Goal: Task Accomplishment & Management: Use online tool/utility

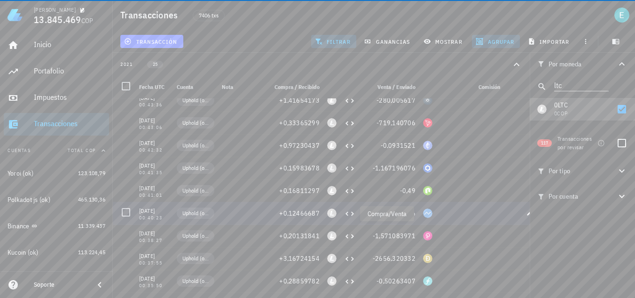
scroll to position [282, 0]
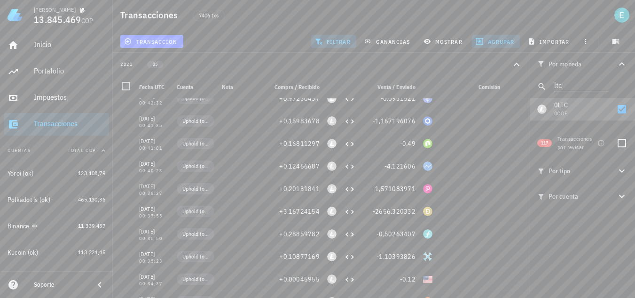
click at [518, 62] on icon "button" at bounding box center [516, 64] width 11 height 11
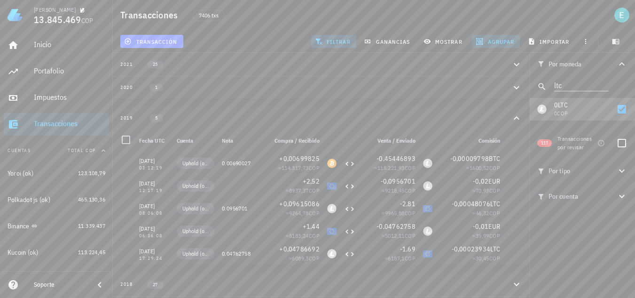
click at [497, 41] on span "agrupar" at bounding box center [496, 42] width 37 height 8
click at [496, 100] on div "Mes" at bounding box center [500, 101] width 41 height 8
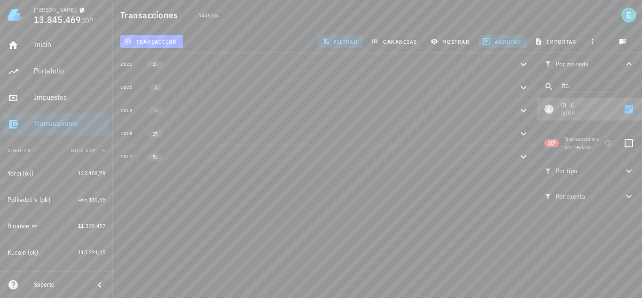
click at [497, 40] on span "agrupar" at bounding box center [503, 42] width 37 height 8
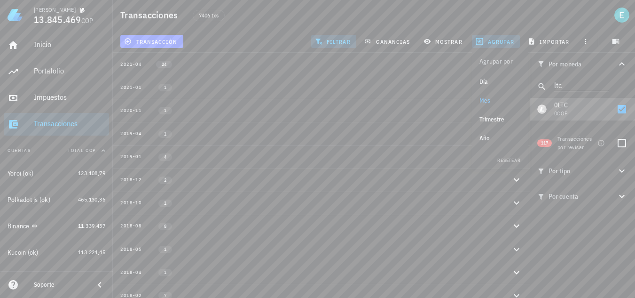
click at [487, 139] on div "Año" at bounding box center [500, 139] width 41 height 8
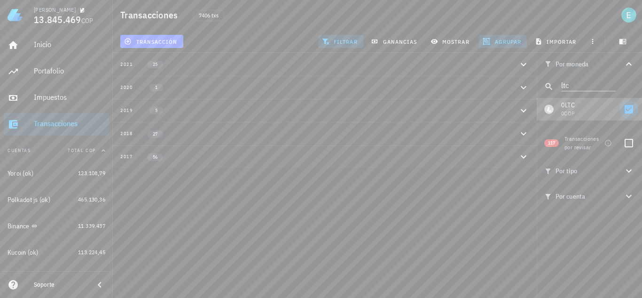
click at [628, 108] on div at bounding box center [629, 109] width 16 height 16
checkbox input "false"
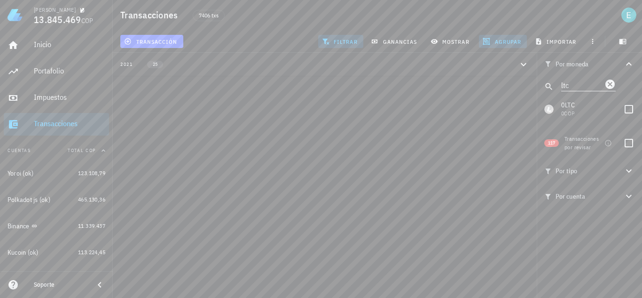
click at [607, 84] on icon "Clear" at bounding box center [610, 83] width 9 height 9
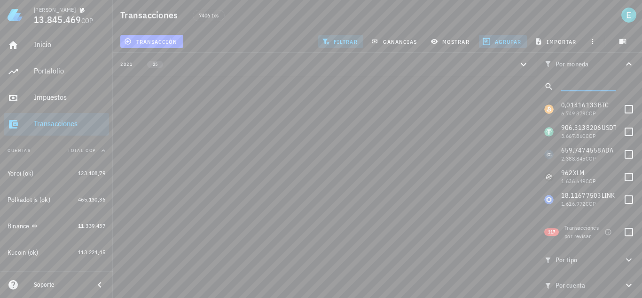
click at [344, 39] on span "filtrar" at bounding box center [341, 42] width 34 height 8
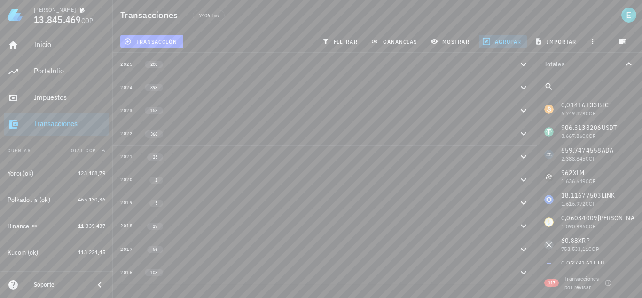
click at [180, 206] on div "2019 5" at bounding box center [319, 203] width 398 height 8
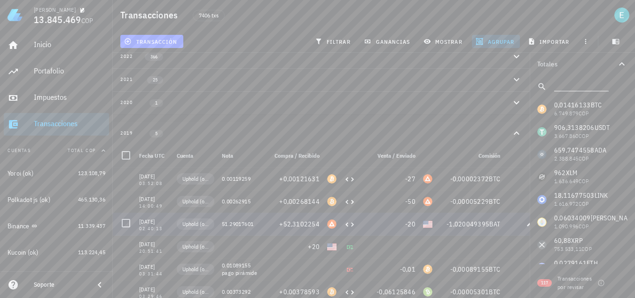
scroll to position [22, 0]
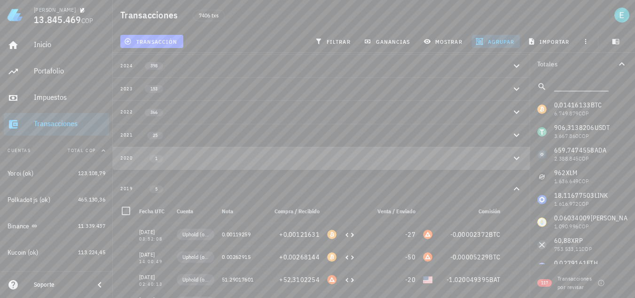
click at [220, 153] on button "2020 1" at bounding box center [321, 158] width 417 height 23
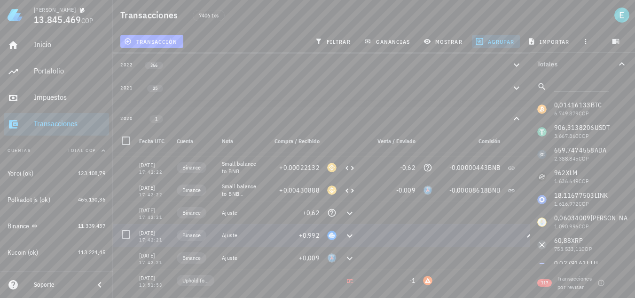
scroll to position [0, 0]
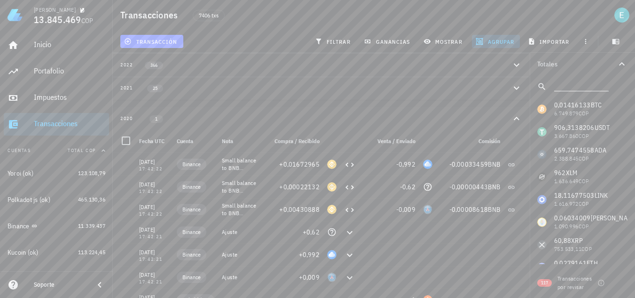
click at [180, 121] on div "2020 1" at bounding box center [315, 119] width 391 height 8
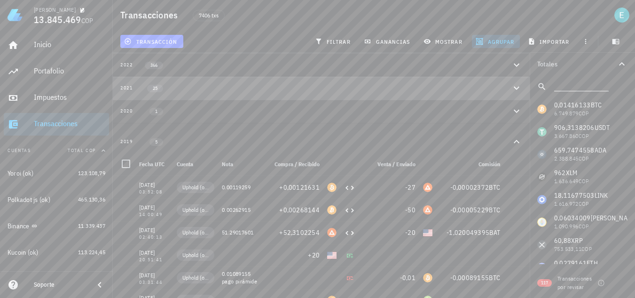
click at [189, 88] on div "2021 25" at bounding box center [315, 88] width 391 height 8
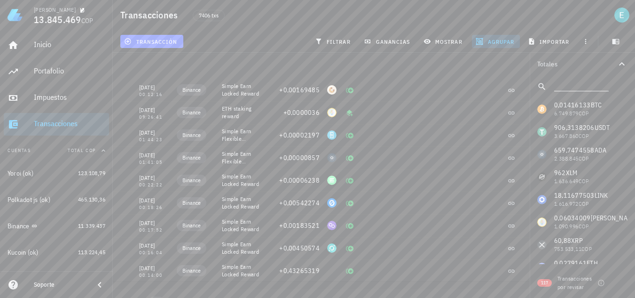
scroll to position [15850, 0]
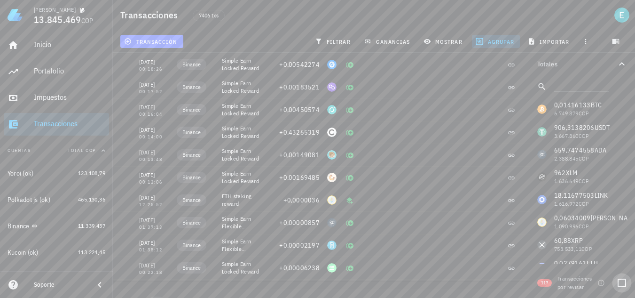
click at [625, 284] on div at bounding box center [622, 283] width 16 height 16
checkbox input "true"
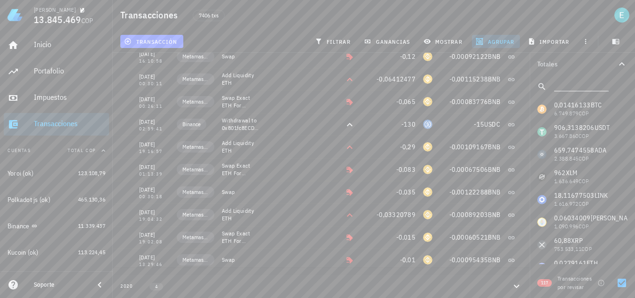
scroll to position [611, 0]
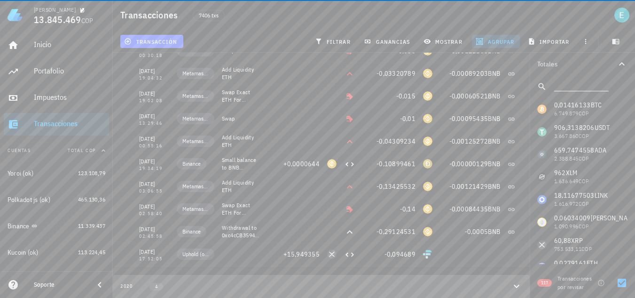
click at [397, 278] on button "2020 4" at bounding box center [321, 286] width 417 height 23
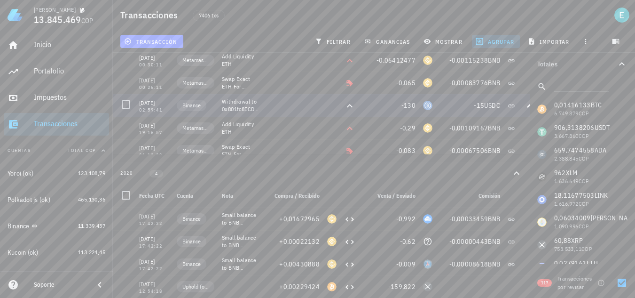
scroll to position [329, 0]
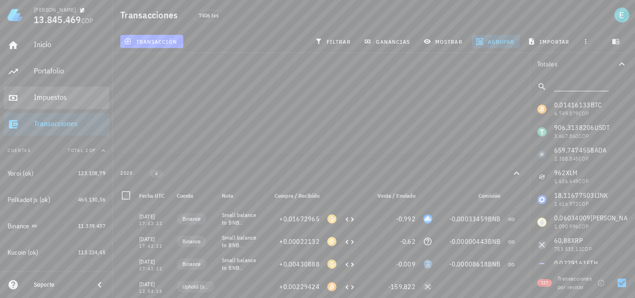
click at [47, 99] on div "Impuestos" at bounding box center [69, 97] width 71 height 9
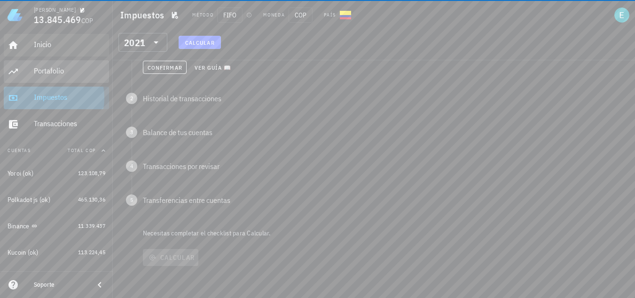
click at [60, 71] on div "Portafolio" at bounding box center [69, 70] width 71 height 9
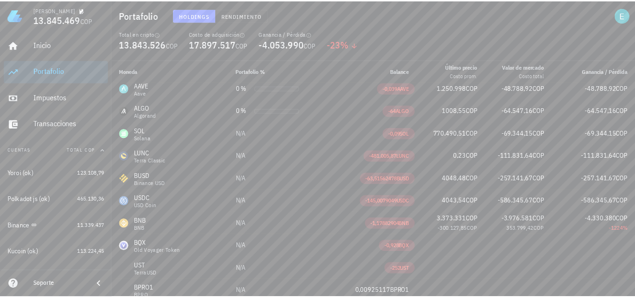
scroll to position [1456, 0]
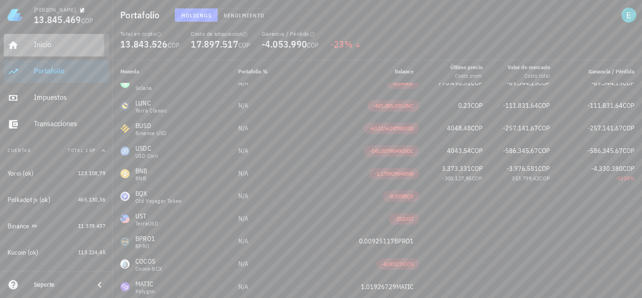
click at [51, 45] on div "Inicio" at bounding box center [69, 44] width 71 height 9
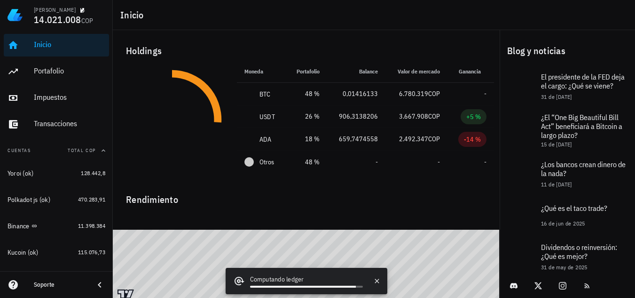
scroll to position [18, 0]
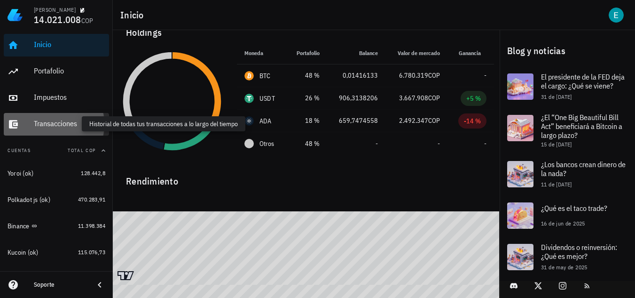
click at [69, 122] on div "Transacciones" at bounding box center [69, 123] width 71 height 9
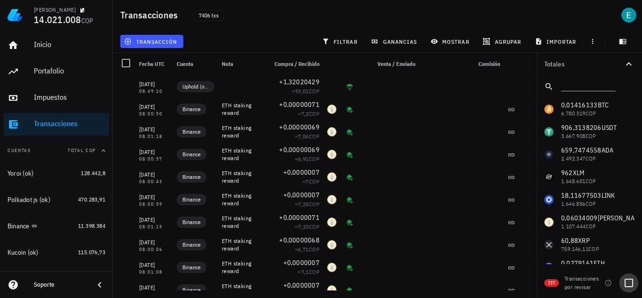
click at [626, 282] on div at bounding box center [629, 283] width 16 height 16
checkbox input "true"
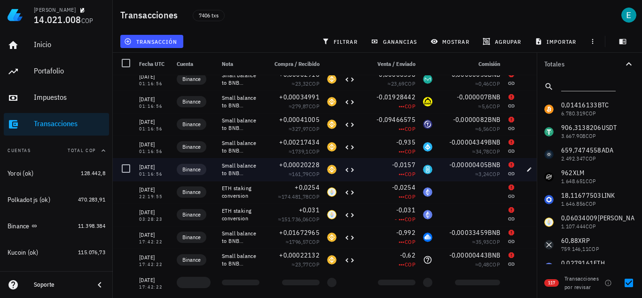
scroll to position [2426, 0]
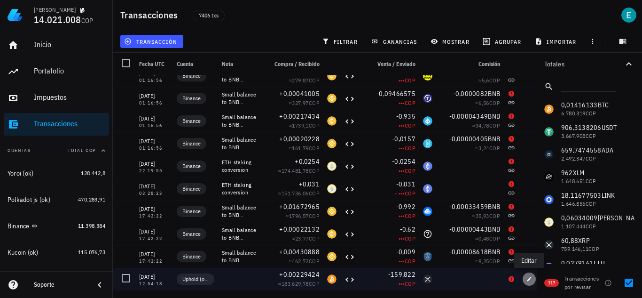
click at [529, 281] on icon "button" at bounding box center [530, 279] width 6 height 6
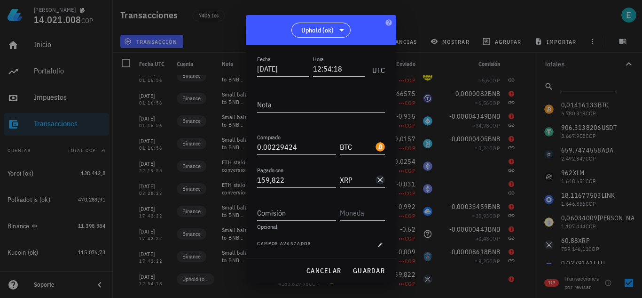
scroll to position [52, 0]
click at [369, 243] on div "Campos avanzados" at bounding box center [321, 243] width 128 height 9
click at [378, 244] on icon "button" at bounding box center [381, 244] width 6 height 6
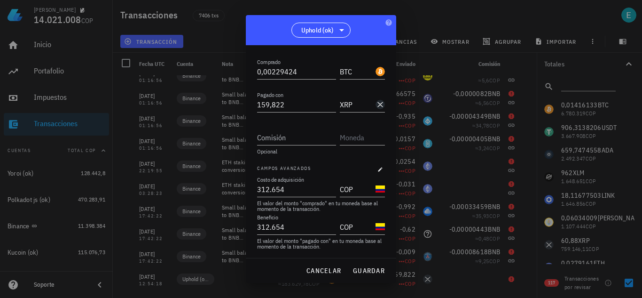
scroll to position [127, 0]
click at [330, 271] on span "cancelar" at bounding box center [323, 270] width 35 height 8
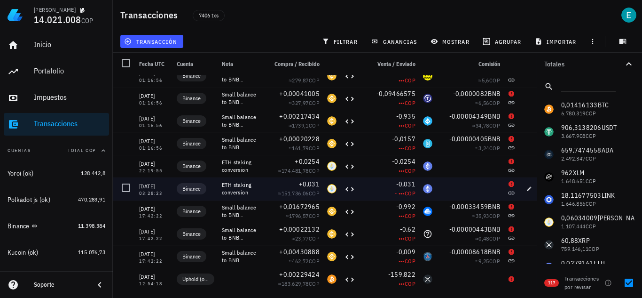
scroll to position [2379, 0]
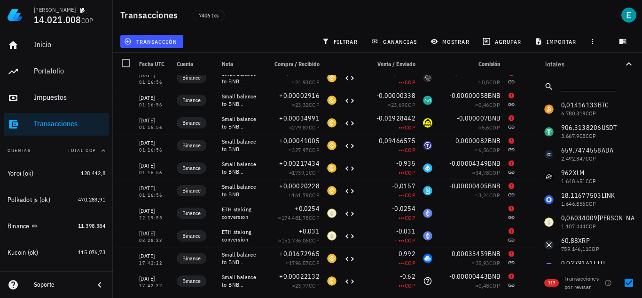
click at [571, 87] on input "text" at bounding box center [588, 85] width 53 height 12
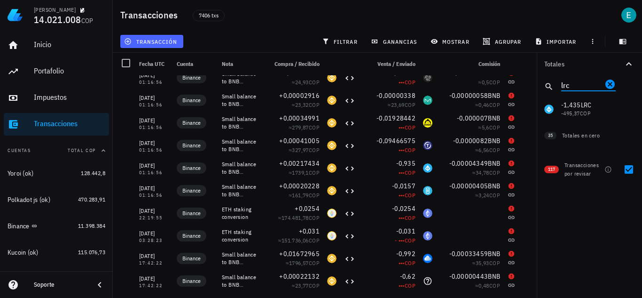
type input "lrc"
click at [167, 39] on span "transacción" at bounding box center [151, 42] width 51 height 8
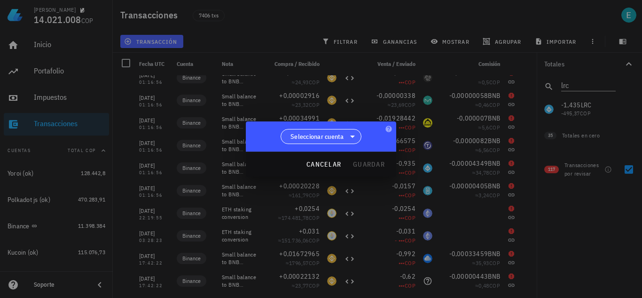
click at [347, 139] on span "Seleccionar cuenta" at bounding box center [321, 136] width 69 height 14
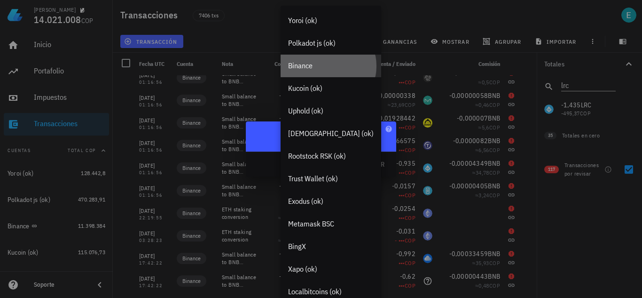
click at [326, 73] on div "Binance" at bounding box center [331, 66] width 101 height 23
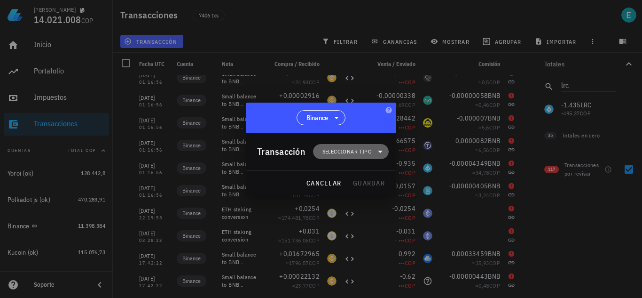
click at [356, 154] on span "Seleccionar tipo" at bounding box center [347, 151] width 49 height 9
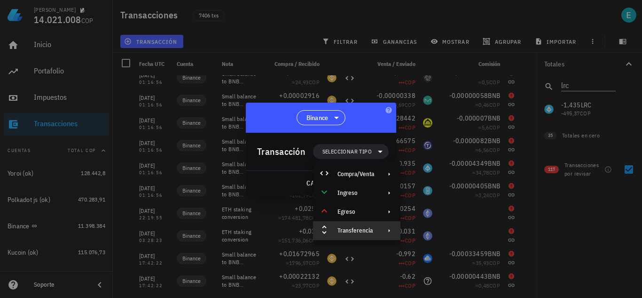
click at [394, 228] on div "Transferencia" at bounding box center [356, 230] width 87 height 19
click at [431, 238] on div "Depósito" at bounding box center [454, 234] width 56 height 8
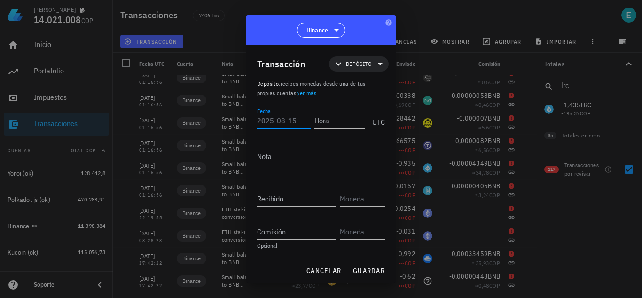
click at [284, 119] on input "Fecha" at bounding box center [284, 120] width 54 height 15
type input "2021-02-26"
type input "01:16:55"
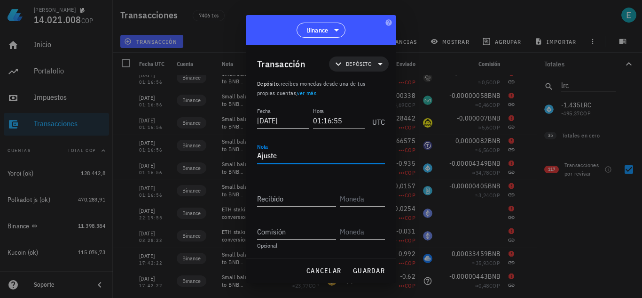
type textarea "Ajuste"
type input "1,435"
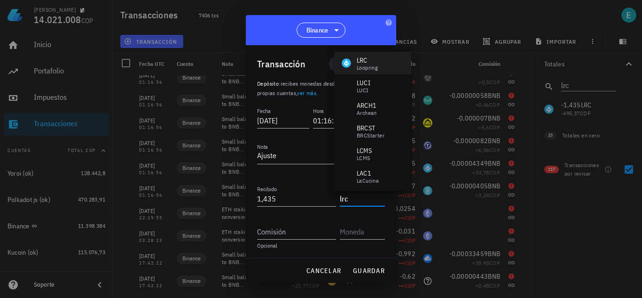
click at [379, 57] on div "LRC Loopring" at bounding box center [372, 63] width 77 height 23
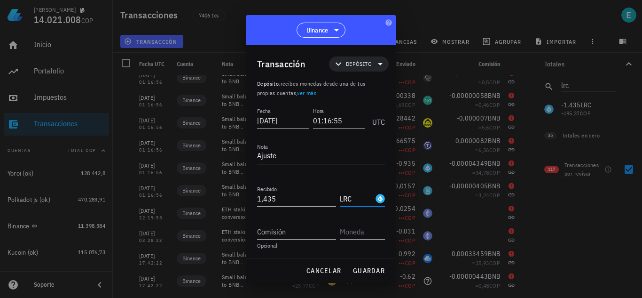
type input "LRC"
click at [372, 274] on span "guardar" at bounding box center [369, 270] width 32 height 8
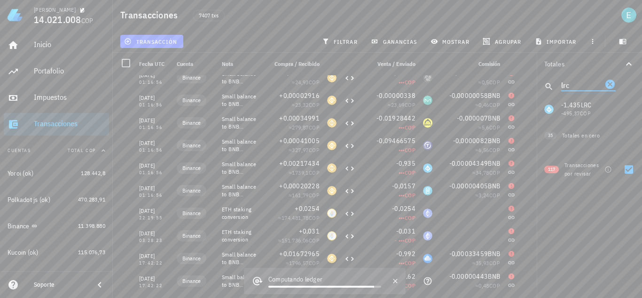
drag, startPoint x: 552, startPoint y: 81, endPoint x: 541, endPoint y: 79, distance: 11.1
click at [541, 79] on div "lrc" at bounding box center [589, 86] width 105 height 23
type input "t"
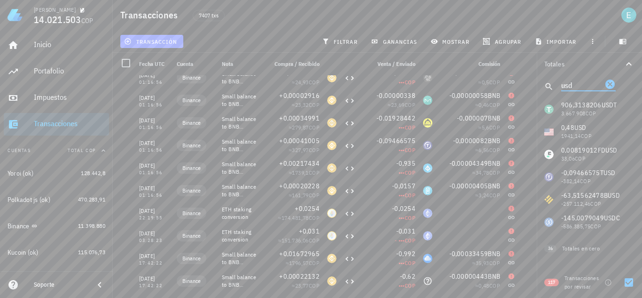
type input "usd"
click at [155, 40] on span "transacción" at bounding box center [151, 42] width 51 height 8
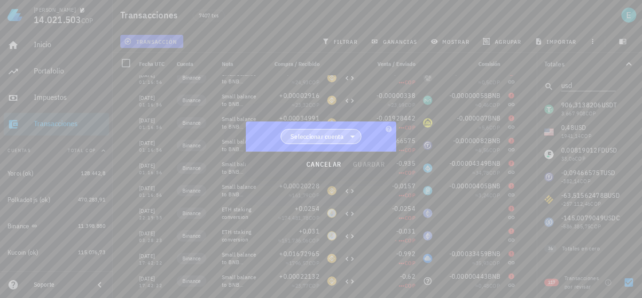
click at [334, 130] on span "Seleccionar cuenta" at bounding box center [321, 136] width 69 height 14
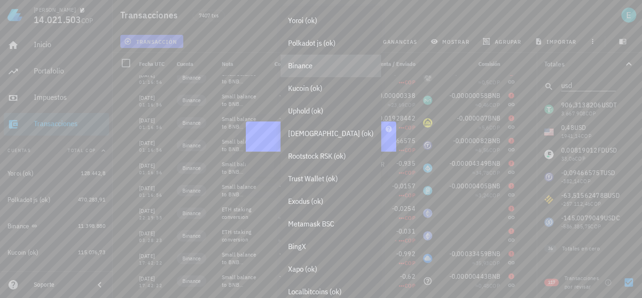
click at [320, 71] on div "Binance" at bounding box center [331, 66] width 101 height 23
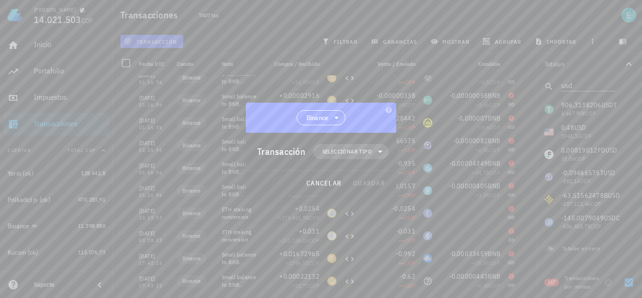
click at [349, 154] on span "Seleccionar tipo" at bounding box center [347, 151] width 49 height 9
click at [381, 227] on div "Transferencia" at bounding box center [356, 230] width 87 height 19
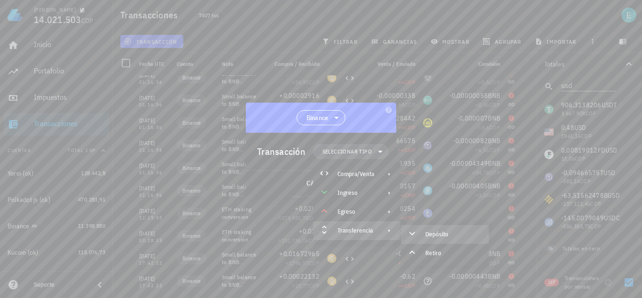
click at [425, 230] on div "Depósito" at bounding box center [445, 234] width 88 height 19
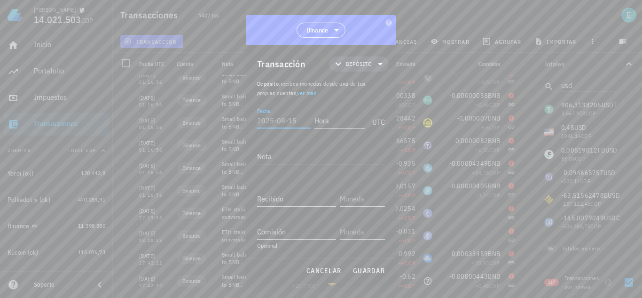
click at [288, 122] on input "Fecha" at bounding box center [284, 120] width 54 height 15
type input "[DATE]"
type input "01:16:55"
type textarea "Ajuste"
type input "0,09466575"
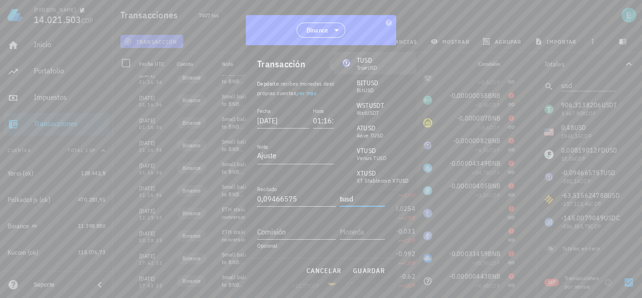
click at [376, 65] on div "TrueUSD" at bounding box center [367, 68] width 21 height 6
type input "TUSD"
click at [370, 272] on span "guardar" at bounding box center [369, 270] width 32 height 8
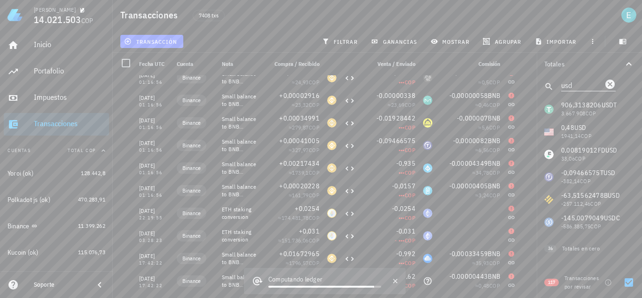
click at [583, 84] on input "usd" at bounding box center [582, 85] width 41 height 12
type input "u"
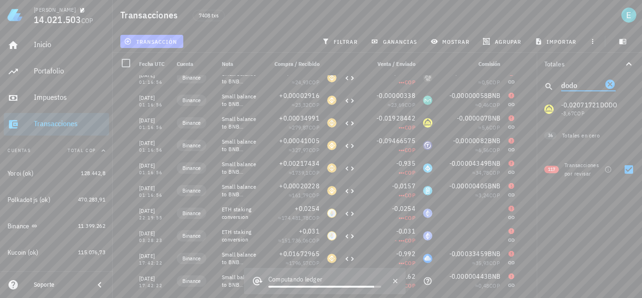
type input "dodo"
click at [159, 45] on span "transacción" at bounding box center [151, 42] width 51 height 8
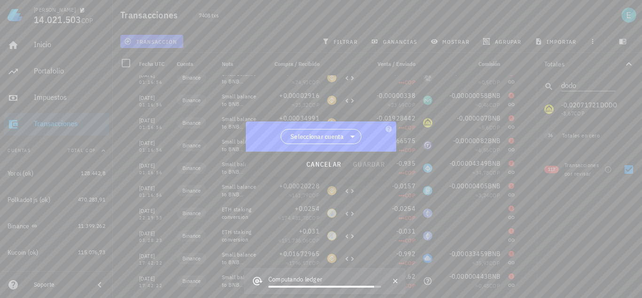
click at [349, 123] on div "Seleccionar cuenta" at bounding box center [321, 136] width 151 height 30
click at [350, 138] on icon at bounding box center [352, 136] width 11 height 11
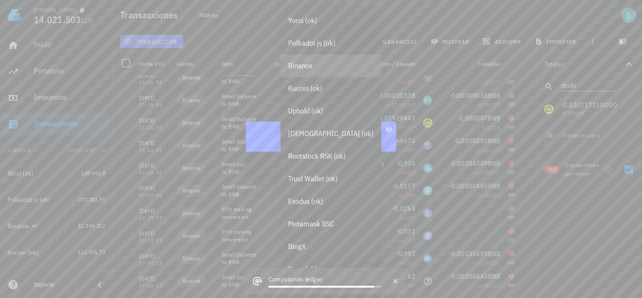
click at [307, 65] on div "Binance" at bounding box center [331, 65] width 86 height 9
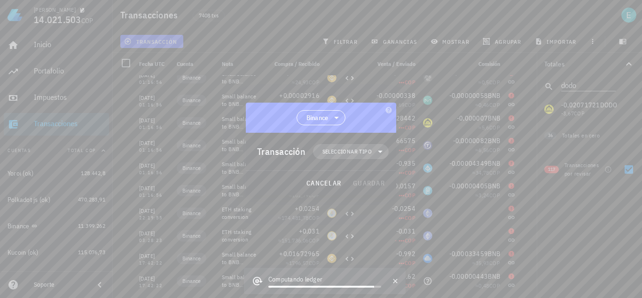
click at [342, 149] on span "Seleccionar tipo" at bounding box center [347, 151] width 49 height 9
click at [369, 237] on div "Transferencia" at bounding box center [356, 230] width 87 height 19
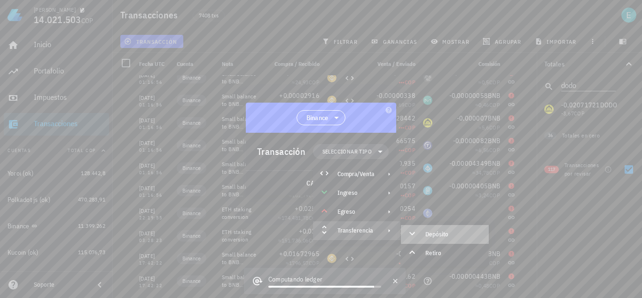
click at [425, 230] on div "Depósito" at bounding box center [445, 234] width 88 height 19
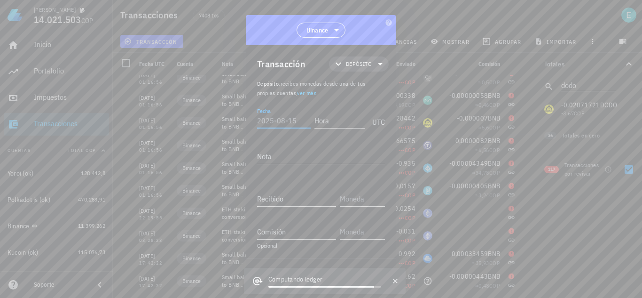
click at [290, 119] on input "Fecha" at bounding box center [284, 120] width 54 height 15
type input "[DATE]"
type input "01:16:55"
type textarea "Ajuste"
type input "0,02071721"
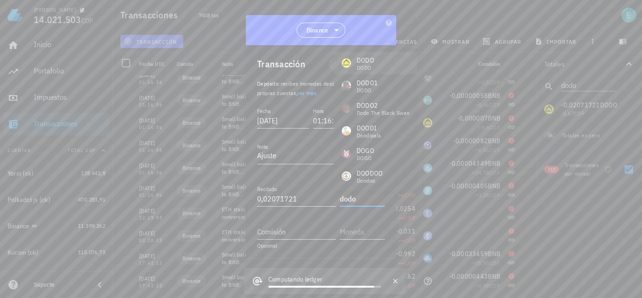
click at [380, 69] on div "DODO DODO" at bounding box center [375, 63] width 83 height 23
type input "DODO"
click at [396, 280] on icon "button" at bounding box center [396, 281] width 8 height 8
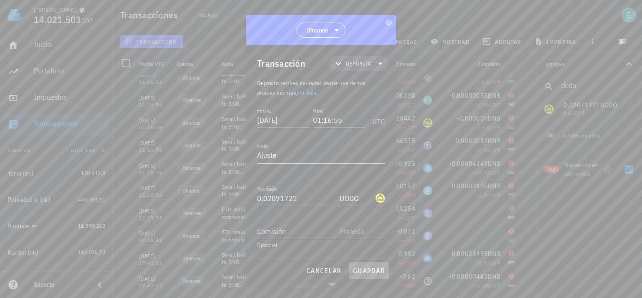
click at [372, 272] on span "guardar" at bounding box center [369, 270] width 32 height 8
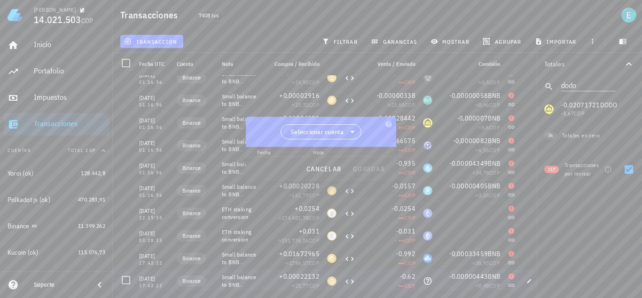
scroll to position [0, 0]
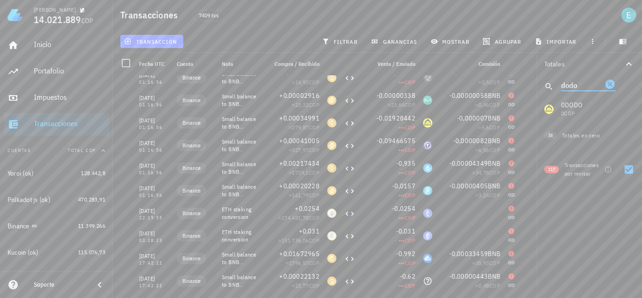
drag, startPoint x: 587, startPoint y: 85, endPoint x: 557, endPoint y: 78, distance: 30.8
click at [557, 78] on div "dodo" at bounding box center [589, 86] width 105 height 23
type input "mkr"
click at [148, 39] on span "transacción" at bounding box center [151, 42] width 51 height 8
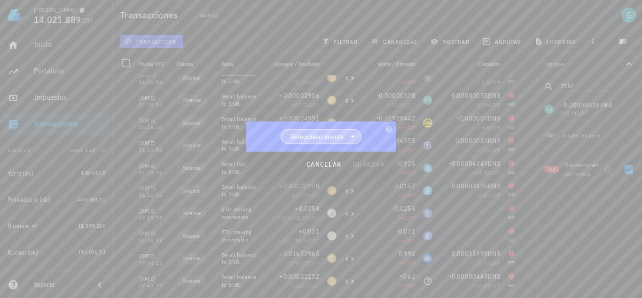
click at [315, 136] on span "Seleccionar cuenta" at bounding box center [318, 136] width 54 height 9
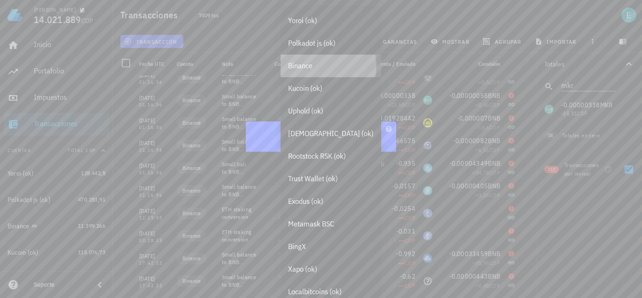
click at [318, 69] on div "Binance" at bounding box center [331, 65] width 86 height 9
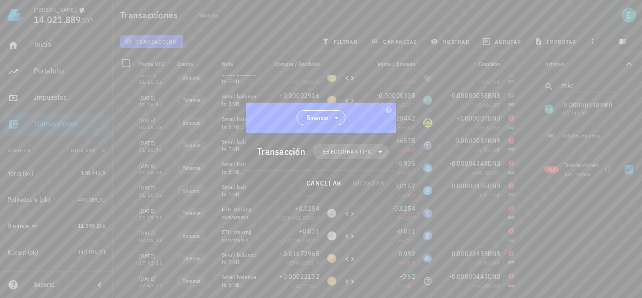
click at [352, 154] on span "Seleccionar tipo" at bounding box center [347, 151] width 49 height 9
click at [370, 227] on div "Transferencia" at bounding box center [356, 231] width 37 height 8
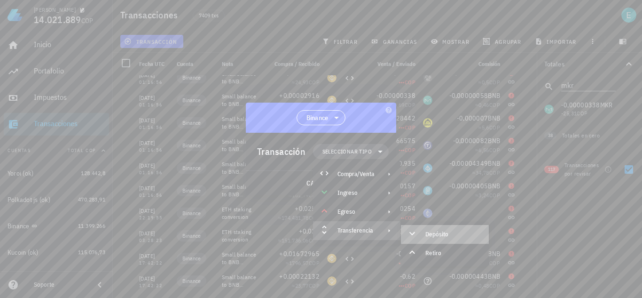
click at [433, 230] on div "Depósito" at bounding box center [445, 234] width 88 height 19
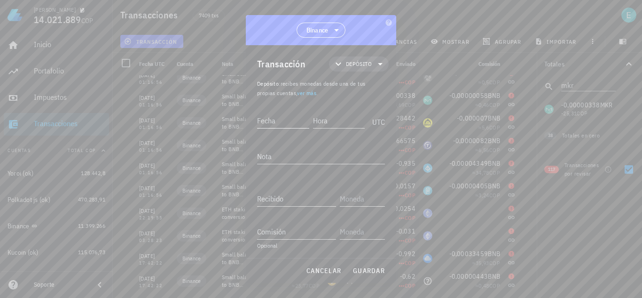
click at [273, 124] on input "Fecha" at bounding box center [283, 120] width 52 height 15
type input "[DATE]"
type input "01:16:55"
type textarea "Ajuste"
type input "0,00000338"
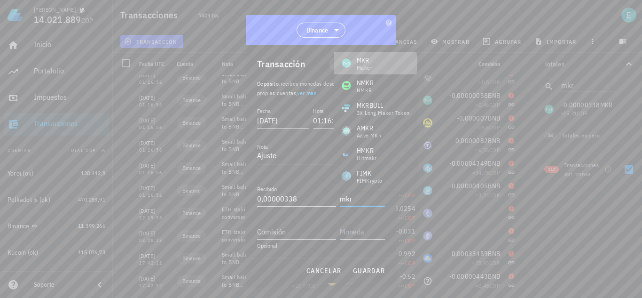
click at [391, 69] on div "MKR Maker" at bounding box center [375, 63] width 83 height 23
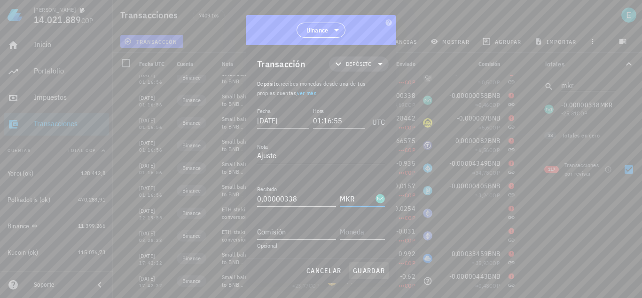
type input "MKR"
click at [372, 265] on button "guardar" at bounding box center [369, 270] width 40 height 17
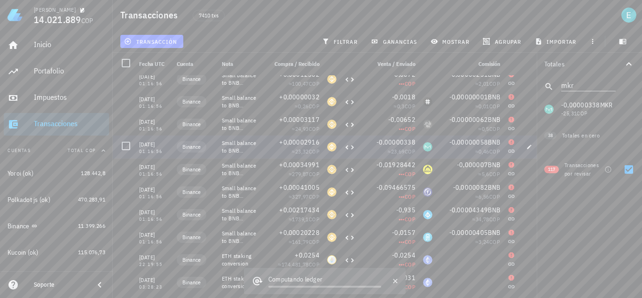
scroll to position [2332, 0]
drag, startPoint x: 585, startPoint y: 86, endPoint x: 552, endPoint y: 78, distance: 33.5
click at [552, 78] on div "mkr" at bounding box center [589, 86] width 105 height 23
type input "iota"
click at [345, 42] on span "filtrar" at bounding box center [341, 42] width 34 height 8
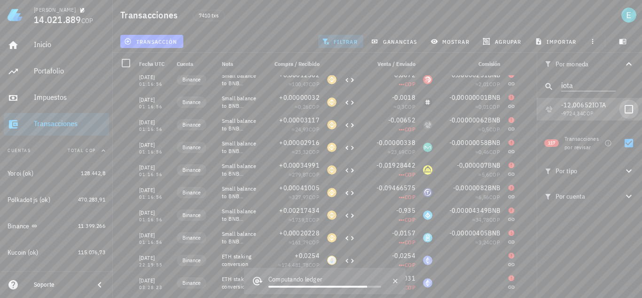
click at [629, 110] on div at bounding box center [629, 109] width 16 height 16
checkbox input "true"
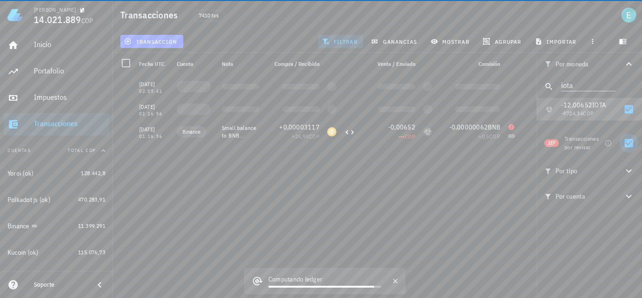
scroll to position [0, 0]
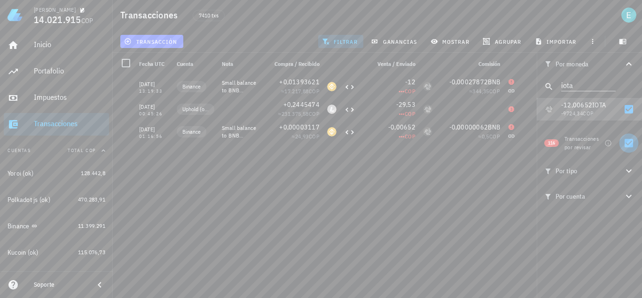
click at [630, 143] on div at bounding box center [629, 143] width 16 height 16
checkbox input "false"
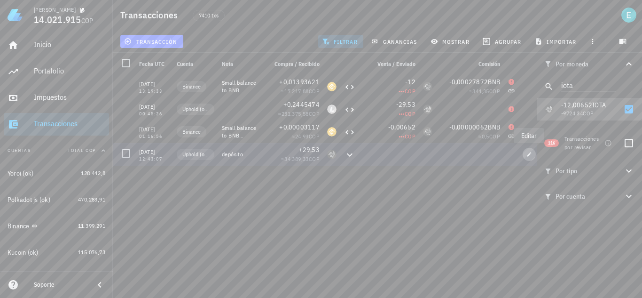
click at [526, 156] on span "button" at bounding box center [529, 154] width 13 height 6
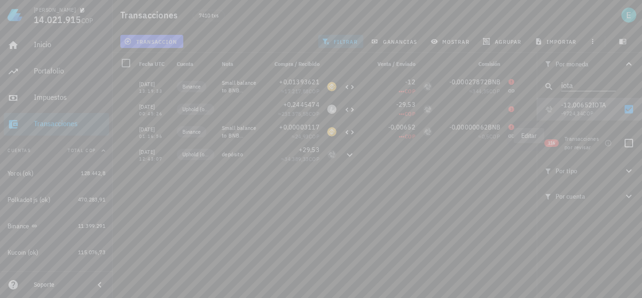
type input "2020-12-19"
type input "12:43:07"
type textarea "depósito"
type input "29,53"
type input "IOTA"
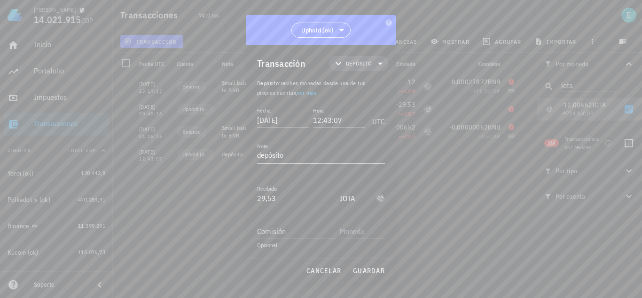
scroll to position [0, 0]
click at [329, 268] on span "cancelar" at bounding box center [323, 270] width 35 height 8
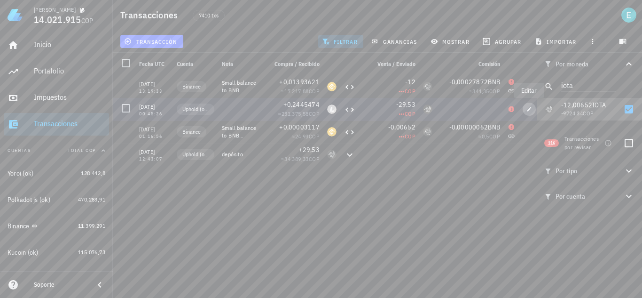
click at [527, 109] on icon "button" at bounding box center [530, 109] width 6 height 6
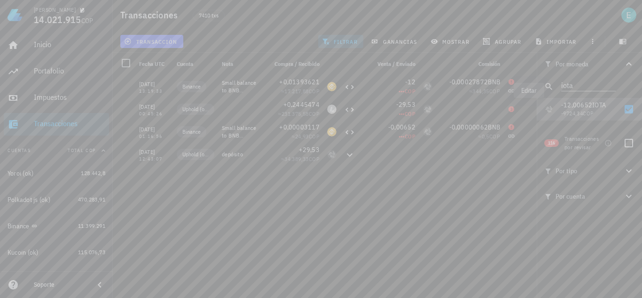
type input "2021-04-29"
type input "00:45:26"
type input "0,2445474"
type input "LTC"
type input "29,53"
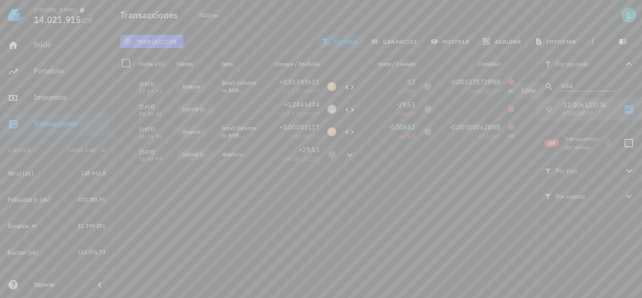
type input "IOTA"
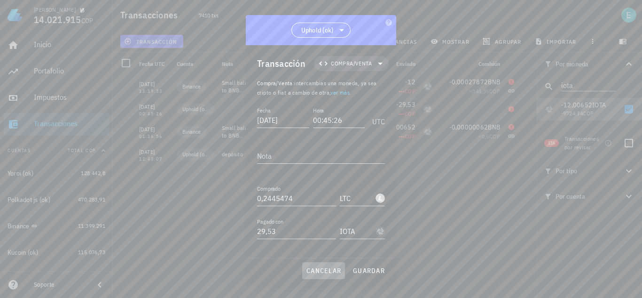
click at [329, 269] on span "cancelar" at bounding box center [323, 270] width 35 height 8
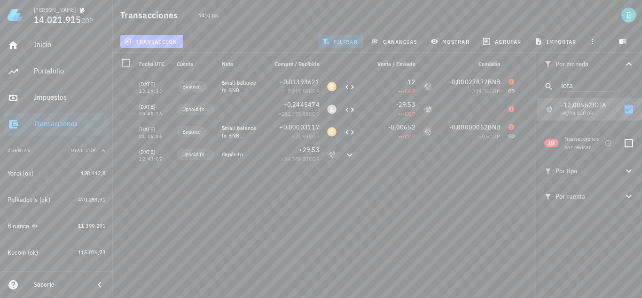
click at [151, 40] on span "transacción" at bounding box center [151, 42] width 51 height 8
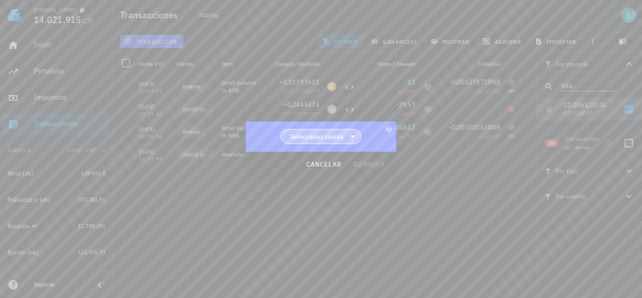
click at [318, 136] on span "Seleccionar cuenta" at bounding box center [318, 136] width 54 height 9
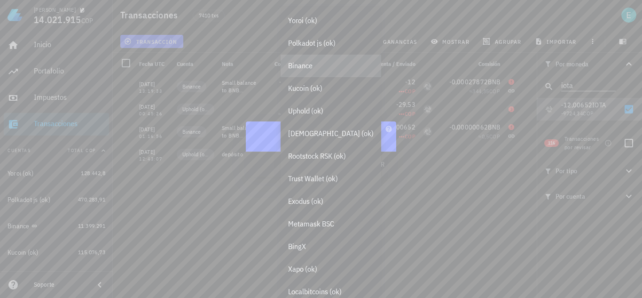
click at [314, 70] on div "Binance" at bounding box center [331, 66] width 101 height 23
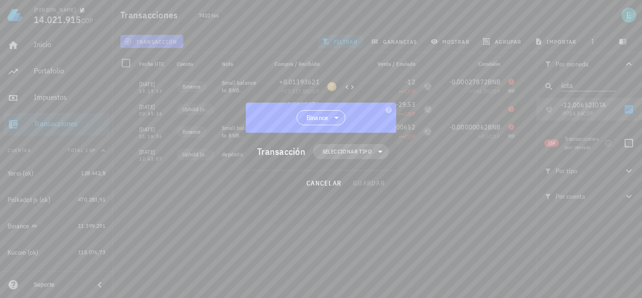
click at [336, 149] on span "Seleccionar tipo" at bounding box center [347, 151] width 49 height 9
click at [371, 230] on div "Transferencia" at bounding box center [356, 231] width 37 height 8
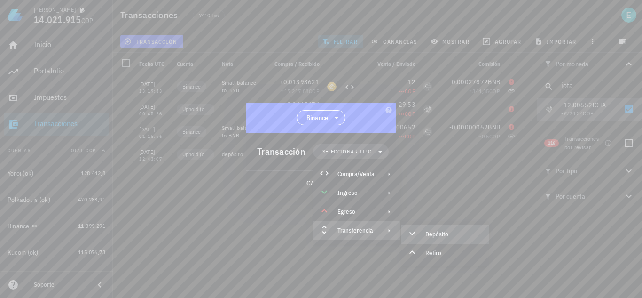
click at [424, 231] on div "Depósito" at bounding box center [445, 234] width 88 height 19
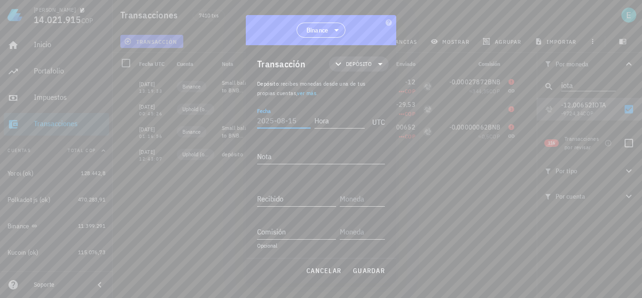
click at [277, 119] on input "Fecha" at bounding box center [284, 120] width 54 height 15
type input "[DATE]"
type input "01:16:55"
type textarea "Ajuste"
type input "12,00652"
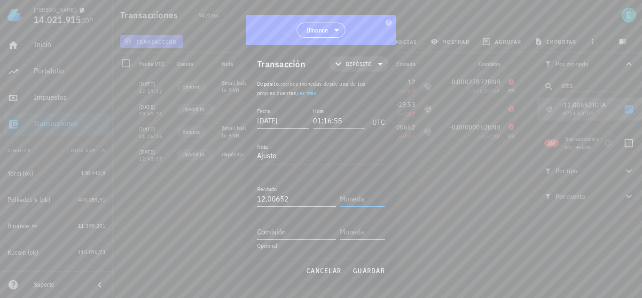
type input "o"
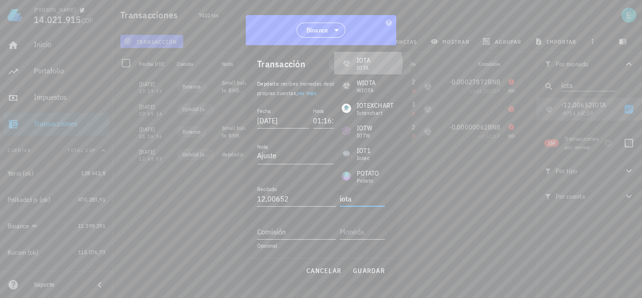
click at [390, 59] on div "IOTA IOTA" at bounding box center [372, 63] width 77 height 23
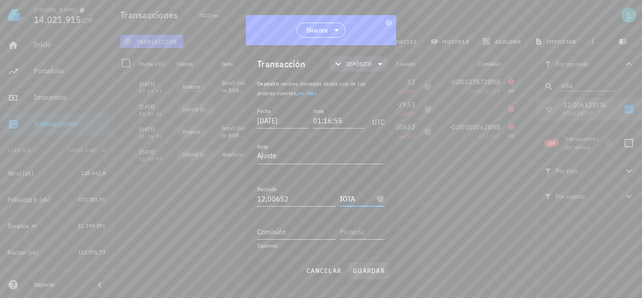
type input "IOTA"
click at [378, 266] on button "guardar" at bounding box center [369, 270] width 40 height 17
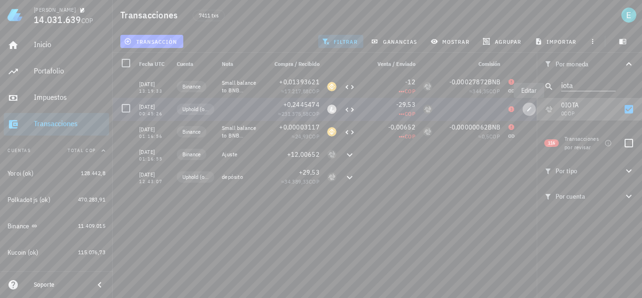
click at [527, 109] on icon "button" at bounding box center [530, 109] width 6 height 6
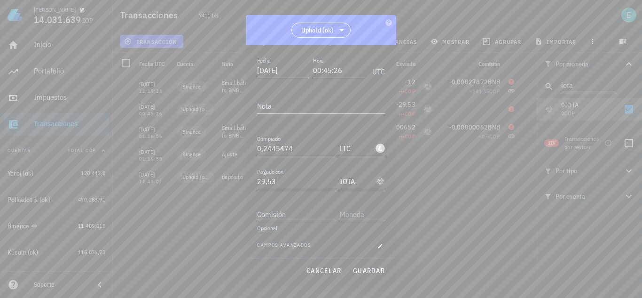
scroll to position [52, 0]
click at [343, 271] on button "cancelar" at bounding box center [323, 270] width 43 height 17
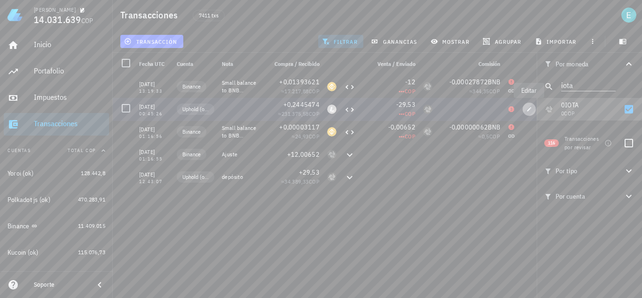
click at [532, 109] on icon "button" at bounding box center [530, 109] width 6 height 6
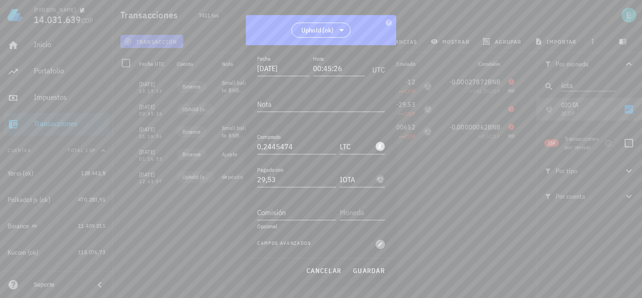
click at [379, 244] on icon "button" at bounding box center [381, 244] width 4 height 4
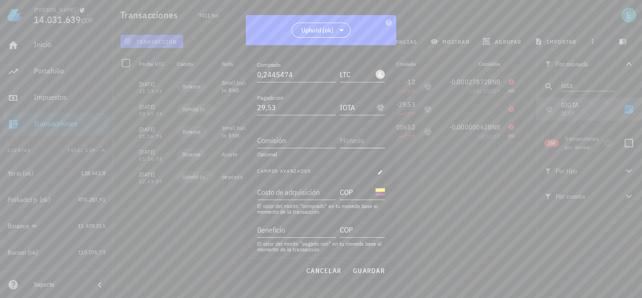
scroll to position [127, 0]
click at [301, 189] on div "Costo de adquisición" at bounding box center [295, 188] width 77 height 15
type input "34.389,33"
click at [362, 273] on span "guardar" at bounding box center [369, 270] width 32 height 8
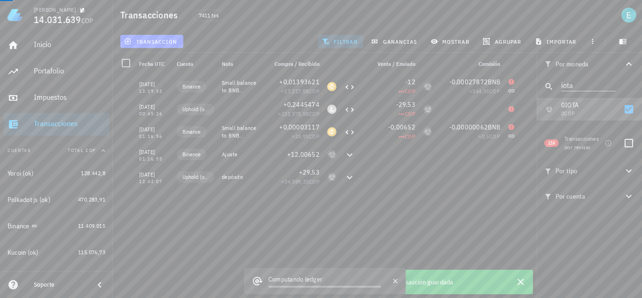
scroll to position [52, 0]
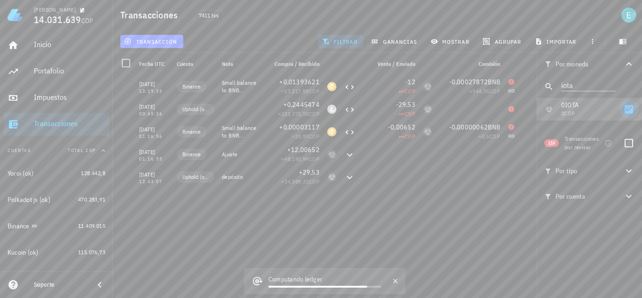
click at [632, 145] on div at bounding box center [629, 143] width 16 height 16
checkbox input "true"
click at [633, 112] on div at bounding box center [629, 109] width 16 height 16
checkbox input "false"
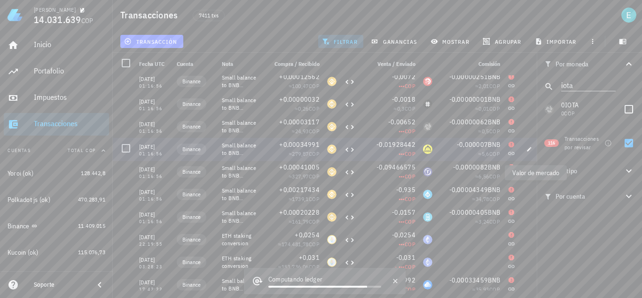
scroll to position [2310, 0]
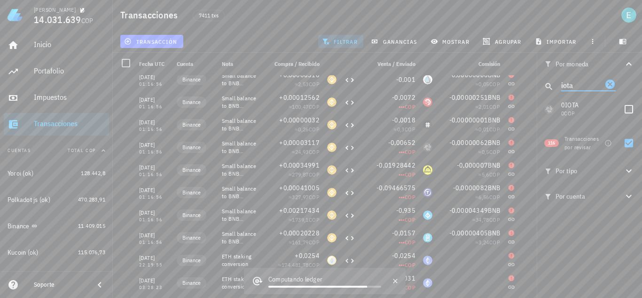
drag, startPoint x: 581, startPoint y: 84, endPoint x: 554, endPoint y: 80, distance: 27.0
click at [554, 80] on div "iota" at bounding box center [589, 86] width 105 height 23
type input "rsr"
click at [633, 108] on div at bounding box center [629, 109] width 16 height 16
checkbox input "true"
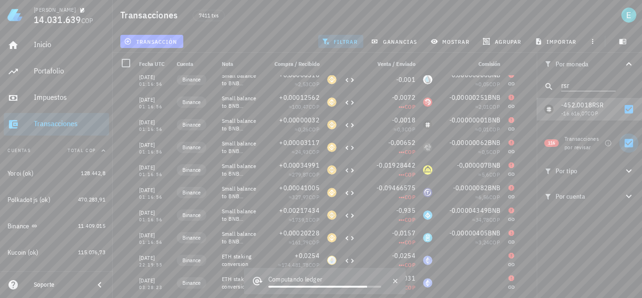
scroll to position [0, 0]
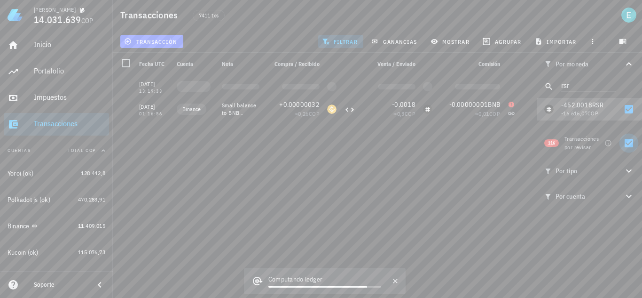
click at [630, 143] on div at bounding box center [629, 143] width 16 height 16
checkbox input "false"
click at [165, 38] on span "transacción" at bounding box center [151, 42] width 51 height 8
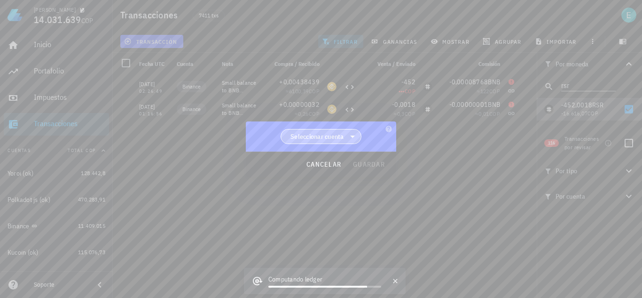
click at [350, 137] on icon at bounding box center [352, 136] width 11 height 11
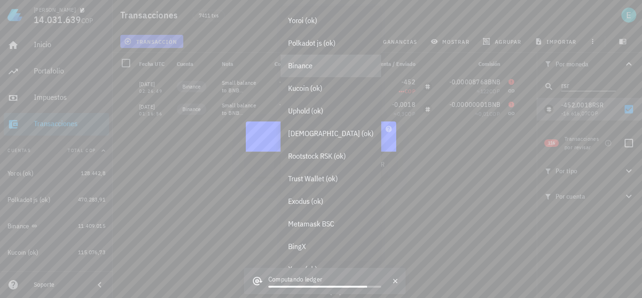
click at [328, 66] on div "Binance" at bounding box center [331, 65] width 86 height 9
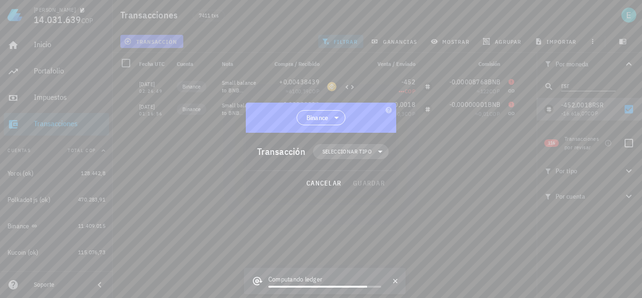
click at [346, 149] on span "Seleccionar tipo" at bounding box center [347, 151] width 49 height 9
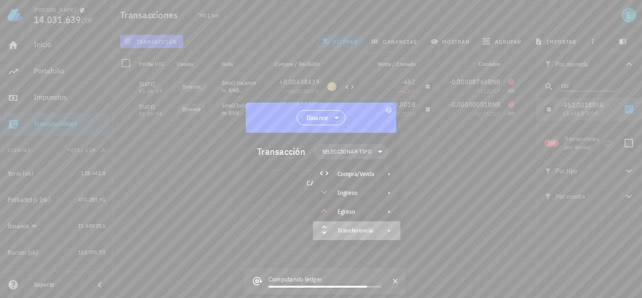
click at [362, 225] on div "Transferencia" at bounding box center [356, 230] width 87 height 19
click at [430, 229] on div "Depósito" at bounding box center [445, 234] width 88 height 19
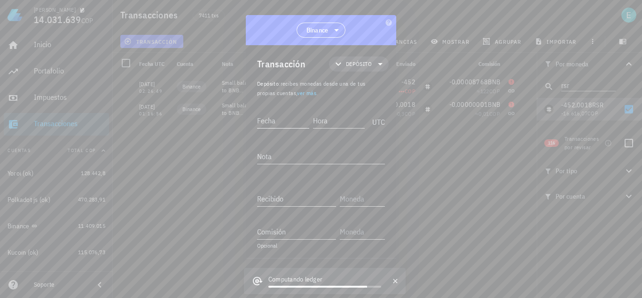
click at [291, 119] on input "Fecha" at bounding box center [283, 120] width 52 height 15
type input "2021-02-26"
type input "01:16:55"
type textarea "Ajuste"
type input "452,0018"
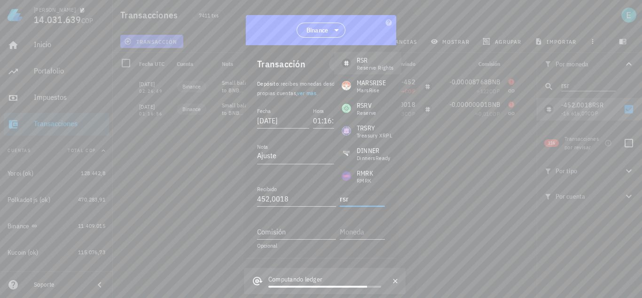
click at [381, 65] on div "Reserve Rights" at bounding box center [375, 68] width 37 height 6
type input "RSR"
click at [396, 277] on icon "button" at bounding box center [396, 281] width 8 height 8
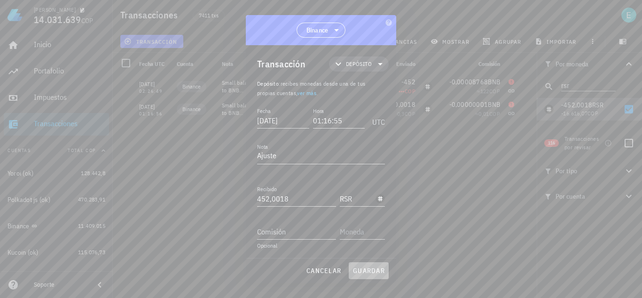
click at [368, 273] on span "guardar" at bounding box center [369, 270] width 32 height 8
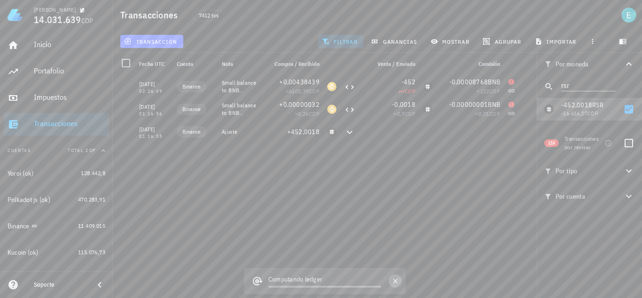
click at [394, 278] on icon "button" at bounding box center [396, 281] width 8 height 8
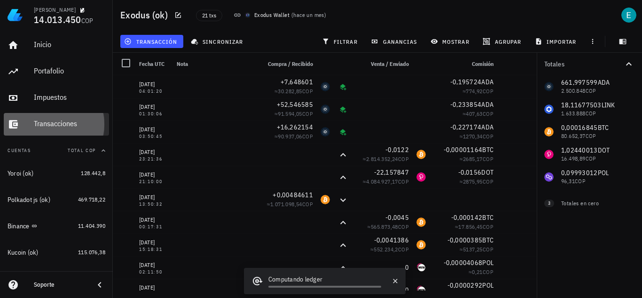
click at [55, 116] on div "Transacciones" at bounding box center [69, 123] width 71 height 21
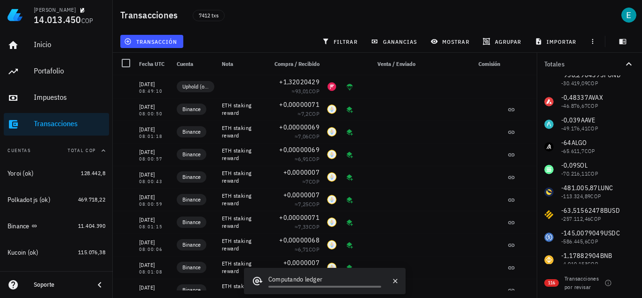
scroll to position [1467, 0]
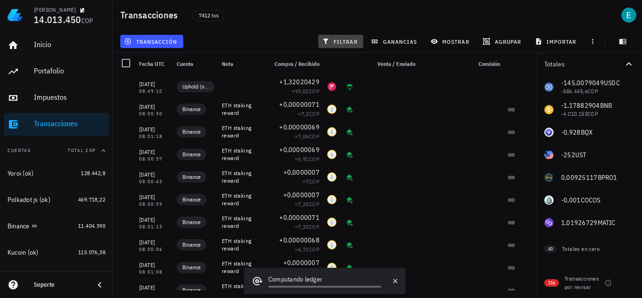
drag, startPoint x: 344, startPoint y: 39, endPoint x: 582, endPoint y: 158, distance: 266.5
click at [344, 39] on span "filtrar" at bounding box center [341, 42] width 34 height 8
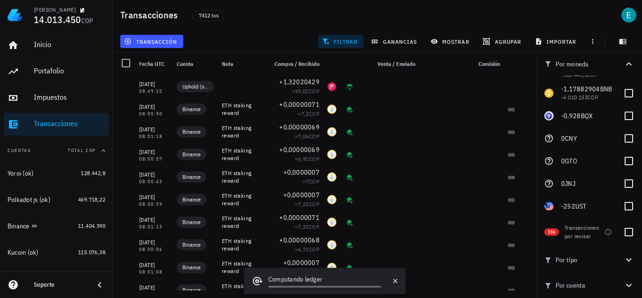
scroll to position [2394, 0]
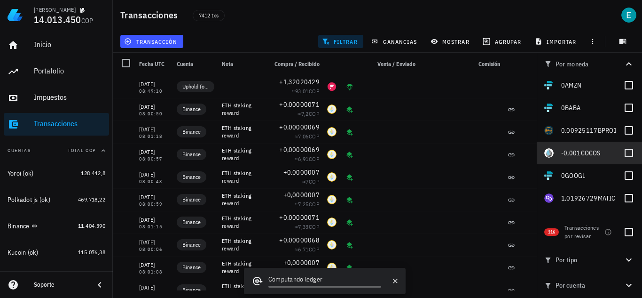
drag, startPoint x: 624, startPoint y: 152, endPoint x: 449, endPoint y: 170, distance: 175.4
click at [624, 152] on div at bounding box center [629, 153] width 16 height 16
checkbox input "true"
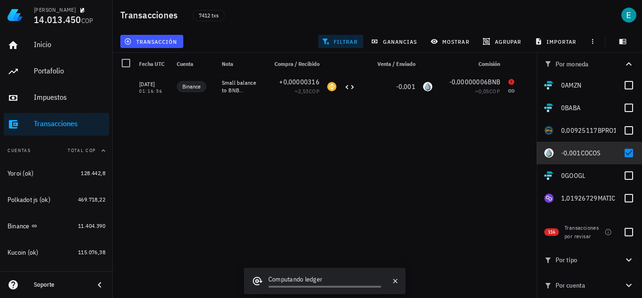
click at [161, 48] on div "transacción" at bounding box center [152, 41] width 67 height 17
click at [163, 44] on span "transacción" at bounding box center [151, 42] width 51 height 8
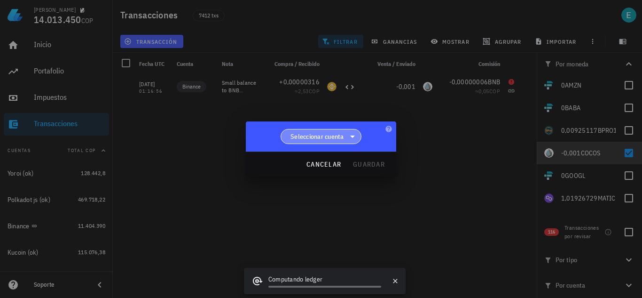
click at [335, 136] on span "Seleccionar cuenta" at bounding box center [318, 136] width 54 height 9
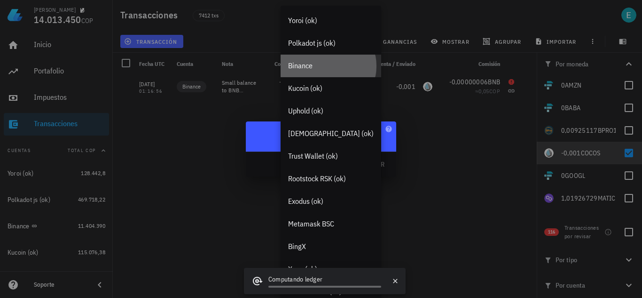
click at [317, 66] on div "Binance" at bounding box center [331, 65] width 86 height 9
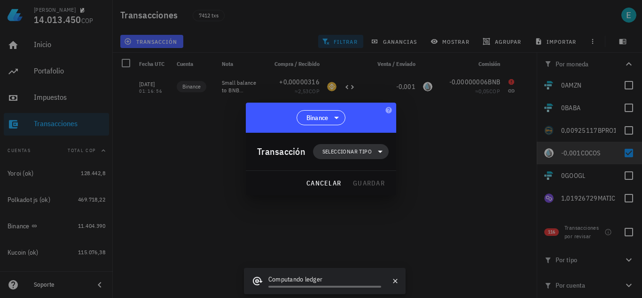
click at [324, 154] on span "Seleccionar tipo" at bounding box center [347, 151] width 49 height 9
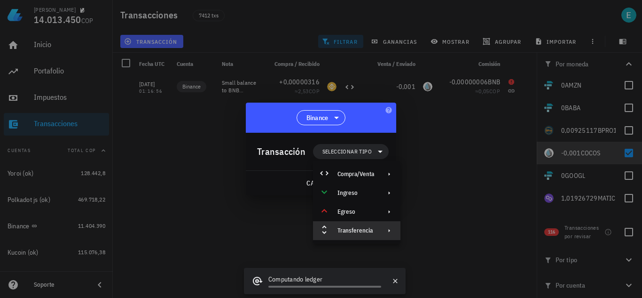
click at [372, 225] on div "Transferencia" at bounding box center [356, 230] width 87 height 19
click at [428, 231] on div "Depósito" at bounding box center [454, 234] width 56 height 8
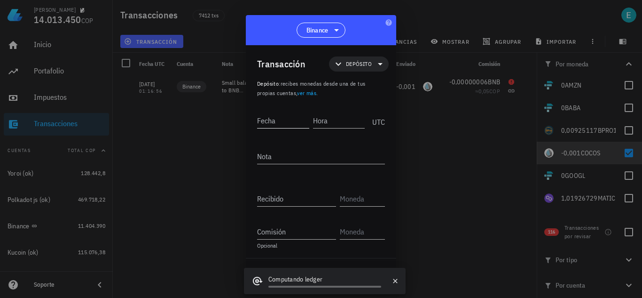
click at [272, 120] on div "Fecha" at bounding box center [283, 120] width 52 height 15
type input "2021-02-26"
type input "01:16:55"
type textarea "Ajuste"
type input "0,001"
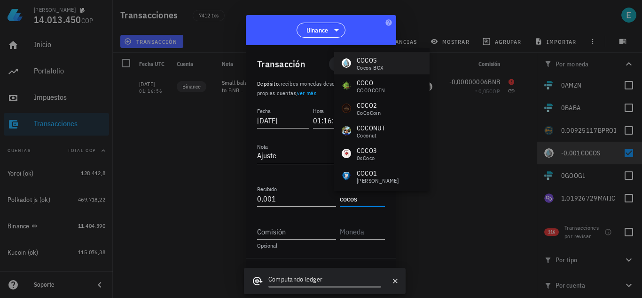
click at [399, 63] on div "COCOS Cocos-BCX" at bounding box center [381, 63] width 95 height 23
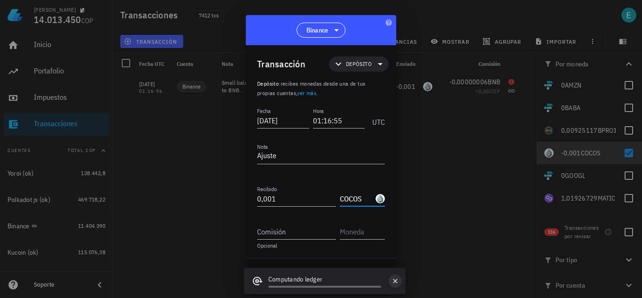
type input "COCOS"
click at [397, 280] on icon "button" at bounding box center [396, 281] width 8 height 8
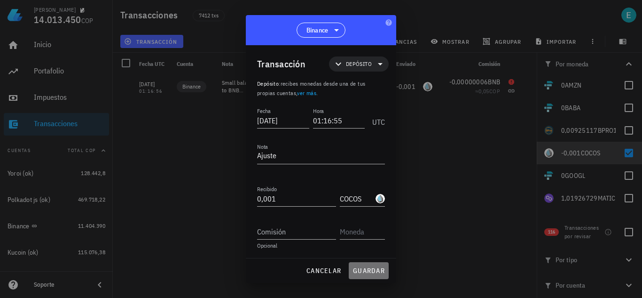
click at [373, 276] on button "guardar" at bounding box center [369, 270] width 40 height 17
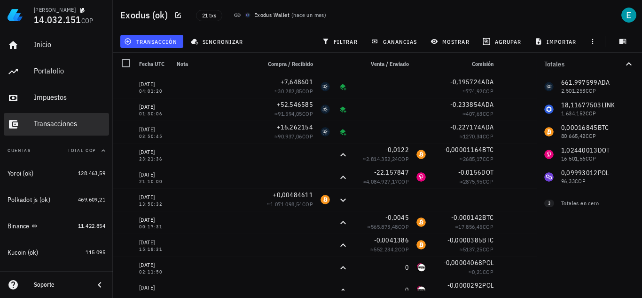
click at [64, 127] on div "Transacciones" at bounding box center [69, 123] width 71 height 9
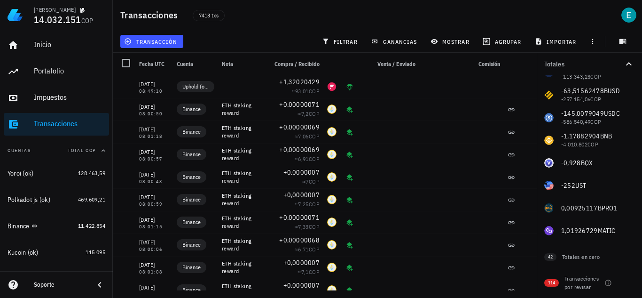
scroll to position [1422, 0]
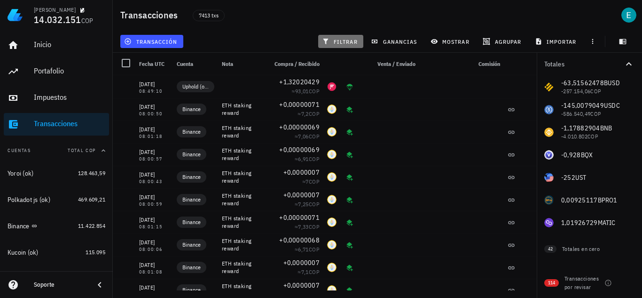
click at [334, 43] on span "filtrar" at bounding box center [341, 42] width 34 height 8
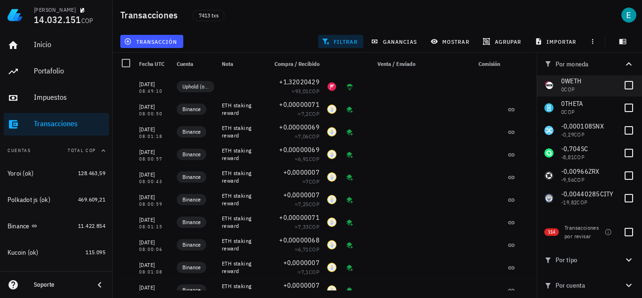
scroll to position [1469, 0]
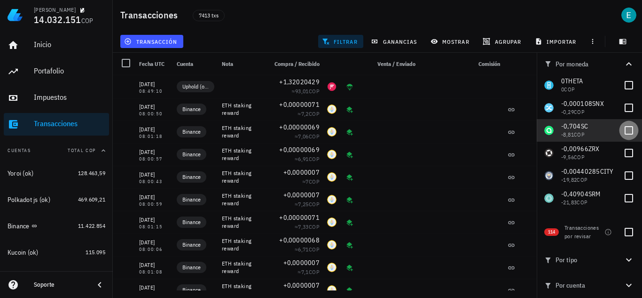
click at [624, 128] on div at bounding box center [629, 130] width 16 height 16
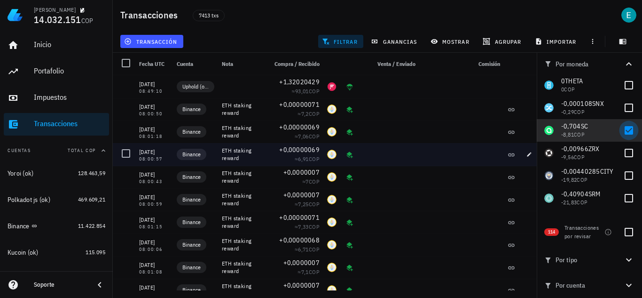
checkbox input "true"
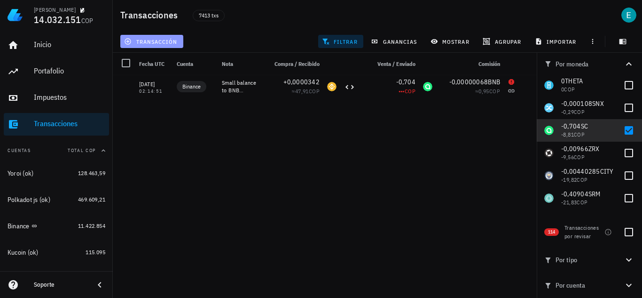
click at [164, 41] on span "transacción" at bounding box center [151, 42] width 51 height 8
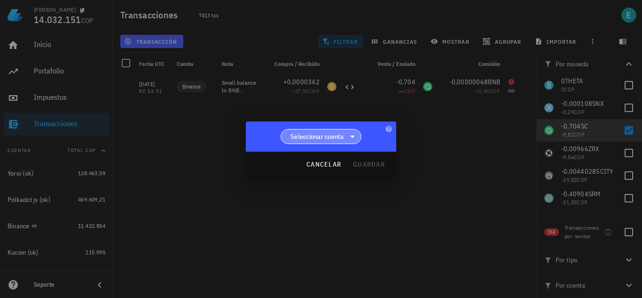
click at [313, 131] on span "Seleccionar cuenta" at bounding box center [321, 136] width 69 height 14
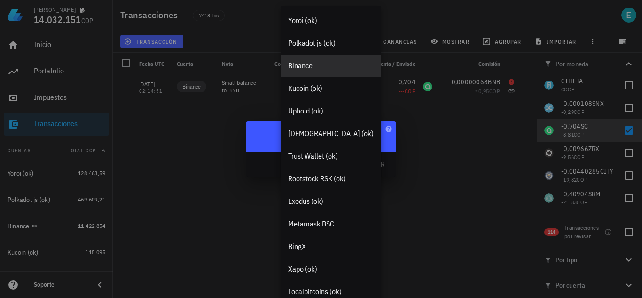
click at [317, 73] on div "Binance" at bounding box center [331, 66] width 101 height 23
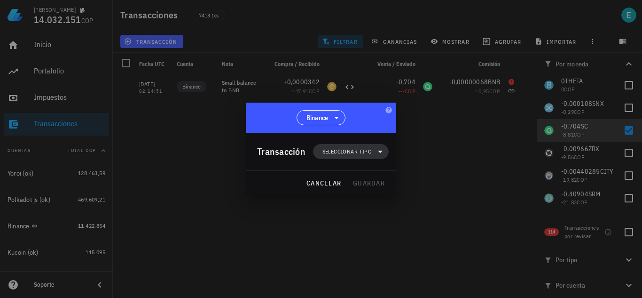
click at [348, 151] on span "Seleccionar tipo" at bounding box center [347, 151] width 49 height 9
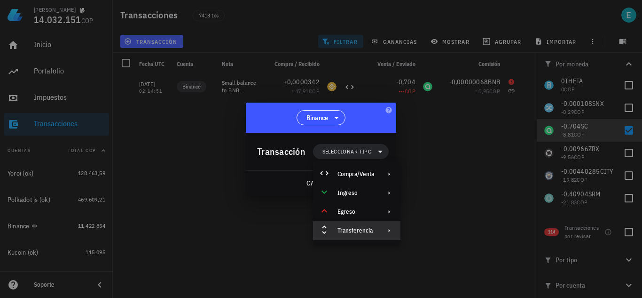
click at [361, 233] on div "Transferencia" at bounding box center [356, 231] width 37 height 8
click at [420, 227] on div "Depósito" at bounding box center [445, 234] width 88 height 19
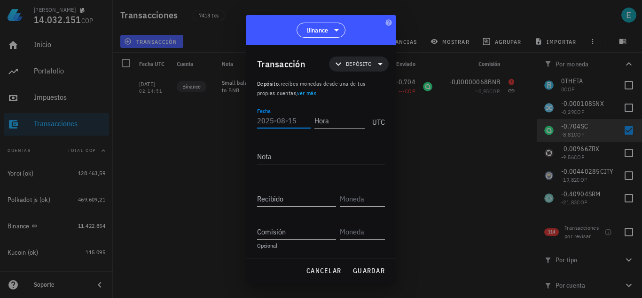
click at [280, 122] on input "Fecha" at bounding box center [284, 120] width 54 height 15
type input "2021-08-07"
type input "02:14:50"
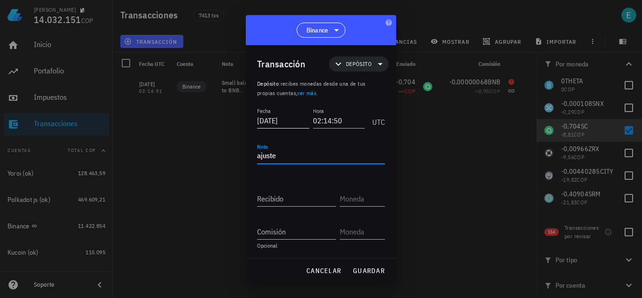
type textarea "ajuste"
type input "0,704"
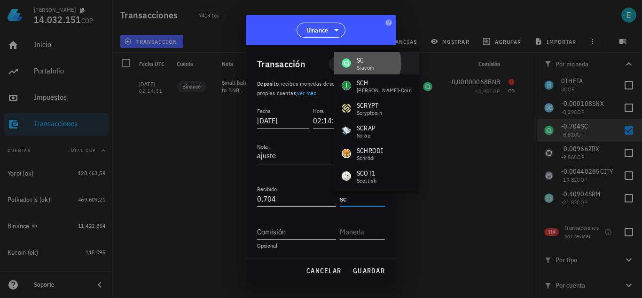
click at [364, 71] on div "Siacoin" at bounding box center [366, 68] width 18 height 6
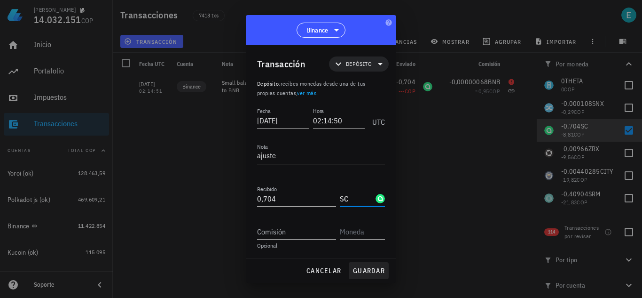
type input "SC"
click at [359, 271] on span "guardar" at bounding box center [369, 270] width 32 height 8
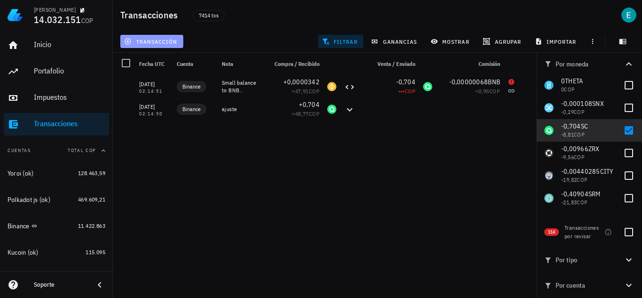
click at [173, 44] on span "transacción" at bounding box center [151, 42] width 51 height 8
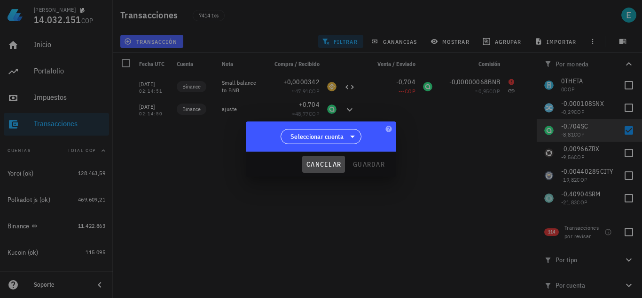
click at [314, 161] on span "cancelar" at bounding box center [323, 164] width 35 height 8
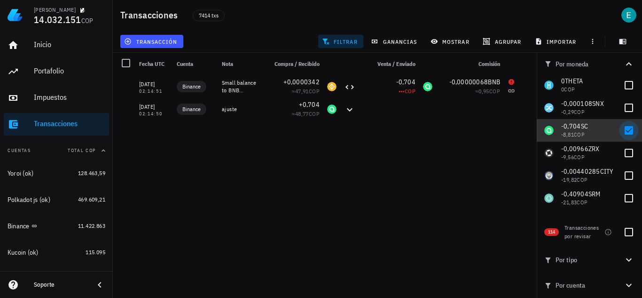
click at [621, 130] on div at bounding box center [629, 130] width 16 height 16
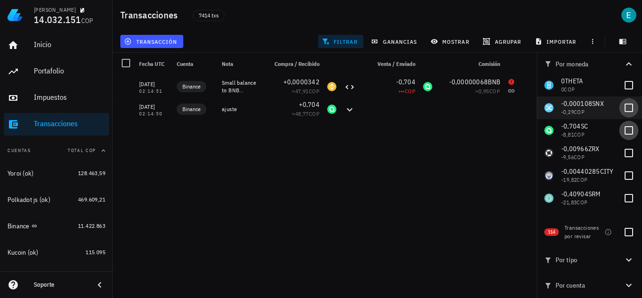
checkbox input "false"
click at [624, 108] on div at bounding box center [629, 108] width 16 height 16
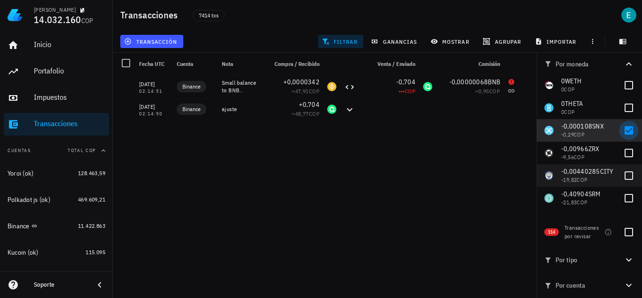
checkbox input "true"
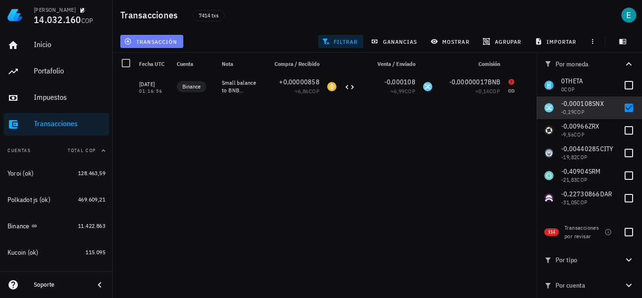
click at [170, 39] on span "transacción" at bounding box center [151, 42] width 51 height 8
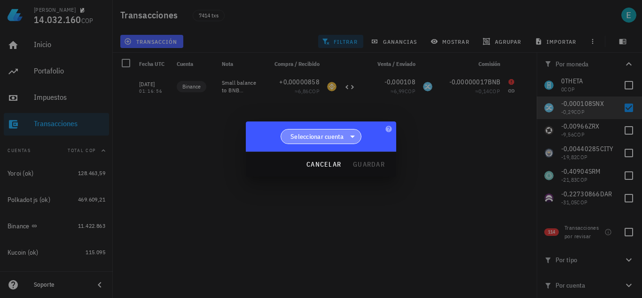
click at [311, 135] on span "Seleccionar cuenta" at bounding box center [318, 136] width 54 height 9
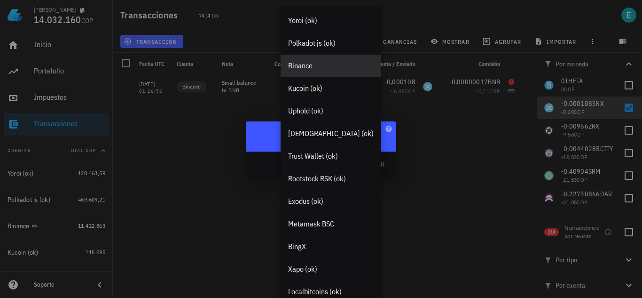
click at [311, 68] on div "Binance" at bounding box center [331, 65] width 86 height 9
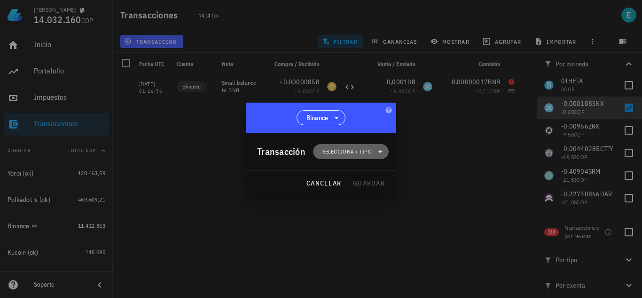
click at [347, 150] on span "Seleccionar tipo" at bounding box center [347, 151] width 49 height 9
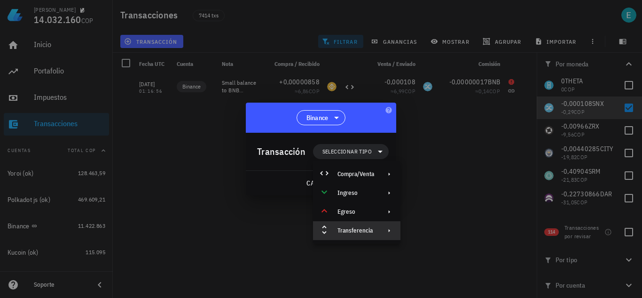
click at [359, 224] on div "Transferencia" at bounding box center [356, 230] width 87 height 19
click at [416, 230] on icon at bounding box center [412, 233] width 11 height 11
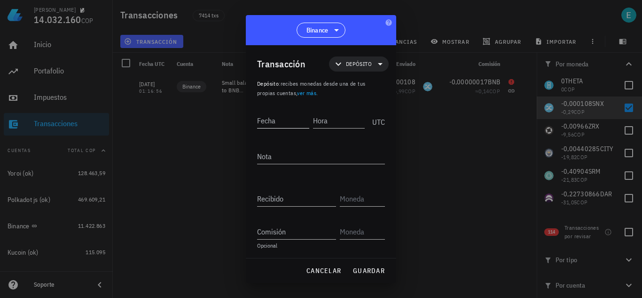
click at [281, 119] on input "Fecha" at bounding box center [283, 120] width 52 height 15
type input "[DATE]"
type input "01:16:55"
type textarea "ajuste"
type input "0,000108"
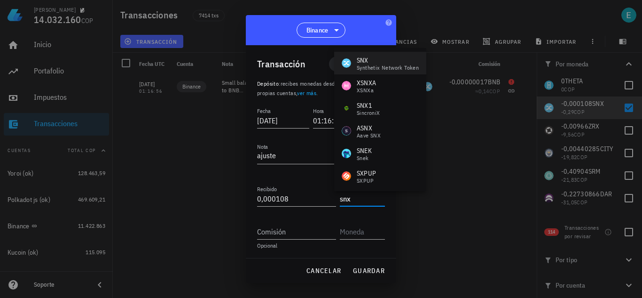
click at [364, 68] on div "Synthetix Network Token" at bounding box center [388, 68] width 62 height 6
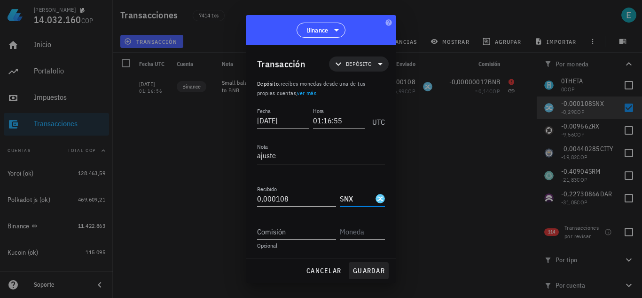
type input "SNX"
click at [365, 268] on span "guardar" at bounding box center [369, 270] width 32 height 8
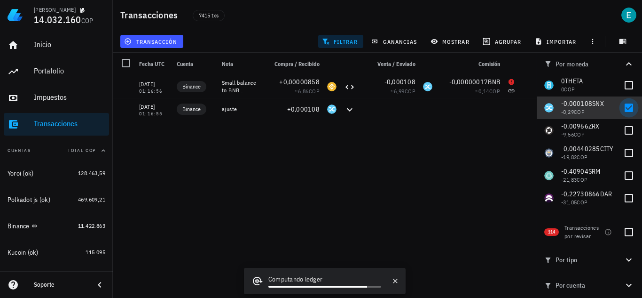
drag, startPoint x: 627, startPoint y: 102, endPoint x: 626, endPoint y: 111, distance: 9.0
click at [627, 101] on div at bounding box center [629, 108] width 16 height 16
checkbox input "false"
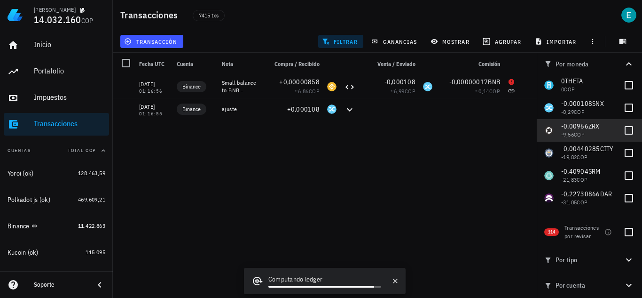
click at [622, 131] on div at bounding box center [629, 130] width 16 height 16
checkbox input "true"
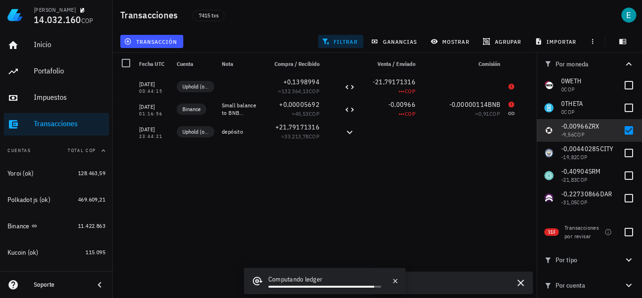
scroll to position [1514, 0]
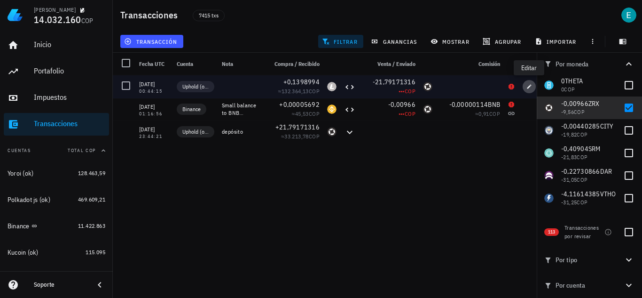
click at [526, 88] on span "button" at bounding box center [529, 87] width 13 height 6
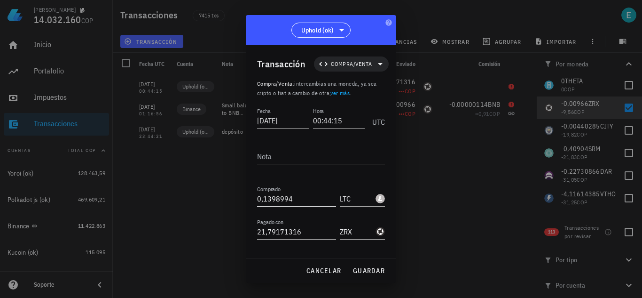
scroll to position [52, 0]
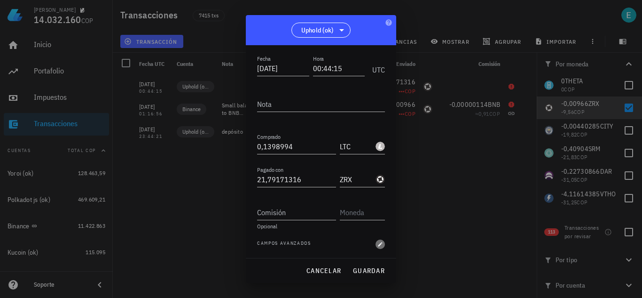
click at [378, 243] on span "button" at bounding box center [380, 244] width 9 height 6
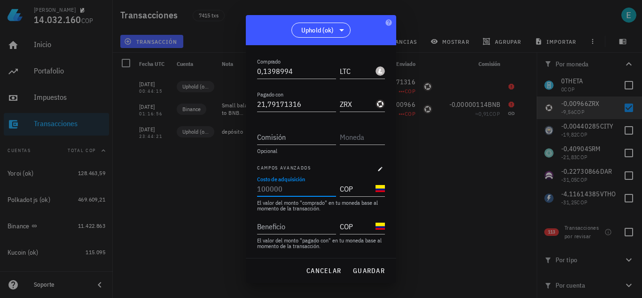
click at [298, 192] on input "Costo de adquisición" at bounding box center [295, 188] width 77 height 15
type input "33.213,78"
click at [354, 271] on span "guardar" at bounding box center [369, 270] width 32 height 8
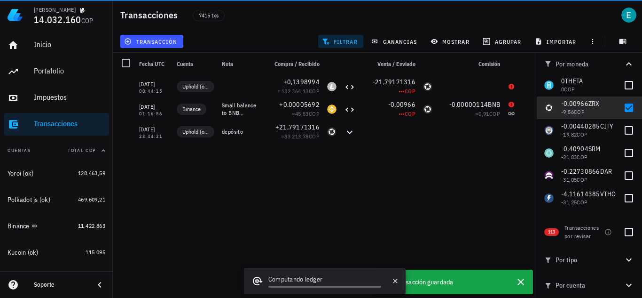
scroll to position [52, 0]
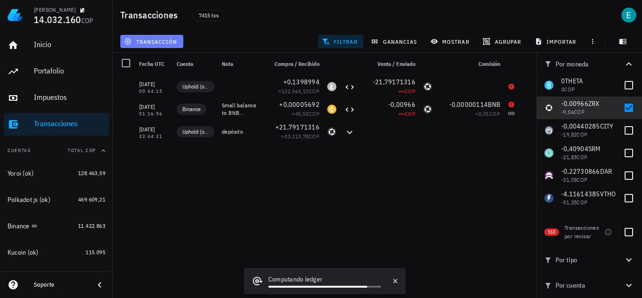
click at [168, 42] on span "transacción" at bounding box center [151, 42] width 51 height 8
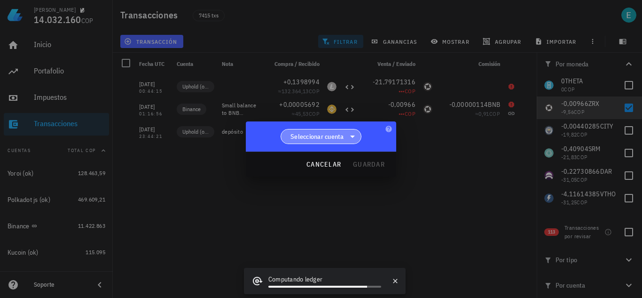
click at [310, 130] on span "Seleccionar cuenta" at bounding box center [321, 136] width 69 height 14
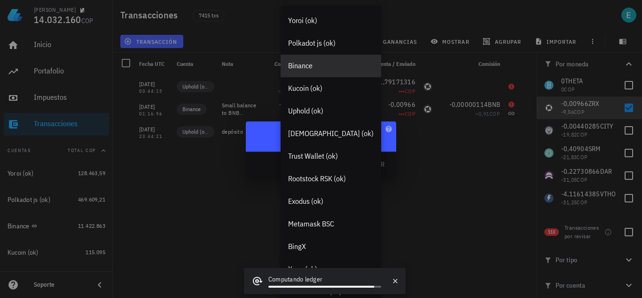
click at [317, 67] on div "Binance" at bounding box center [331, 65] width 86 height 9
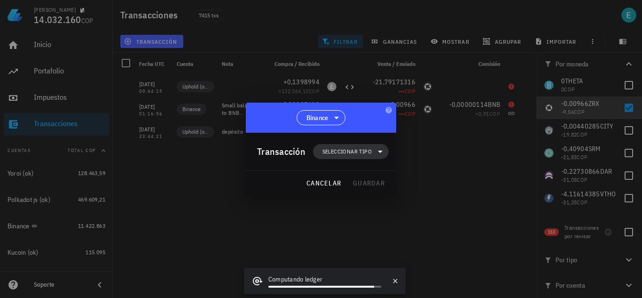
click at [346, 149] on span "Seleccionar tipo" at bounding box center [347, 151] width 49 height 9
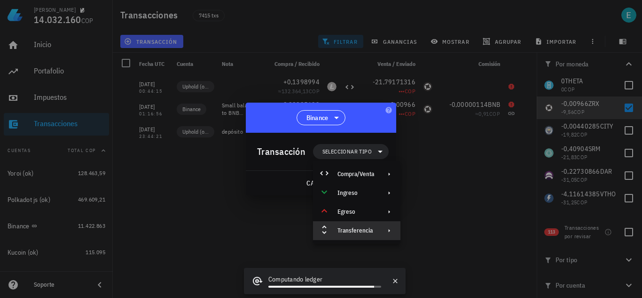
click at [363, 228] on div "Transferencia" at bounding box center [356, 231] width 37 height 8
click at [420, 230] on div "Depósito" at bounding box center [445, 234] width 88 height 19
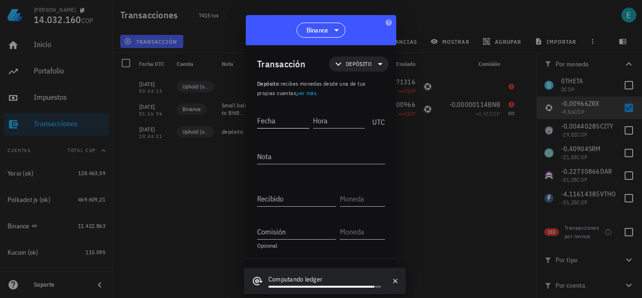
click at [278, 123] on input "Fecha" at bounding box center [283, 120] width 52 height 15
type input "[DATE]"
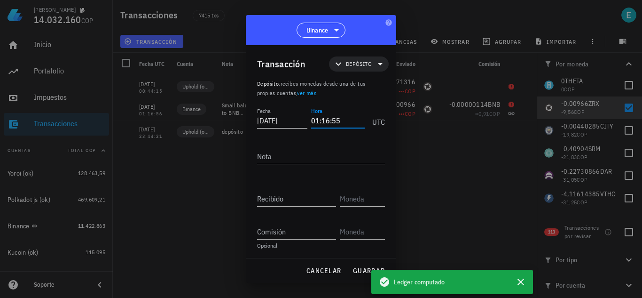
type input "01:16:55"
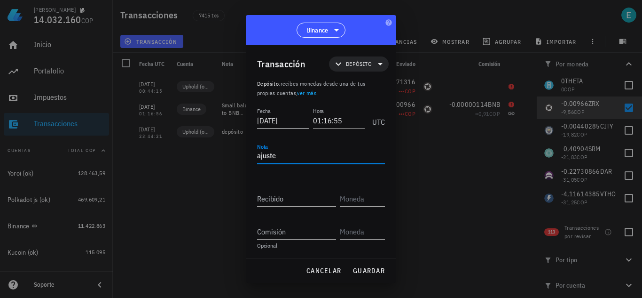
type textarea "ajuste"
type input "0,00966"
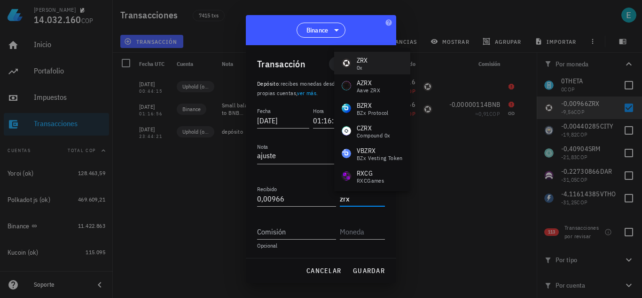
click at [374, 59] on div "ZRX 0x" at bounding box center [372, 63] width 76 height 23
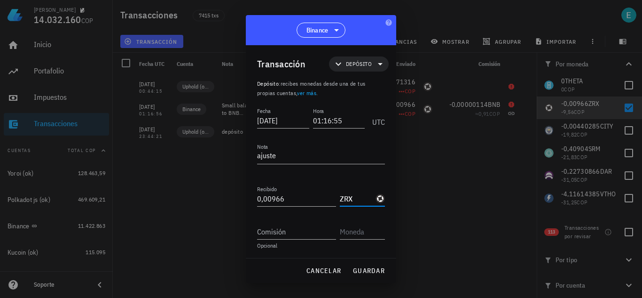
type input "ZRX"
click at [376, 270] on span "guardar" at bounding box center [369, 270] width 32 height 8
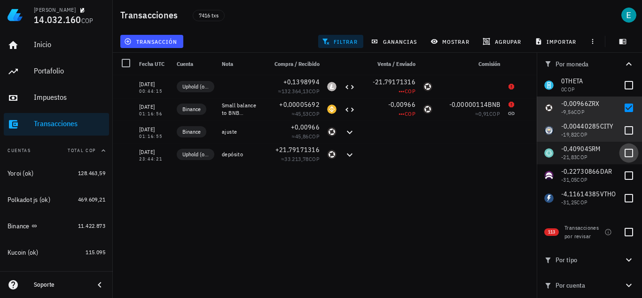
click at [623, 122] on div at bounding box center [629, 130] width 16 height 16
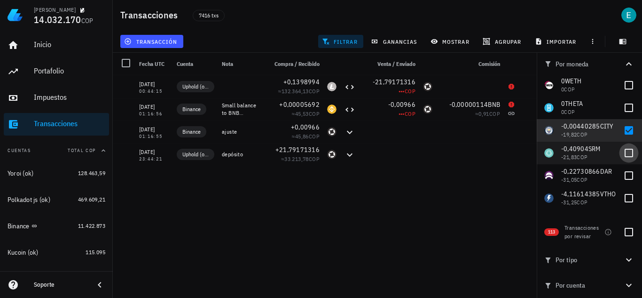
scroll to position [1537, 0]
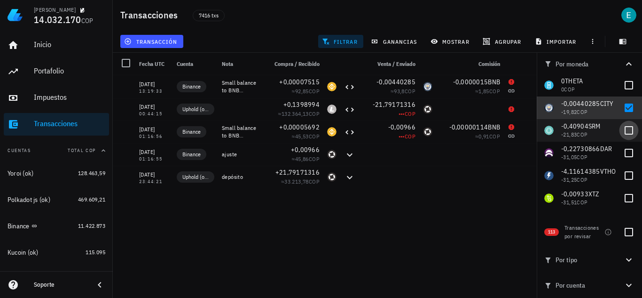
drag, startPoint x: 625, startPoint y: 109, endPoint x: 624, endPoint y: 138, distance: 29.2
click at [625, 109] on div at bounding box center [629, 108] width 16 height 16
checkbox input "false"
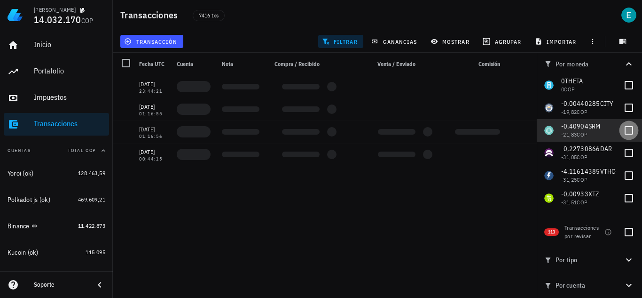
click at [623, 129] on div at bounding box center [629, 130] width 16 height 16
checkbox input "true"
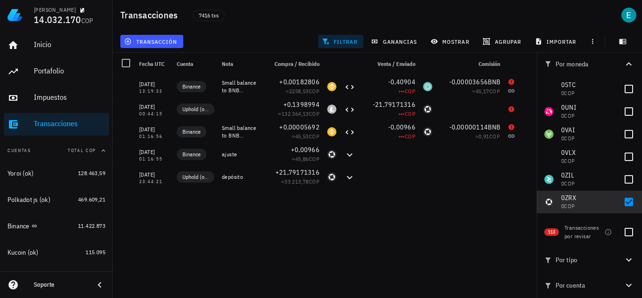
scroll to position [1219, 0]
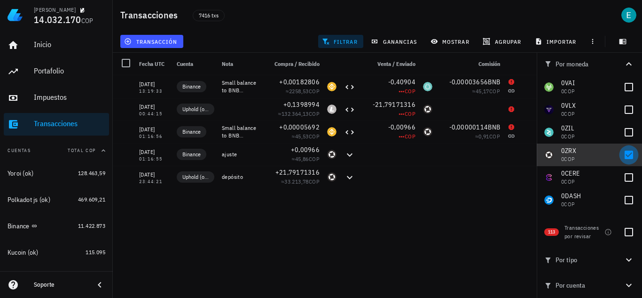
click at [622, 156] on div at bounding box center [629, 155] width 16 height 16
checkbox input "false"
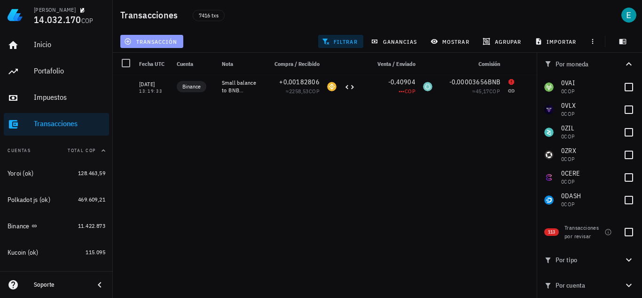
click at [159, 44] on span "transacción" at bounding box center [151, 42] width 51 height 8
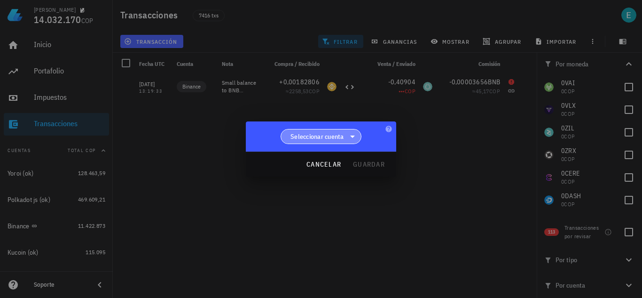
click at [314, 133] on span "Seleccionar cuenta" at bounding box center [318, 136] width 54 height 9
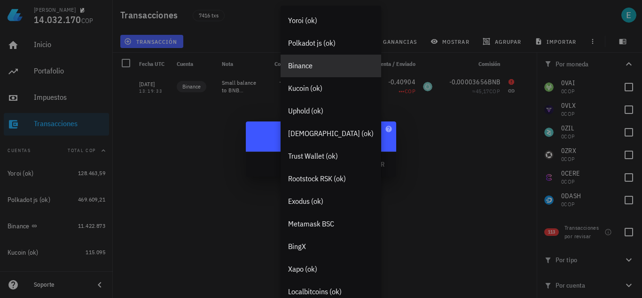
click at [325, 71] on div "Binance" at bounding box center [331, 66] width 101 height 23
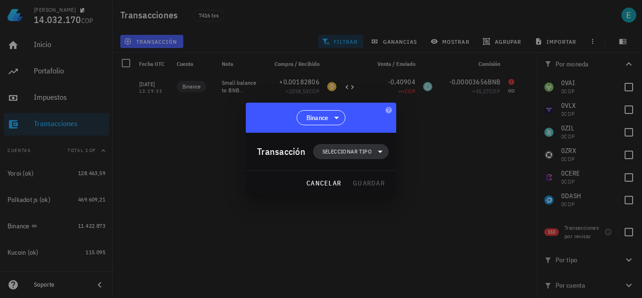
click at [336, 155] on span "Seleccionar tipo" at bounding box center [347, 151] width 49 height 9
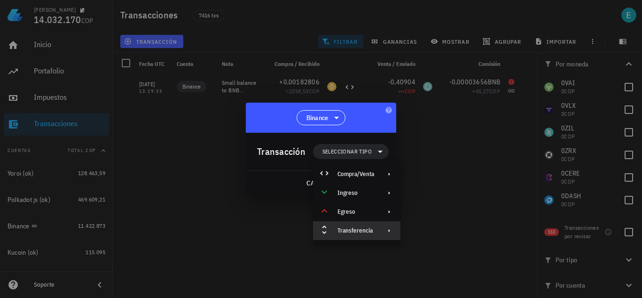
click at [364, 223] on div "Transferencia" at bounding box center [356, 230] width 87 height 19
click at [431, 232] on div "Depósito" at bounding box center [454, 234] width 56 height 8
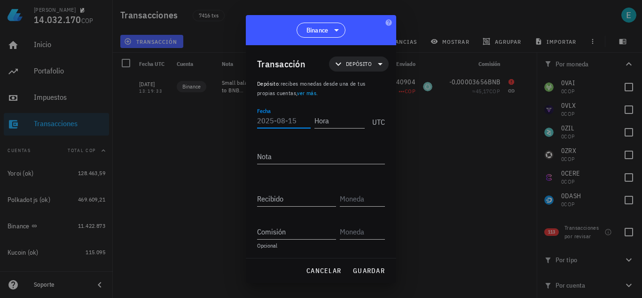
click at [273, 117] on div "Fecha" at bounding box center [284, 120] width 54 height 15
type input "[DATE]"
type input "13:19:32"
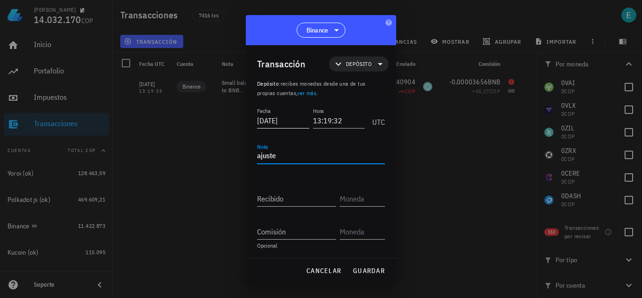
type textarea "ajuste"
type input "0,40904"
drag, startPoint x: 350, startPoint y: 28, endPoint x: 305, endPoint y: 75, distance: 65.5
click at [284, 36] on div "Binance" at bounding box center [321, 30] width 151 height 30
click at [349, 198] on input "text" at bounding box center [361, 198] width 43 height 15
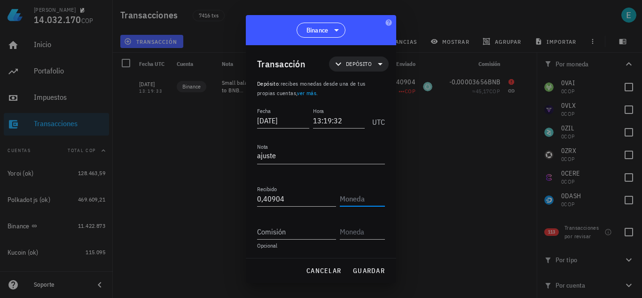
click at [430, 86] on div at bounding box center [321, 149] width 642 height 298
click at [341, 269] on span "cancelar" at bounding box center [323, 270] width 35 height 8
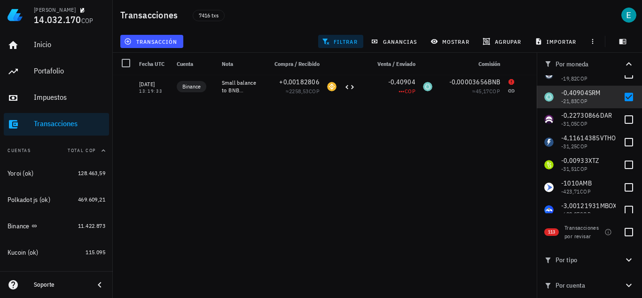
scroll to position [1548, 0]
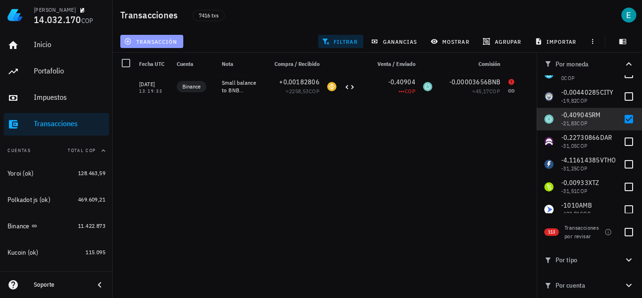
click at [154, 37] on button "transacción" at bounding box center [151, 41] width 63 height 13
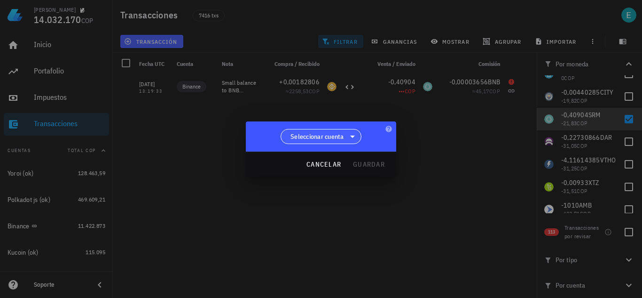
click at [313, 132] on span "Seleccionar cuenta" at bounding box center [318, 136] width 54 height 9
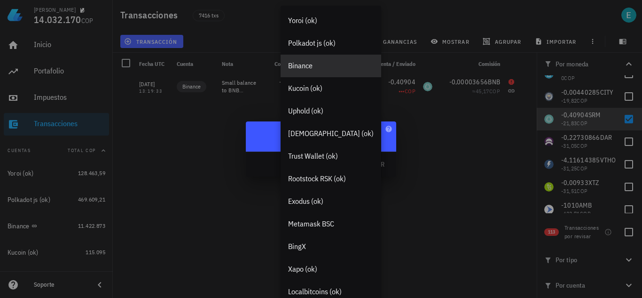
click at [322, 64] on div "Binance" at bounding box center [331, 65] width 86 height 9
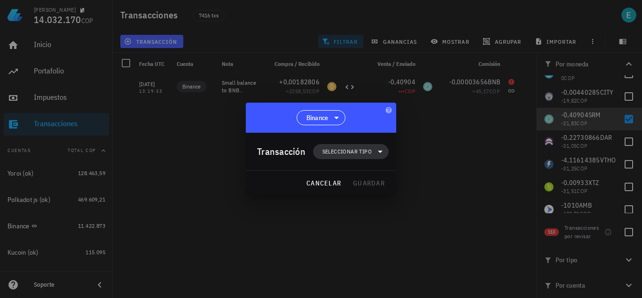
click at [346, 151] on span "Seleccionar tipo" at bounding box center [347, 151] width 49 height 9
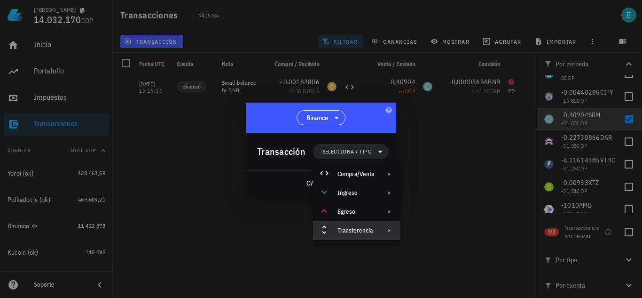
click at [358, 225] on div "Transferencia" at bounding box center [356, 230] width 87 height 19
click at [424, 233] on div "Depósito" at bounding box center [445, 234] width 88 height 19
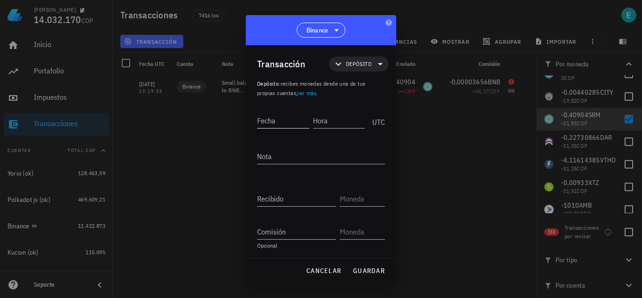
click at [280, 123] on input "Fecha" at bounding box center [283, 120] width 52 height 15
type input "[DATE]"
type input "13:19:32"
type textarea "ajuste"
type input "0,40904"
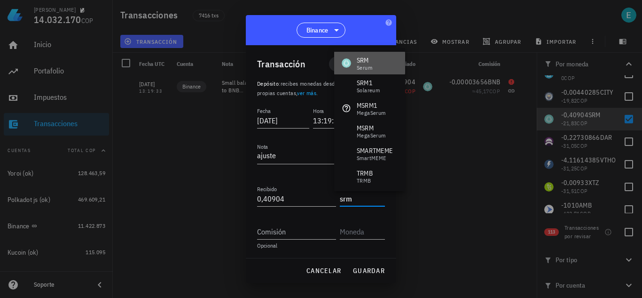
click at [375, 59] on div "SRM Serum" at bounding box center [369, 63] width 71 height 23
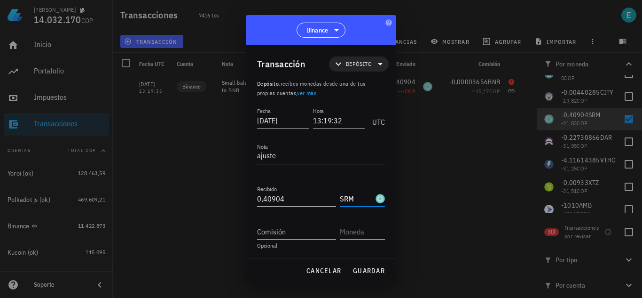
type input "SRM"
click at [363, 265] on button "guardar" at bounding box center [369, 270] width 40 height 17
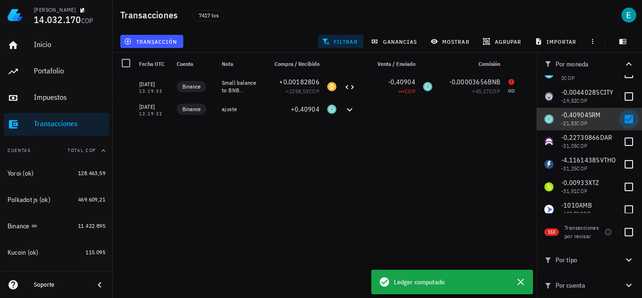
click at [626, 121] on div at bounding box center [629, 119] width 16 height 16
checkbox input "false"
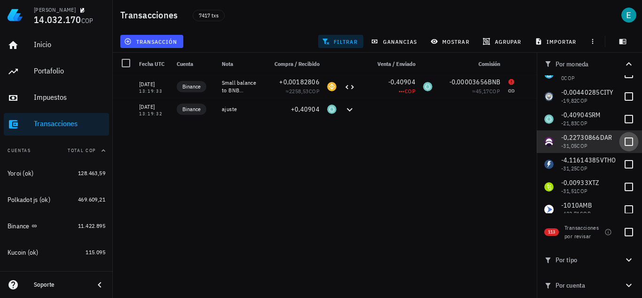
click at [624, 143] on div at bounding box center [629, 142] width 16 height 16
checkbox input "true"
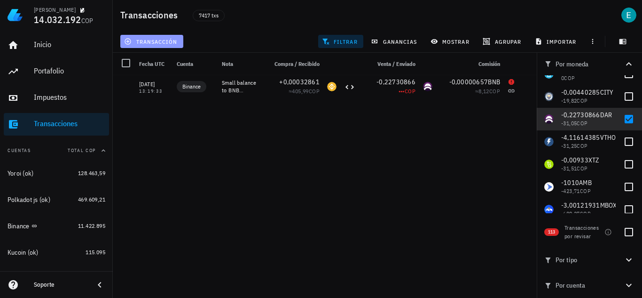
click at [168, 38] on span "transacción" at bounding box center [151, 42] width 51 height 8
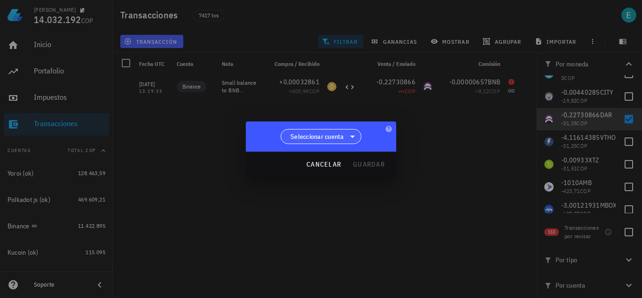
click at [302, 136] on span "Seleccionar cuenta" at bounding box center [318, 136] width 54 height 9
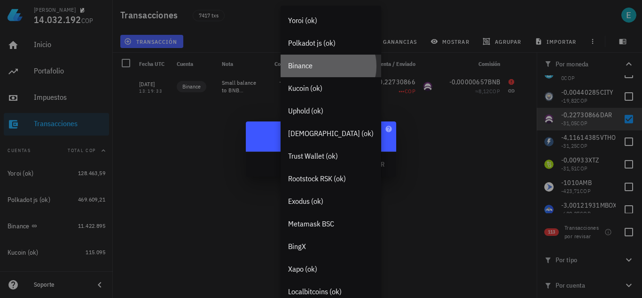
click at [313, 69] on div "Binance" at bounding box center [331, 65] width 86 height 9
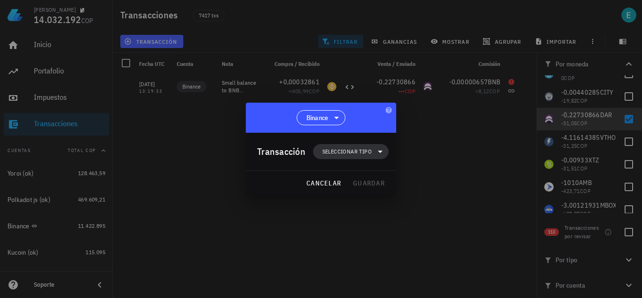
click at [337, 156] on span "Seleccionar tipo" at bounding box center [351, 151] width 64 height 15
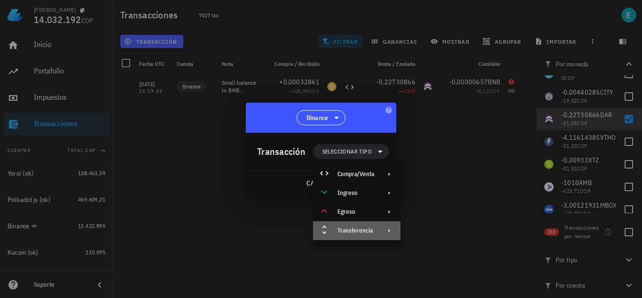
click at [354, 232] on div "Transferencia" at bounding box center [356, 231] width 37 height 8
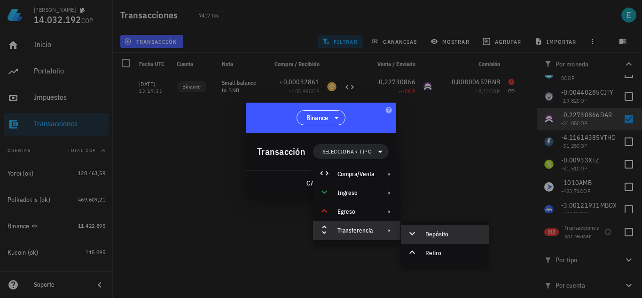
click at [419, 237] on div at bounding box center [414, 234] width 11 height 11
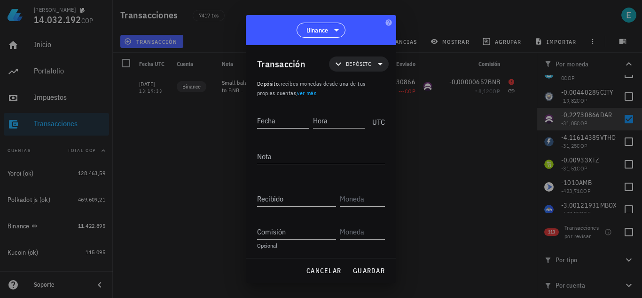
click at [289, 125] on input "Fecha" at bounding box center [283, 120] width 52 height 15
type input "[DATE]"
type input "13:19:32"
type textarea "ajuste"
type input "0,22730866"
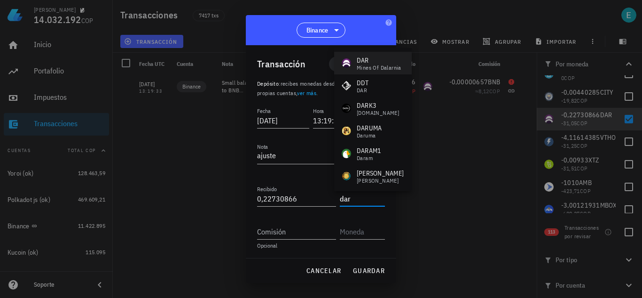
click at [366, 65] on div "Mines of Dalarnia" at bounding box center [379, 68] width 45 height 6
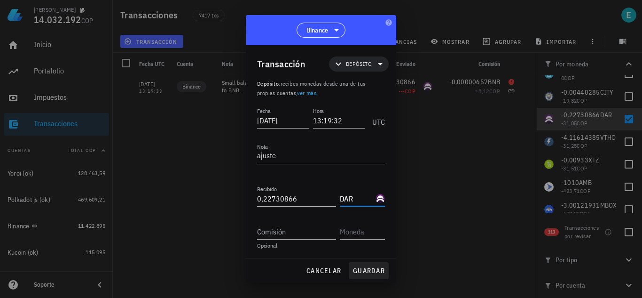
type input "DAR"
click at [365, 267] on span "guardar" at bounding box center [369, 270] width 32 height 8
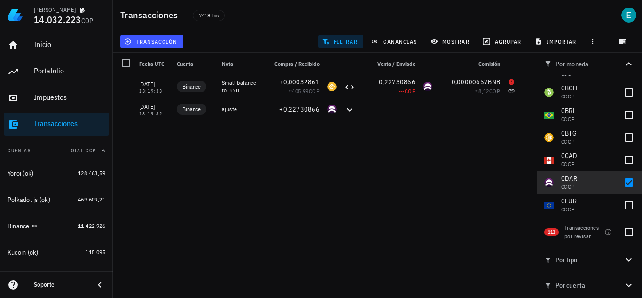
scroll to position [748, 0]
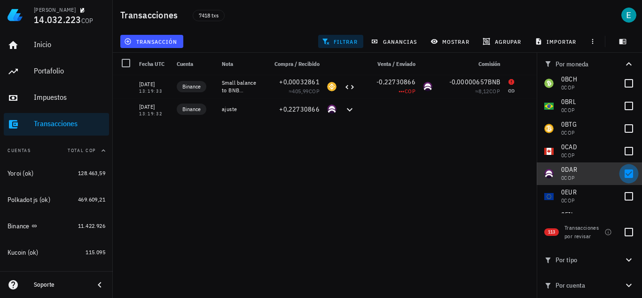
click at [621, 174] on div at bounding box center [629, 174] width 16 height 16
checkbox input "false"
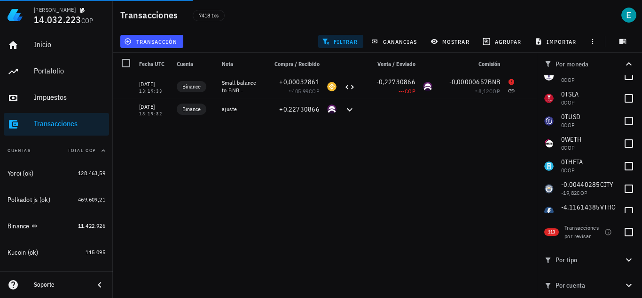
scroll to position [1548, 0]
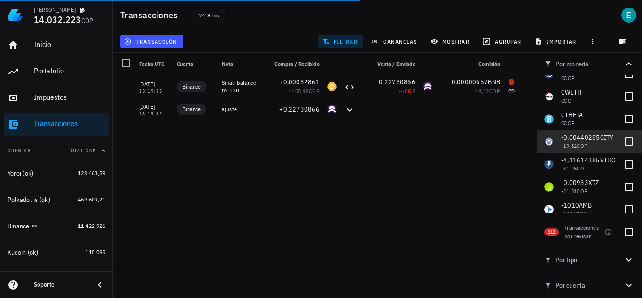
drag, startPoint x: 624, startPoint y: 142, endPoint x: 610, endPoint y: 150, distance: 15.8
click at [624, 142] on div at bounding box center [629, 142] width 16 height 16
checkbox input "true"
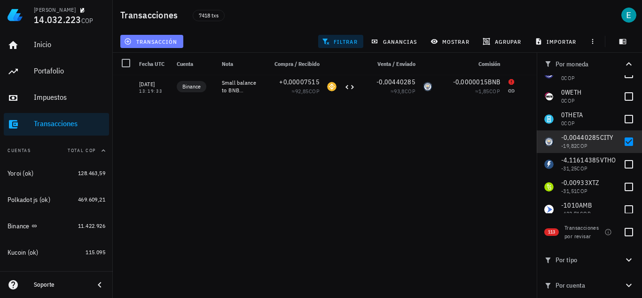
click at [181, 40] on button "transacción" at bounding box center [151, 41] width 63 height 13
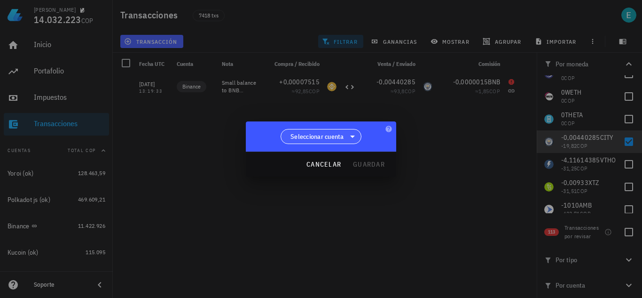
click at [310, 129] on span "Seleccionar cuenta" at bounding box center [321, 136] width 69 height 14
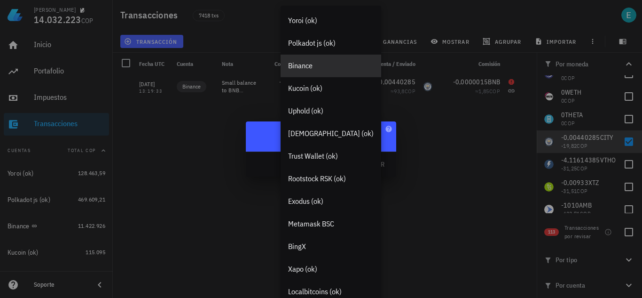
click at [315, 68] on div "Binance" at bounding box center [331, 65] width 86 height 9
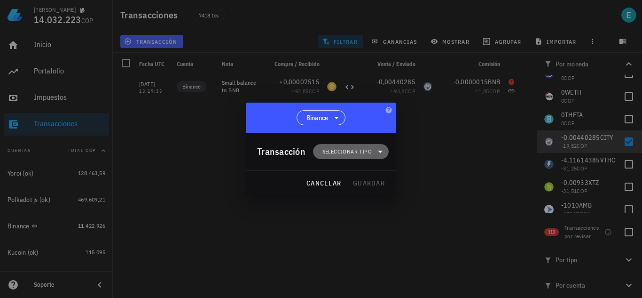
click at [360, 151] on span "Seleccionar tipo" at bounding box center [347, 151] width 49 height 9
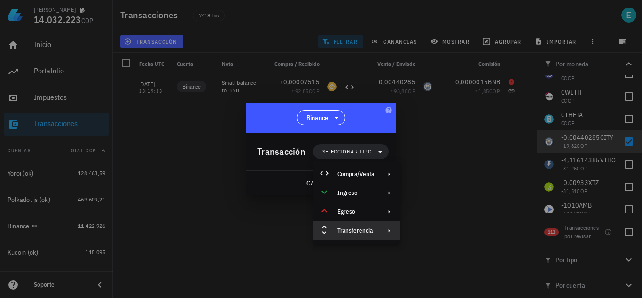
click at [371, 236] on div "Transferencia" at bounding box center [356, 230] width 87 height 19
click at [418, 228] on icon at bounding box center [412, 233] width 11 height 11
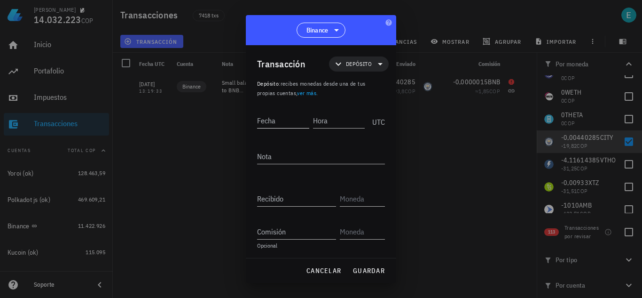
click at [276, 124] on input "Fecha" at bounding box center [283, 120] width 52 height 15
type input "2022-05-14"
type input "13:19:32"
type textarea "ajuste"
type input "0,00440285"
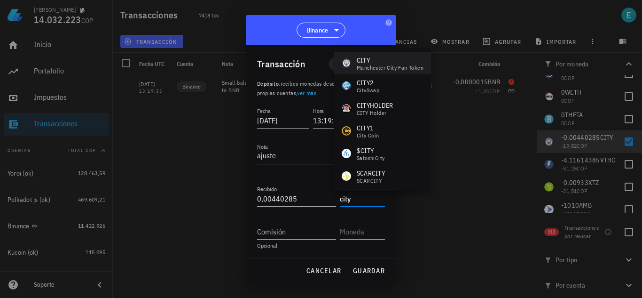
click at [396, 63] on div "CITY" at bounding box center [390, 59] width 67 height 9
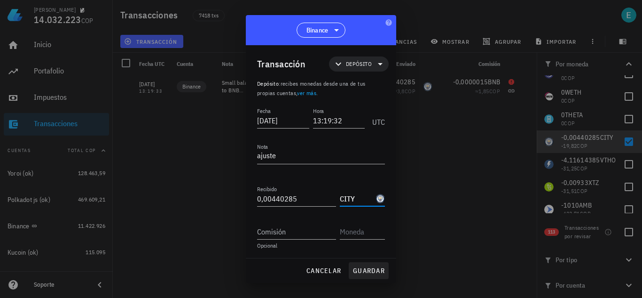
type input "CITY"
click at [371, 274] on span "guardar" at bounding box center [369, 270] width 32 height 8
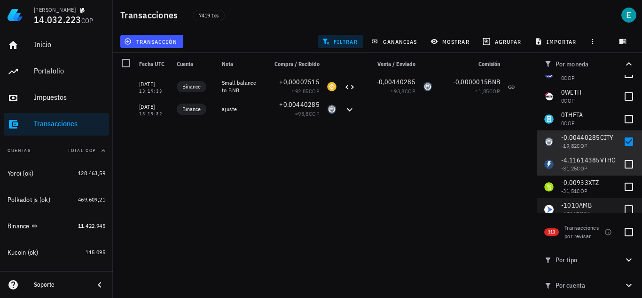
click at [624, 156] on div at bounding box center [629, 164] width 16 height 16
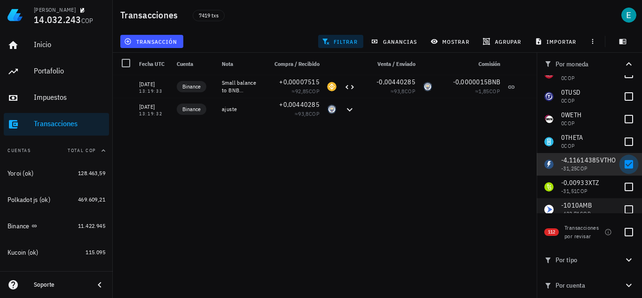
checkbox input "true"
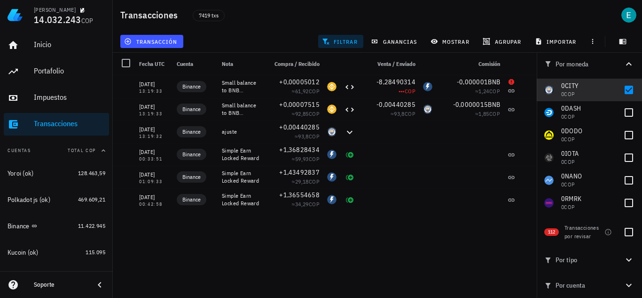
scroll to position [1333, 0]
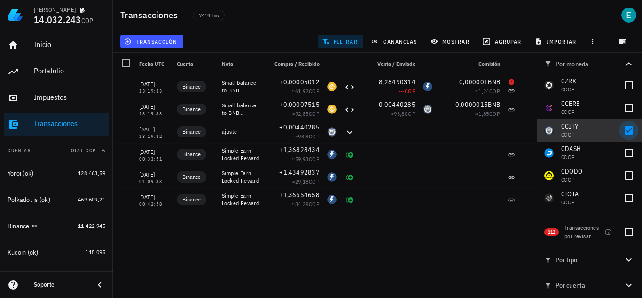
click at [623, 131] on div at bounding box center [629, 130] width 16 height 16
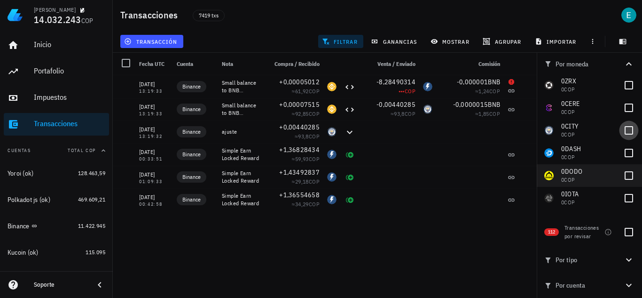
checkbox input "false"
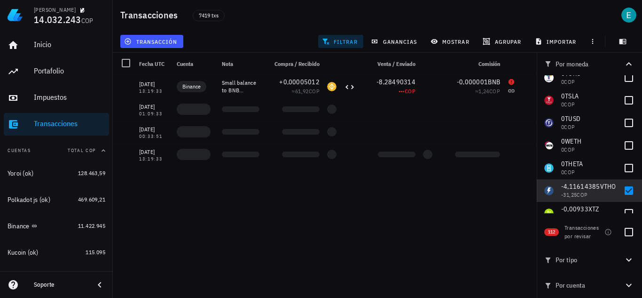
scroll to position [1568, 0]
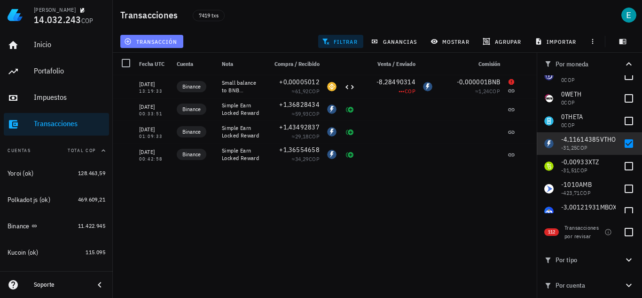
click at [150, 46] on button "transacción" at bounding box center [151, 41] width 63 height 13
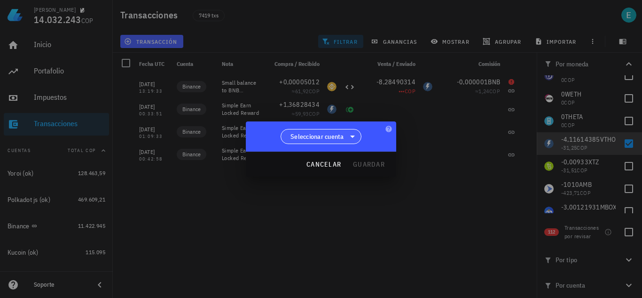
click at [306, 135] on span "Seleccionar cuenta" at bounding box center [318, 136] width 54 height 9
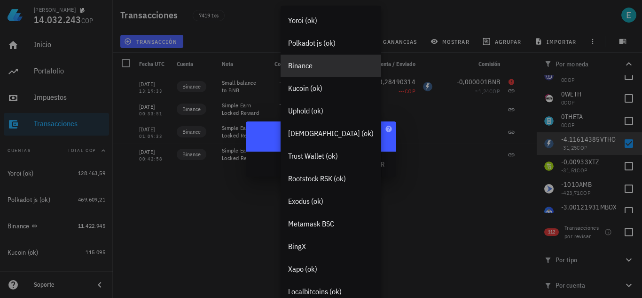
click at [328, 69] on div "Binance" at bounding box center [331, 65] width 86 height 9
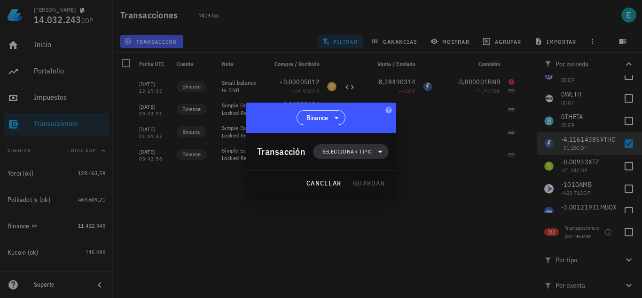
click at [353, 153] on span "Seleccionar tipo" at bounding box center [347, 151] width 49 height 9
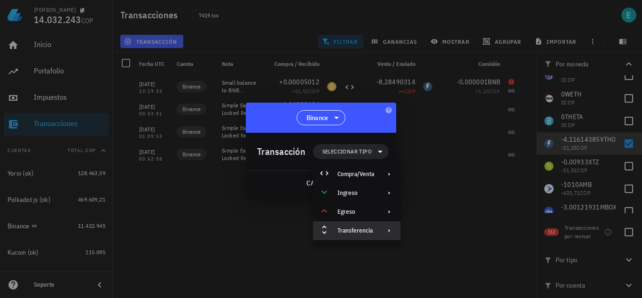
click at [359, 226] on div "Transferencia" at bounding box center [356, 230] width 87 height 19
click at [427, 230] on div "Depósito" at bounding box center [445, 234] width 88 height 19
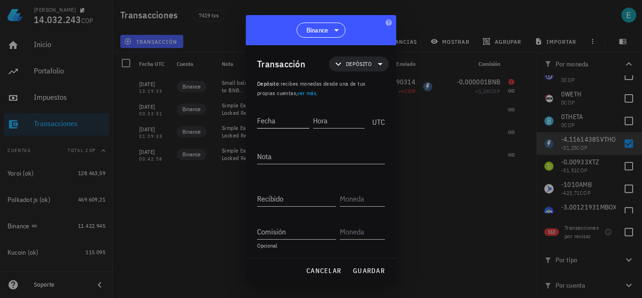
click at [285, 121] on input "Fecha" at bounding box center [283, 120] width 52 height 15
type input "2021-07-02"
type input "00:42:57"
type textarea "ajuste"
type input "4,11614385"
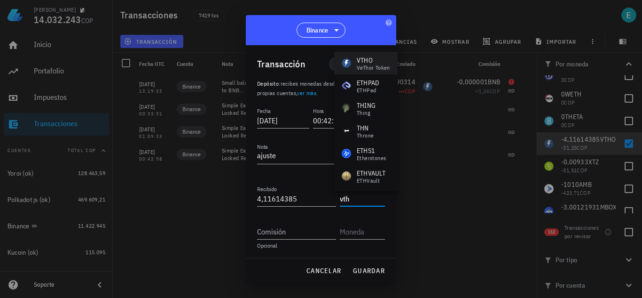
click at [388, 65] on div "VeThor Token" at bounding box center [373, 68] width 33 height 6
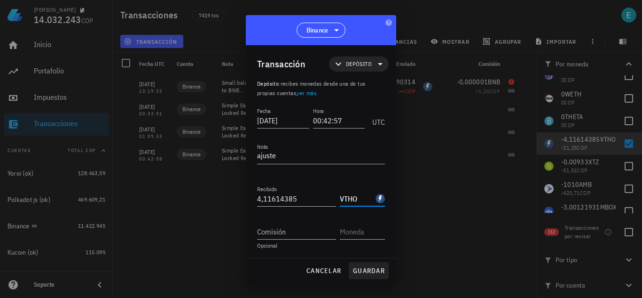
type input "VTHO"
click at [371, 271] on span "guardar" at bounding box center [369, 270] width 32 height 8
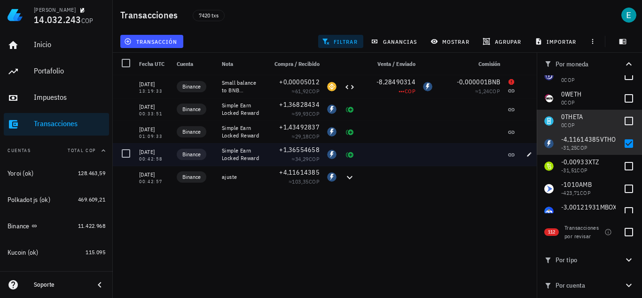
click at [623, 129] on div at bounding box center [629, 121] width 16 height 16
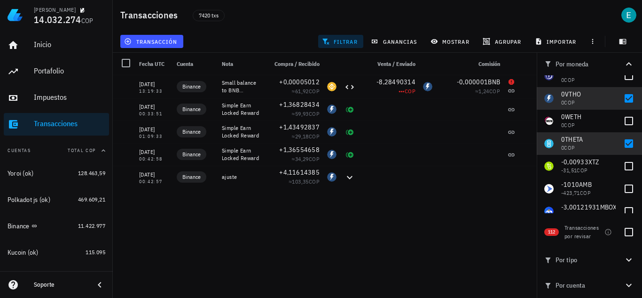
checkbox input "true"
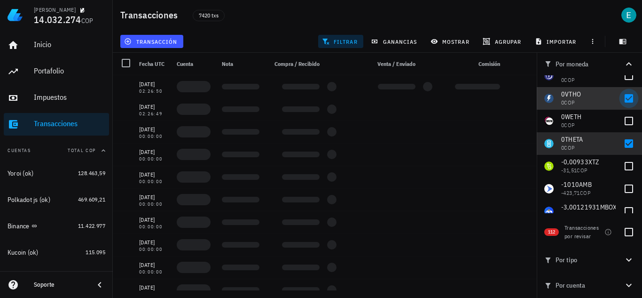
click at [627, 100] on div at bounding box center [629, 98] width 16 height 16
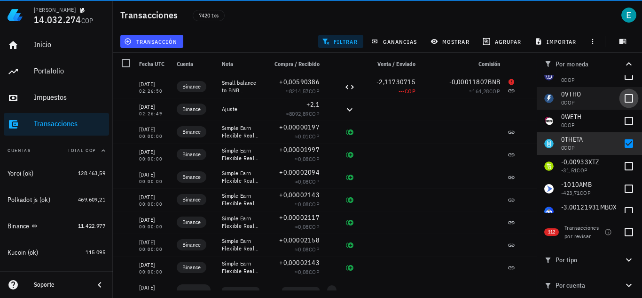
checkbox input "false"
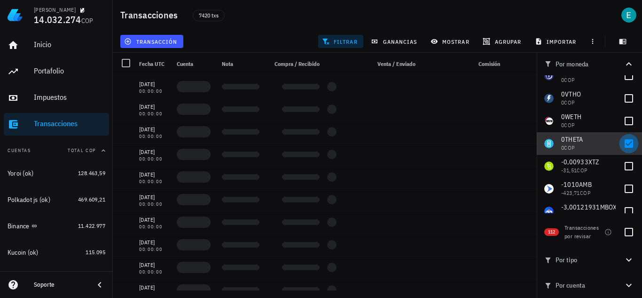
click at [624, 145] on div at bounding box center [629, 143] width 16 height 16
checkbox input "false"
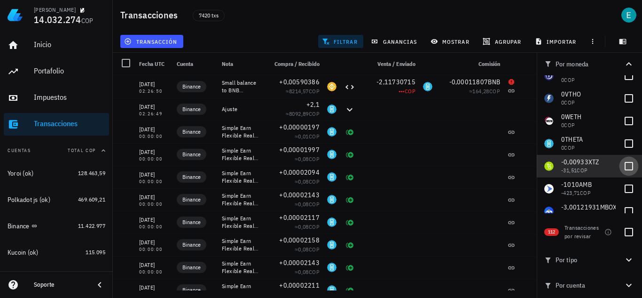
click at [623, 168] on div at bounding box center [629, 166] width 16 height 16
checkbox input "true"
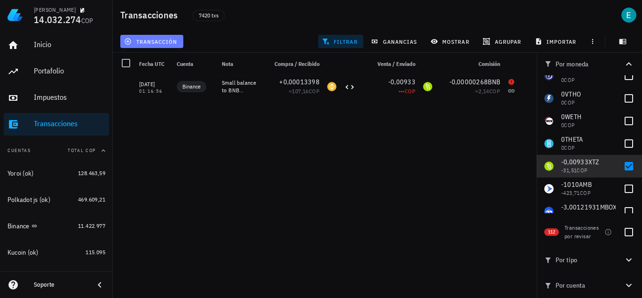
click at [169, 40] on span "transacción" at bounding box center [151, 42] width 51 height 8
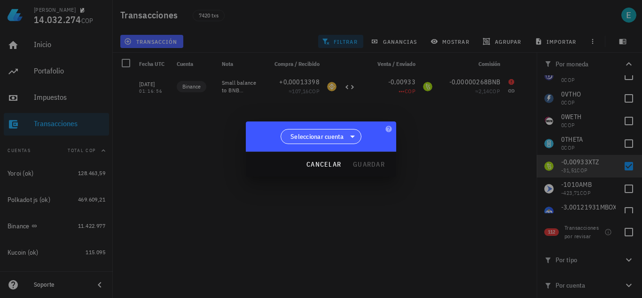
click at [305, 140] on span "Seleccionar cuenta" at bounding box center [318, 136] width 54 height 9
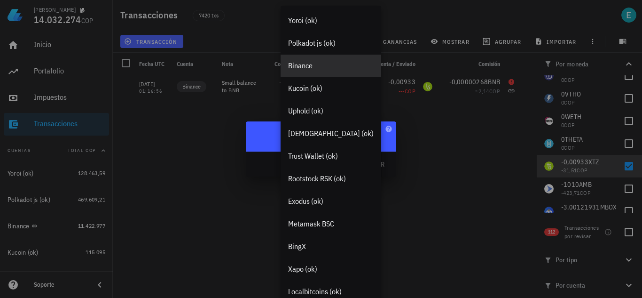
click at [317, 67] on div "Binance" at bounding box center [331, 65] width 86 height 9
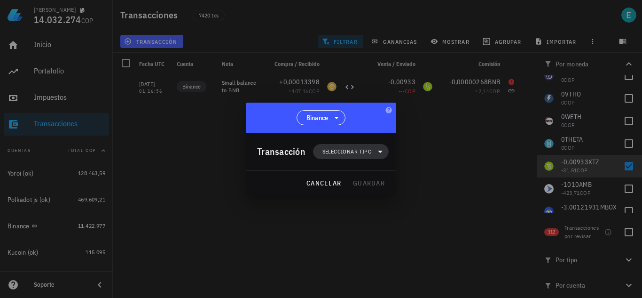
click at [346, 158] on span "Seleccionar tipo" at bounding box center [351, 151] width 64 height 15
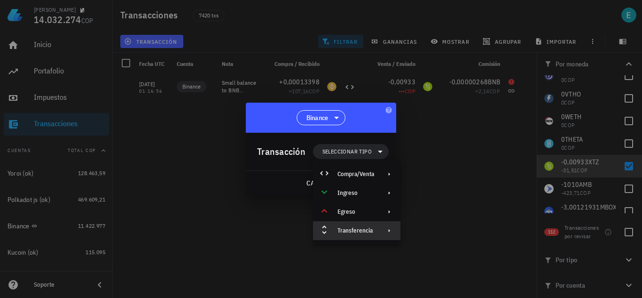
click at [362, 232] on div "Transferencia" at bounding box center [356, 231] width 37 height 8
click at [427, 230] on div "Depósito" at bounding box center [445, 234] width 88 height 19
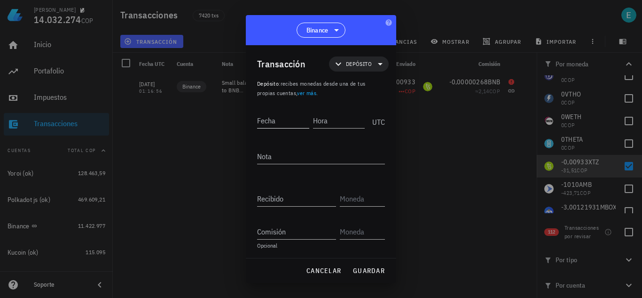
click at [276, 128] on div "Fecha" at bounding box center [283, 120] width 52 height 15
type input "2021-02-26"
type input "01:16:55"
type textarea "ajuste"
type input "0,00933"
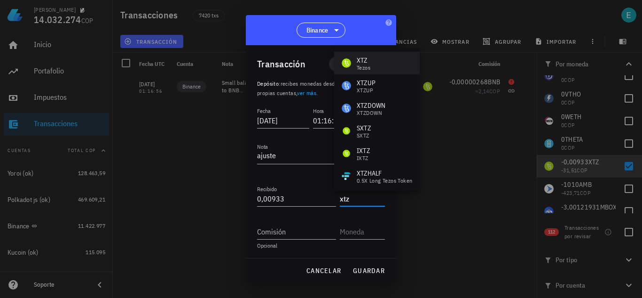
click at [364, 65] on div "Tezos" at bounding box center [364, 68] width 14 height 6
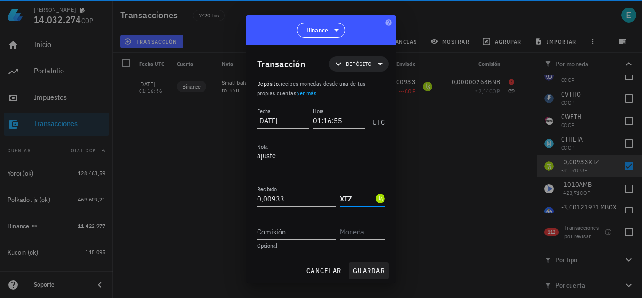
type input "XTZ"
click at [378, 267] on span "guardar" at bounding box center [369, 270] width 32 height 8
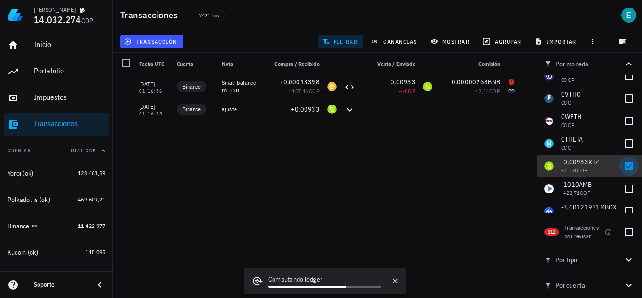
click at [622, 166] on div at bounding box center [629, 166] width 16 height 16
checkbox input "false"
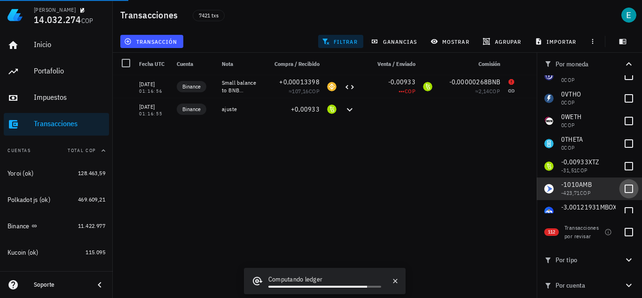
click at [624, 190] on div at bounding box center [629, 189] width 16 height 16
checkbox input "true"
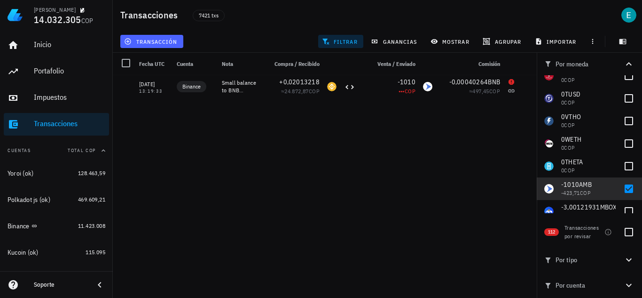
scroll to position [1591, 0]
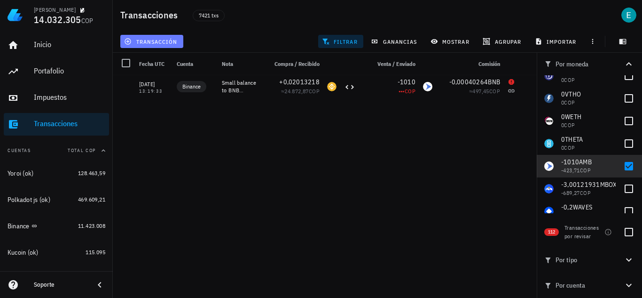
click at [170, 39] on span "transacción" at bounding box center [151, 42] width 51 height 8
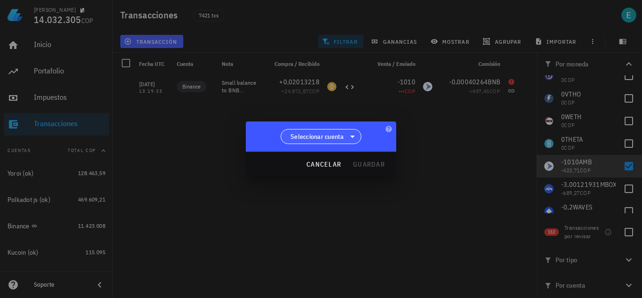
click at [329, 137] on span "Seleccionar cuenta" at bounding box center [318, 136] width 54 height 9
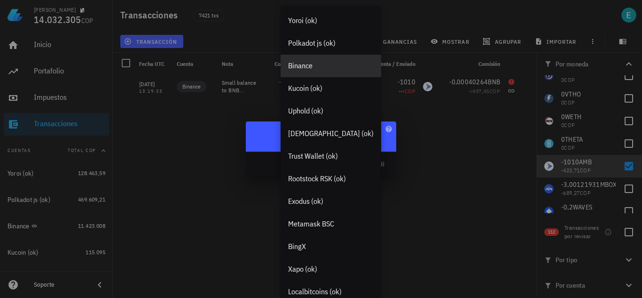
click at [335, 69] on div "Binance" at bounding box center [331, 65] width 86 height 9
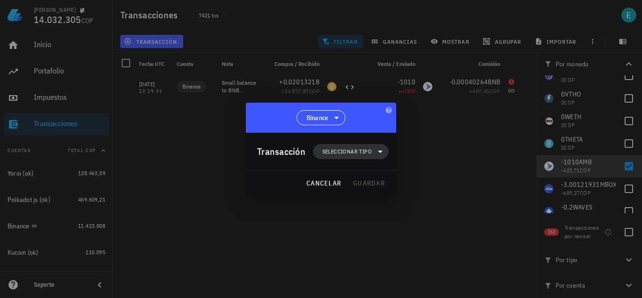
click at [356, 148] on span "Seleccionar tipo" at bounding box center [347, 151] width 49 height 9
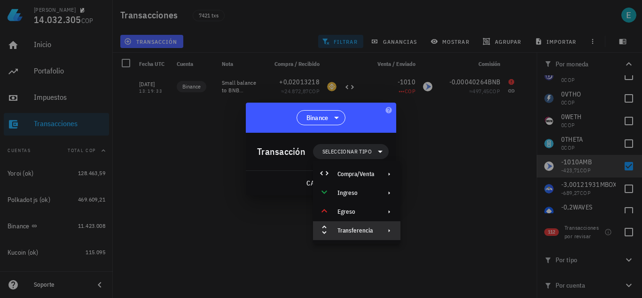
click at [356, 228] on div "Transferencia" at bounding box center [356, 231] width 37 height 8
click at [420, 233] on div at bounding box center [414, 234] width 11 height 11
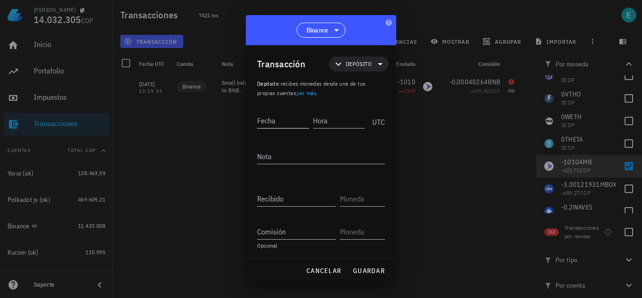
click at [294, 118] on input "Fecha" at bounding box center [283, 120] width 52 height 15
type input "2022-05-14"
type input "13:19:32"
type textarea "ajuste"
type input "1.010"
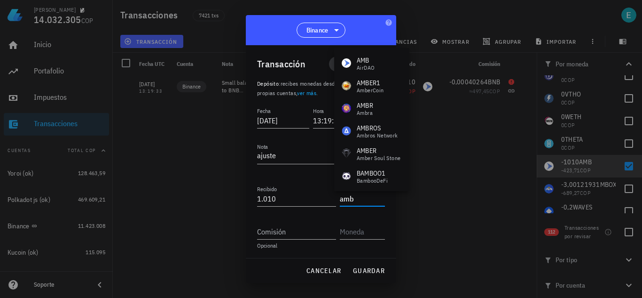
click at [377, 57] on div "AMB AirDAO" at bounding box center [371, 63] width 75 height 23
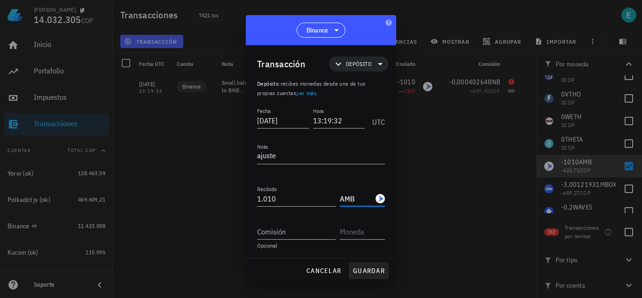
type input "AMB"
click at [371, 263] on button "guardar" at bounding box center [369, 270] width 40 height 17
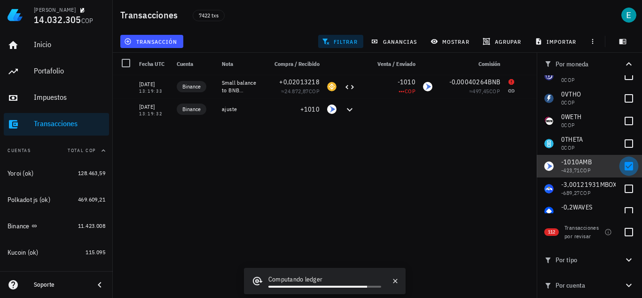
click at [623, 163] on div at bounding box center [629, 166] width 16 height 16
checkbox input "false"
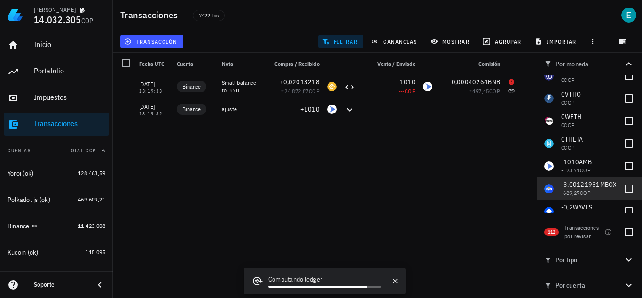
click at [623, 188] on div at bounding box center [629, 189] width 16 height 16
checkbox input "true"
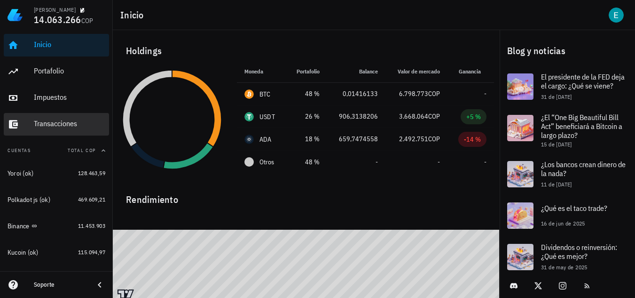
click at [57, 120] on div "Transacciones" at bounding box center [69, 123] width 71 height 9
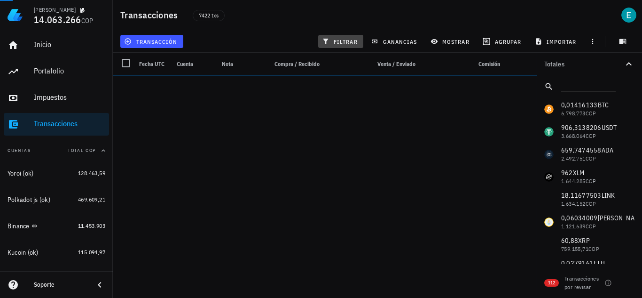
click at [344, 41] on span "filtrar" at bounding box center [341, 42] width 34 height 8
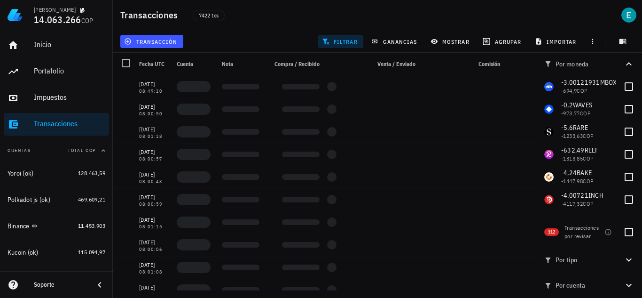
scroll to position [1599, 0]
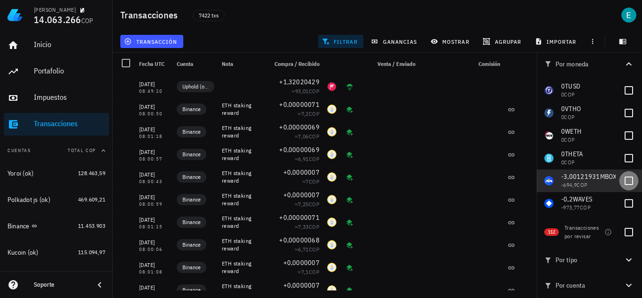
click at [621, 178] on div at bounding box center [629, 181] width 16 height 16
checkbox input "true"
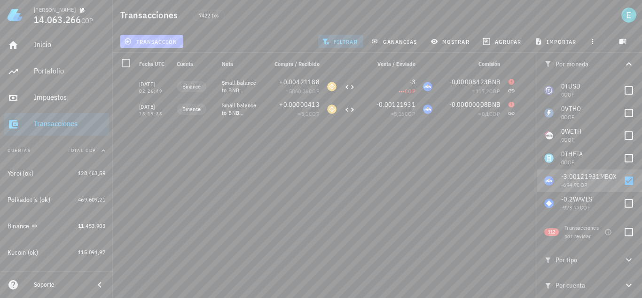
click at [146, 40] on span "transacción" at bounding box center [151, 42] width 51 height 8
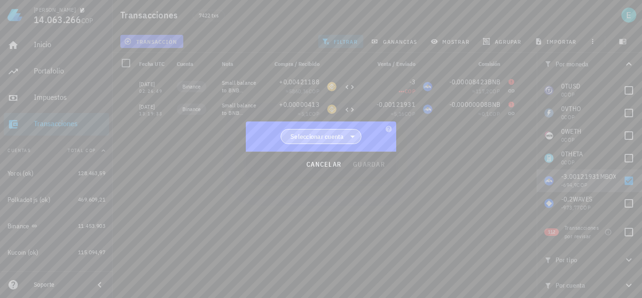
click at [333, 138] on span "Seleccionar cuenta" at bounding box center [318, 136] width 54 height 9
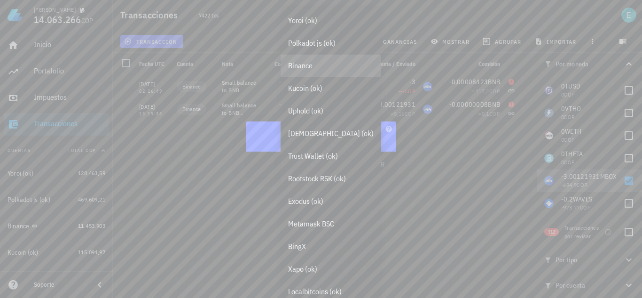
click at [303, 60] on div "Binance" at bounding box center [331, 66] width 101 height 23
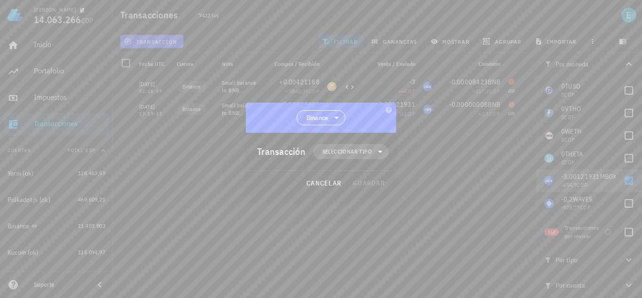
click at [347, 153] on span "Seleccionar tipo" at bounding box center [347, 151] width 49 height 9
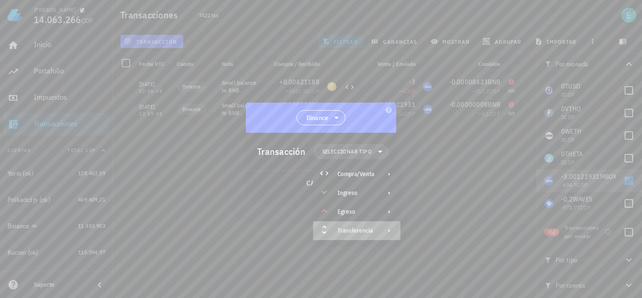
click at [360, 232] on div "Transferencia" at bounding box center [356, 231] width 37 height 8
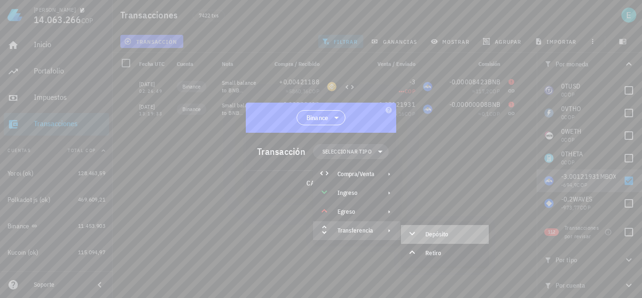
click at [456, 231] on div "Depósito" at bounding box center [454, 234] width 56 height 8
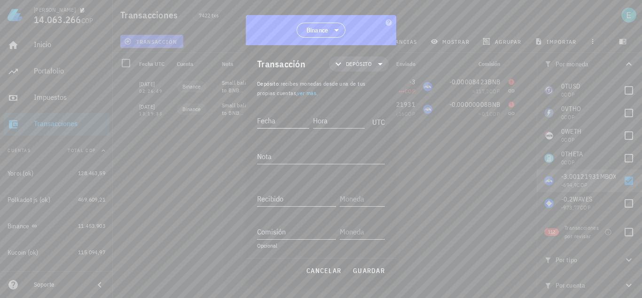
click at [275, 124] on div "Fecha" at bounding box center [283, 120] width 52 height 15
type input "[DATE]"
type input "13:19:32"
type textarea "ajuste"
type input "3,00121931"
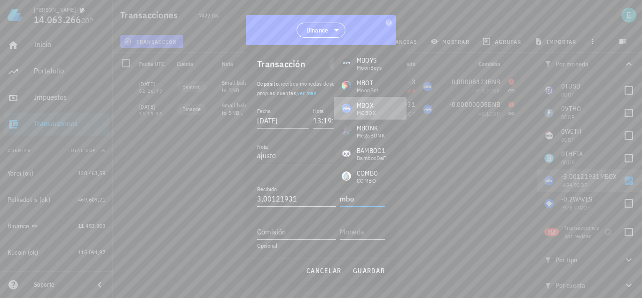
click at [371, 109] on div "MBOX" at bounding box center [366, 105] width 19 height 9
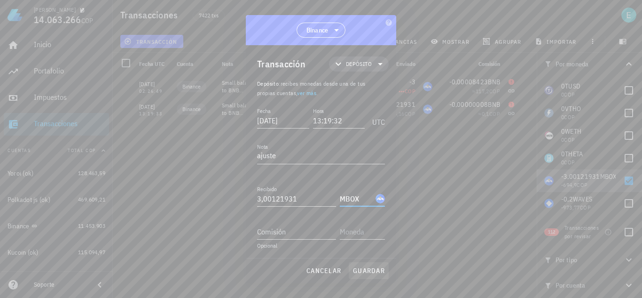
type input "MBOX"
click at [371, 272] on span "guardar" at bounding box center [369, 270] width 32 height 8
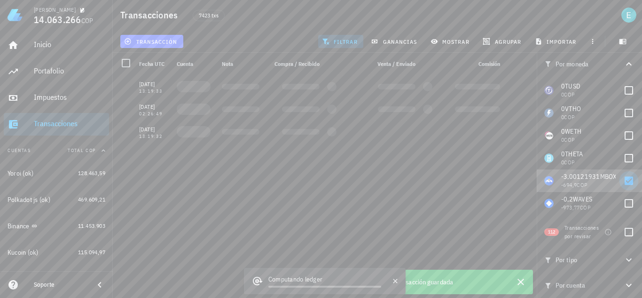
click at [627, 181] on div at bounding box center [629, 181] width 16 height 16
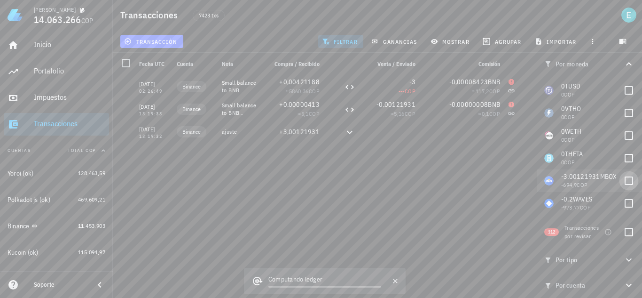
checkbox input "false"
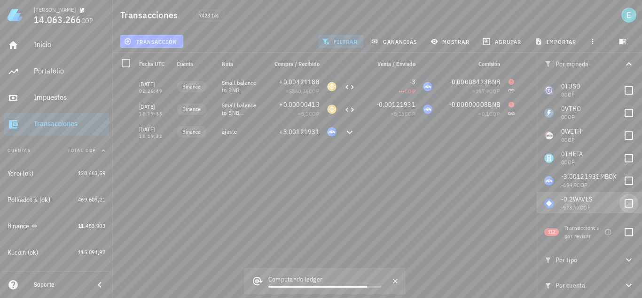
click at [624, 203] on div at bounding box center [629, 203] width 16 height 16
checkbox input "true"
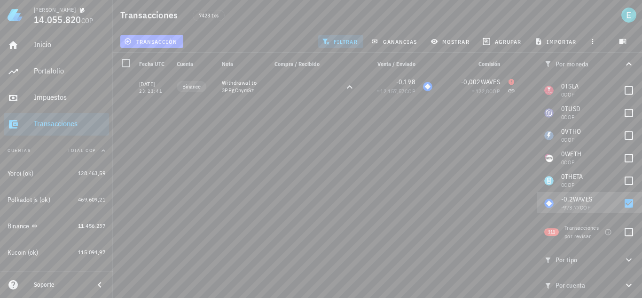
scroll to position [1622, 0]
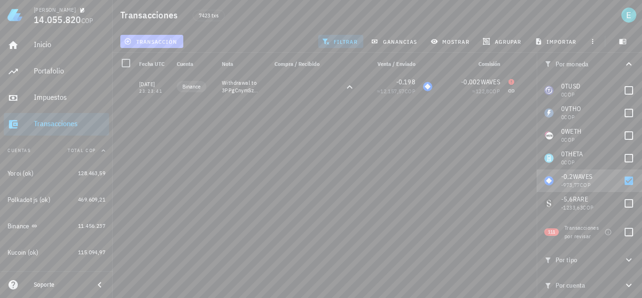
click at [161, 39] on span "transacción" at bounding box center [151, 42] width 51 height 8
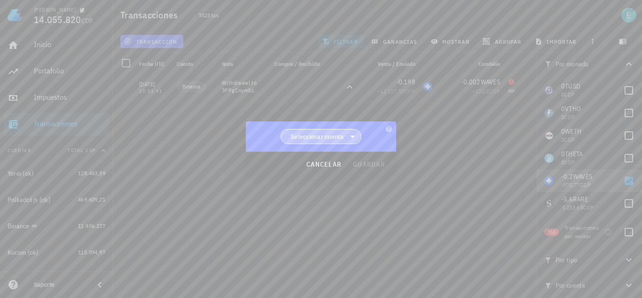
click at [322, 135] on span "Seleccionar cuenta" at bounding box center [318, 136] width 54 height 9
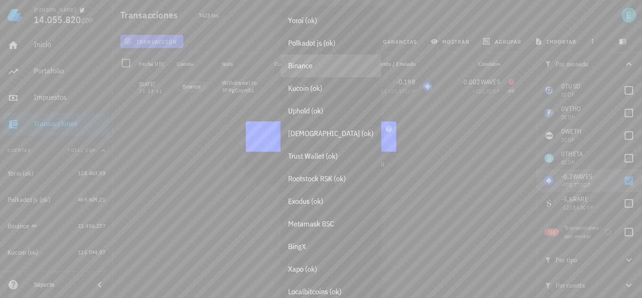
click at [318, 69] on div "Binance" at bounding box center [331, 65] width 86 height 9
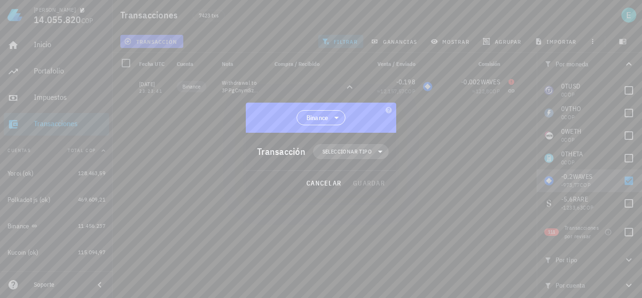
click at [364, 150] on span "Seleccionar tipo" at bounding box center [347, 151] width 49 height 9
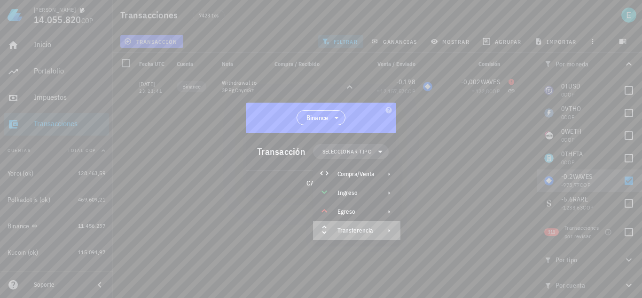
click at [365, 230] on div "Transferencia" at bounding box center [356, 231] width 37 height 8
click at [431, 234] on div "Depósito" at bounding box center [454, 234] width 56 height 8
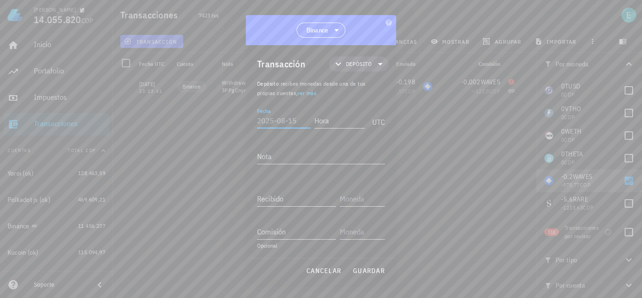
click at [290, 124] on input "Fecha" at bounding box center [284, 120] width 54 height 15
type input "[DATE]"
type input "23:23:40"
type textarea "ajuste"
type input "0,2"
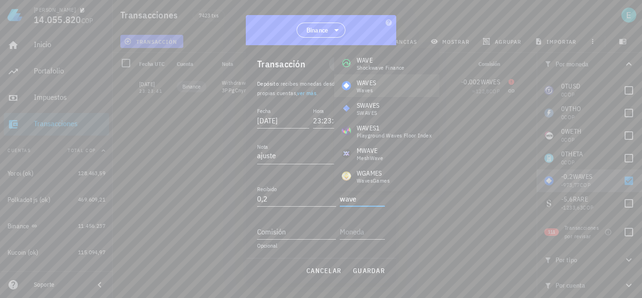
click at [387, 82] on div "WAVES Waves" at bounding box center [386, 85] width 105 height 23
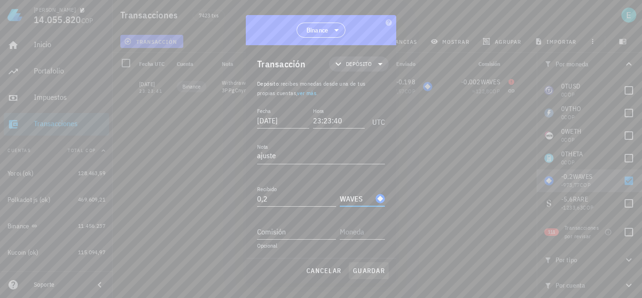
type input "WAVES"
click at [371, 273] on span "guardar" at bounding box center [369, 270] width 32 height 8
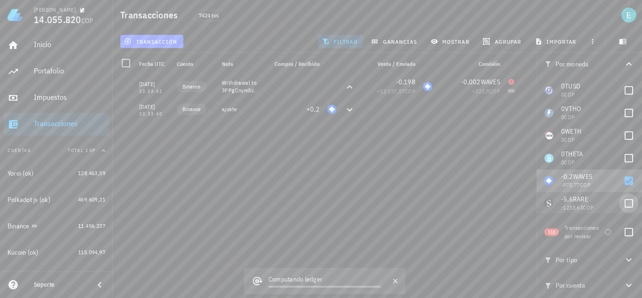
click at [623, 181] on div at bounding box center [629, 181] width 16 height 16
checkbox input "false"
click at [626, 200] on div at bounding box center [629, 203] width 16 height 16
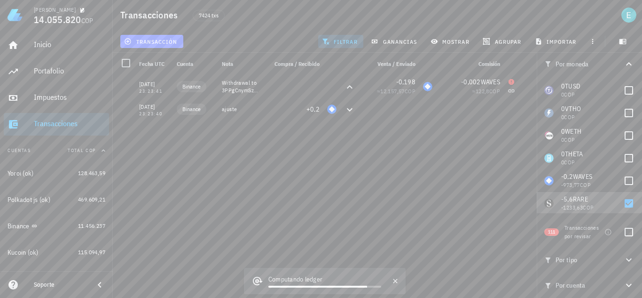
checkbox input "true"
click at [146, 44] on span "transacción" at bounding box center [151, 42] width 51 height 8
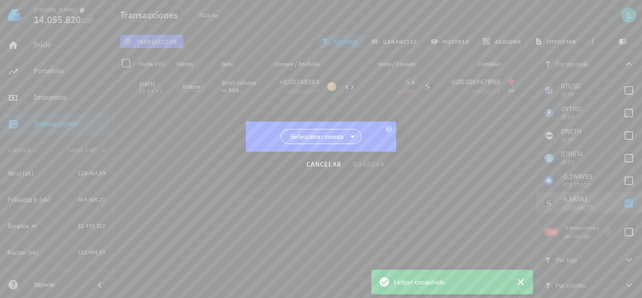
click at [306, 137] on span "Seleccionar cuenta" at bounding box center [318, 136] width 54 height 9
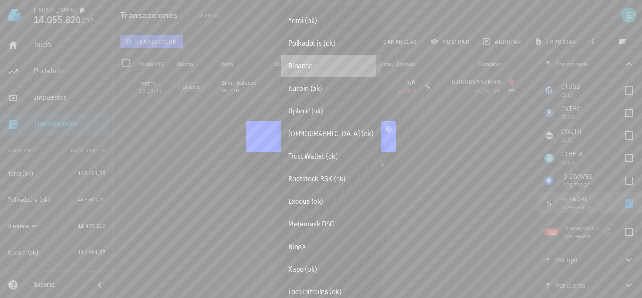
click at [308, 66] on div "Binance" at bounding box center [331, 65] width 86 height 9
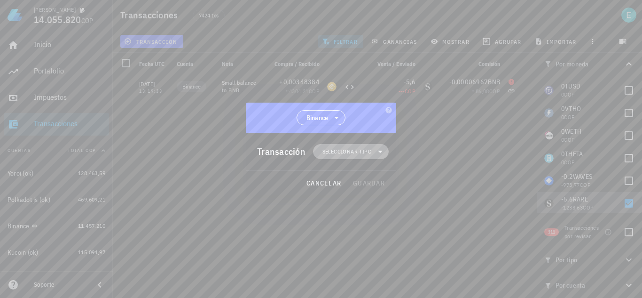
click at [350, 151] on span "Seleccionar tipo" at bounding box center [347, 151] width 49 height 9
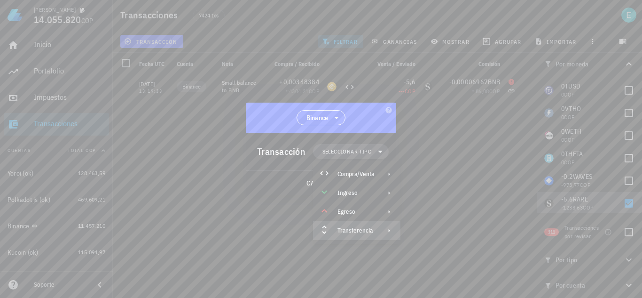
click at [353, 227] on div "Transferencia" at bounding box center [356, 231] width 37 height 8
click at [439, 227] on div "Depósito" at bounding box center [445, 234] width 88 height 19
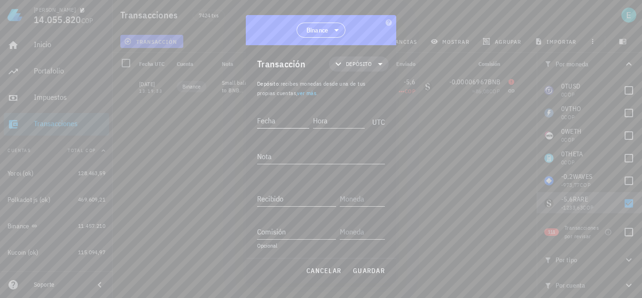
click at [277, 117] on input "Fecha" at bounding box center [283, 120] width 52 height 15
type input "2022-"
type input "05:14:"
drag, startPoint x: 335, startPoint y: 122, endPoint x: 289, endPoint y: 118, distance: 45.9
click at [289, 118] on div "Fecha 2022- Hora 05:14: UTC" at bounding box center [321, 117] width 128 height 25
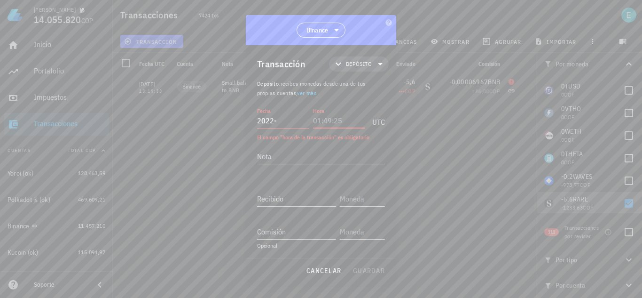
click at [286, 124] on input "2022-" at bounding box center [283, 120] width 52 height 15
type input "[DATE]"
type input "13:19:32"
click at [297, 155] on textarea "aj" at bounding box center [321, 156] width 128 height 15
type textarea "ajuste"
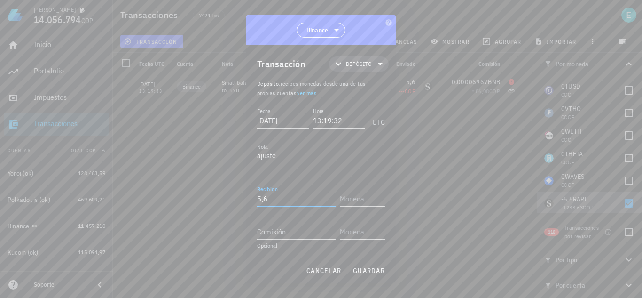
type input "5,6"
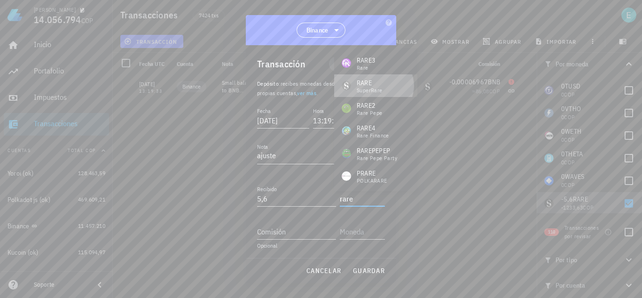
click at [355, 86] on div "RARE SuperRare" at bounding box center [362, 85] width 41 height 15
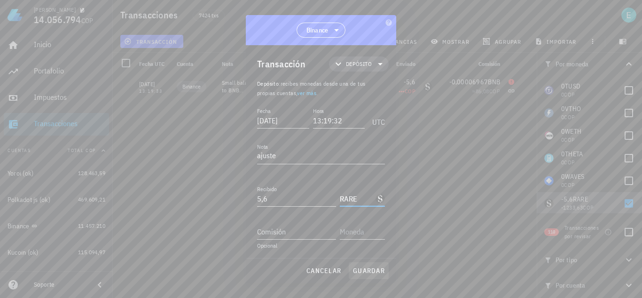
type input "RARE"
click at [370, 267] on span "guardar" at bounding box center [369, 270] width 32 height 8
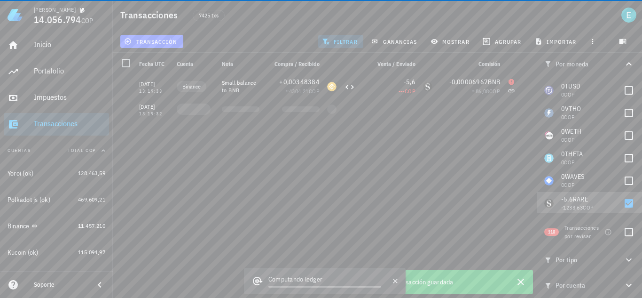
scroll to position [1669, 0]
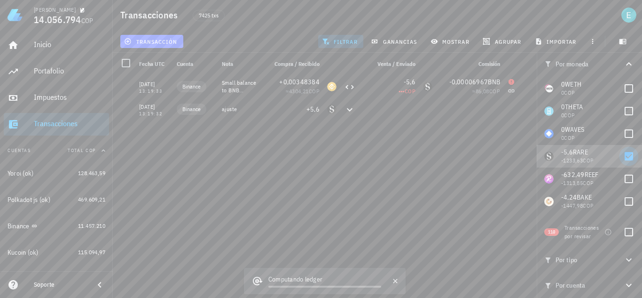
click at [627, 157] on div at bounding box center [629, 156] width 16 height 16
checkbox input "false"
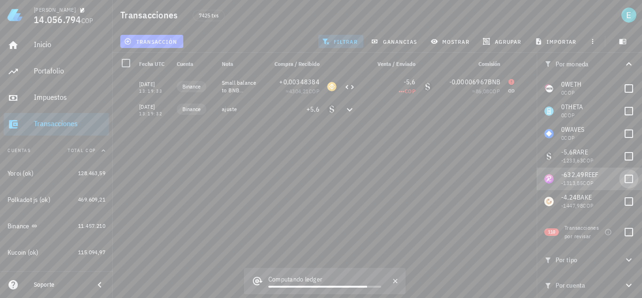
click at [624, 176] on div at bounding box center [629, 179] width 16 height 16
checkbox input "true"
click at [172, 43] on span "transacción" at bounding box center [151, 42] width 51 height 8
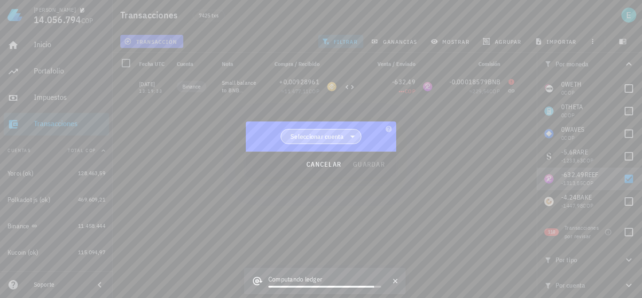
click at [303, 136] on span "Seleccionar cuenta" at bounding box center [318, 136] width 54 height 9
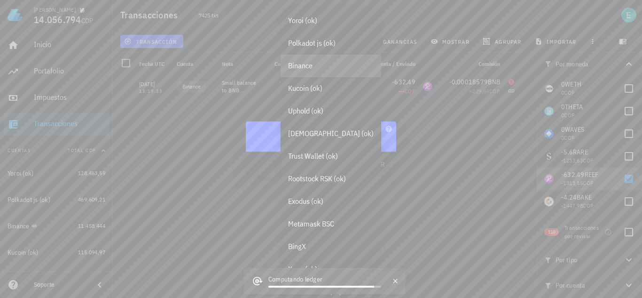
click at [326, 71] on div "Binance" at bounding box center [331, 66] width 101 height 23
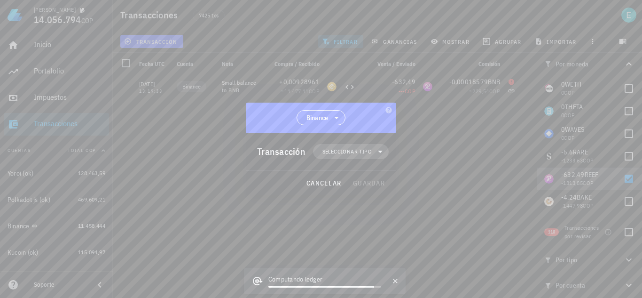
click at [348, 151] on span "Seleccionar tipo" at bounding box center [347, 151] width 49 height 9
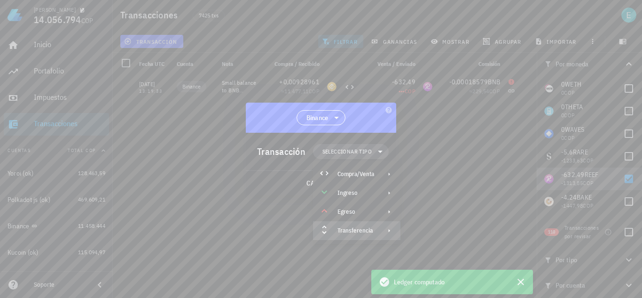
click at [360, 228] on div "Transferencia" at bounding box center [356, 231] width 37 height 8
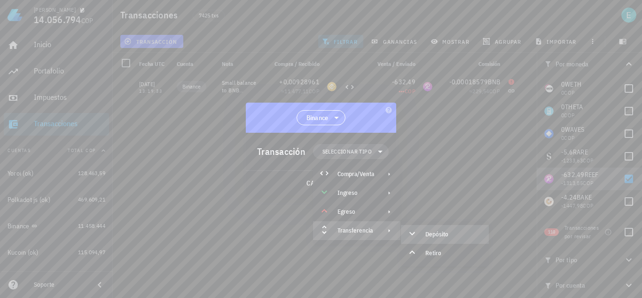
click at [440, 228] on div "Depósito" at bounding box center [445, 234] width 88 height 19
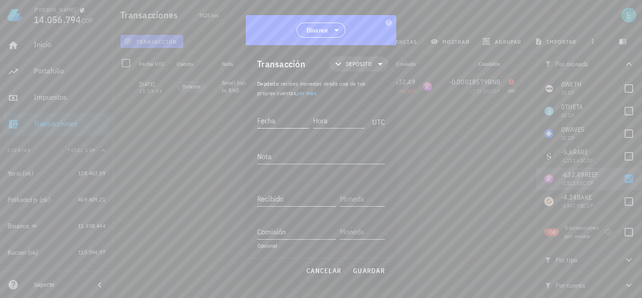
click at [276, 120] on input "Fecha" at bounding box center [283, 120] width 52 height 15
type input "[DATE]"
type input "13:19:32"
type textarea "ajuste"
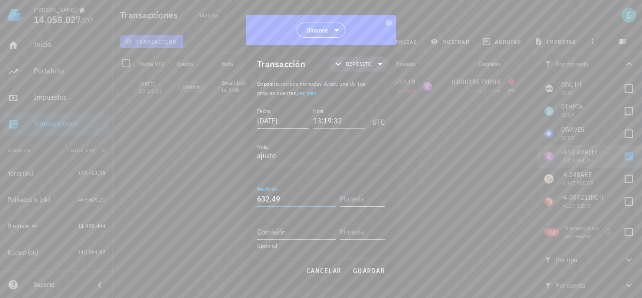
type input "632,49"
click at [375, 65] on div "REEF Reef" at bounding box center [372, 63] width 76 height 23
type input "REEF"
click at [363, 270] on span "guardar" at bounding box center [369, 270] width 32 height 8
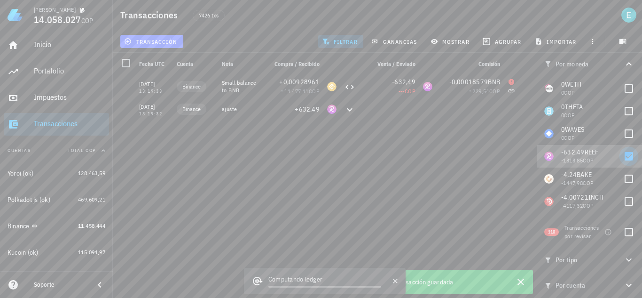
click at [626, 158] on div at bounding box center [629, 156] width 16 height 16
checkbox input "false"
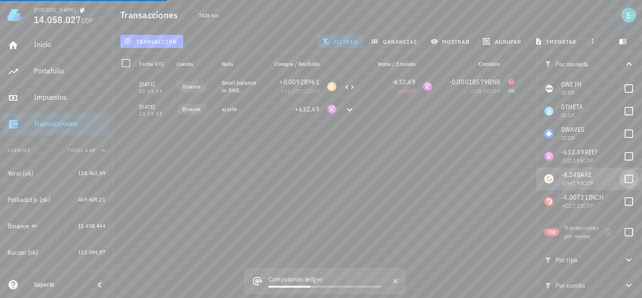
click at [621, 176] on div at bounding box center [629, 179] width 16 height 16
checkbox input "true"
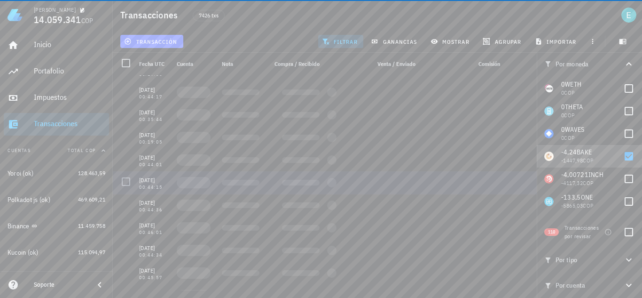
scroll to position [0, 0]
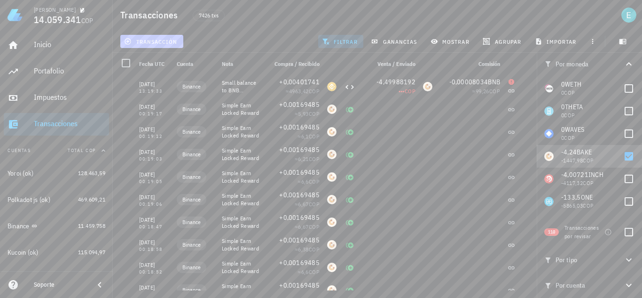
click at [161, 47] on button "transacción" at bounding box center [151, 41] width 63 height 13
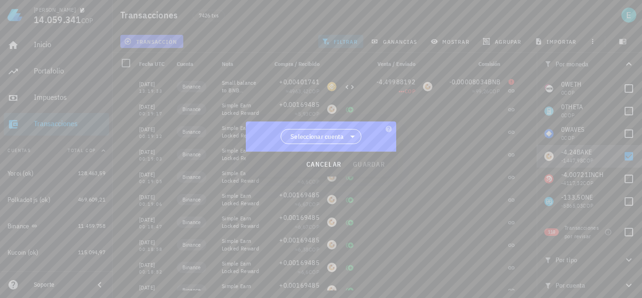
click at [343, 140] on span "Seleccionar cuenta" at bounding box center [318, 136] width 54 height 9
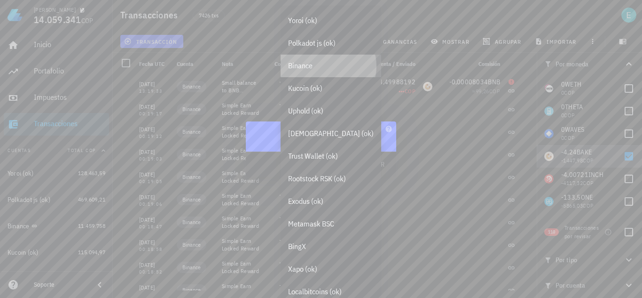
click at [328, 63] on div "Binance" at bounding box center [331, 65] width 86 height 9
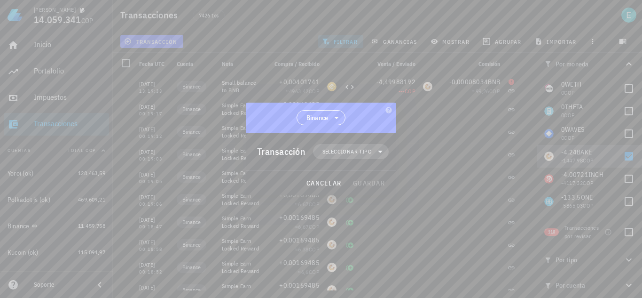
click at [361, 152] on span "Seleccionar tipo" at bounding box center [347, 151] width 49 height 9
click at [381, 231] on div "Transferencia" at bounding box center [356, 230] width 87 height 19
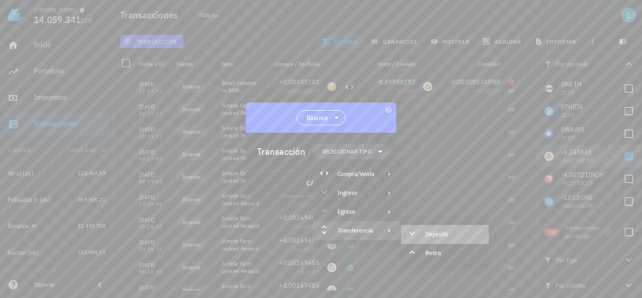
click at [427, 230] on div "Depósito" at bounding box center [445, 234] width 88 height 19
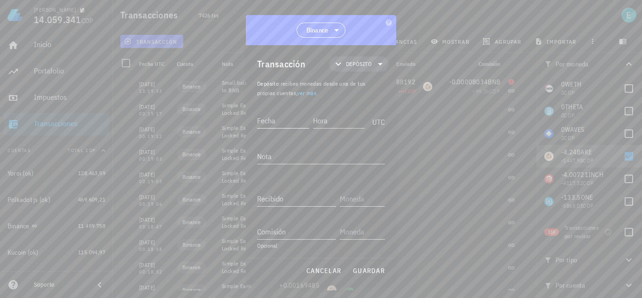
click at [281, 120] on input "Fecha" at bounding box center [283, 120] width 52 height 15
type input "[DATE]"
type input "13:19:32"
type textarea "ajuste"
type input "4,24"
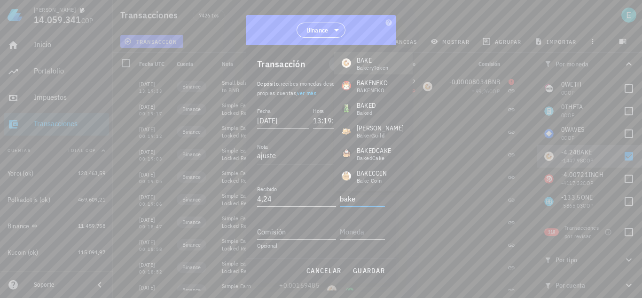
click at [359, 65] on div "BakeryToken" at bounding box center [373, 68] width 32 height 6
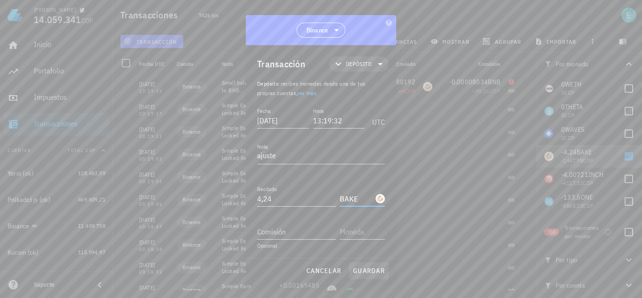
type input "BAKE"
click at [364, 271] on span "guardar" at bounding box center [369, 270] width 32 height 8
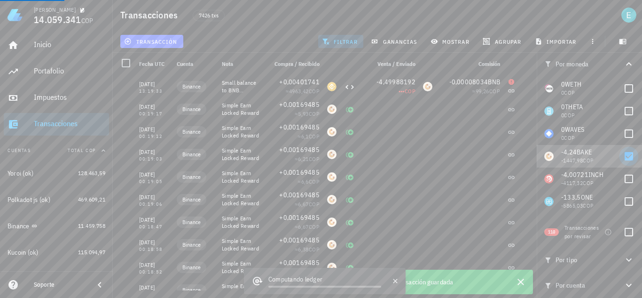
click at [624, 159] on div at bounding box center [629, 156] width 16 height 16
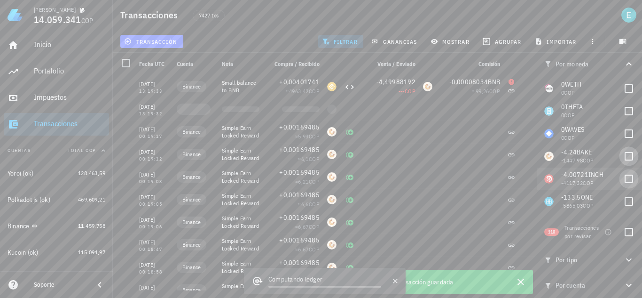
checkbox input "false"
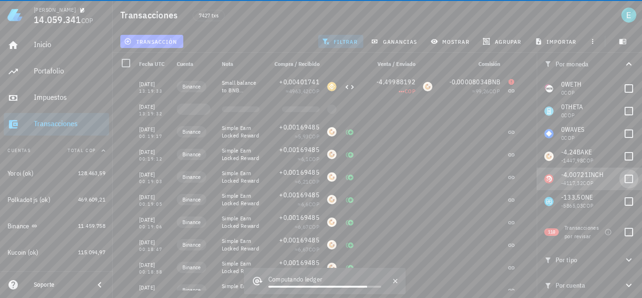
click at [623, 180] on div at bounding box center [629, 179] width 16 height 16
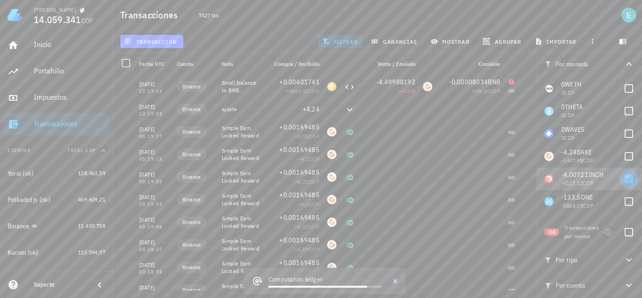
checkbox input "true"
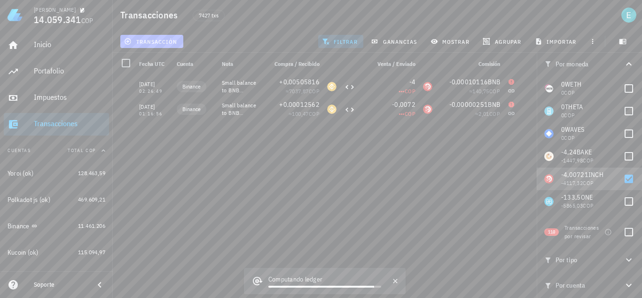
click at [151, 40] on span "transacción" at bounding box center [151, 42] width 51 height 8
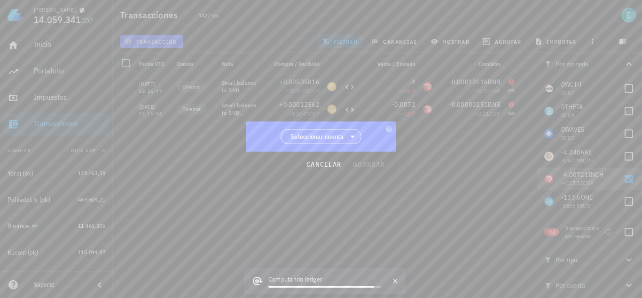
click at [345, 136] on span "Seleccionar cuenta" at bounding box center [321, 136] width 69 height 14
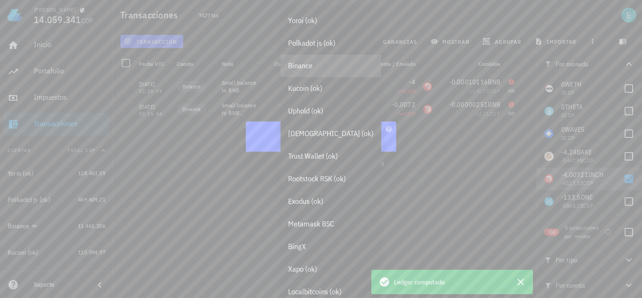
click at [318, 69] on div "Binance" at bounding box center [331, 65] width 86 height 9
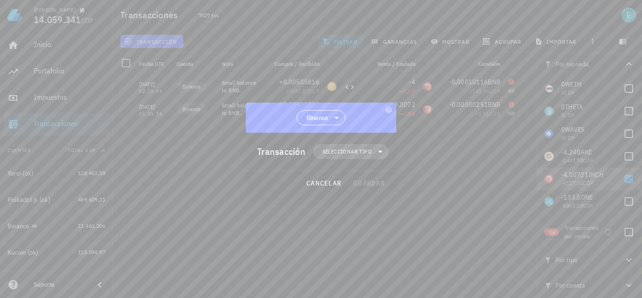
click at [339, 148] on span "Seleccionar tipo" at bounding box center [347, 151] width 49 height 9
click at [361, 225] on div "Transferencia" at bounding box center [356, 230] width 87 height 19
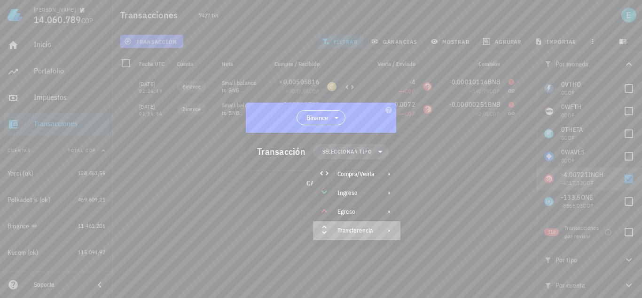
scroll to position [1736, 0]
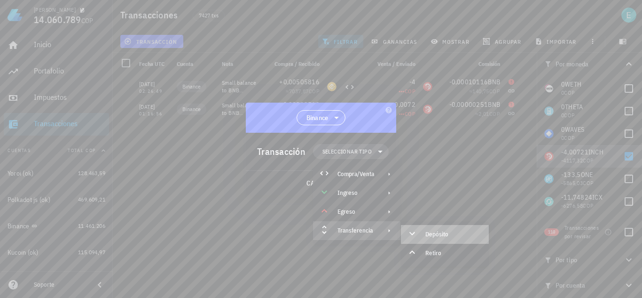
click at [421, 234] on div "Depósito" at bounding box center [445, 234] width 88 height 19
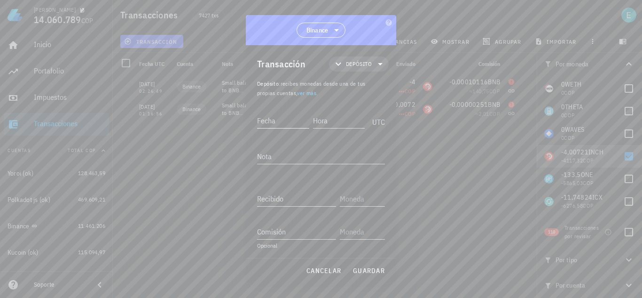
click at [292, 121] on input "Fecha" at bounding box center [283, 120] width 52 height 15
type input "[DATE]"
type input "01:16:55"
type textarea "ajuste"
type input "4,0072"
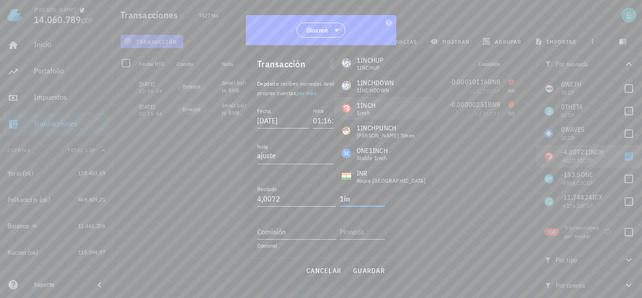
click at [380, 101] on div "1INCH 1inch" at bounding box center [383, 108] width 99 height 23
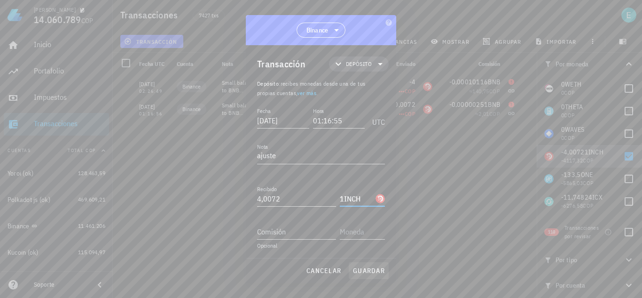
type input "1INCH"
click at [366, 273] on span "guardar" at bounding box center [369, 270] width 32 height 8
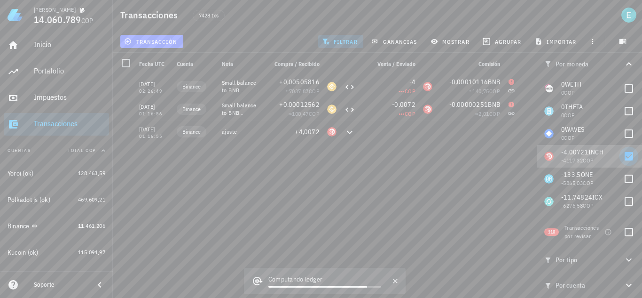
click at [627, 154] on div at bounding box center [629, 156] width 16 height 16
checkbox input "false"
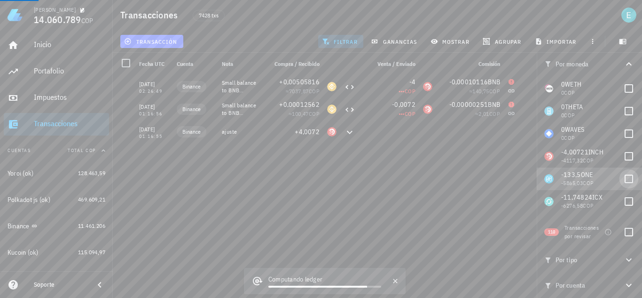
click at [621, 174] on div at bounding box center [629, 179] width 16 height 16
checkbox input "true"
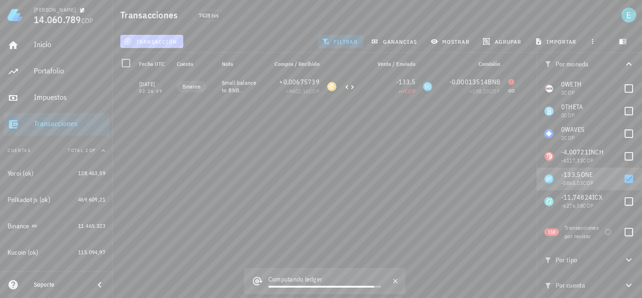
click at [175, 44] on span "transacción" at bounding box center [151, 42] width 51 height 8
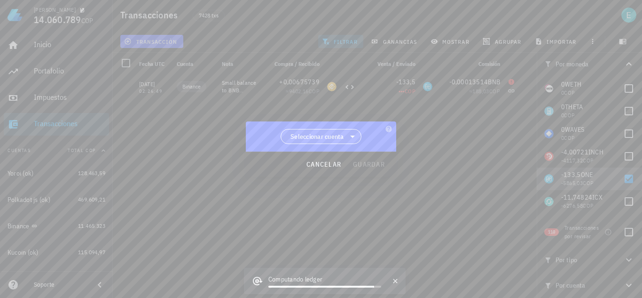
click at [328, 135] on span "Seleccionar cuenta" at bounding box center [318, 136] width 54 height 9
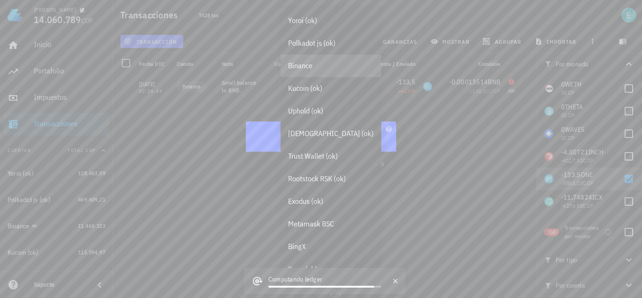
click at [317, 67] on div "Binance" at bounding box center [331, 65] width 86 height 9
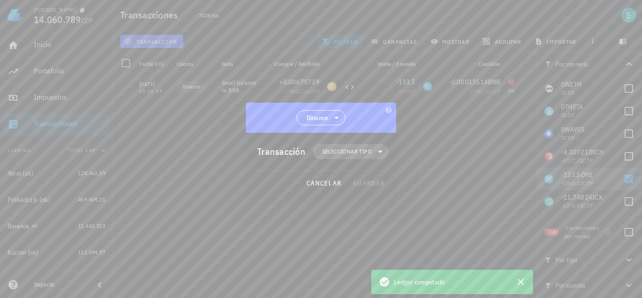
click at [349, 153] on span "Seleccionar tipo" at bounding box center [347, 151] width 49 height 9
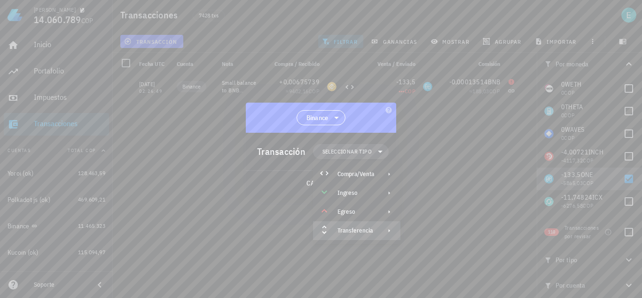
click at [356, 228] on div "Transferencia" at bounding box center [356, 231] width 37 height 8
click at [414, 232] on icon at bounding box center [412, 233] width 11 height 11
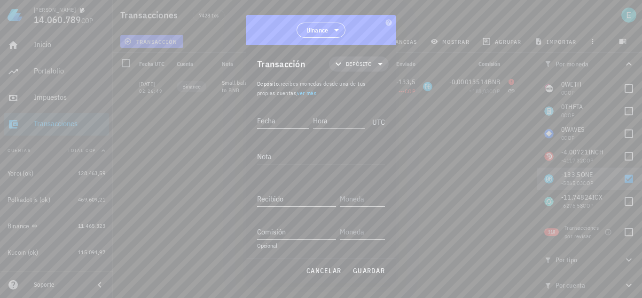
click at [278, 120] on input "Fecha" at bounding box center [283, 120] width 52 height 15
type input "2023-05-30"
type input "02:26:48"
type textarea "ajuste"
type input "133,5"
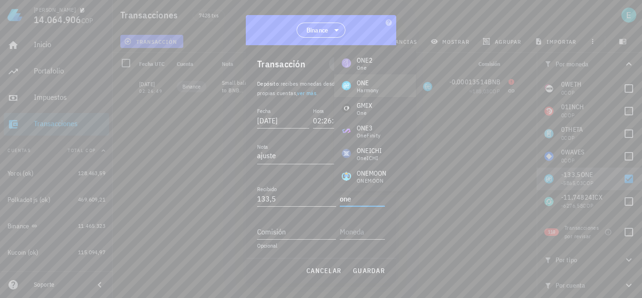
click at [382, 87] on div "ONE Harmony" at bounding box center [375, 85] width 82 height 23
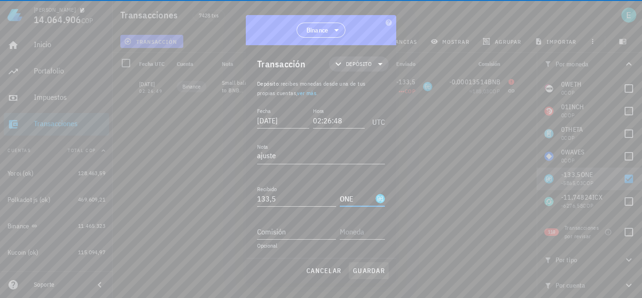
type input "ONE"
click at [368, 266] on span "guardar" at bounding box center [369, 270] width 32 height 8
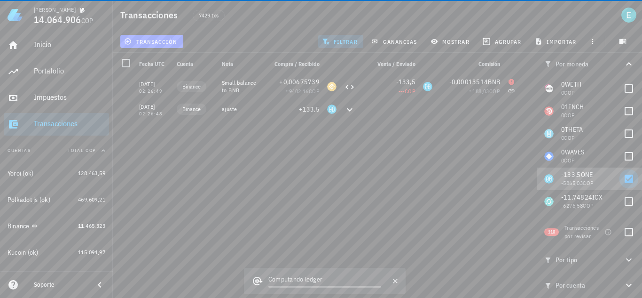
click at [623, 177] on div at bounding box center [629, 179] width 16 height 16
checkbox input "false"
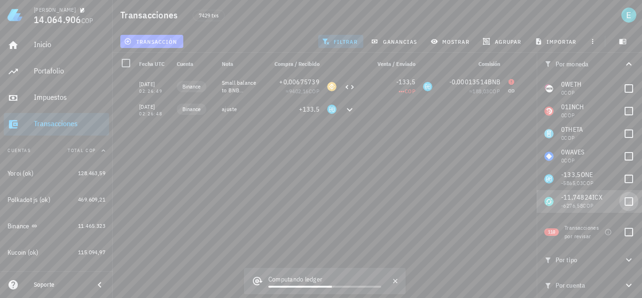
click at [623, 199] on div at bounding box center [629, 201] width 16 height 16
checkbox input "true"
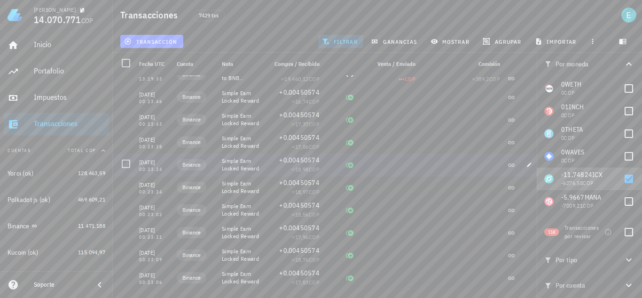
scroll to position [0, 0]
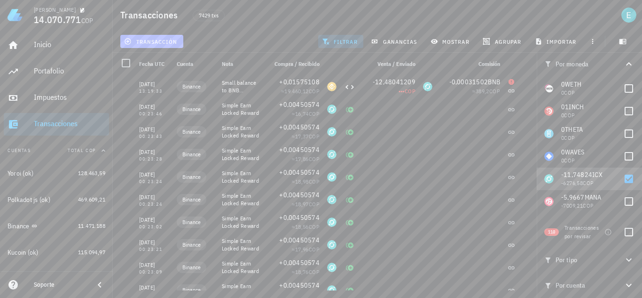
click at [169, 39] on span "transacción" at bounding box center [151, 42] width 51 height 8
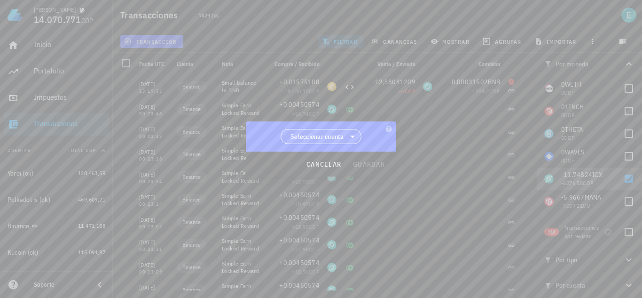
click at [319, 136] on span "Seleccionar cuenta" at bounding box center [318, 136] width 54 height 9
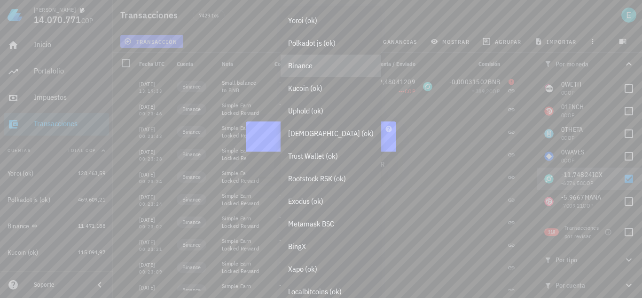
click at [317, 70] on div "Binance" at bounding box center [331, 65] width 86 height 9
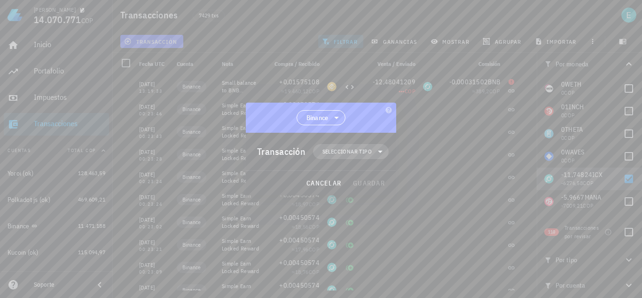
click at [334, 155] on span "Seleccionar tipo" at bounding box center [347, 151] width 49 height 9
click at [383, 230] on div at bounding box center [387, 231] width 11 height 8
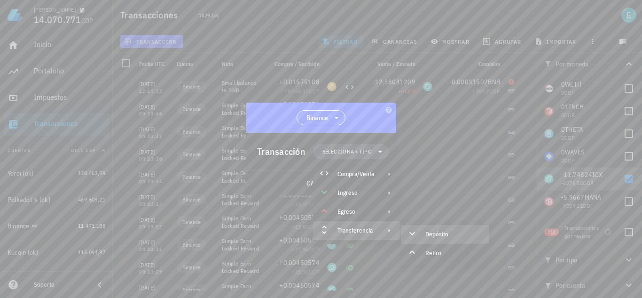
click at [418, 233] on icon at bounding box center [412, 233] width 11 height 11
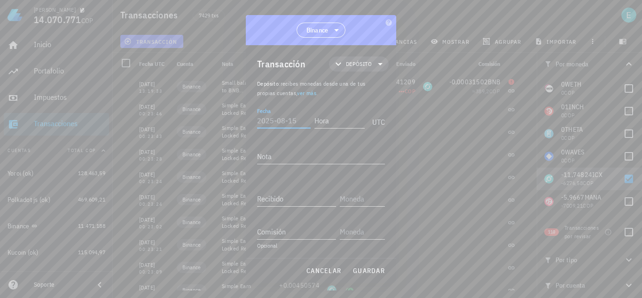
click at [279, 125] on input "Fecha" at bounding box center [284, 120] width 54 height 15
type input "[DATE]"
type input "13:19:32"
type textarea "ajuste"
type input "11,74824"
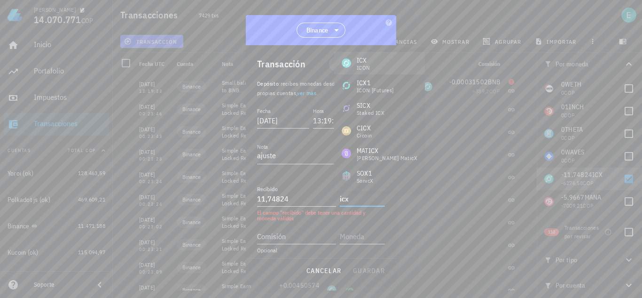
click at [388, 57] on div "ICX ICON" at bounding box center [379, 63] width 91 height 23
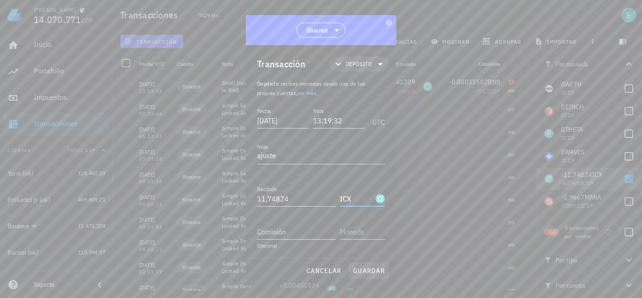
type input "ICX"
click at [366, 272] on span "guardar" at bounding box center [369, 270] width 32 height 8
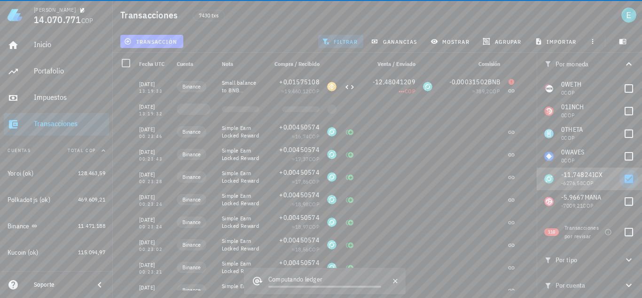
click at [622, 178] on div at bounding box center [629, 179] width 16 height 16
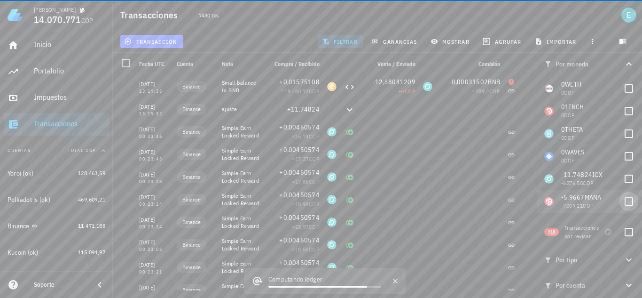
checkbox input "false"
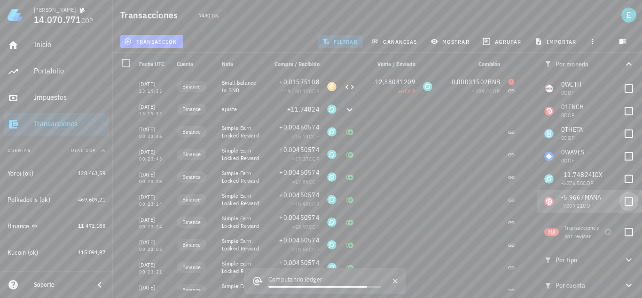
click at [622, 198] on div at bounding box center [629, 201] width 16 height 16
checkbox input "true"
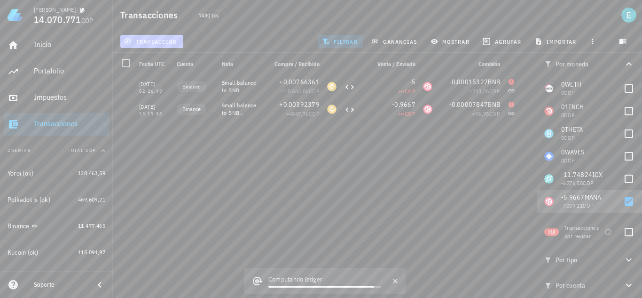
click at [156, 42] on span "transacción" at bounding box center [151, 42] width 51 height 8
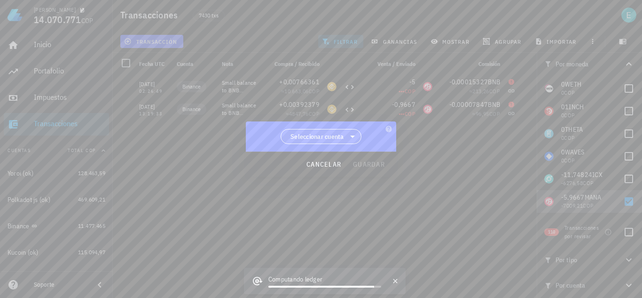
click at [312, 138] on span "Seleccionar cuenta" at bounding box center [318, 136] width 54 height 9
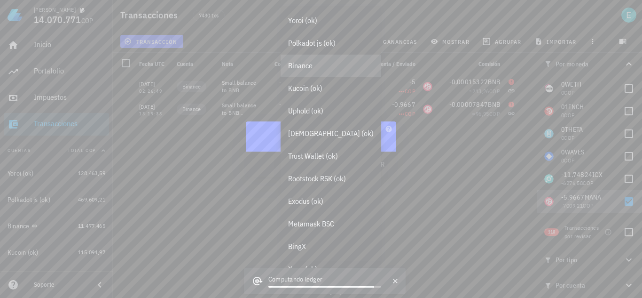
click at [309, 68] on div "Binance" at bounding box center [331, 65] width 86 height 9
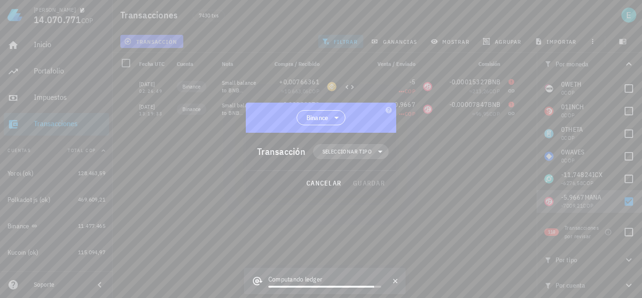
click at [337, 151] on span "Seleccionar tipo" at bounding box center [347, 151] width 49 height 9
click at [372, 226] on div "Transferencia" at bounding box center [356, 230] width 87 height 19
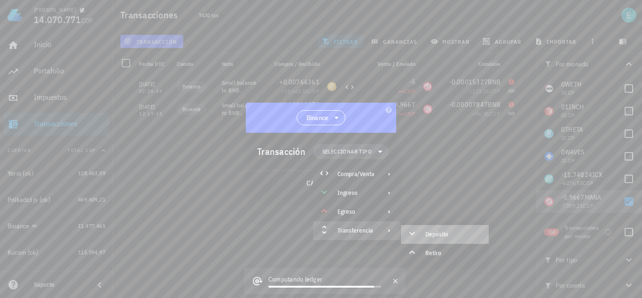
click at [441, 236] on div "Depósito" at bounding box center [454, 234] width 56 height 8
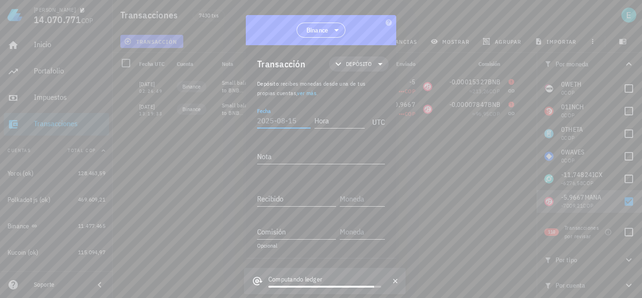
click at [286, 121] on input "Fecha" at bounding box center [284, 120] width 54 height 15
type input "[DATE]"
type input "13:19:32"
type textarea "ajuste"
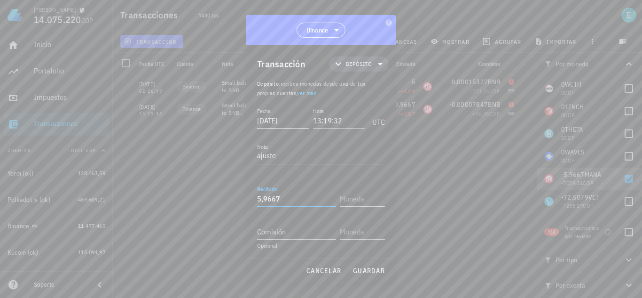
type input "5,9667"
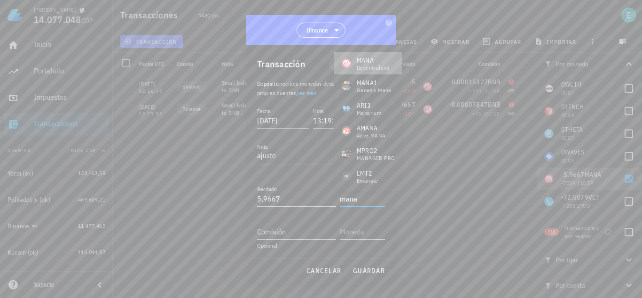
click at [365, 63] on div "MANA" at bounding box center [373, 59] width 33 height 9
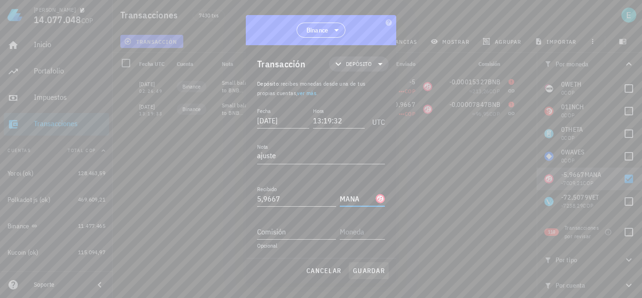
type input "MANA"
click at [361, 270] on span "guardar" at bounding box center [369, 270] width 32 height 8
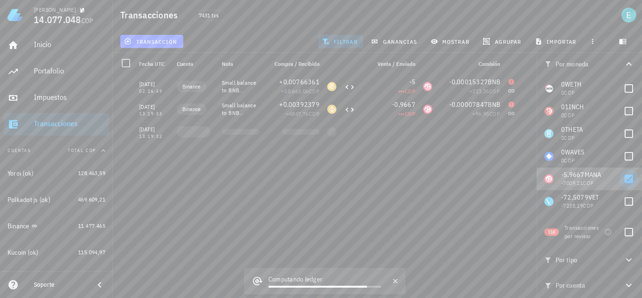
click at [623, 180] on div at bounding box center [629, 179] width 16 height 16
checkbox input "false"
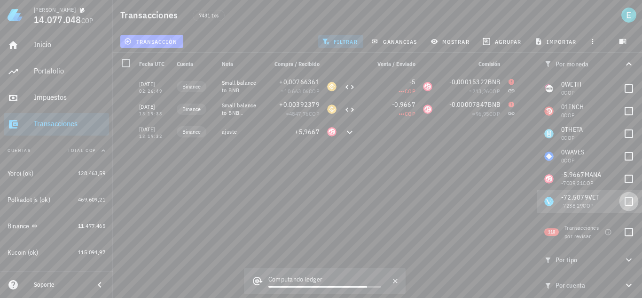
click at [621, 205] on div at bounding box center [629, 201] width 16 height 16
checkbox input "true"
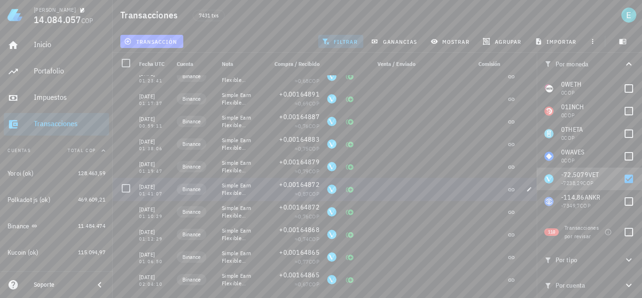
scroll to position [1749, 0]
click at [165, 47] on button "transacción" at bounding box center [151, 41] width 63 height 13
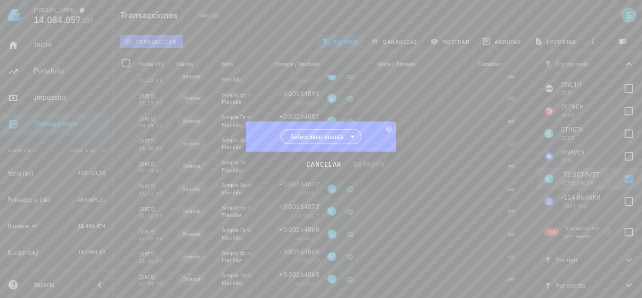
click at [335, 138] on span "Seleccionar cuenta" at bounding box center [318, 136] width 54 height 9
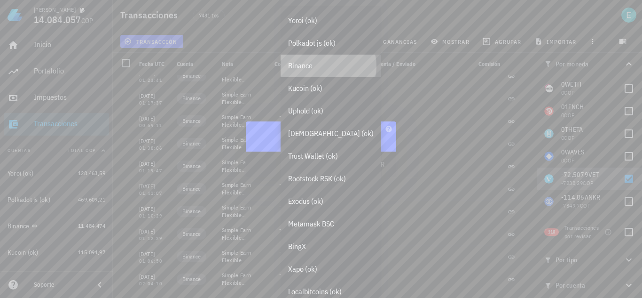
click at [320, 71] on div "Binance" at bounding box center [331, 66] width 101 height 23
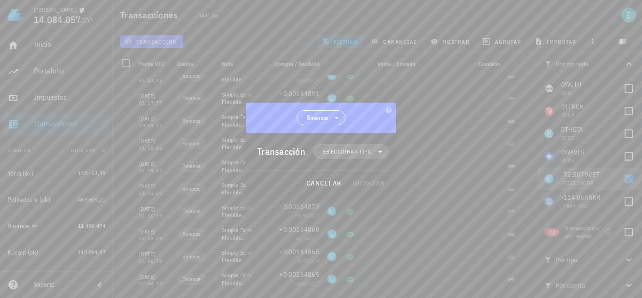
click at [331, 152] on span "Seleccionar tipo" at bounding box center [347, 151] width 49 height 9
click at [352, 226] on div "Transferencia" at bounding box center [356, 230] width 87 height 19
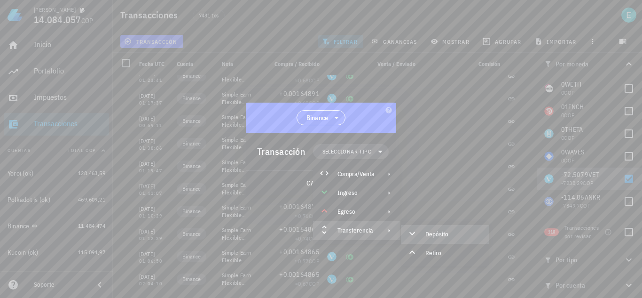
click at [444, 235] on div "Depósito" at bounding box center [454, 234] width 56 height 8
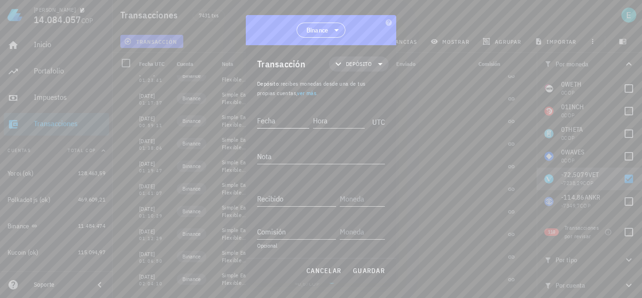
click at [284, 121] on input "Fecha" at bounding box center [283, 120] width 52 height 15
type input "2021-05-30"
type input "02:04:09"
type textarea "ajuste"
type input "72,5079"
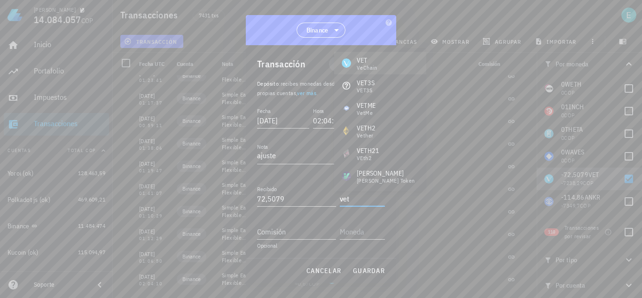
click at [376, 66] on div "VeChain" at bounding box center [367, 68] width 21 height 6
type input "VET"
click at [361, 269] on span "guardar" at bounding box center [369, 270] width 32 height 8
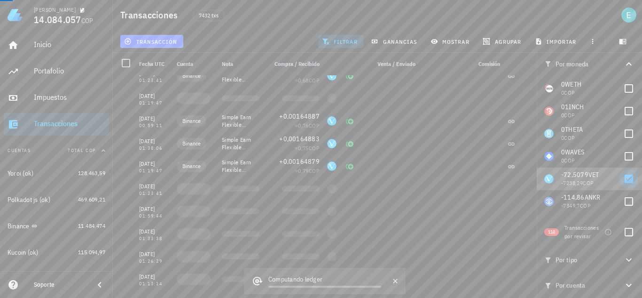
click at [624, 178] on div at bounding box center [629, 179] width 16 height 16
checkbox input "false"
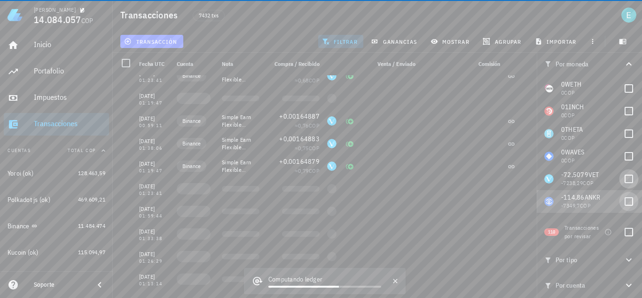
click at [624, 198] on div at bounding box center [629, 201] width 16 height 16
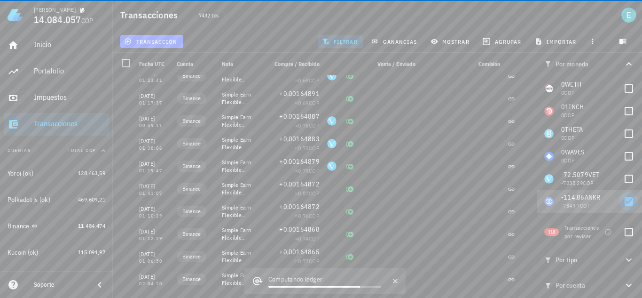
checkbox input "true"
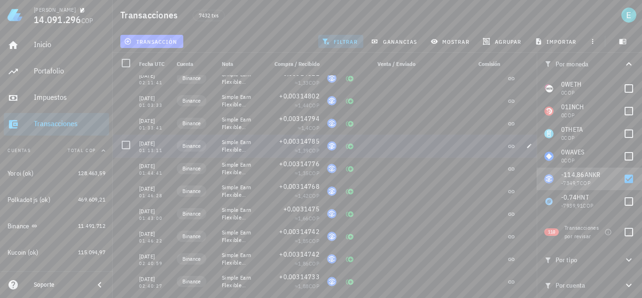
scroll to position [575, 0]
click at [169, 36] on button "transacción" at bounding box center [151, 41] width 63 height 13
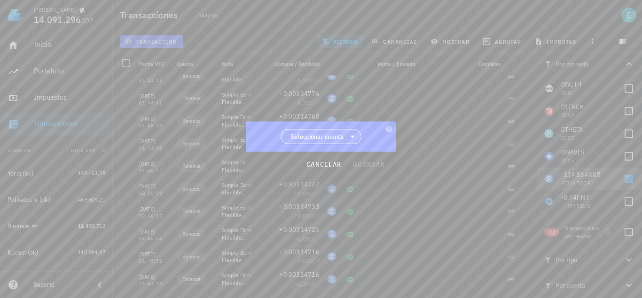
click at [327, 137] on span "Seleccionar cuenta" at bounding box center [318, 136] width 54 height 9
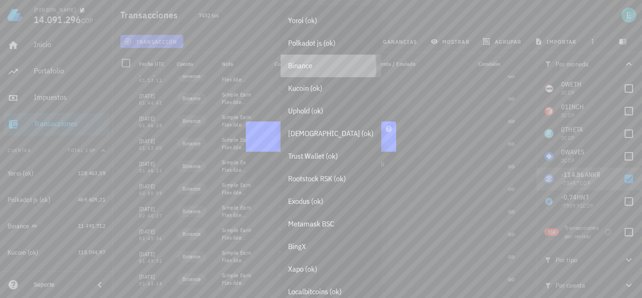
click at [326, 72] on div "Binance" at bounding box center [331, 66] width 101 height 23
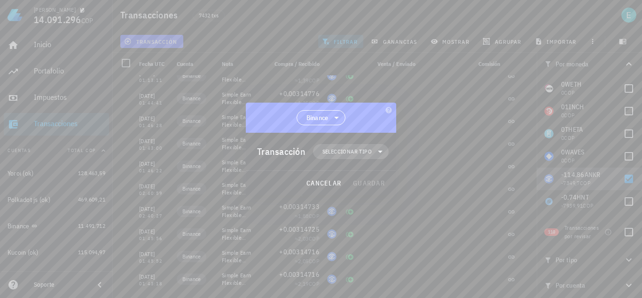
click at [351, 156] on span "Seleccionar tipo" at bounding box center [347, 151] width 49 height 9
click at [369, 229] on div "Transferencia" at bounding box center [356, 231] width 37 height 8
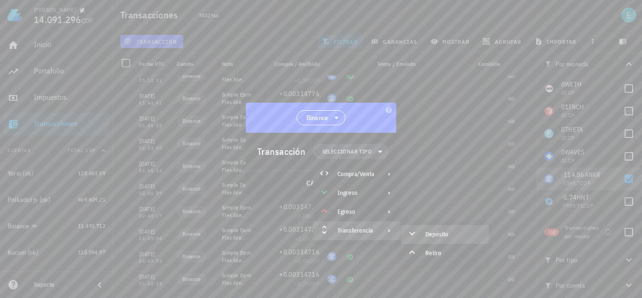
click at [430, 232] on div "Depósito" at bounding box center [454, 234] width 56 height 8
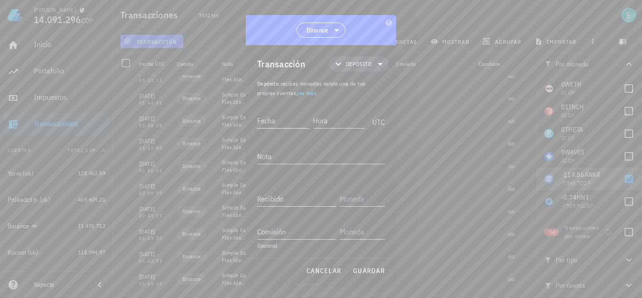
click at [300, 124] on input "Fecha" at bounding box center [283, 120] width 52 height 15
type input "[DATE]"
type input "01:43:17"
type textarea "ajuste"
type input "114,86"
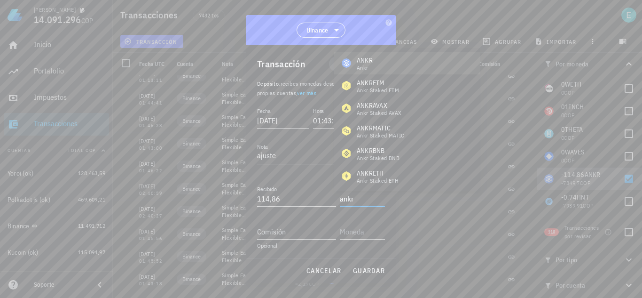
click at [375, 57] on div "ANKR Ankr" at bounding box center [407, 63] width 146 height 23
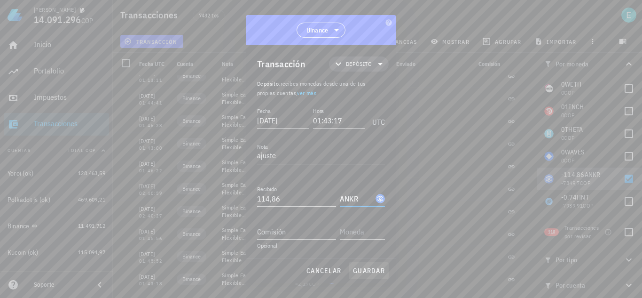
type input "ANKR"
click at [368, 272] on span "guardar" at bounding box center [369, 270] width 32 height 8
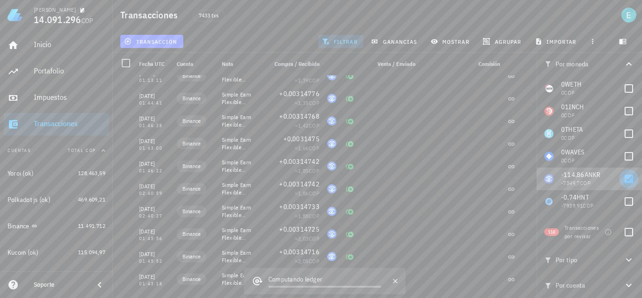
click at [625, 179] on div at bounding box center [629, 179] width 16 height 16
checkbox input "false"
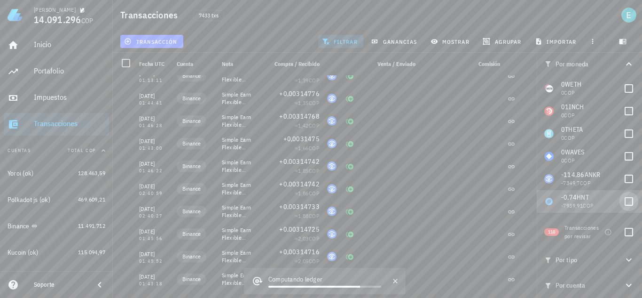
click at [628, 197] on div at bounding box center [629, 201] width 16 height 16
checkbox input "true"
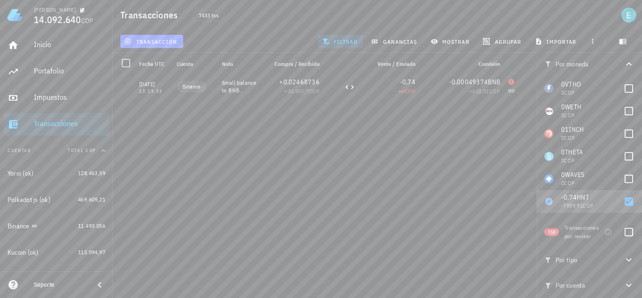
scroll to position [1849, 0]
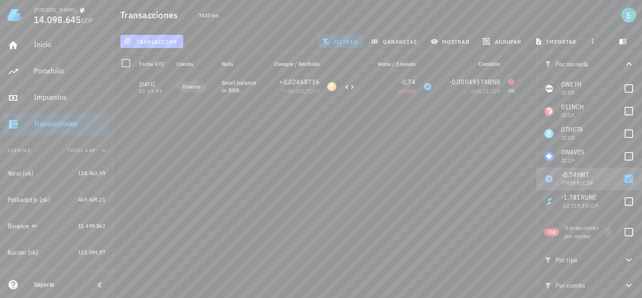
click at [169, 40] on span "transacción" at bounding box center [151, 42] width 51 height 8
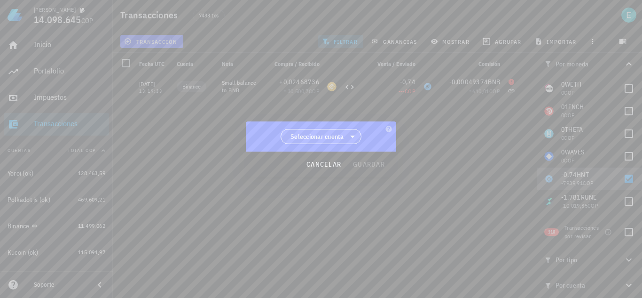
click at [304, 139] on span "Seleccionar cuenta" at bounding box center [318, 136] width 54 height 9
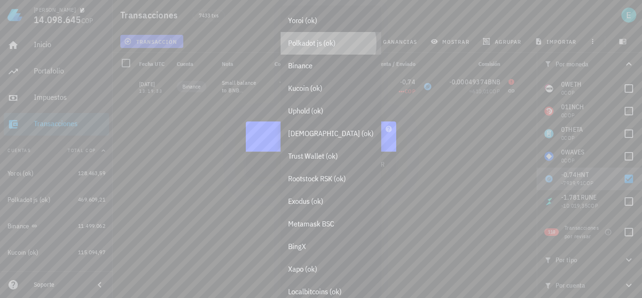
click at [328, 54] on div "Polkadot js (ok)" at bounding box center [331, 43] width 101 height 23
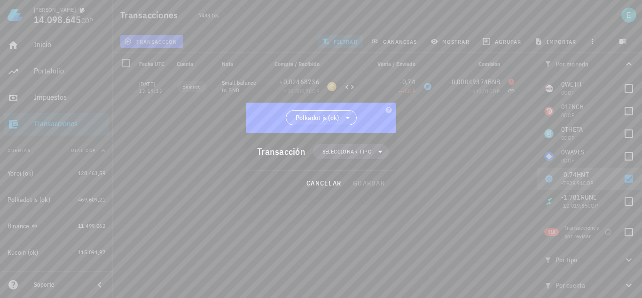
click at [342, 113] on icon at bounding box center [347, 117] width 11 height 11
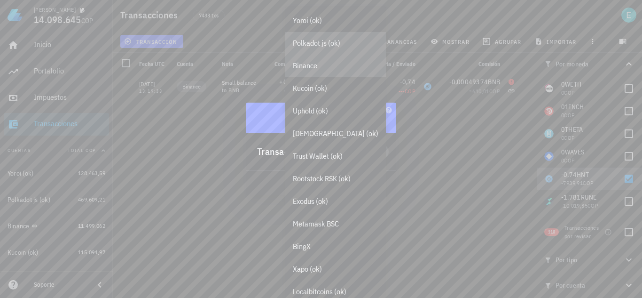
click at [325, 68] on div "Binance" at bounding box center [336, 65] width 86 height 9
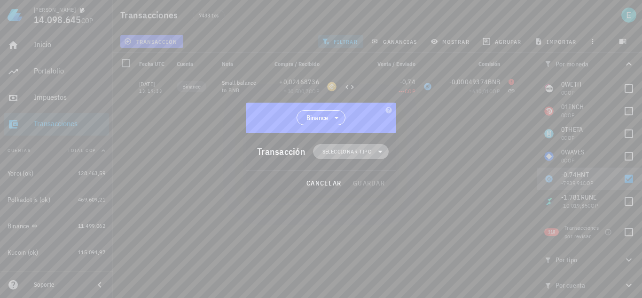
click at [344, 152] on span "Seleccionar tipo" at bounding box center [347, 151] width 49 height 9
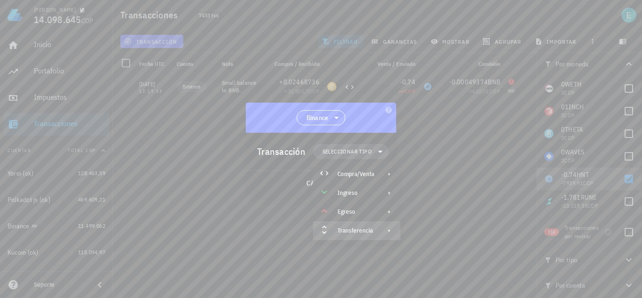
click at [364, 235] on div "Transferencia" at bounding box center [356, 230] width 87 height 19
click at [425, 227] on div "Depósito" at bounding box center [445, 234] width 88 height 19
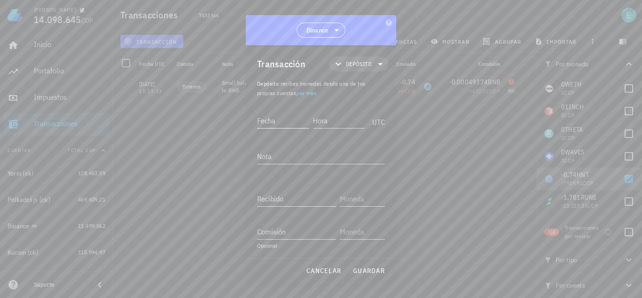
click at [283, 119] on input "Fecha" at bounding box center [283, 120] width 52 height 15
type input "[DATE]"
type input "13:19:32"
type textarea "ajuste"
type input "0,74"
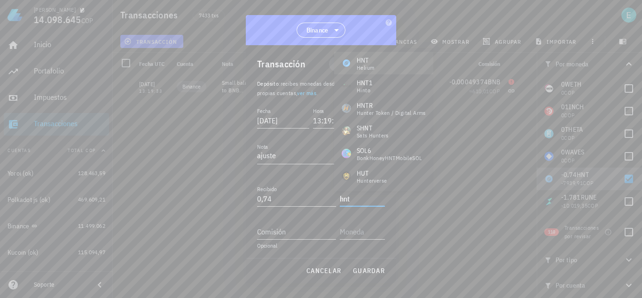
click at [374, 68] on div "Helium" at bounding box center [365, 68] width 17 height 6
type input "HNT"
click at [375, 269] on span "guardar" at bounding box center [369, 270] width 32 height 8
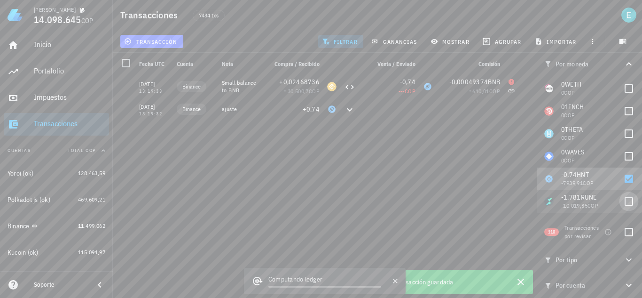
click at [623, 180] on div at bounding box center [629, 179] width 16 height 16
checkbox input "false"
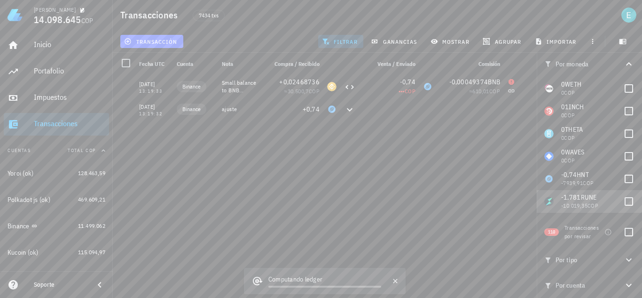
click at [623, 196] on div at bounding box center [629, 201] width 16 height 16
checkbox input "true"
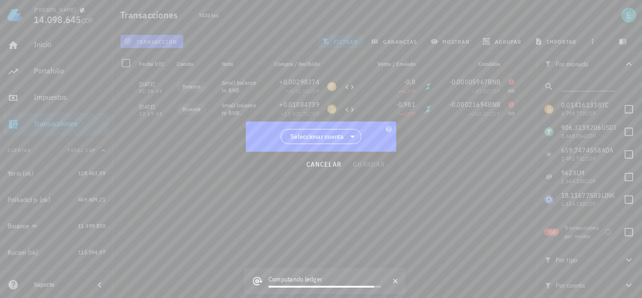
scroll to position [1849, 0]
click at [306, 138] on span "Seleccionar cuenta" at bounding box center [318, 136] width 54 height 9
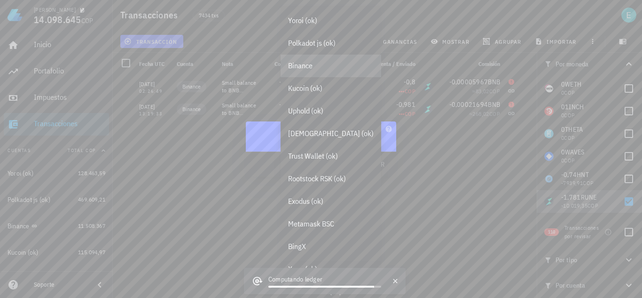
click at [321, 68] on div "Binance" at bounding box center [331, 65] width 86 height 9
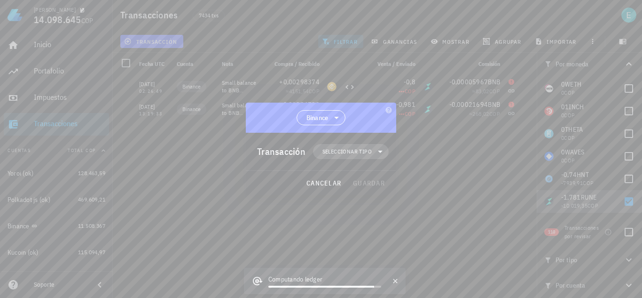
click at [359, 154] on span "Seleccionar tipo" at bounding box center [347, 151] width 49 height 9
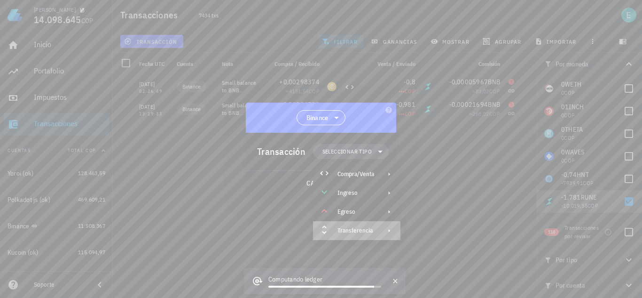
click at [362, 230] on div "Transferencia" at bounding box center [356, 231] width 37 height 8
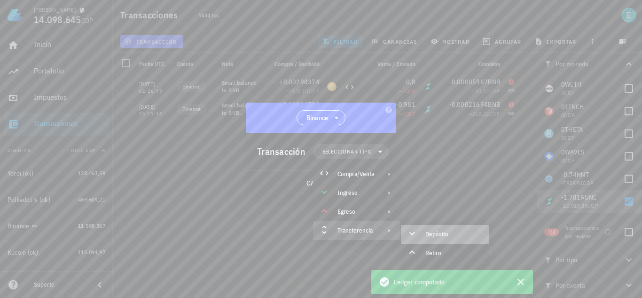
click at [422, 231] on div "Depósito" at bounding box center [445, 234] width 88 height 19
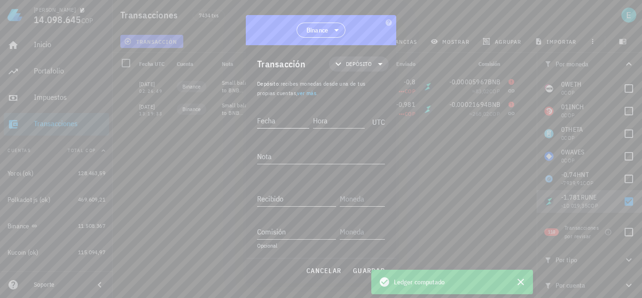
click at [280, 123] on input "Fecha" at bounding box center [283, 120] width 52 height 15
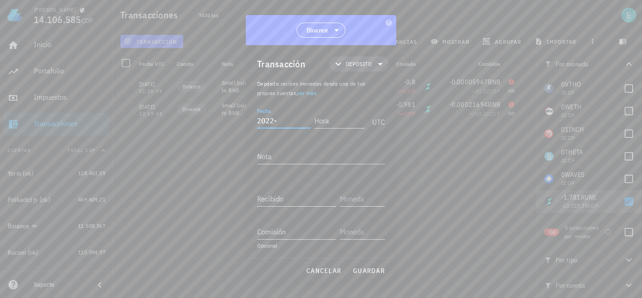
scroll to position [1872, 0]
click at [287, 117] on input "2022-" at bounding box center [284, 120] width 54 height 15
type input "[DATE]"
type input "13:19:32"
type textarea "ajuste"
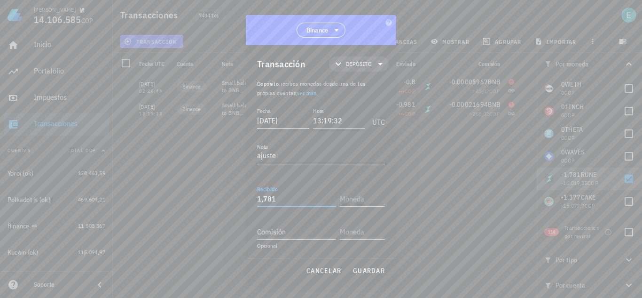
type input "1,781"
click at [372, 83] on div "RUNE" at bounding box center [371, 82] width 29 height 9
type input "RUNE"
click at [372, 272] on span "guardar" at bounding box center [369, 270] width 32 height 8
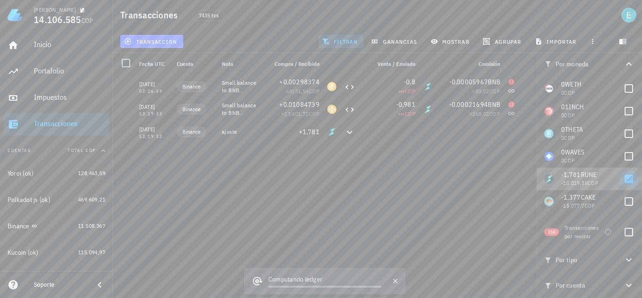
click at [622, 177] on div at bounding box center [629, 179] width 16 height 16
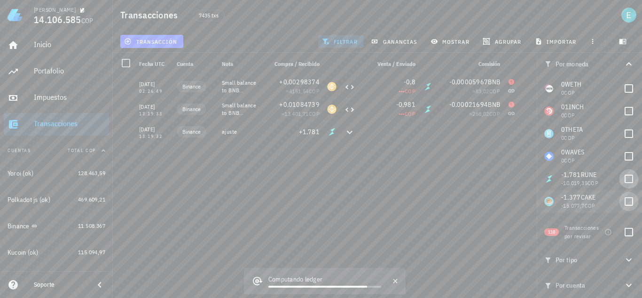
checkbox input "false"
click at [623, 203] on div at bounding box center [629, 201] width 16 height 16
checkbox input "true"
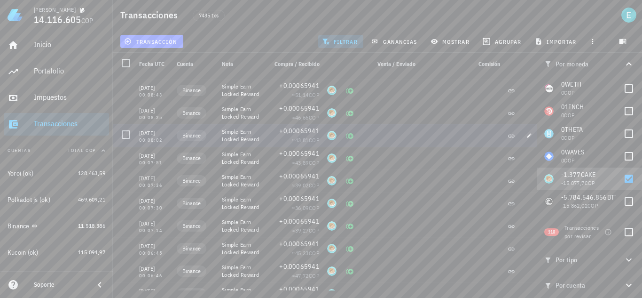
scroll to position [3939, 0]
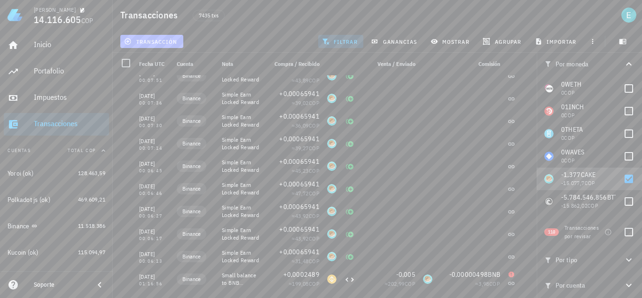
click at [151, 40] on span "transacción" at bounding box center [151, 42] width 51 height 8
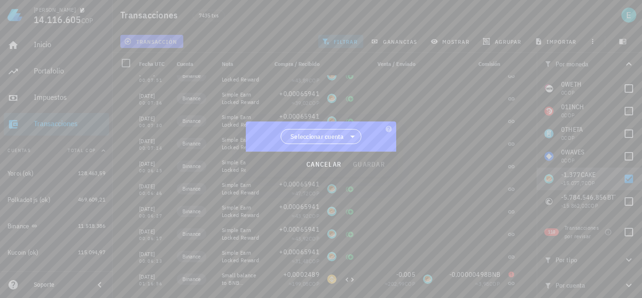
click at [326, 135] on span "Seleccionar cuenta" at bounding box center [318, 136] width 54 height 9
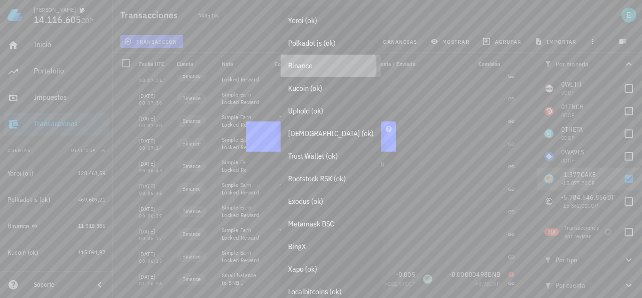
click at [315, 70] on div "Binance" at bounding box center [331, 65] width 86 height 9
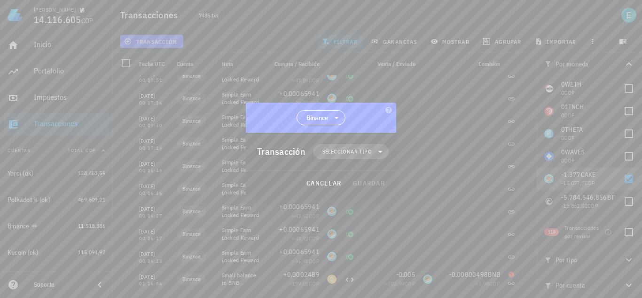
click at [336, 154] on span "Seleccionar tipo" at bounding box center [347, 151] width 49 height 9
click at [359, 227] on div "Transferencia" at bounding box center [356, 231] width 37 height 8
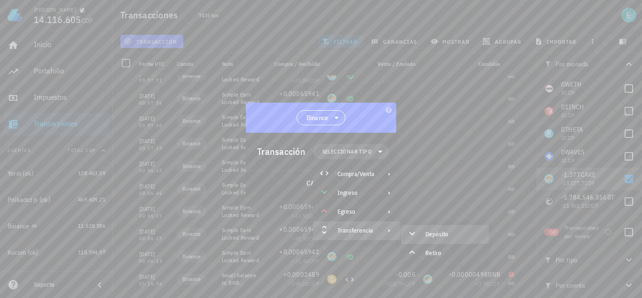
click at [415, 236] on icon at bounding box center [412, 233] width 11 height 11
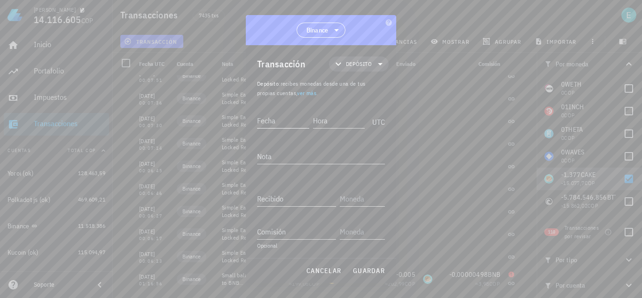
click at [276, 124] on input "Fecha" at bounding box center [283, 120] width 52 height 15
click at [277, 127] on input "2021-" at bounding box center [284, 120] width 54 height 15
type input "[DATE]"
type input "01:16:55"
click at [330, 155] on textarea "ajustr" at bounding box center [321, 156] width 128 height 15
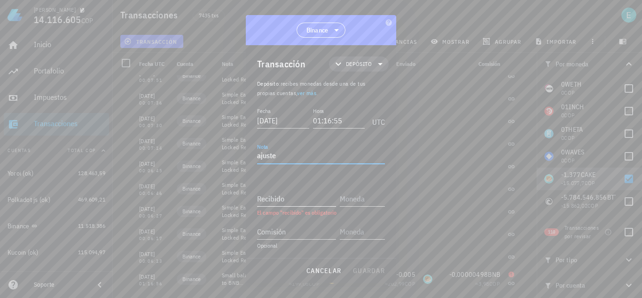
type textarea "ajuste"
click at [287, 201] on input "Recibido" at bounding box center [296, 198] width 79 height 15
type input "1,377"
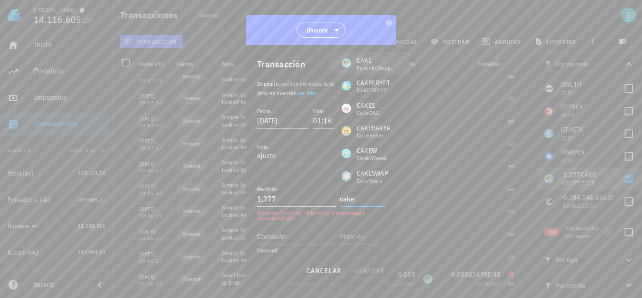
click at [371, 68] on div "PancakeSwap" at bounding box center [374, 68] width 34 height 6
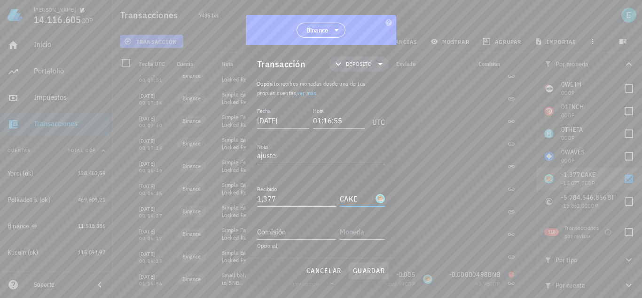
type input "CAKE"
click at [370, 267] on span "guardar" at bounding box center [369, 270] width 32 height 8
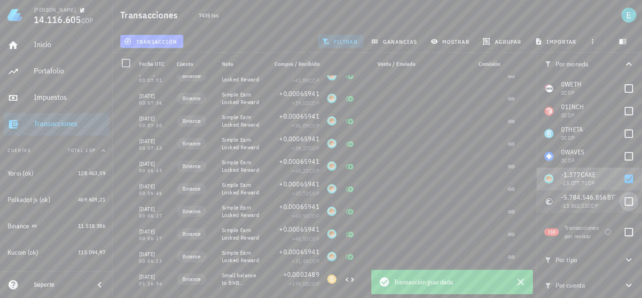
click at [626, 175] on div at bounding box center [629, 179] width 16 height 16
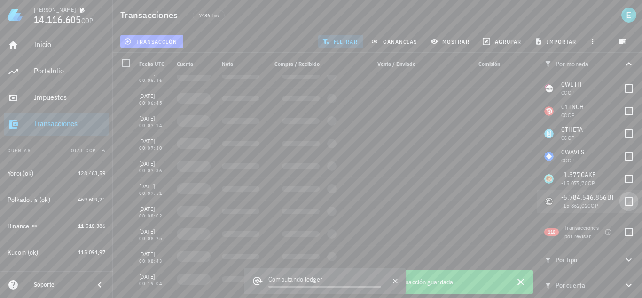
checkbox input "false"
click at [622, 199] on div at bounding box center [629, 201] width 16 height 16
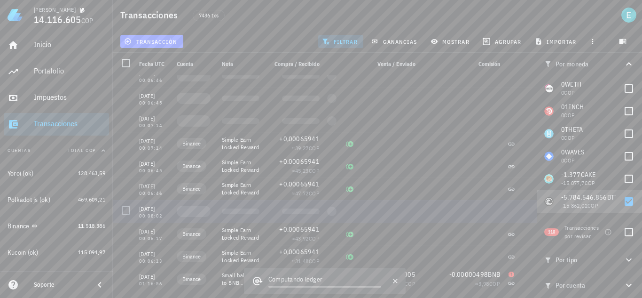
checkbox input "true"
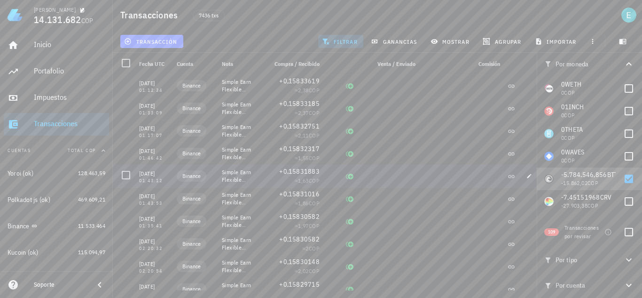
scroll to position [914, 0]
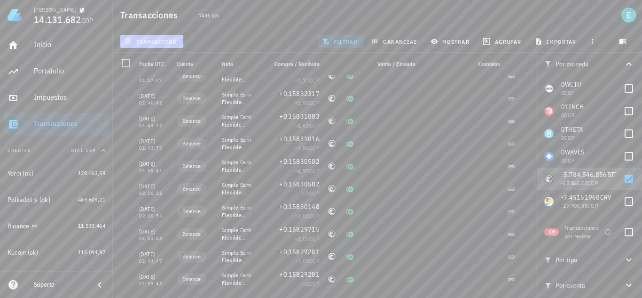
click at [167, 43] on span "transacción" at bounding box center [151, 42] width 51 height 8
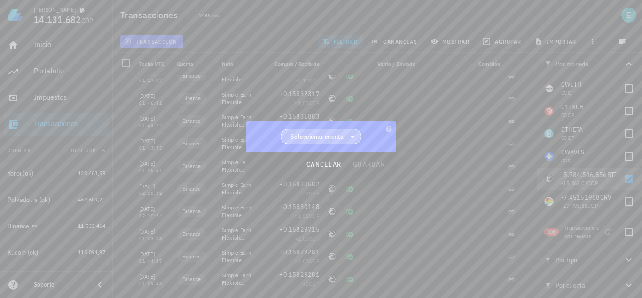
click at [302, 132] on span "Seleccionar cuenta" at bounding box center [318, 136] width 54 height 9
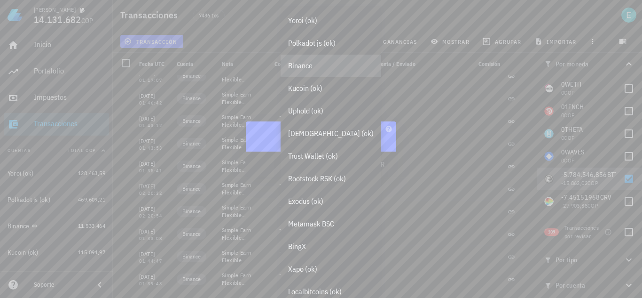
click at [313, 70] on div "Binance" at bounding box center [331, 65] width 86 height 9
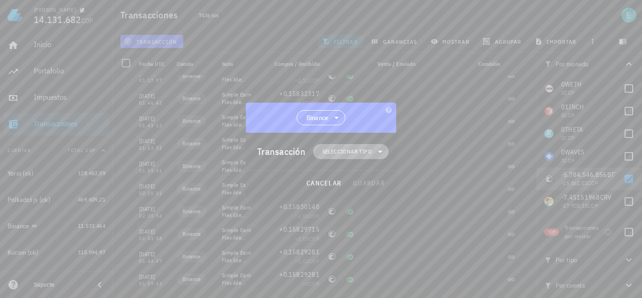
click at [347, 156] on span "Seleccionar tipo" at bounding box center [351, 151] width 64 height 15
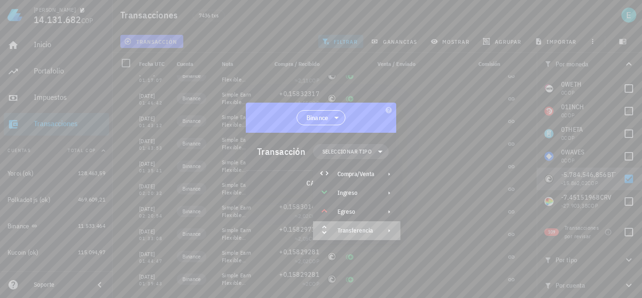
click at [359, 230] on div "Transferencia" at bounding box center [356, 231] width 37 height 8
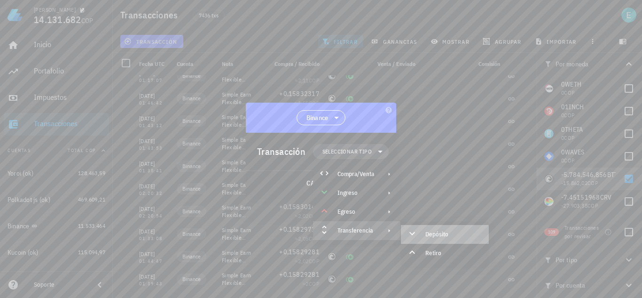
click at [428, 229] on div "Depósito" at bounding box center [445, 234] width 88 height 19
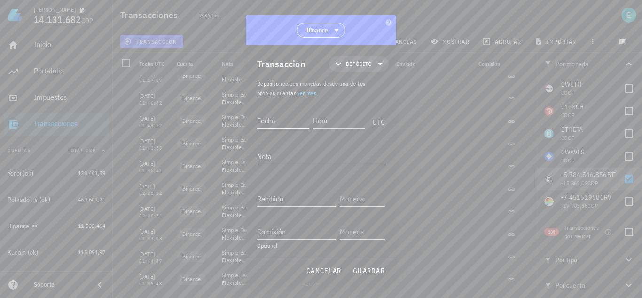
click at [289, 119] on input "Fecha" at bounding box center [283, 120] width 52 height 15
type input "2021-11-27"
type input "01:39:42"
click at [298, 150] on textarea "ajustr" at bounding box center [321, 156] width 128 height 15
type textarea "ajuste"
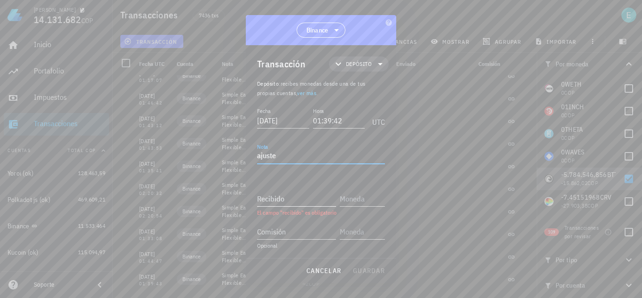
click at [286, 194] on input "Recibido" at bounding box center [296, 198] width 79 height 15
type input "5.784.546,856"
click at [350, 202] on input "text" at bounding box center [361, 198] width 43 height 15
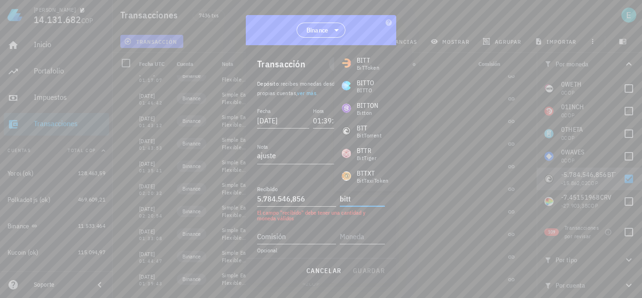
click at [372, 133] on div "BitTorrent" at bounding box center [369, 136] width 25 height 6
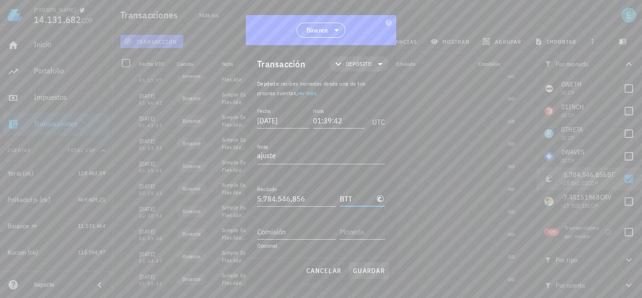
type input "BTT"
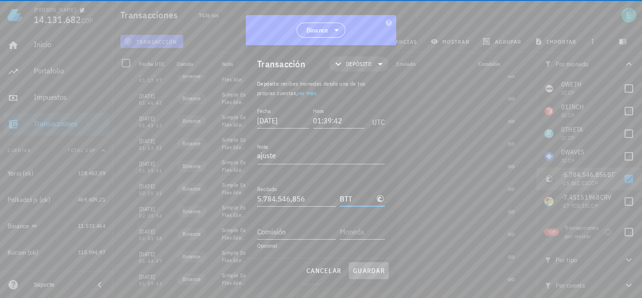
click at [363, 269] on span "guardar" at bounding box center [369, 270] width 32 height 8
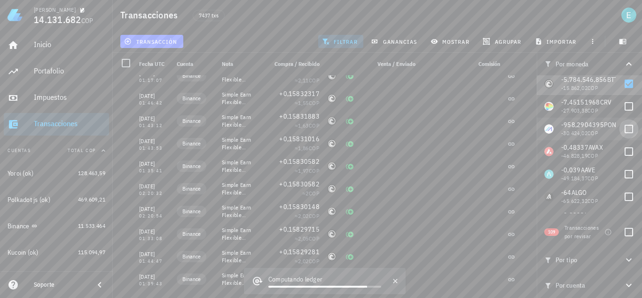
scroll to position [2011, 0]
click at [627, 84] on div at bounding box center [629, 85] width 16 height 16
checkbox input "false"
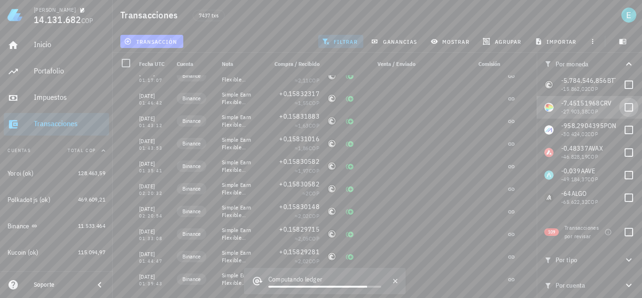
click at [625, 103] on div at bounding box center [629, 107] width 16 height 16
checkbox input "true"
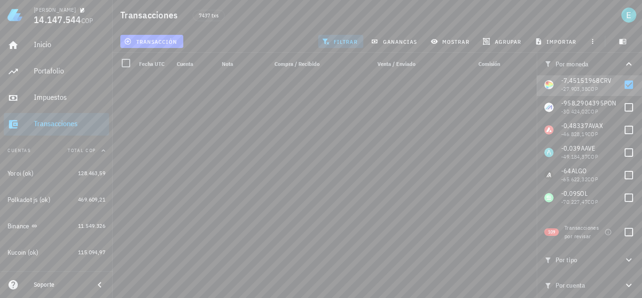
scroll to position [4277, 0]
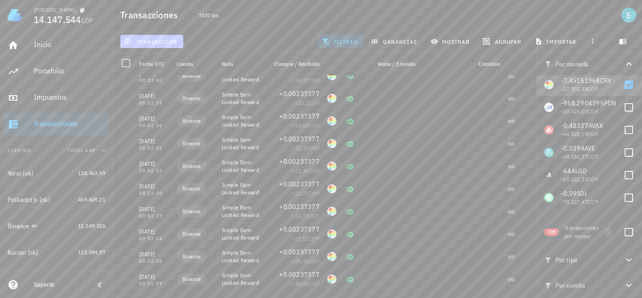
click at [168, 42] on span "transacción" at bounding box center [151, 42] width 51 height 8
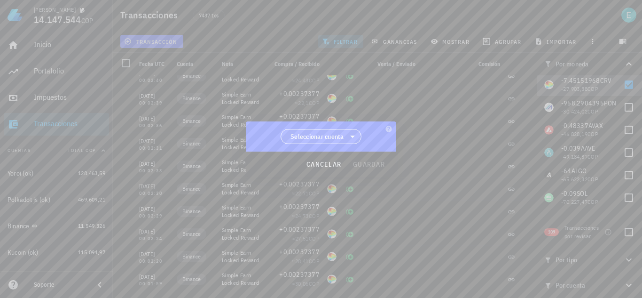
click at [322, 138] on span "Seleccionar cuenta" at bounding box center [318, 136] width 54 height 9
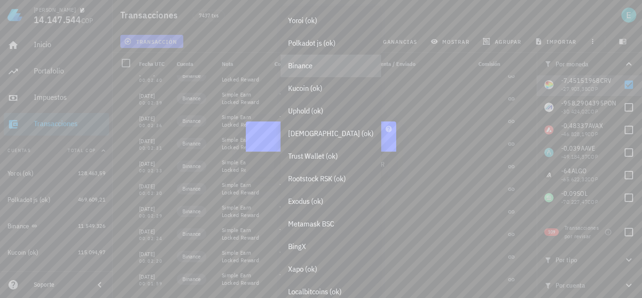
click at [326, 69] on div "Binance" at bounding box center [331, 65] width 86 height 9
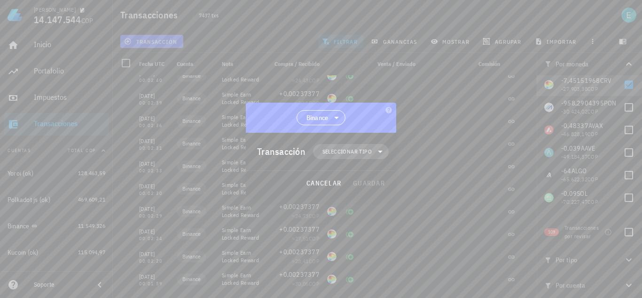
click at [334, 152] on span "Seleccionar tipo" at bounding box center [347, 151] width 49 height 9
click at [352, 233] on div "Transferencia" at bounding box center [356, 231] width 37 height 8
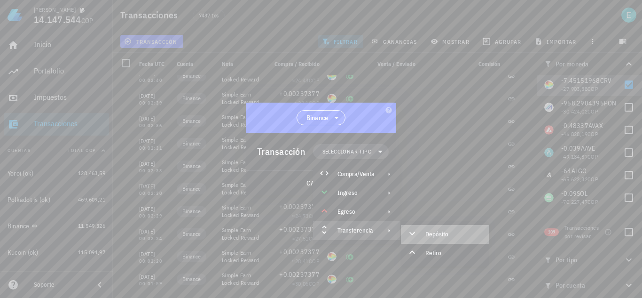
click at [424, 233] on div "Depósito" at bounding box center [445, 234] width 88 height 19
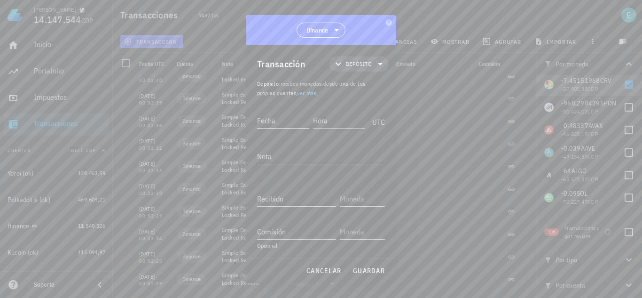
click at [279, 118] on input "Fecha" at bounding box center [283, 120] width 52 height 15
type input "2021-02-11"
type input "00:01:58"
type textarea "ajuste"
type input "7,45151968"
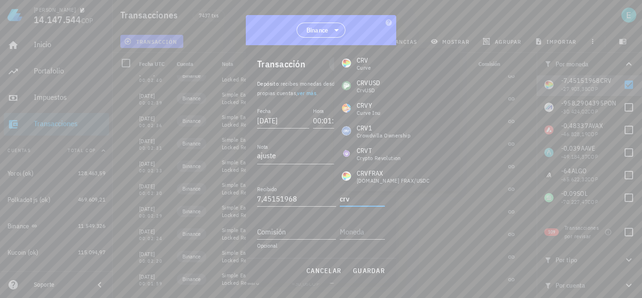
click at [384, 64] on div "CRV Curve" at bounding box center [397, 63] width 126 height 23
type input "CRV"
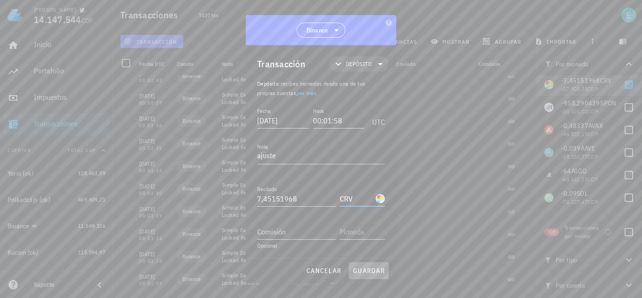
click at [377, 269] on span "guardar" at bounding box center [369, 270] width 32 height 8
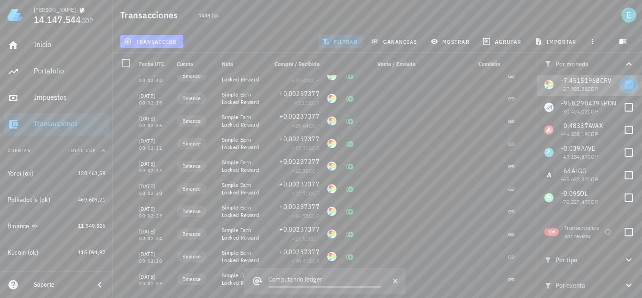
click at [622, 84] on div at bounding box center [629, 85] width 16 height 16
checkbox input "false"
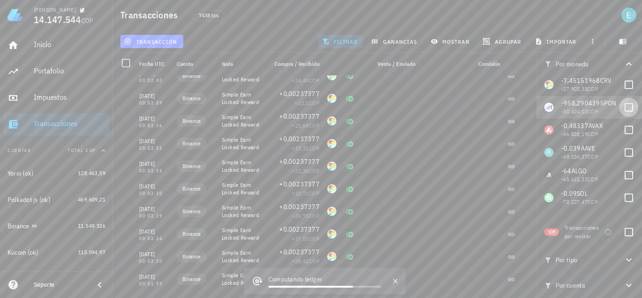
click at [623, 103] on div at bounding box center [629, 107] width 16 height 16
checkbox input "true"
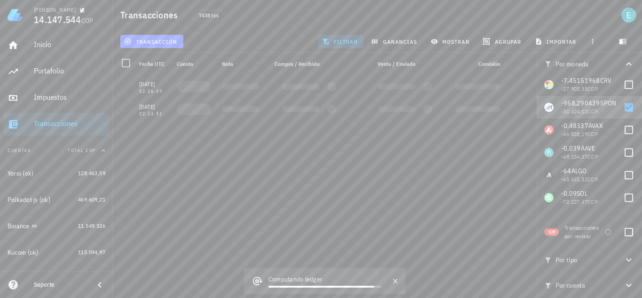
scroll to position [0, 0]
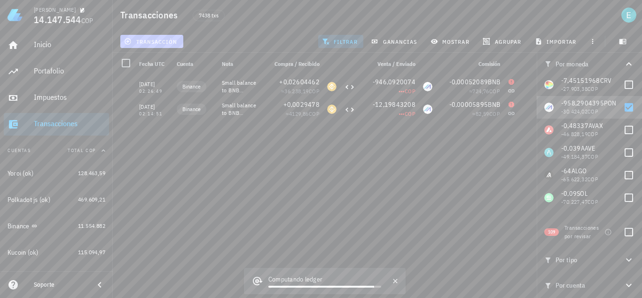
click at [166, 43] on span "transacción" at bounding box center [151, 42] width 51 height 8
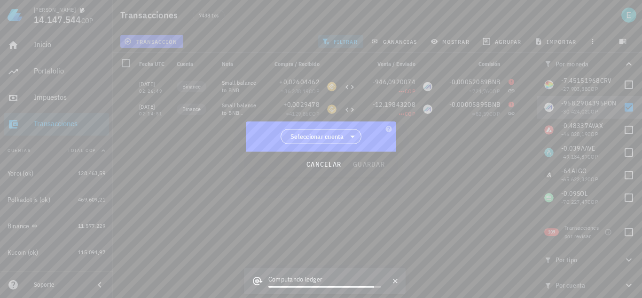
click at [301, 138] on span "Seleccionar cuenta" at bounding box center [318, 136] width 54 height 9
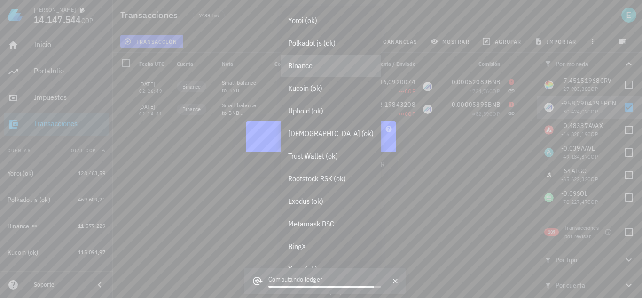
click at [308, 69] on div "Binance" at bounding box center [331, 65] width 86 height 9
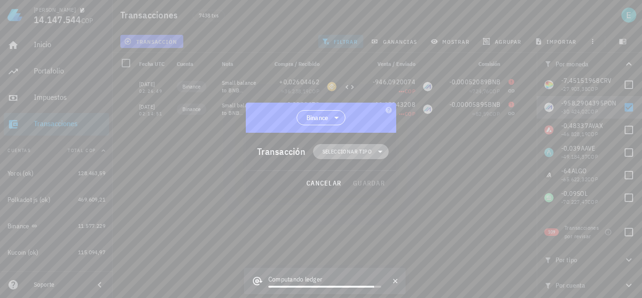
click at [352, 147] on span "Seleccionar tipo" at bounding box center [347, 151] width 49 height 9
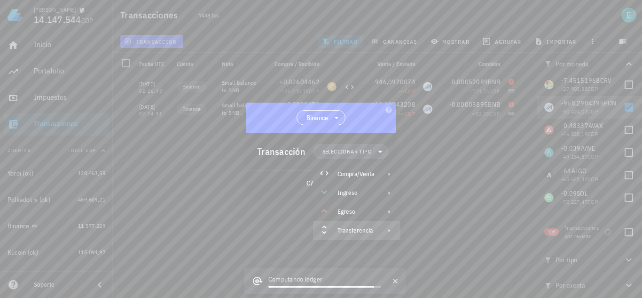
click at [358, 225] on div "Transferencia" at bounding box center [356, 230] width 87 height 19
click at [429, 234] on div "Depósito" at bounding box center [454, 234] width 56 height 8
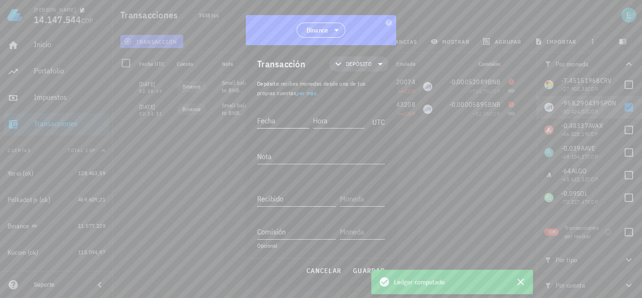
click at [283, 123] on input "Fecha" at bounding box center [283, 120] width 52 height 15
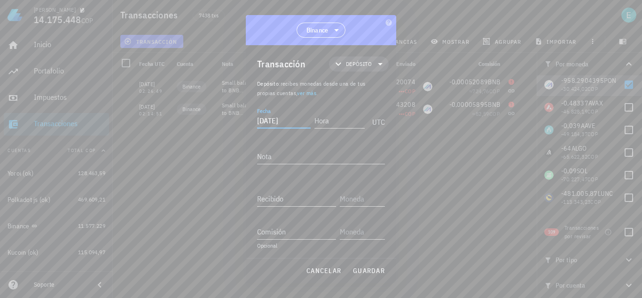
type input "2021-08-07"
type input "02:14:50"
type textarea "ajuste"
type input "958,2904395"
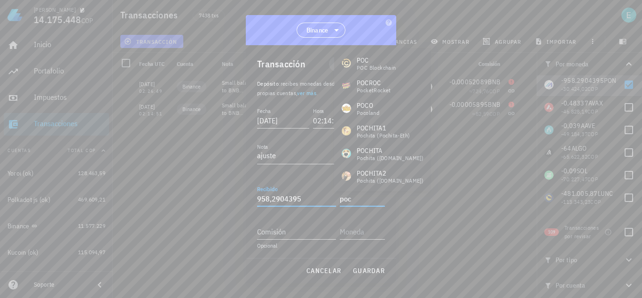
drag, startPoint x: 291, startPoint y: 199, endPoint x: 259, endPoint y: 198, distance: 32.0
click at [259, 198] on input "958,2904395" at bounding box center [296, 198] width 79 height 15
type input "POC"
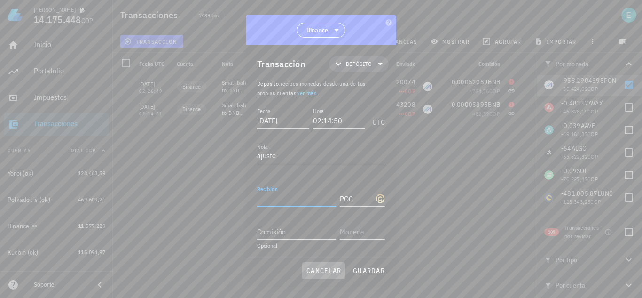
click at [335, 274] on span "cancelar" at bounding box center [323, 270] width 35 height 8
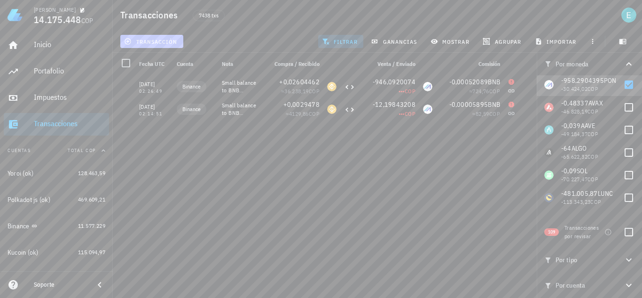
click at [148, 40] on span "transacción" at bounding box center [151, 42] width 51 height 8
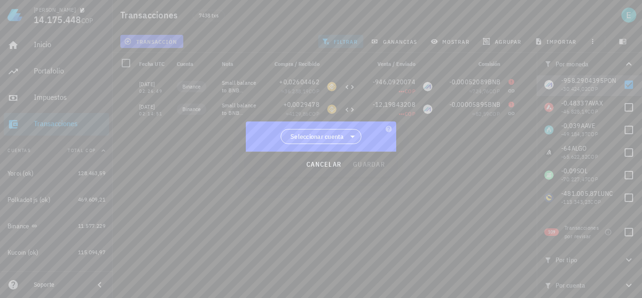
click at [313, 132] on span "Seleccionar cuenta" at bounding box center [318, 136] width 54 height 9
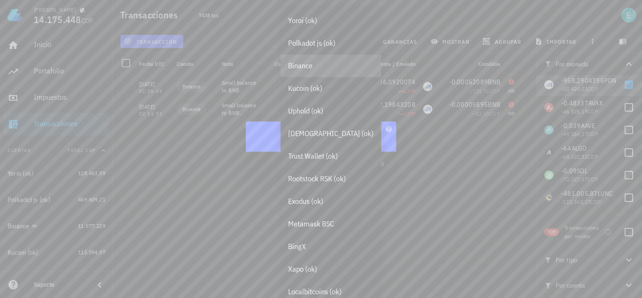
click at [318, 69] on div "Binance" at bounding box center [331, 65] width 86 height 9
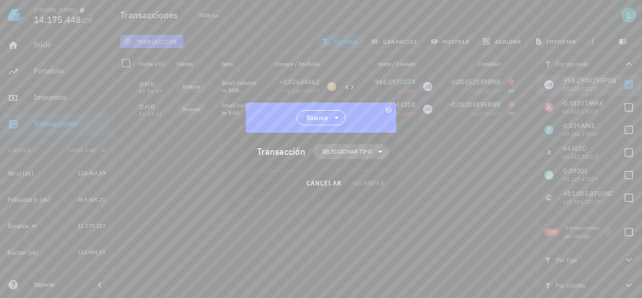
click at [342, 156] on span "Seleccionar tipo" at bounding box center [351, 151] width 64 height 15
click at [356, 225] on div "Transferencia" at bounding box center [356, 230] width 87 height 19
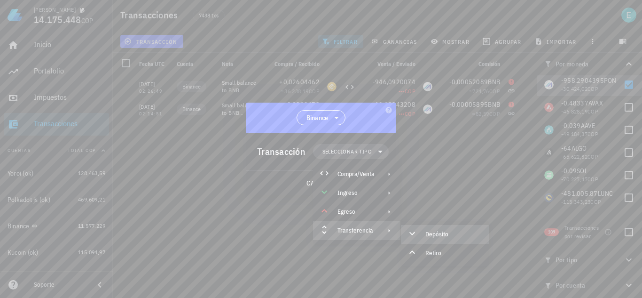
click at [440, 230] on div "Depósito" at bounding box center [445, 234] width 88 height 19
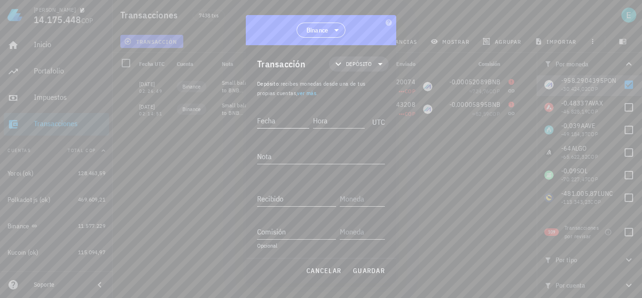
click at [288, 123] on input "Fecha" at bounding box center [283, 120] width 52 height 15
type input "2021-08-07"
type input "02:14:50"
type textarea "ajuste"
paste input "958,2904395"
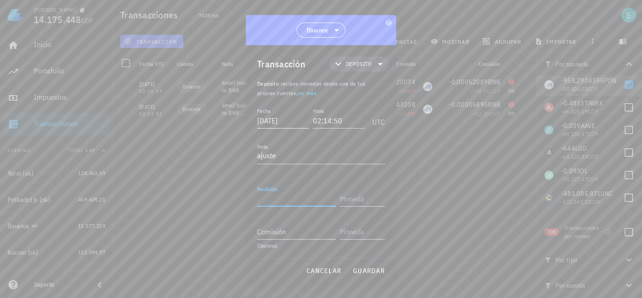
type input "958,2904395"
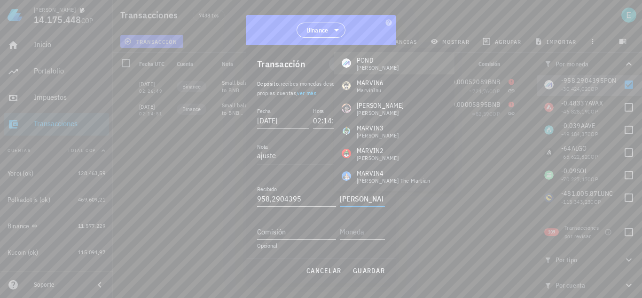
click at [377, 65] on div "POND Marlin" at bounding box center [394, 63] width 120 height 23
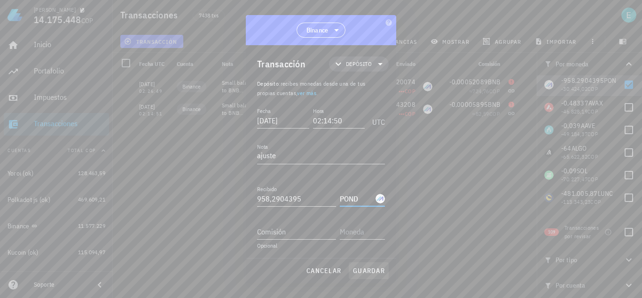
type input "POND"
click at [364, 271] on span "guardar" at bounding box center [369, 270] width 32 height 8
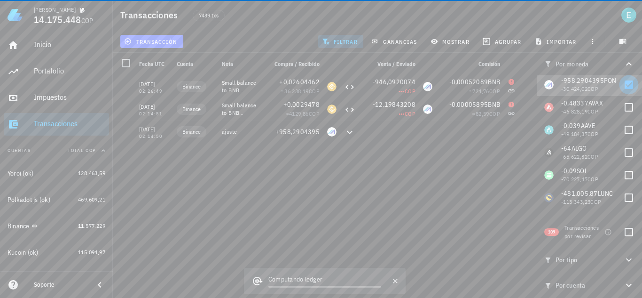
click at [626, 80] on div at bounding box center [629, 85] width 16 height 16
checkbox input "false"
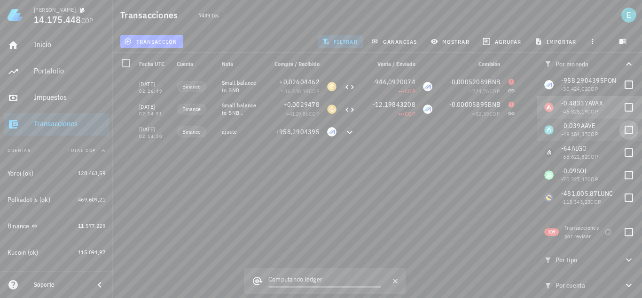
click at [623, 106] on div at bounding box center [629, 107] width 16 height 16
checkbox input "true"
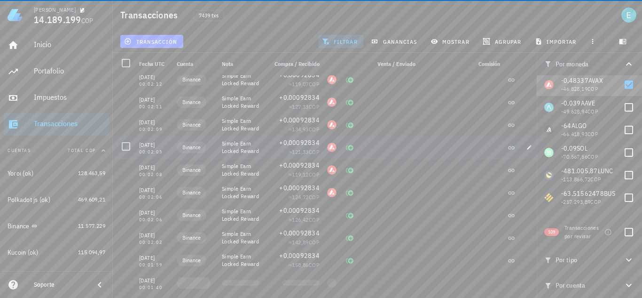
scroll to position [3894, 0]
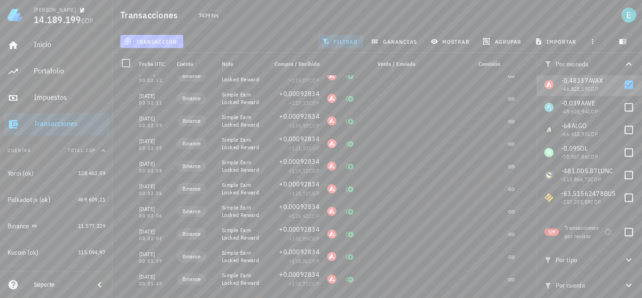
click at [167, 43] on span "transacción" at bounding box center [151, 42] width 51 height 8
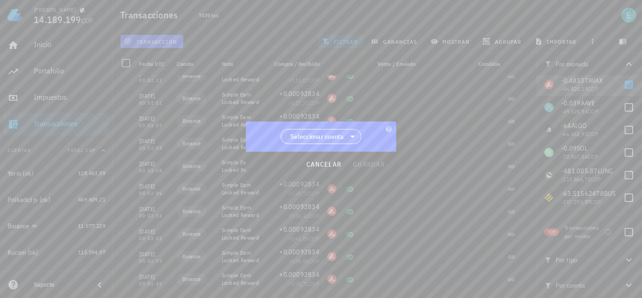
click at [308, 134] on span "Seleccionar cuenta" at bounding box center [318, 136] width 54 height 9
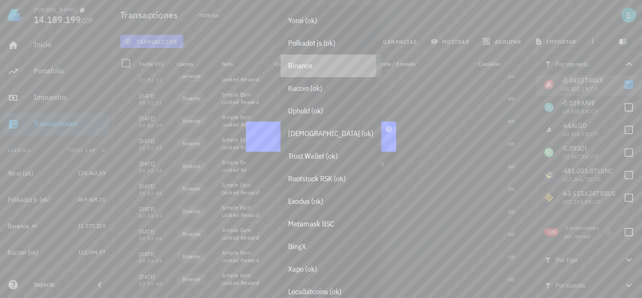
click at [332, 67] on div "Binance" at bounding box center [331, 65] width 86 height 9
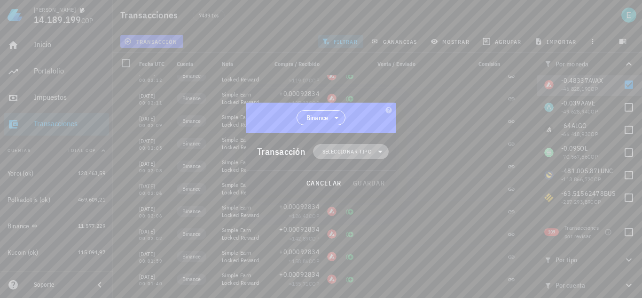
click at [338, 151] on span "Seleccionar tipo" at bounding box center [347, 151] width 49 height 9
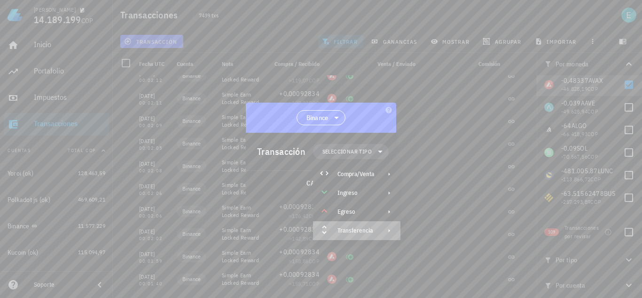
click at [355, 231] on div "Transferencia" at bounding box center [356, 231] width 37 height 8
click at [435, 232] on div "Depósito" at bounding box center [454, 234] width 56 height 8
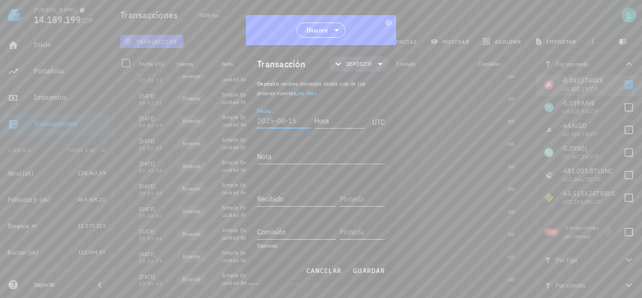
click at [297, 120] on input "Fecha" at bounding box center [284, 120] width 54 height 15
type input "2021-02-11"
type input "00:01:40"
type textarea "ajuste"
type input "0,48337"
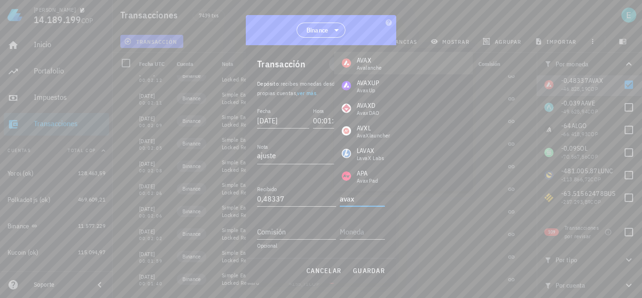
click at [378, 61] on div "AVAX" at bounding box center [369, 59] width 25 height 9
type input "AVAX"
click at [366, 267] on span "guardar" at bounding box center [369, 270] width 32 height 8
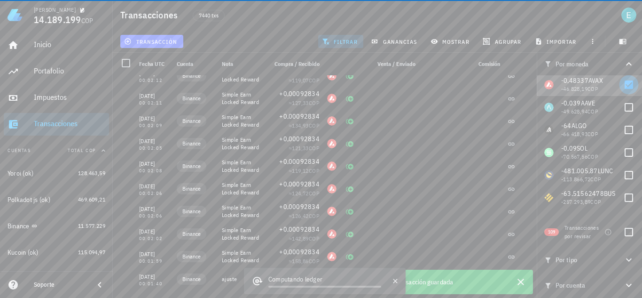
click at [626, 81] on div at bounding box center [629, 85] width 16 height 16
checkbox input "false"
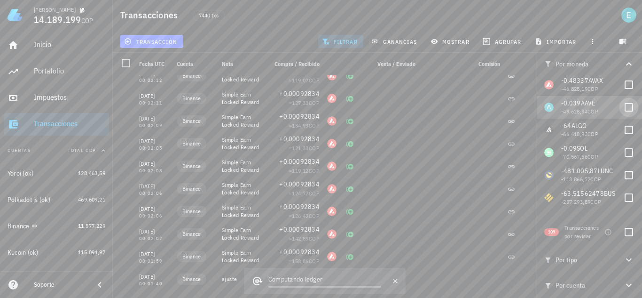
click at [627, 102] on div at bounding box center [629, 107] width 16 height 16
checkbox input "true"
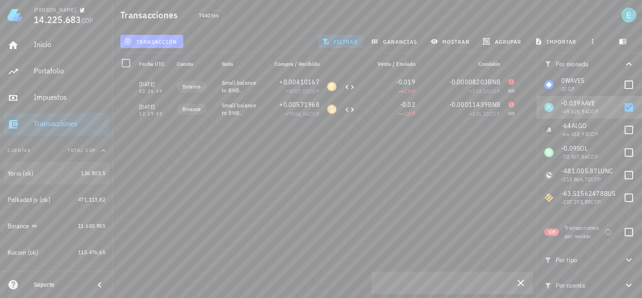
scroll to position [2101, 0]
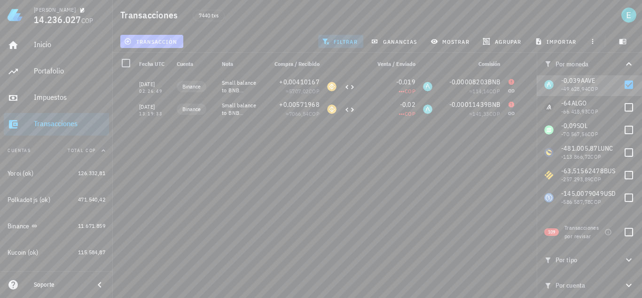
click at [169, 42] on span "transacción" at bounding box center [151, 42] width 51 height 8
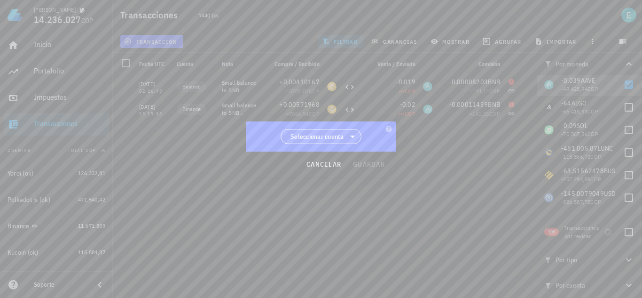
click at [313, 137] on span "Seleccionar cuenta" at bounding box center [318, 136] width 54 height 9
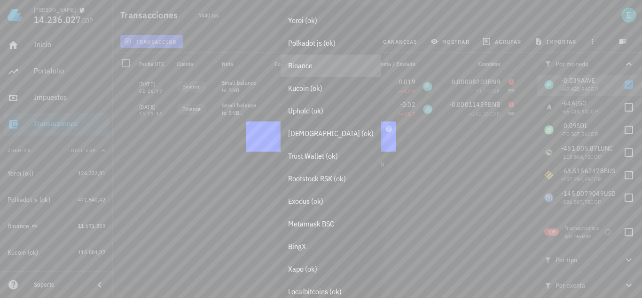
click at [320, 62] on div "Binance" at bounding box center [331, 65] width 86 height 9
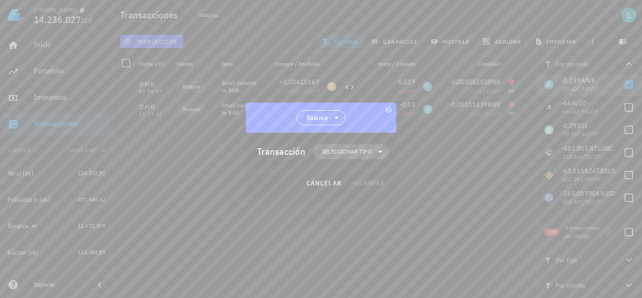
click at [343, 155] on span "Seleccionar tipo" at bounding box center [347, 151] width 49 height 9
click at [362, 229] on div "Transferencia" at bounding box center [356, 231] width 37 height 8
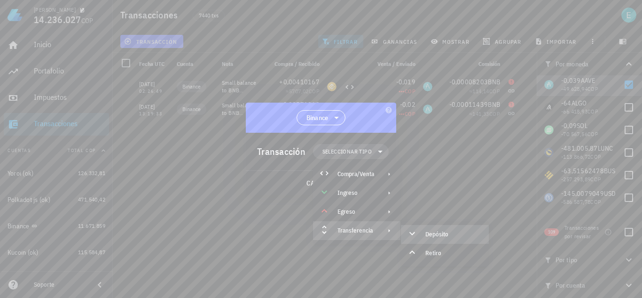
click at [422, 233] on div "Depósito" at bounding box center [445, 234] width 88 height 19
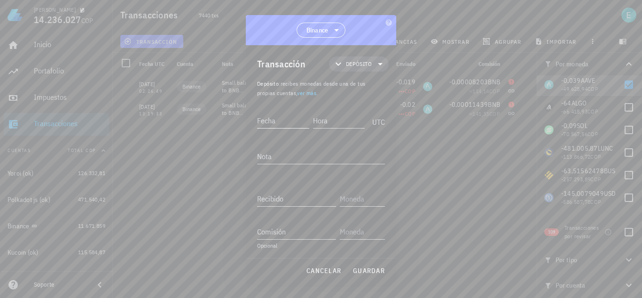
click at [272, 119] on div "Fecha" at bounding box center [283, 120] width 52 height 15
type input "2022-05-14"
type input "13:19:32"
type textarea "ajuste"
type input "0,039"
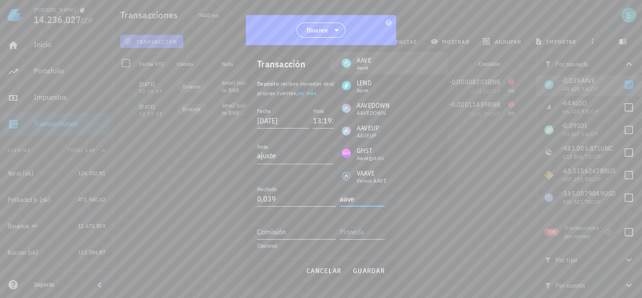
click at [375, 63] on div "AAVE Aave" at bounding box center [391, 63] width 114 height 23
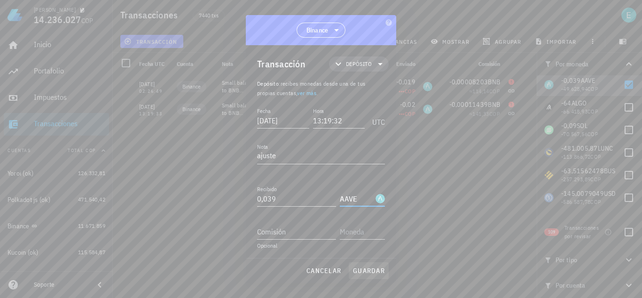
type input "AAVE"
click at [372, 268] on span "guardar" at bounding box center [369, 270] width 32 height 8
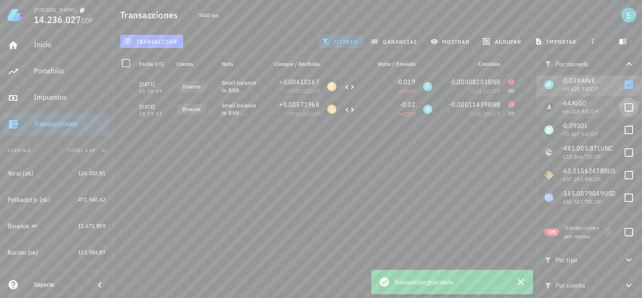
click at [622, 83] on div at bounding box center [629, 85] width 16 height 16
checkbox input "false"
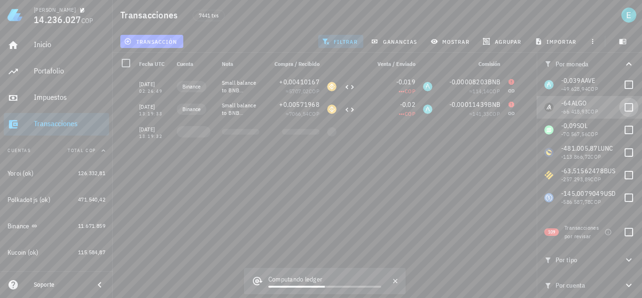
click at [625, 104] on div at bounding box center [629, 107] width 16 height 16
checkbox input "true"
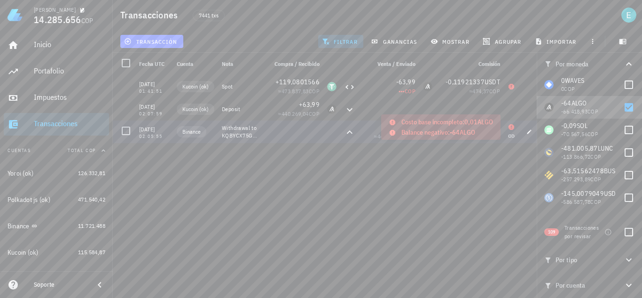
scroll to position [2124, 0]
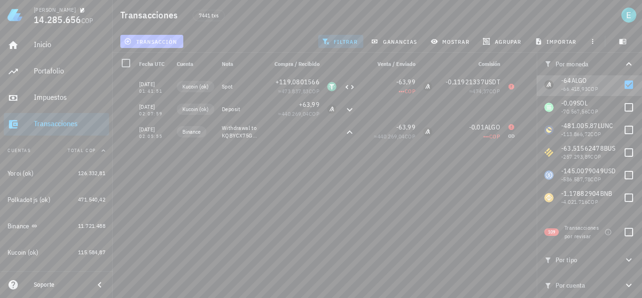
drag, startPoint x: 169, startPoint y: 42, endPoint x: 199, endPoint y: 213, distance: 173.4
click at [199, 213] on div "Transacciones 7441 txs transacción filtrar ganancias mostrar agrupar importar P…" at bounding box center [321, 145] width 642 height 290
click at [221, 214] on div "24/11/2021 02:05:55 25/11/2021 01:41:51 Kucoin (ok) Spot +119,0801566 ≈ 473.837…" at bounding box center [328, 182] width 431 height 215
click at [158, 42] on span "transacción" at bounding box center [151, 42] width 51 height 8
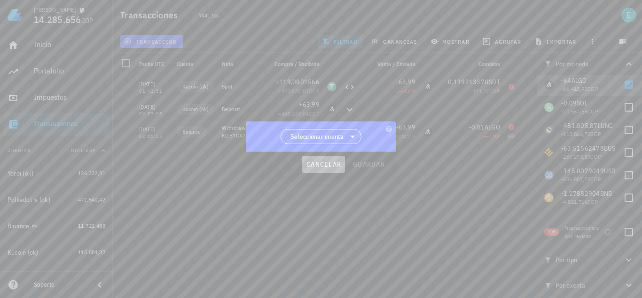
click at [328, 166] on span "cancelar" at bounding box center [323, 164] width 35 height 8
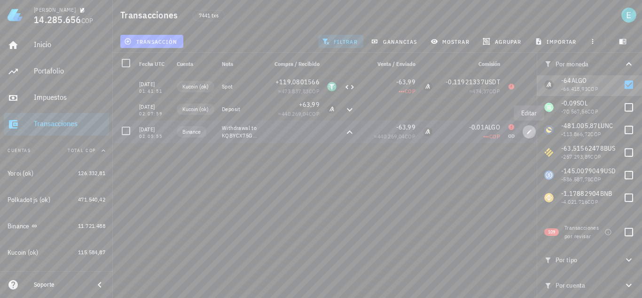
click at [531, 134] on button "button" at bounding box center [529, 131] width 13 height 13
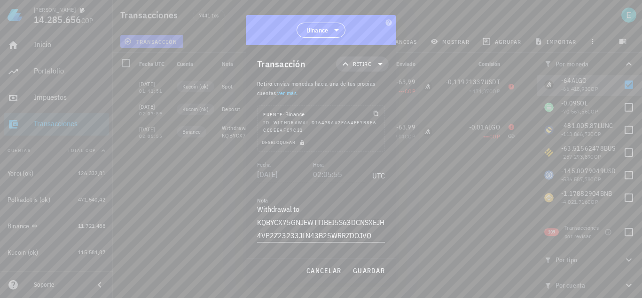
click at [326, 229] on textarea "Withdrawal to KQBYCX75GNJEWTTIBEI5S63DCNSXEJH4VP2Z23233JLN43B25WRRZDOJVQ" at bounding box center [321, 222] width 128 height 40
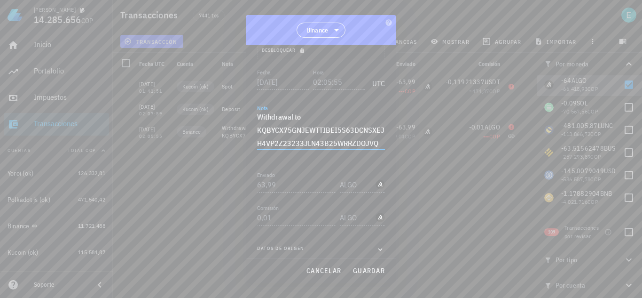
scroll to position [94, 0]
click at [304, 115] on textarea "Withdrawal to KQBYCX75GNJEWTTIBEI5S63DCNSXEJH4VP2Z23233JLN43B25WRRZDOJVQ" at bounding box center [321, 128] width 128 height 40
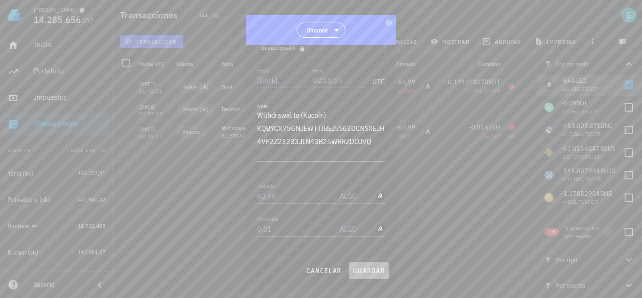
click at [365, 273] on span "guardar" at bounding box center [369, 270] width 32 height 8
type textarea "Withdrawal to KQBYCX75GNJEWTTIBEI5S63DCNSXEJH4VP2Z23233JLN43B25WRRZDOJVQ"
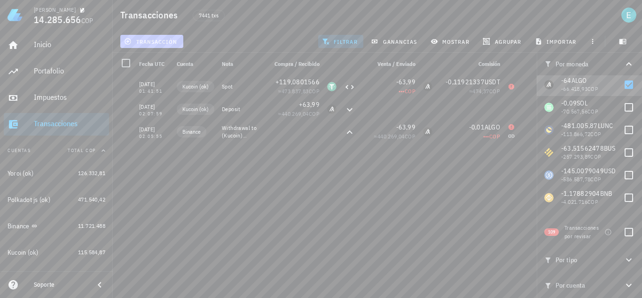
click at [169, 45] on span "transacción" at bounding box center [151, 42] width 51 height 8
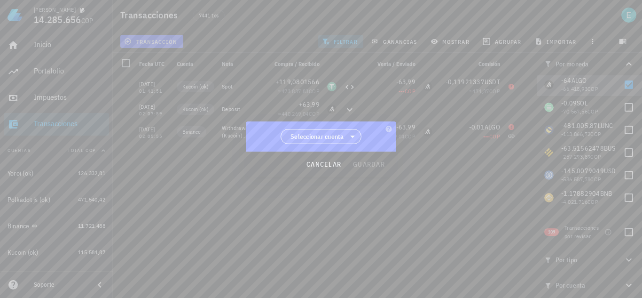
click at [333, 129] on span "Seleccionar cuenta" at bounding box center [321, 136] width 81 height 15
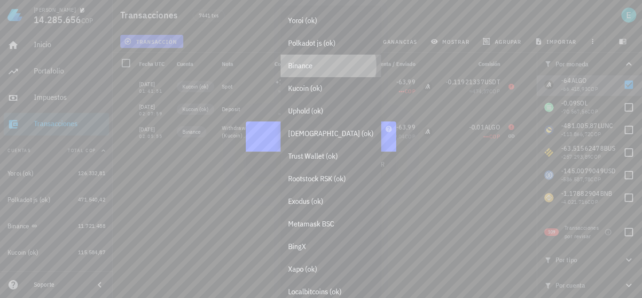
click at [317, 63] on div "Binance" at bounding box center [331, 65] width 86 height 9
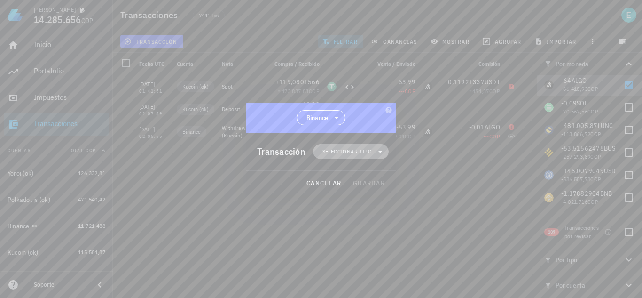
click at [348, 147] on span "Seleccionar tipo" at bounding box center [347, 151] width 49 height 9
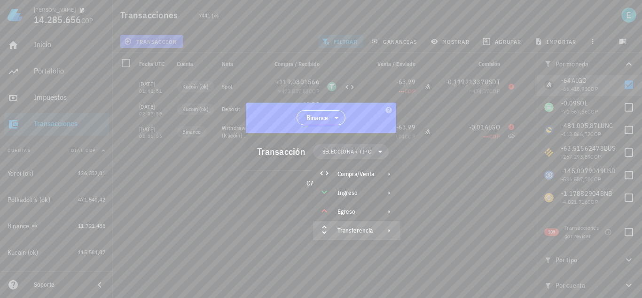
click at [359, 227] on div "Transferencia" at bounding box center [356, 231] width 37 height 8
click at [422, 235] on div "Depósito" at bounding box center [445, 234] width 88 height 19
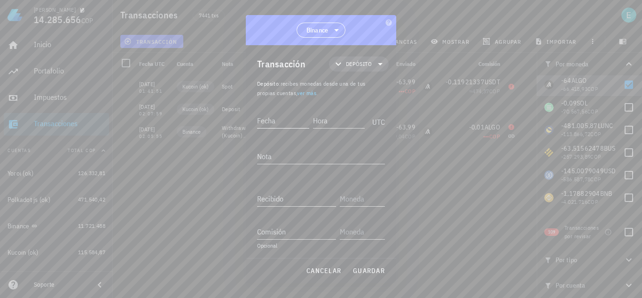
click at [276, 120] on input "Fecha" at bounding box center [283, 120] width 52 height 15
type input "2021-11-24"
type input "02:05:54"
type textarea "ajuste"
type input "64"
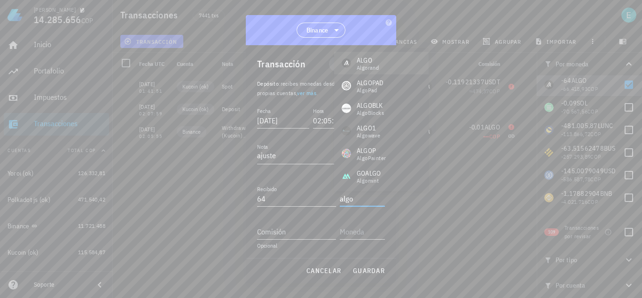
click at [387, 57] on div "ALGO Algorand" at bounding box center [381, 63] width 95 height 23
type input "ALGO"
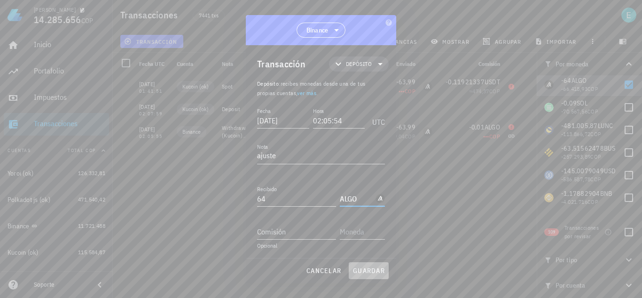
click at [359, 269] on span "guardar" at bounding box center [369, 270] width 32 height 8
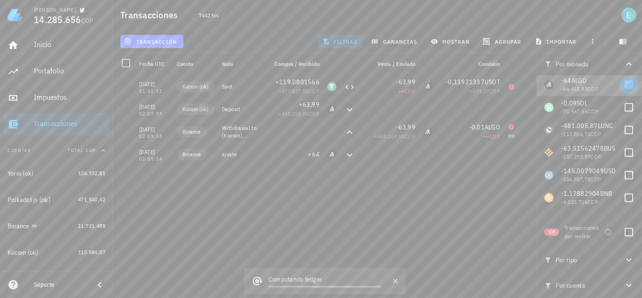
click at [624, 86] on div at bounding box center [629, 85] width 16 height 16
checkbox input "false"
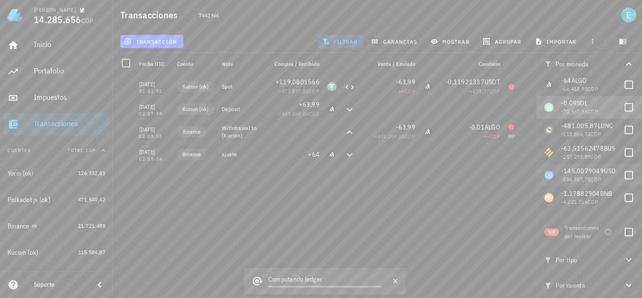
click at [621, 110] on div at bounding box center [629, 107] width 16 height 16
checkbox input "true"
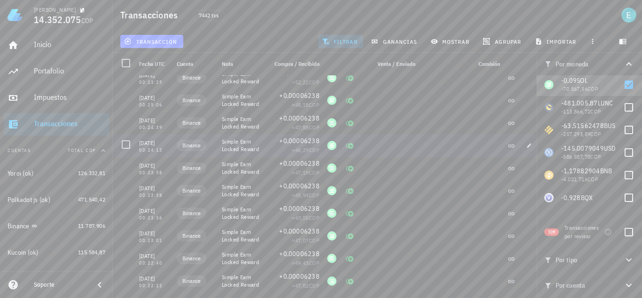
scroll to position [1162, 0]
click at [171, 36] on button "transacción" at bounding box center [151, 41] width 63 height 13
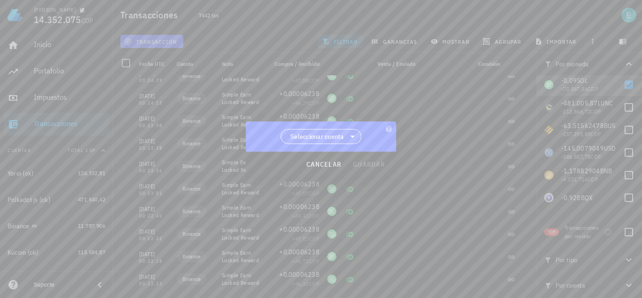
click at [333, 133] on span "Seleccionar cuenta" at bounding box center [318, 136] width 54 height 9
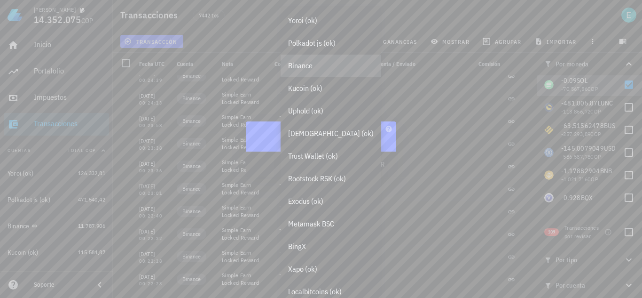
click at [322, 67] on div "Binance" at bounding box center [331, 65] width 86 height 9
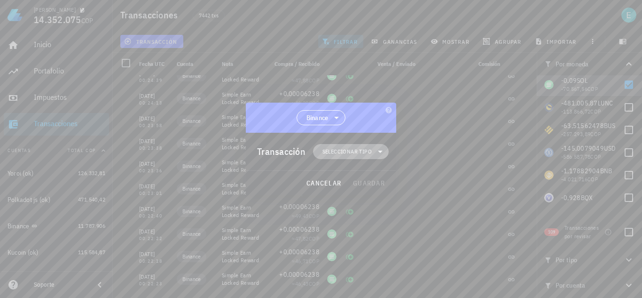
click at [345, 154] on span "Seleccionar tipo" at bounding box center [347, 151] width 49 height 9
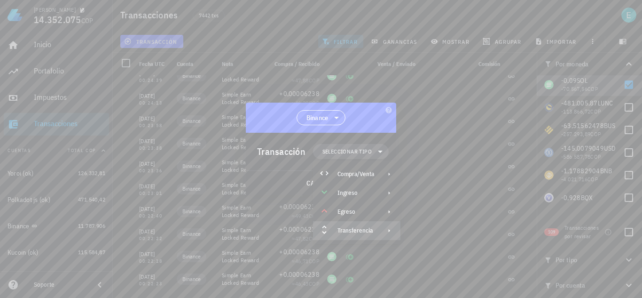
click at [364, 234] on div "Transferencia" at bounding box center [356, 230] width 87 height 19
click at [450, 233] on div "Depósito" at bounding box center [454, 234] width 56 height 8
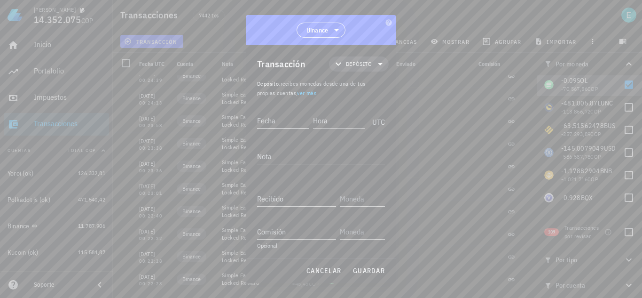
click at [275, 121] on input "Fecha" at bounding box center [283, 120] width 52 height 15
type input "2021-10-22"
type input "00:22:22"
type textarea "ajuste"
type input "0,09"
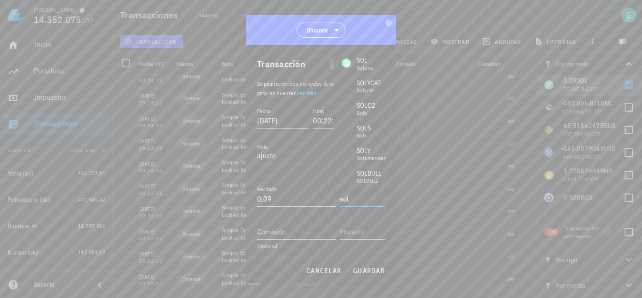
click at [376, 65] on div "SOL Solana" at bounding box center [365, 63] width 62 height 23
type input "SOL"
click at [374, 267] on span "guardar" at bounding box center [369, 270] width 32 height 8
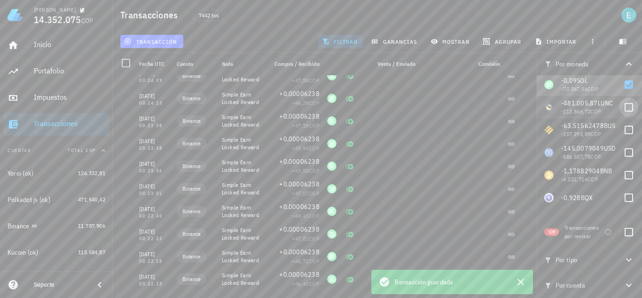
click at [623, 82] on div at bounding box center [629, 85] width 16 height 16
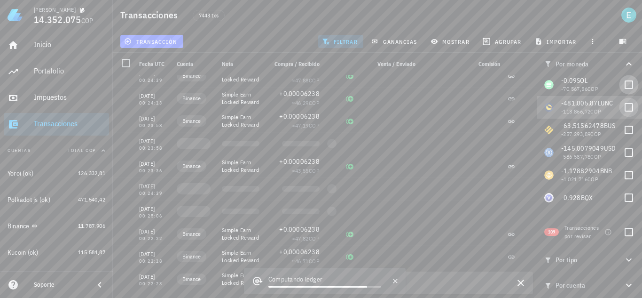
checkbox input "false"
click at [624, 107] on div at bounding box center [629, 107] width 16 height 16
checkbox input "true"
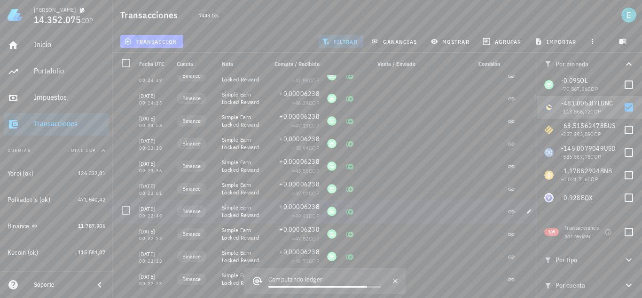
scroll to position [0, 0]
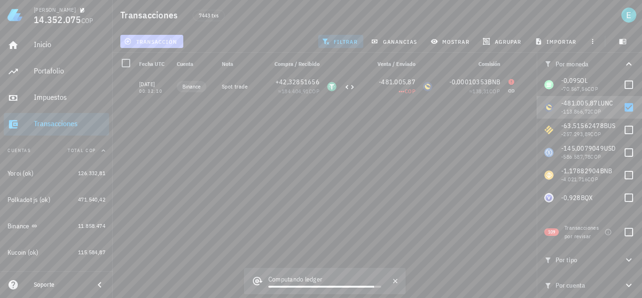
click at [168, 43] on span "transacción" at bounding box center [151, 42] width 51 height 8
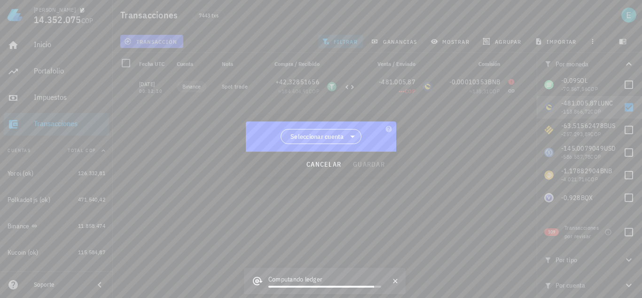
click at [322, 132] on span "Seleccionar cuenta" at bounding box center [318, 136] width 54 height 9
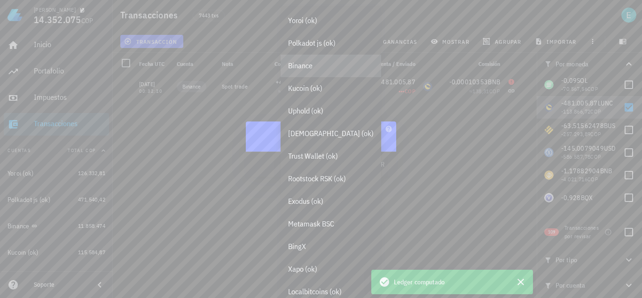
click at [321, 71] on div "Binance" at bounding box center [331, 66] width 101 height 23
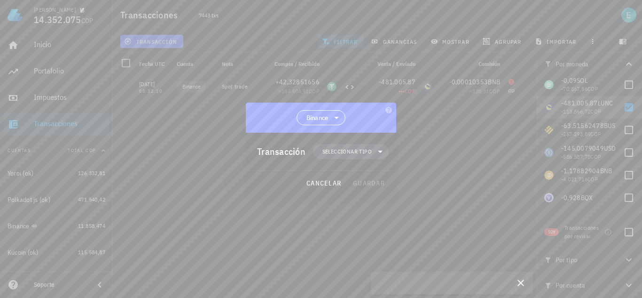
click at [353, 144] on span "Seleccionar tipo" at bounding box center [351, 151] width 64 height 15
click at [356, 151] on span "Seleccionar tipo" at bounding box center [347, 151] width 49 height 9
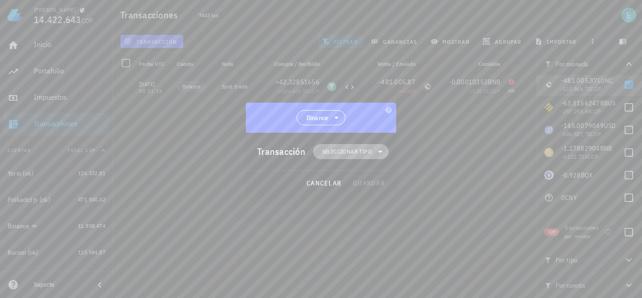
click at [382, 151] on icon at bounding box center [380, 152] width 5 height 2
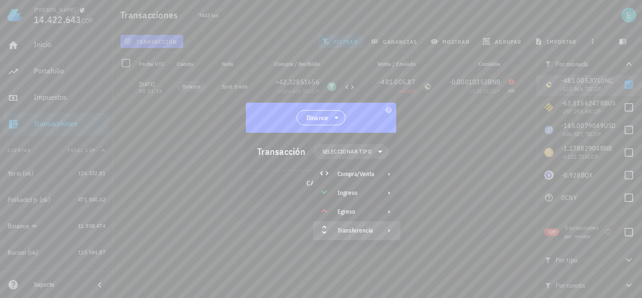
click at [360, 234] on div "Transferencia" at bounding box center [356, 231] width 37 height 8
click at [423, 228] on div "Depósito" at bounding box center [445, 234] width 88 height 19
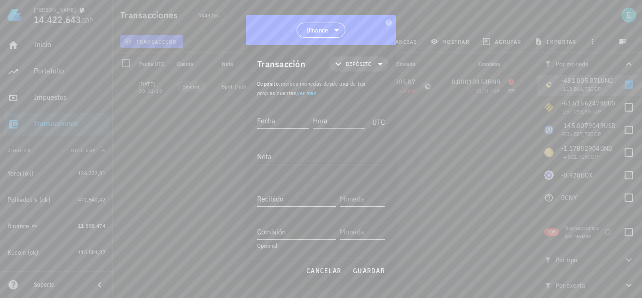
click at [272, 123] on input "Fecha" at bounding box center [283, 120] width 52 height 15
type input "2023-06-04"
type input "00:32:09"
type textarea "ajuste"
type input "481.005,87"
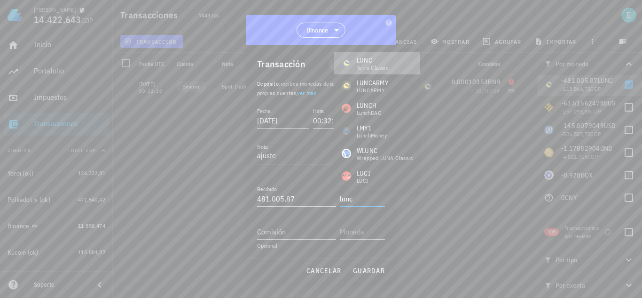
click at [387, 69] on div "Terra Classic" at bounding box center [373, 68] width 32 height 6
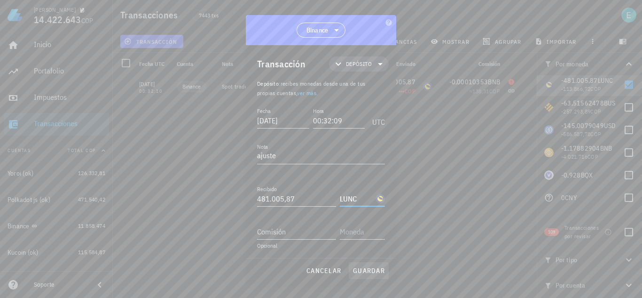
type input "LUNC"
click at [371, 271] on span "guardar" at bounding box center [369, 270] width 32 height 8
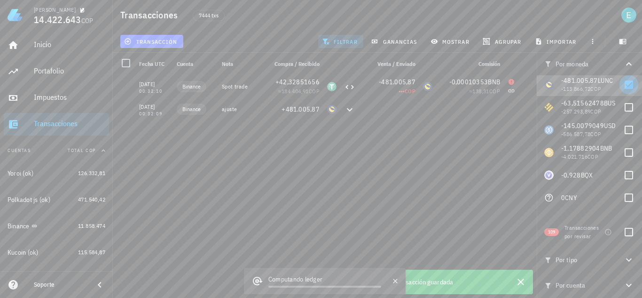
click at [626, 82] on div at bounding box center [629, 85] width 16 height 16
checkbox input "false"
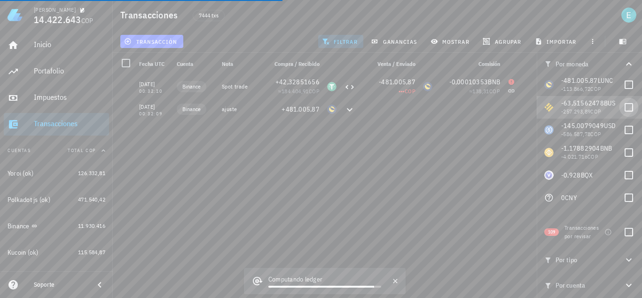
click at [625, 106] on div at bounding box center [629, 107] width 16 height 16
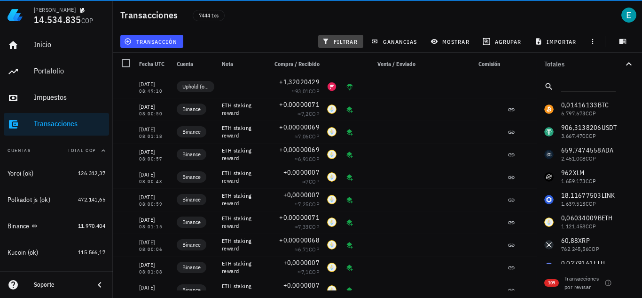
click at [339, 42] on span "filtrar" at bounding box center [341, 42] width 34 height 8
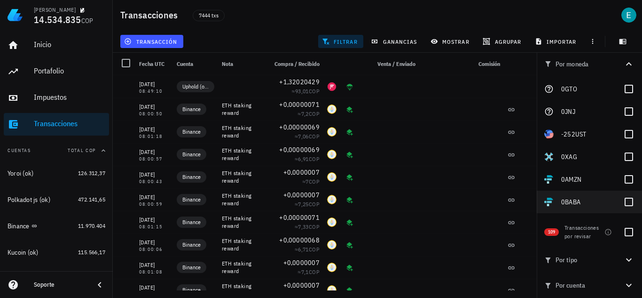
scroll to position [2253, 0]
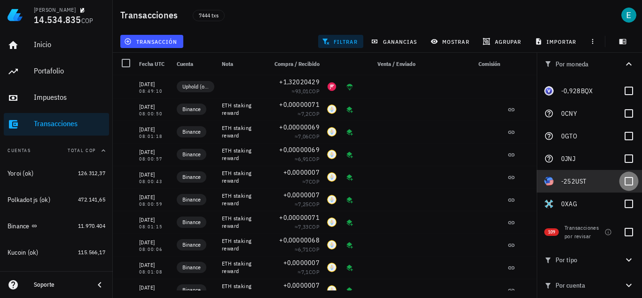
click at [624, 180] on div at bounding box center [629, 181] width 16 height 16
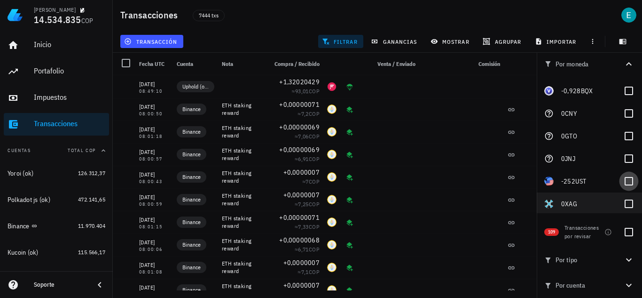
checkbox input "true"
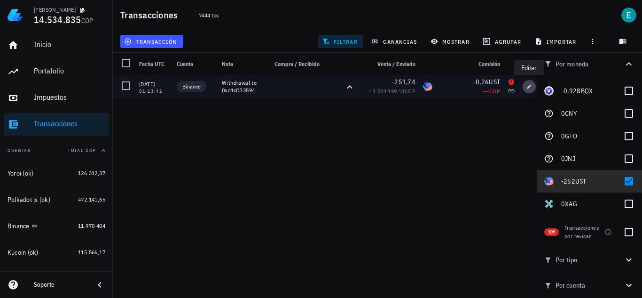
click at [527, 88] on icon "button" at bounding box center [530, 87] width 6 height 6
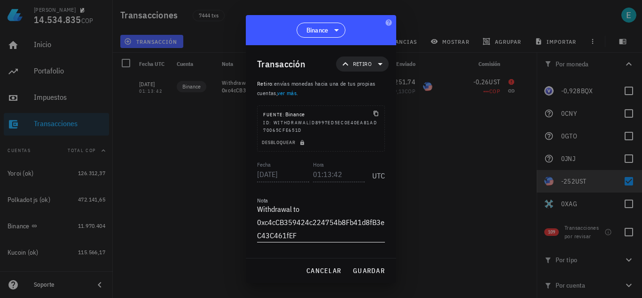
click at [309, 211] on textarea "Withdrawal to 0xc4cCB359424c224754b8Fb41d8fB3eC43C461fEF" at bounding box center [321, 222] width 128 height 40
click at [365, 277] on button "guardar" at bounding box center [369, 270] width 40 height 17
type textarea "Withdrawal to 0xc4cCB359424c224754b8Fb41d8fB3eC43C461fEF"
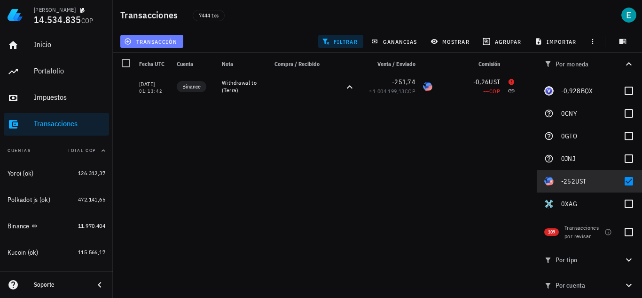
click at [165, 38] on span "transacción" at bounding box center [151, 42] width 51 height 8
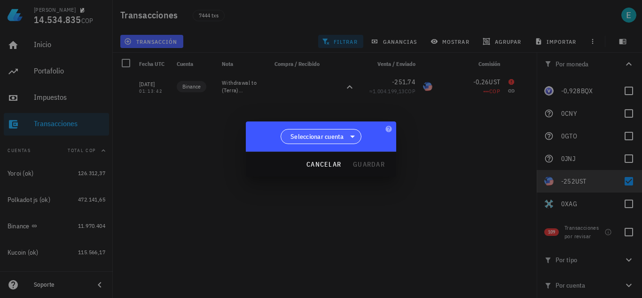
click at [296, 133] on span "Seleccionar cuenta" at bounding box center [318, 136] width 54 height 9
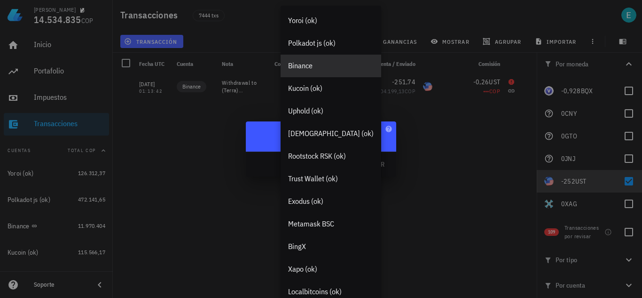
click at [309, 63] on div "Binance" at bounding box center [331, 65] width 86 height 9
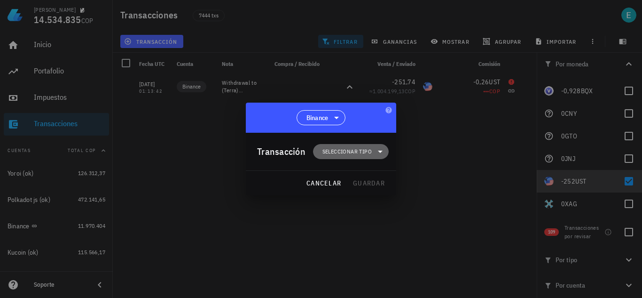
click at [341, 154] on span "Seleccionar tipo" at bounding box center [347, 151] width 49 height 9
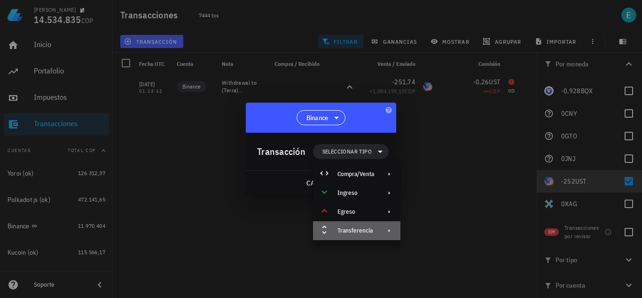
click at [356, 232] on div "Transferencia" at bounding box center [356, 231] width 37 height 8
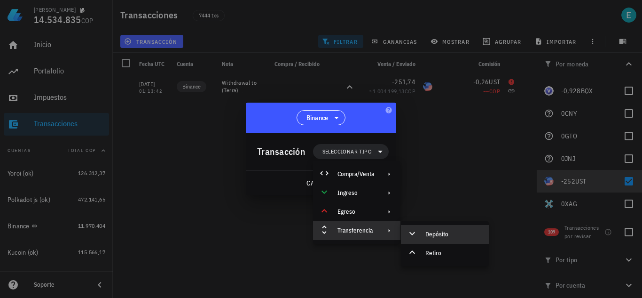
click at [430, 232] on div "Depósito" at bounding box center [454, 234] width 56 height 8
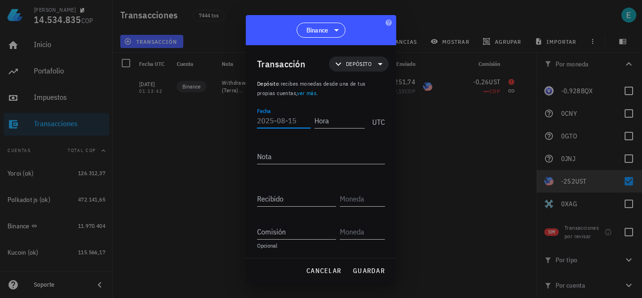
click at [282, 120] on input "Fecha" at bounding box center [284, 120] width 54 height 15
type input "[DATE]"
type input "01:13:41"
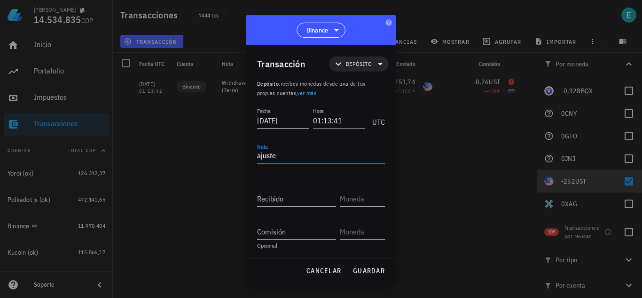
type textarea "ajuste"
type input "252"
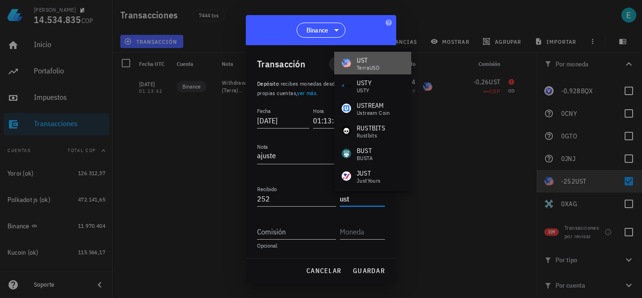
click at [385, 67] on div "UST TerraUSD" at bounding box center [372, 63] width 77 height 23
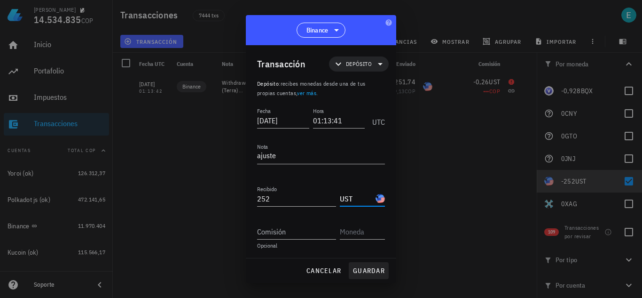
type input "UST"
click at [368, 270] on span "guardar" at bounding box center [369, 270] width 32 height 8
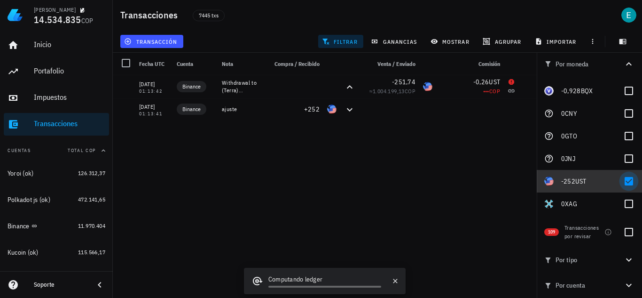
click at [623, 182] on div at bounding box center [629, 181] width 16 height 16
checkbox input "false"
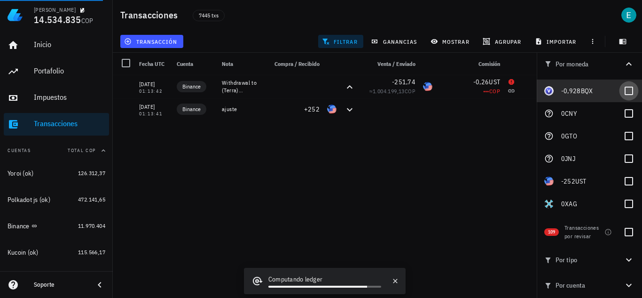
click at [621, 91] on div at bounding box center [629, 91] width 16 height 16
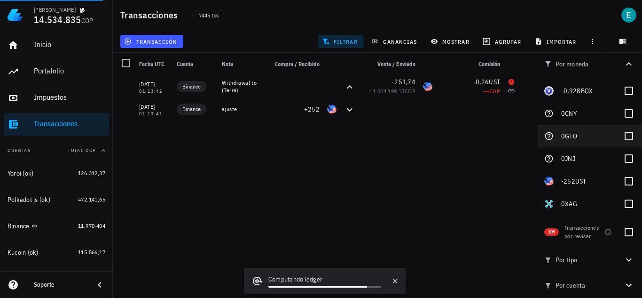
checkbox input "true"
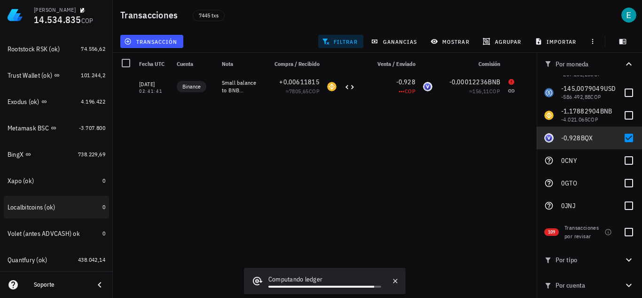
scroll to position [303, 0]
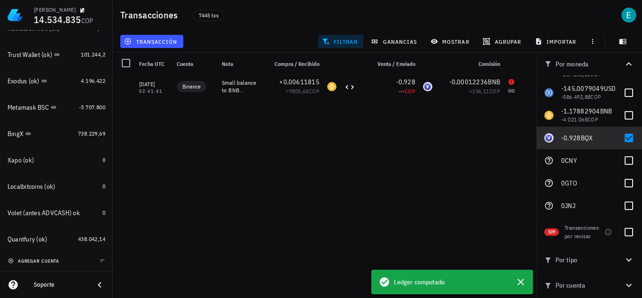
click at [52, 262] on span "agregar cuenta" at bounding box center [34, 261] width 49 height 6
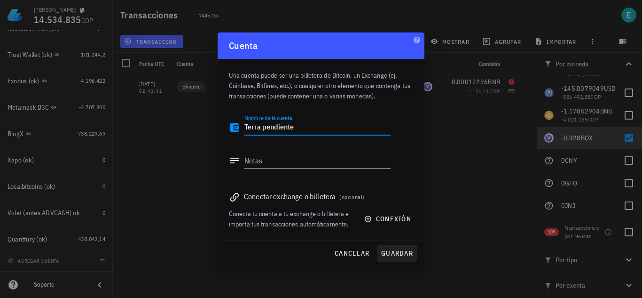
type textarea "Terra pendiente"
click at [398, 252] on span "guardar" at bounding box center [397, 253] width 32 height 8
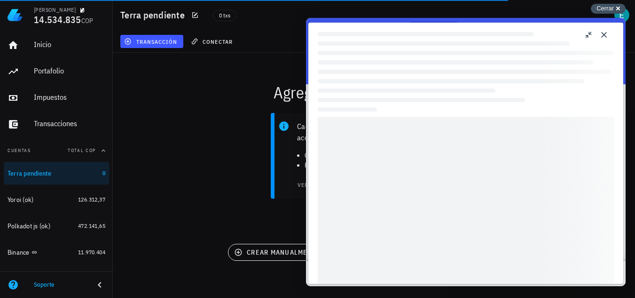
click at [617, 8] on div "Cerrar cross-small" at bounding box center [608, 9] width 35 height 10
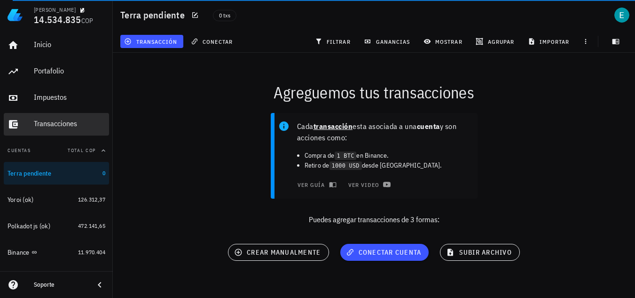
click at [68, 126] on div "Transacciones" at bounding box center [69, 123] width 71 height 9
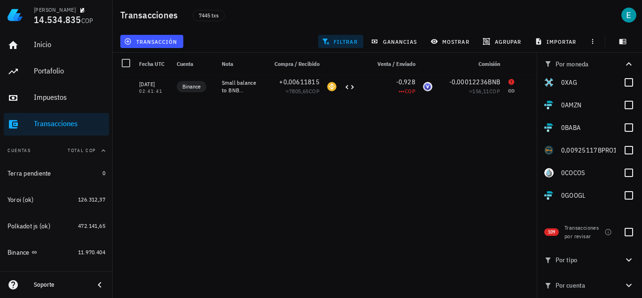
scroll to position [2394, 0]
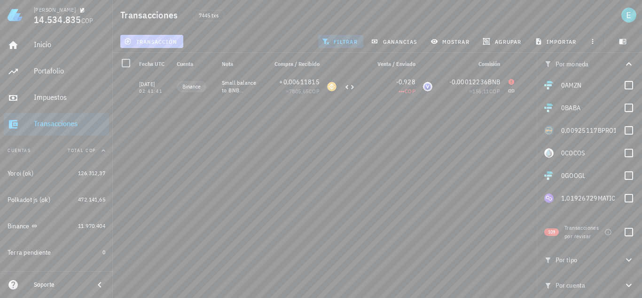
click at [176, 42] on span "transacción" at bounding box center [151, 42] width 51 height 8
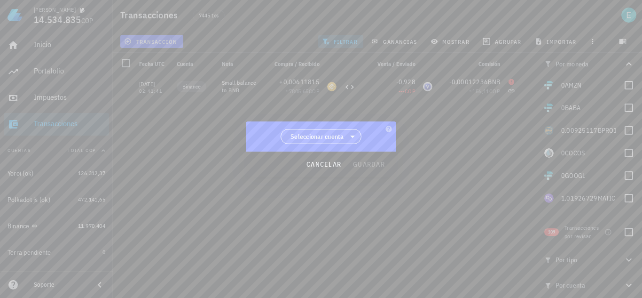
click at [311, 132] on span "Seleccionar cuenta" at bounding box center [318, 136] width 54 height 9
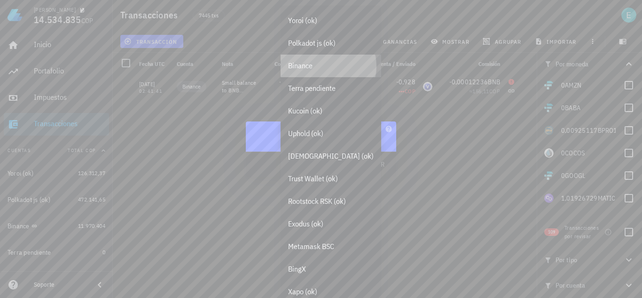
click at [328, 70] on div "Binance" at bounding box center [331, 65] width 86 height 9
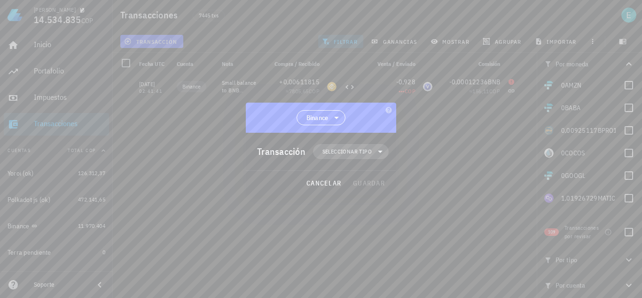
click at [341, 154] on span "Seleccionar tipo" at bounding box center [347, 151] width 49 height 9
click at [366, 230] on div "Transferencia" at bounding box center [356, 231] width 37 height 8
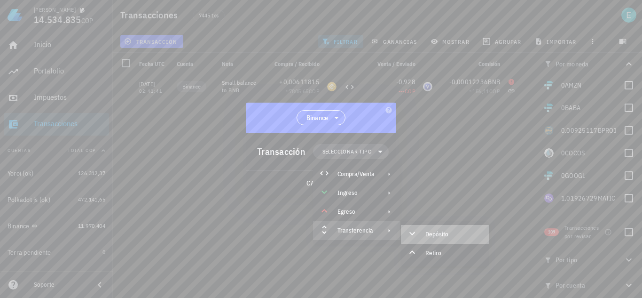
click at [430, 232] on div "Depósito" at bounding box center [454, 234] width 56 height 8
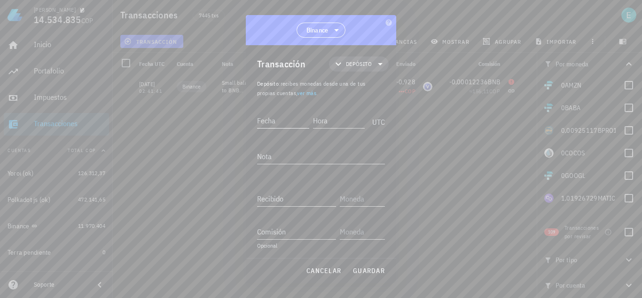
click at [281, 120] on input "Fecha" at bounding box center [283, 120] width 52 height 15
type input "[DATE]"
type input "02:41:41"
type textarea "ajuste"
type input "0,928"
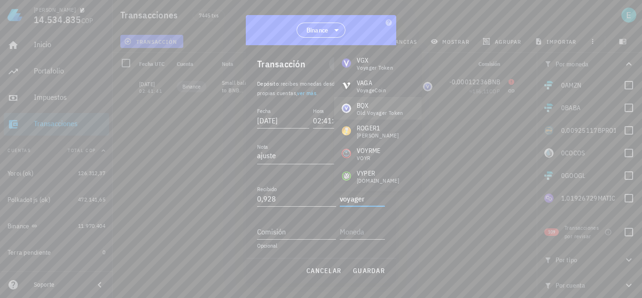
click at [388, 103] on div "BQX" at bounding box center [380, 105] width 47 height 9
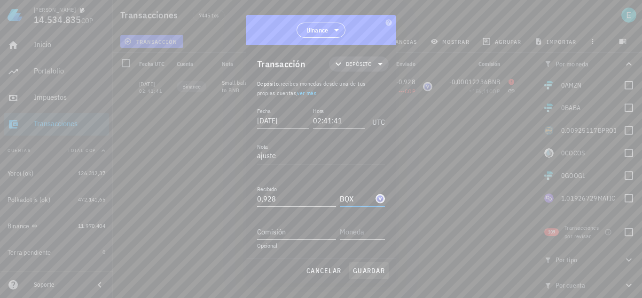
type input "BQX"
click at [370, 269] on span "guardar" at bounding box center [369, 270] width 32 height 8
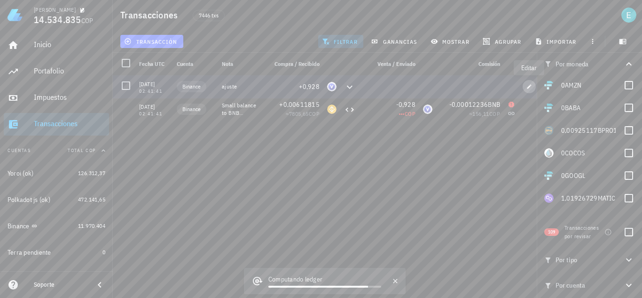
click at [527, 89] on button "button" at bounding box center [529, 86] width 13 height 13
type input "[DATE]"
type input "02:41:41"
type textarea "ajuste"
type input "0,928"
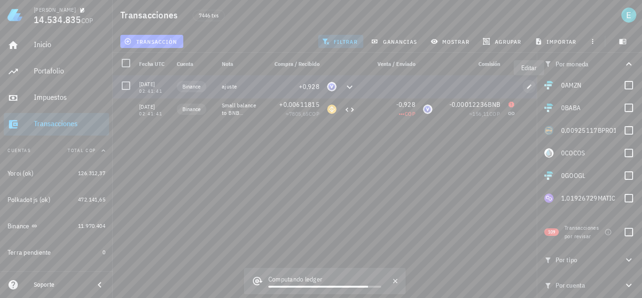
type input "BQX"
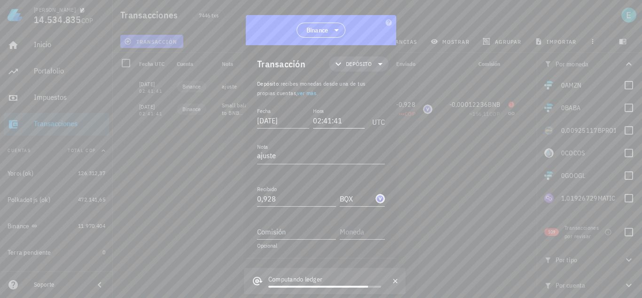
click at [342, 119] on input "02:41:41" at bounding box center [339, 120] width 52 height 15
click at [394, 279] on icon "button" at bounding box center [396, 281] width 8 height 8
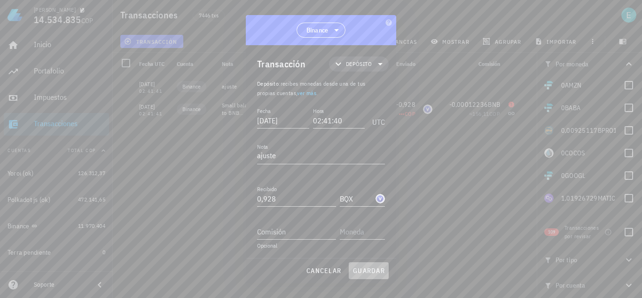
click at [373, 271] on span "guardar" at bounding box center [369, 270] width 32 height 8
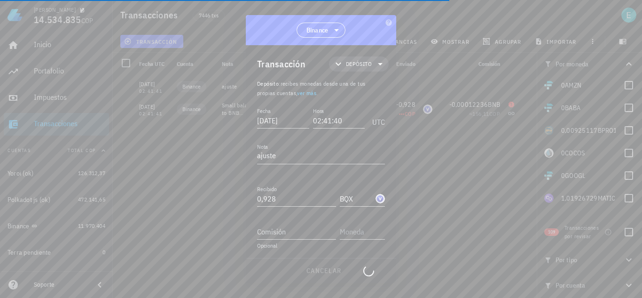
type input "02:41:41"
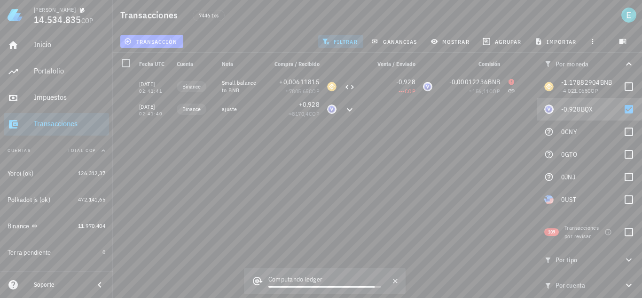
scroll to position [2206, 0]
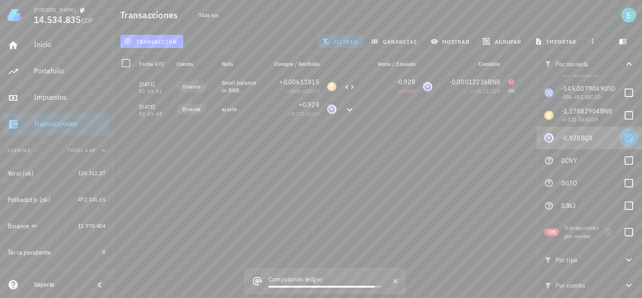
click at [624, 136] on div at bounding box center [629, 138] width 16 height 16
checkbox input "false"
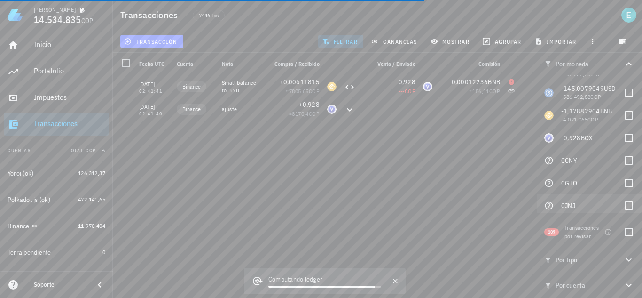
scroll to position [2159, 0]
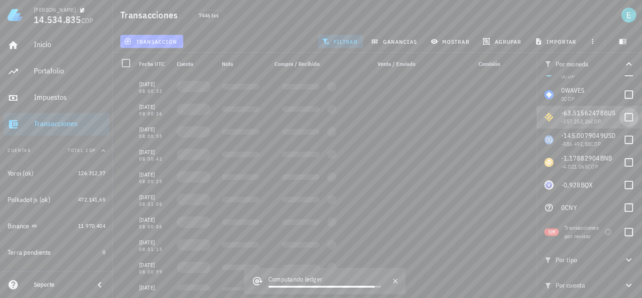
click at [623, 116] on div at bounding box center [629, 117] width 16 height 16
checkbox input "true"
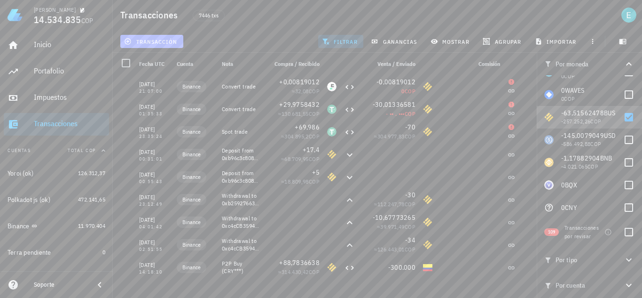
click at [166, 36] on button "transacción" at bounding box center [151, 41] width 63 height 13
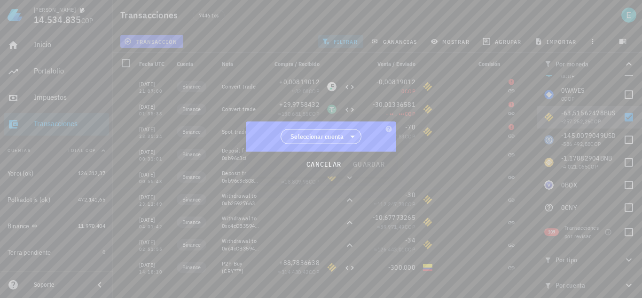
click at [322, 134] on span "Seleccionar cuenta" at bounding box center [318, 136] width 54 height 9
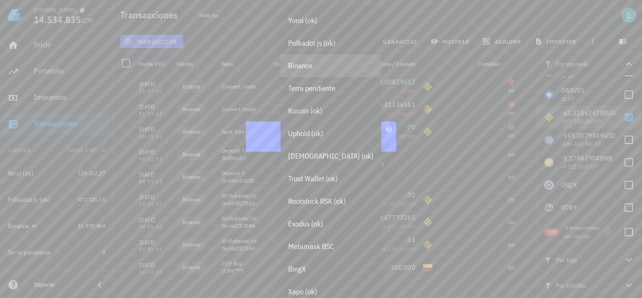
click at [324, 71] on div "Binance" at bounding box center [331, 66] width 101 height 23
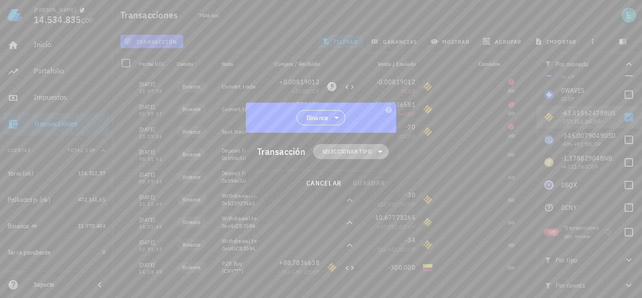
click at [349, 157] on span "Seleccionar tipo" at bounding box center [351, 151] width 64 height 15
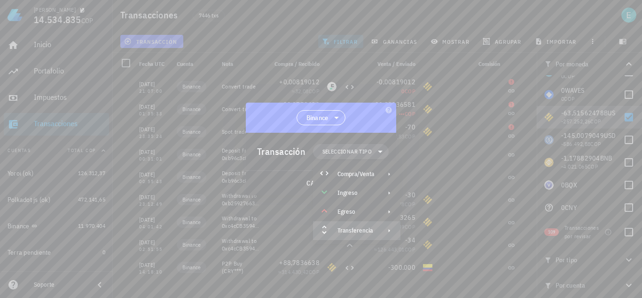
click at [374, 222] on div "Transferencia" at bounding box center [356, 230] width 87 height 19
click at [425, 230] on div "Depósito" at bounding box center [445, 234] width 88 height 19
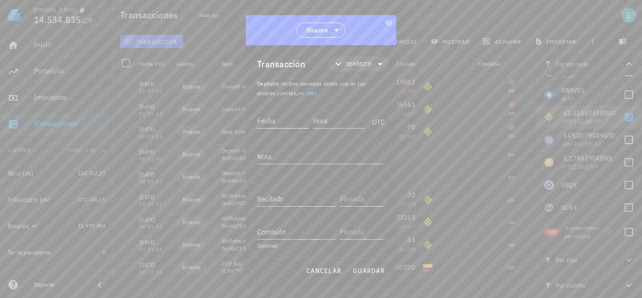
click at [296, 125] on input "Fecha" at bounding box center [283, 120] width 52 height 15
type input "2023-06-04"
type input "23:35:23"
type textarea "ajuste"
type input "63,51562478"
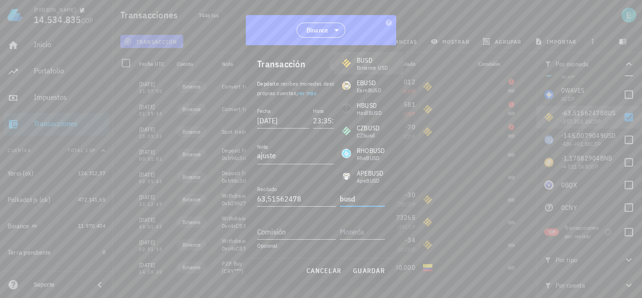
click at [382, 59] on div "BUSD" at bounding box center [372, 59] width 31 height 9
type input "BUSD"
click at [356, 274] on span "guardar" at bounding box center [369, 270] width 32 height 8
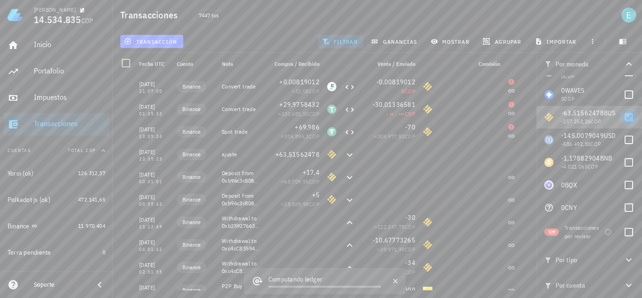
click at [626, 114] on div at bounding box center [629, 117] width 16 height 16
checkbox input "false"
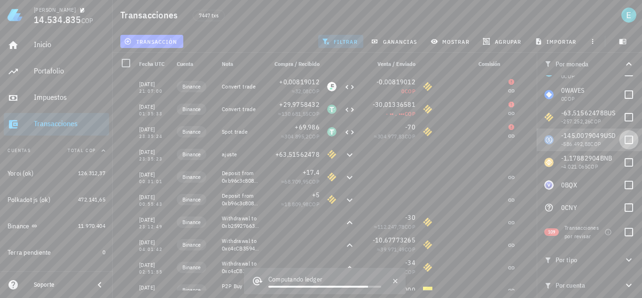
click at [625, 139] on div at bounding box center [629, 140] width 16 height 16
checkbox input "true"
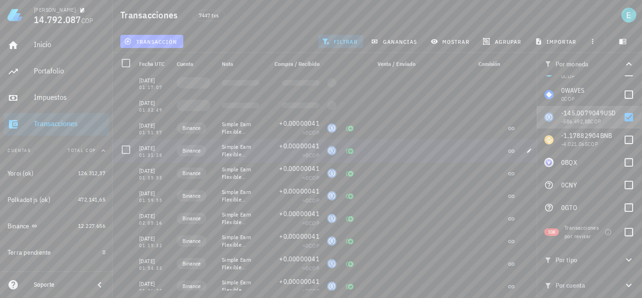
scroll to position [2178, 0]
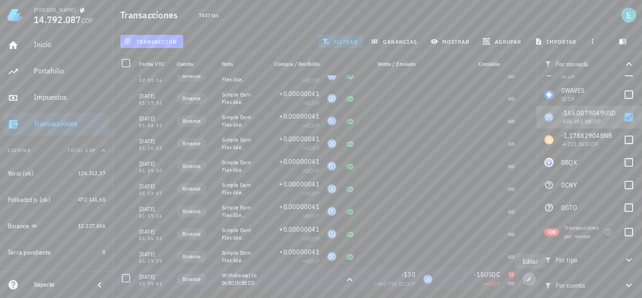
click at [531, 282] on button "button" at bounding box center [529, 278] width 13 height 13
type input "[DATE]"
type input "02:59:41"
type textarea "Withdrawal to 0x801fc8ECDBBAf723817aDC197E4a647c20854E42"
type input "130"
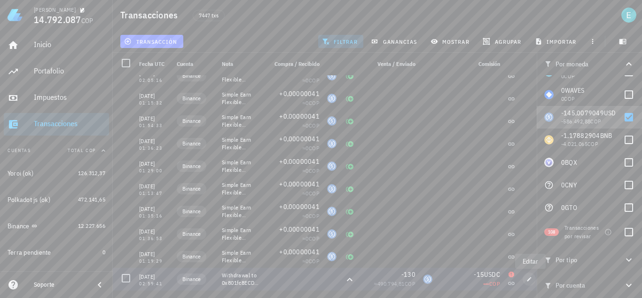
type input "USDC"
type input "15"
type input "USDC"
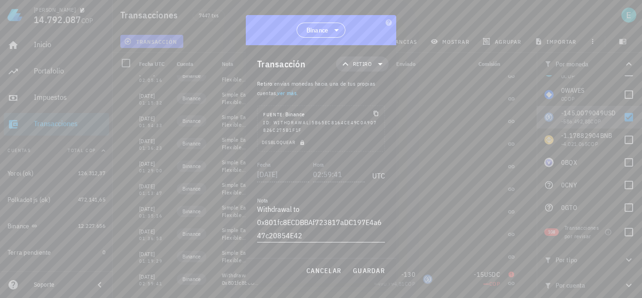
click at [309, 211] on textarea "Withdrawal to 0x801fc8ECDBBAf723817aDC197E4a647c20854E42" at bounding box center [321, 222] width 128 height 40
click at [380, 268] on span "guardar" at bounding box center [369, 270] width 32 height 8
type textarea "Withdrawal to 0x801fc8ECDBBAf723817aDC197E4a647c20854E42"
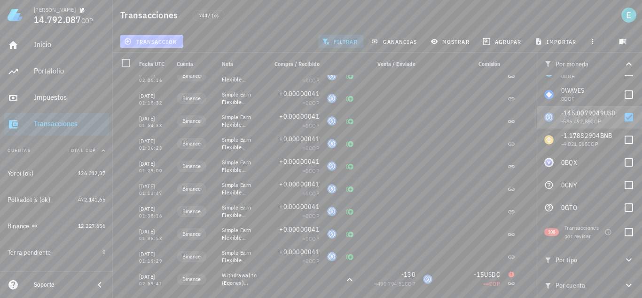
click at [166, 41] on span "transacción" at bounding box center [151, 42] width 51 height 8
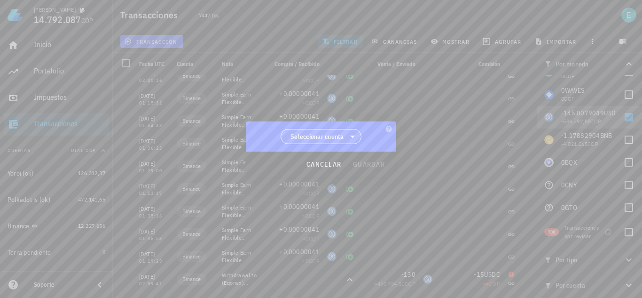
click at [352, 138] on icon at bounding box center [352, 136] width 11 height 11
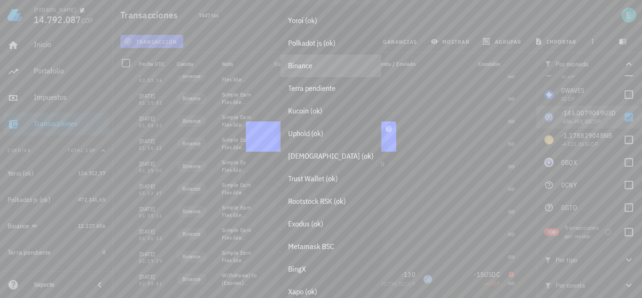
click at [325, 66] on div "Binance" at bounding box center [331, 65] width 86 height 9
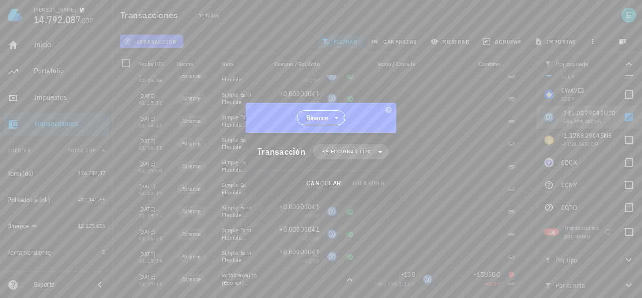
click at [356, 154] on span "Seleccionar tipo" at bounding box center [347, 151] width 49 height 9
click at [367, 230] on div "Transferencia" at bounding box center [356, 231] width 37 height 8
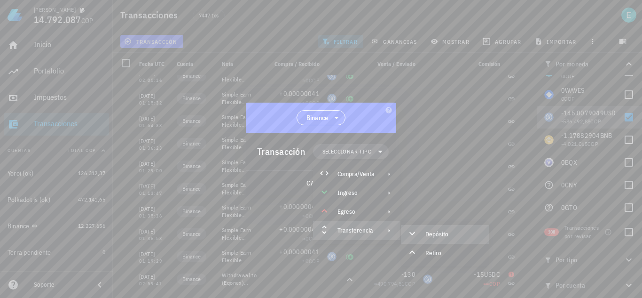
click at [434, 231] on div "Depósito" at bounding box center [454, 234] width 56 height 8
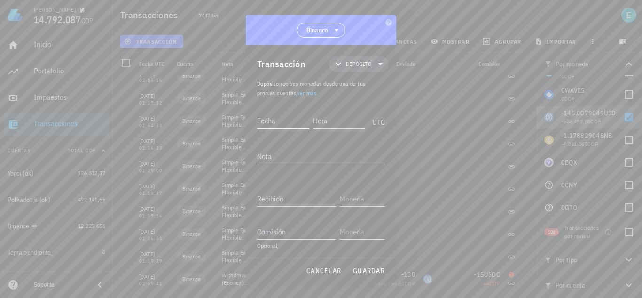
click at [283, 124] on input "Fecha" at bounding box center [283, 120] width 52 height 15
type input "2021-05-10"
type input "02:59:40"
type textarea "ajuste"
type input "145,0079049"
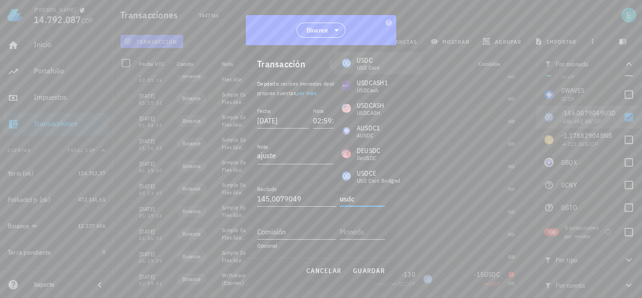
click at [392, 60] on div "USDC USD Coin" at bounding box center [377, 63] width 87 height 23
type input "USDC"
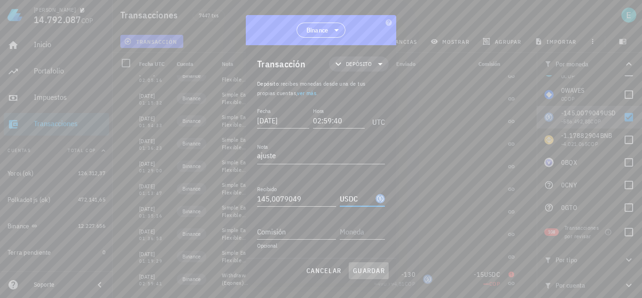
click at [370, 268] on span "guardar" at bounding box center [369, 270] width 32 height 8
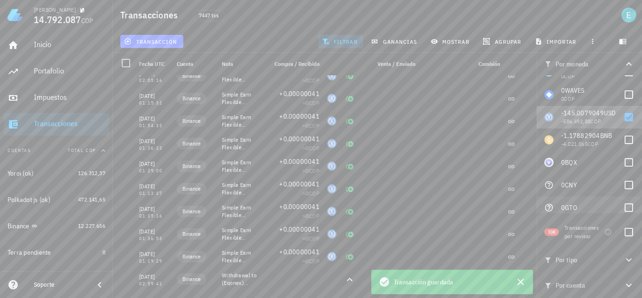
click at [624, 117] on div at bounding box center [629, 117] width 16 height 16
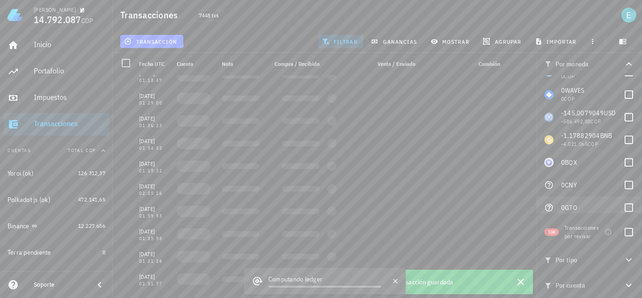
checkbox input "false"
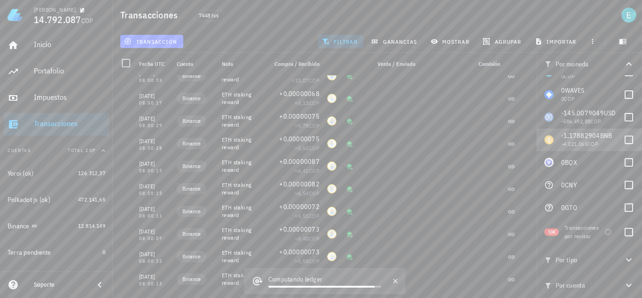
click at [627, 139] on div at bounding box center [629, 140] width 16 height 16
checkbox input "true"
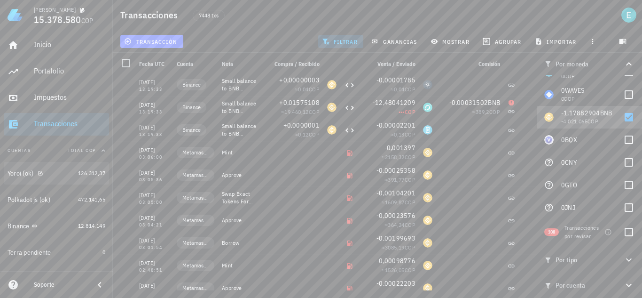
scroll to position [47, 0]
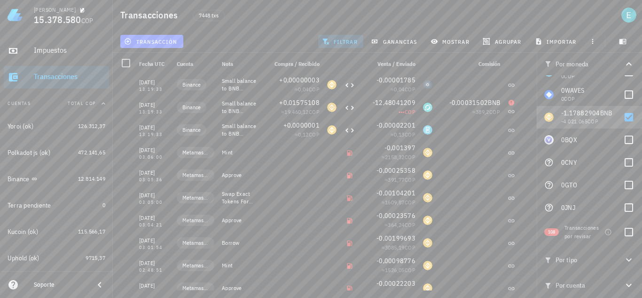
click at [625, 281] on icon "button" at bounding box center [629, 284] width 11 height 11
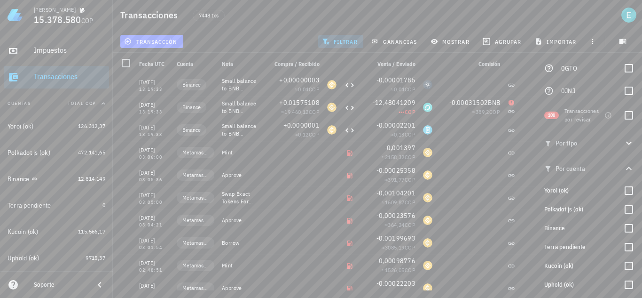
scroll to position [188, 0]
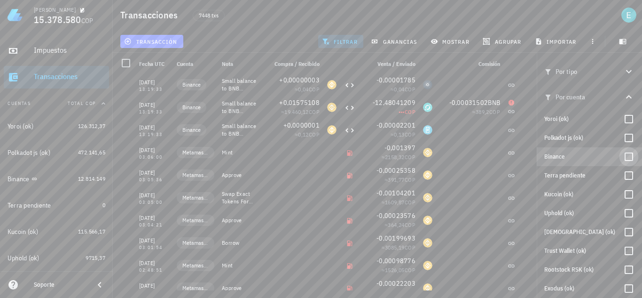
click at [625, 156] on div at bounding box center [629, 157] width 16 height 16
checkbox input "true"
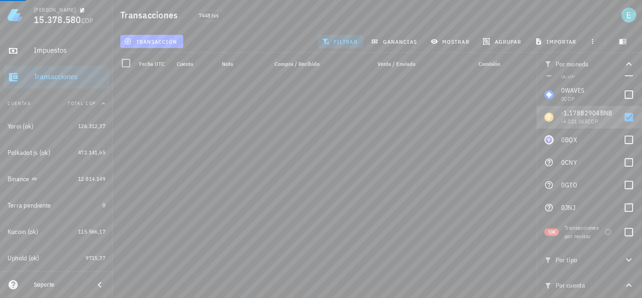
scroll to position [0, 0]
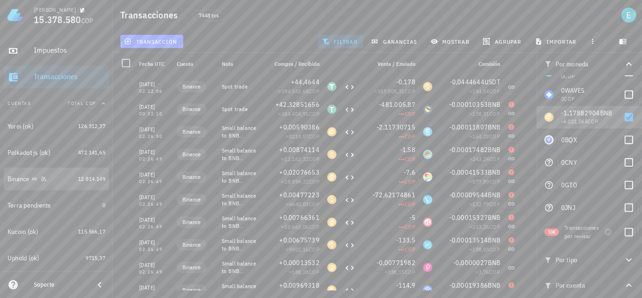
click at [54, 178] on div "Binance" at bounding box center [41, 178] width 67 height 9
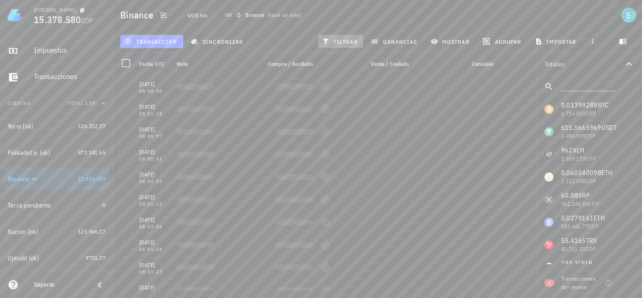
click at [342, 38] on span "filtrar" at bounding box center [341, 42] width 34 height 8
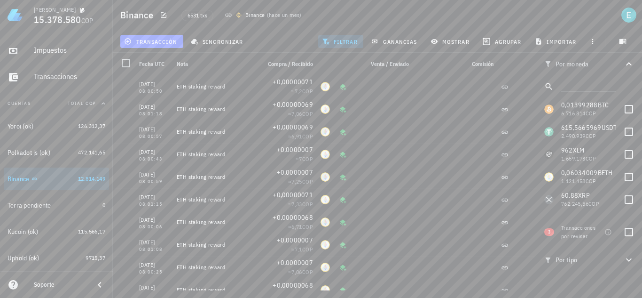
click at [590, 87] on input "text" at bounding box center [588, 85] width 53 height 12
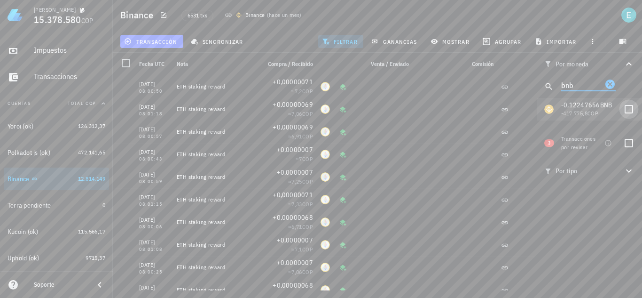
type input "bnb"
click at [625, 107] on div at bounding box center [629, 109] width 16 height 16
checkbox input "true"
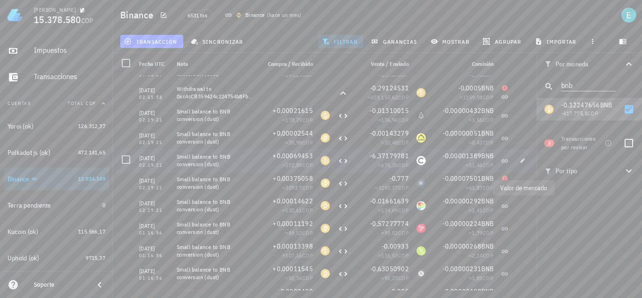
scroll to position [1821, 0]
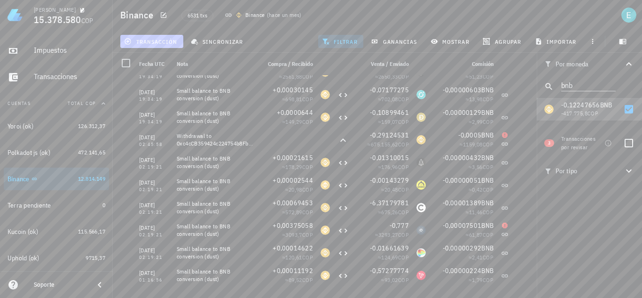
click at [173, 36] on button "transacción" at bounding box center [151, 41] width 63 height 13
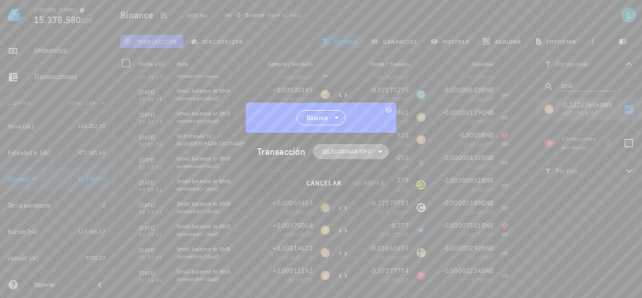
drag, startPoint x: 381, startPoint y: 158, endPoint x: 377, endPoint y: 154, distance: 6.0
click at [381, 158] on span "Seleccionar tipo" at bounding box center [351, 151] width 64 height 15
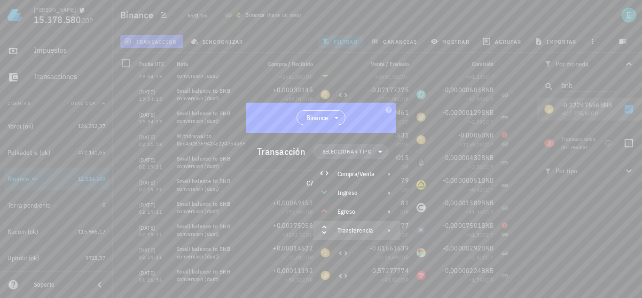
click at [372, 230] on div "Transferencia" at bounding box center [356, 231] width 37 height 8
click at [423, 232] on div "Depósito" at bounding box center [445, 234] width 88 height 19
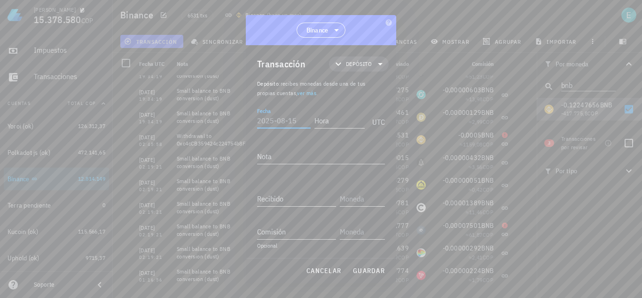
click at [278, 119] on input "Fecha" at bounding box center [284, 120] width 54 height 15
type input "2021-05-01"
type input "02:45:57"
type textarea "ajuste"
type input "0,12247656"
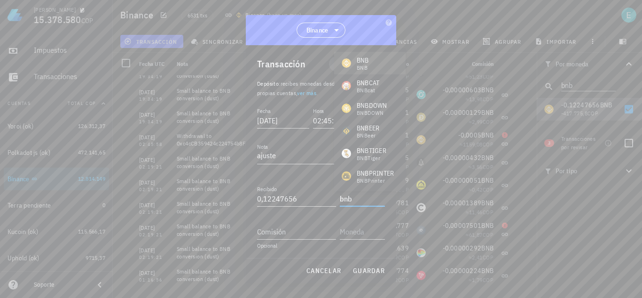
click at [360, 59] on div "BNB" at bounding box center [363, 59] width 12 height 9
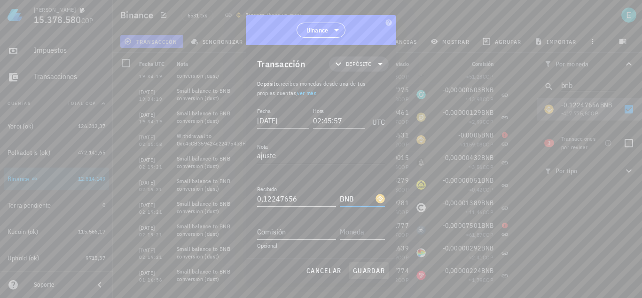
type input "BNB"
click at [367, 272] on span "guardar" at bounding box center [369, 270] width 32 height 8
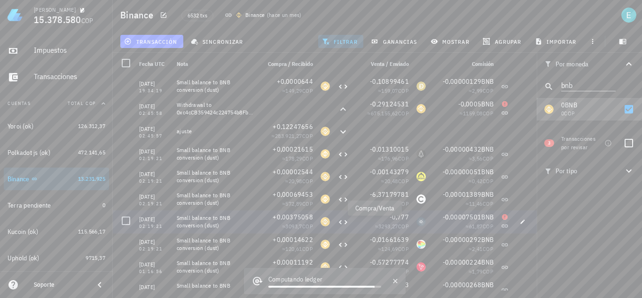
scroll to position [1868, 0]
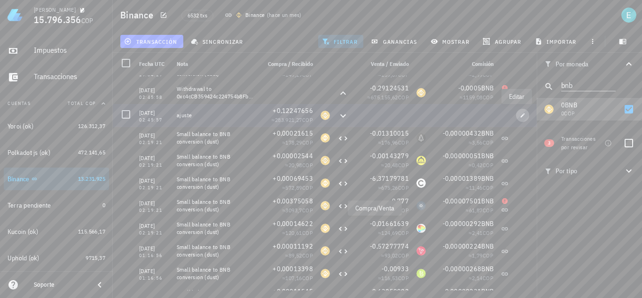
click at [521, 117] on icon "button" at bounding box center [523, 115] width 4 height 4
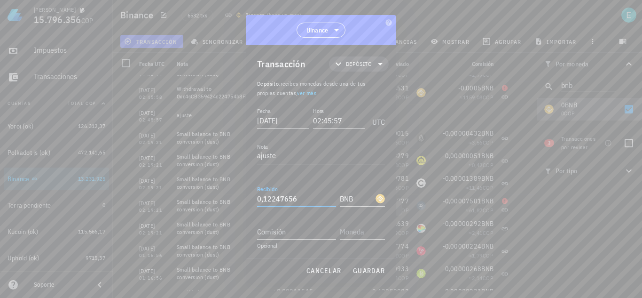
drag, startPoint x: 291, startPoint y: 200, endPoint x: 249, endPoint y: 201, distance: 42.3
click at [249, 201] on div "Transacción Depósito Depósito : recibes monedas desde una de tus propias cuenta…" at bounding box center [321, 151] width 151 height 213
click at [374, 274] on span "guardar" at bounding box center [369, 270] width 32 height 8
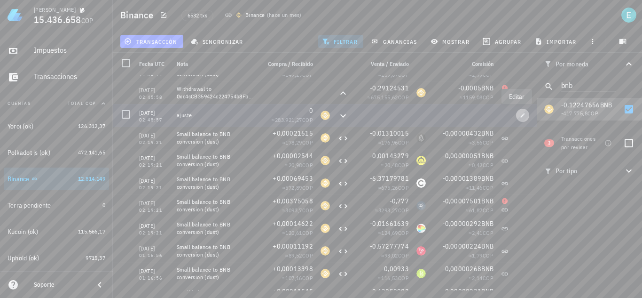
click at [516, 111] on button "button" at bounding box center [522, 115] width 13 height 13
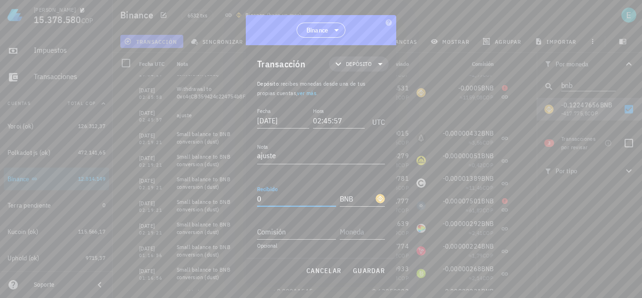
click at [297, 205] on input "0" at bounding box center [296, 198] width 79 height 15
click at [365, 270] on span "guardar" at bounding box center [369, 270] width 32 height 8
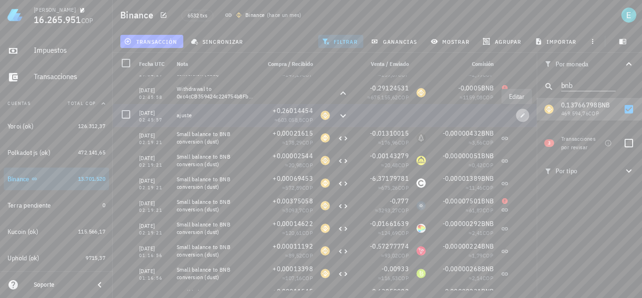
click at [521, 115] on icon "button" at bounding box center [523, 115] width 4 height 4
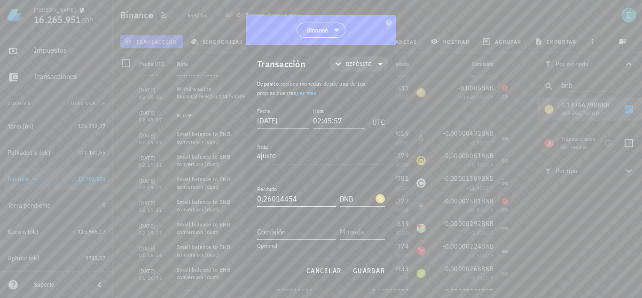
click at [298, 199] on input "0,26014454" at bounding box center [296, 198] width 79 height 15
click at [367, 270] on span "guardar" at bounding box center [369, 270] width 32 height 8
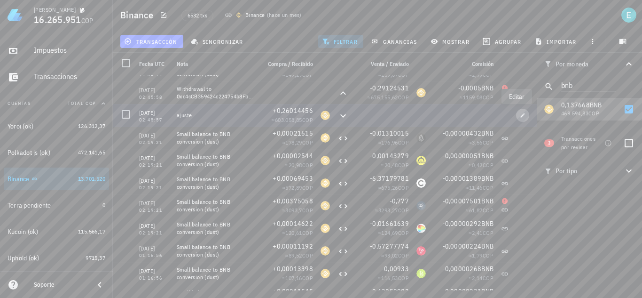
click at [520, 115] on icon "button" at bounding box center [523, 115] width 6 height 6
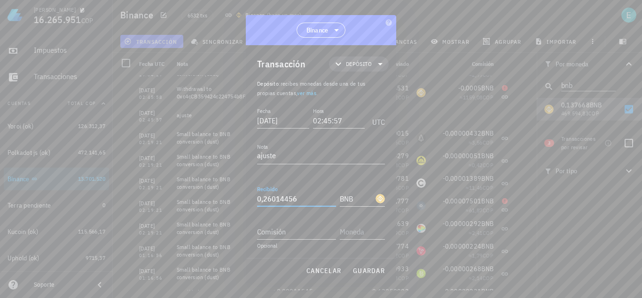
drag, startPoint x: 288, startPoint y: 198, endPoint x: 297, endPoint y: 199, distance: 9.0
click at [297, 199] on input "0,26014456" at bounding box center [296, 198] width 79 height 15
click at [366, 275] on span "guardar" at bounding box center [369, 270] width 32 height 8
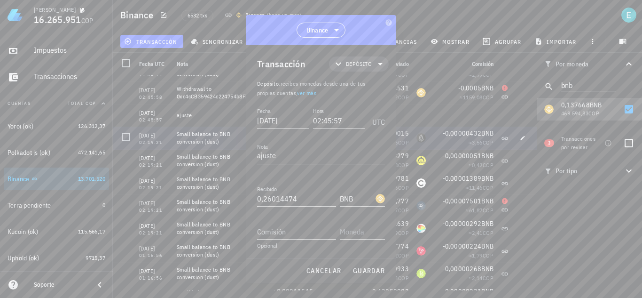
type input "0,26014456"
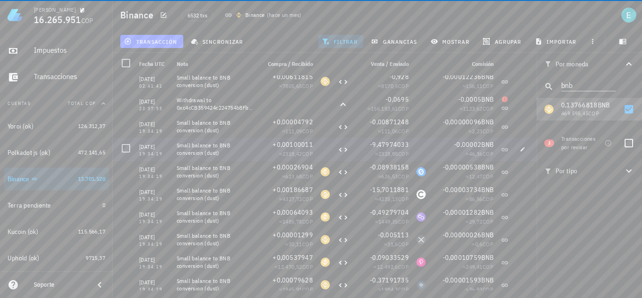
scroll to position [1538, 0]
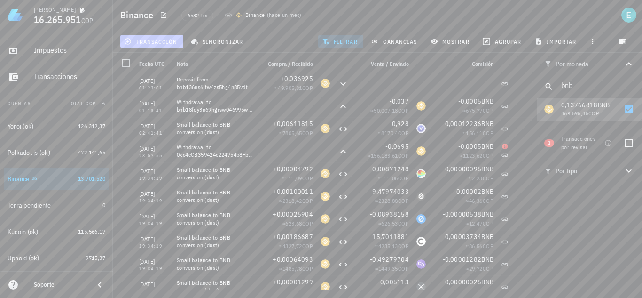
click at [166, 43] on span "transacción" at bounding box center [151, 42] width 51 height 8
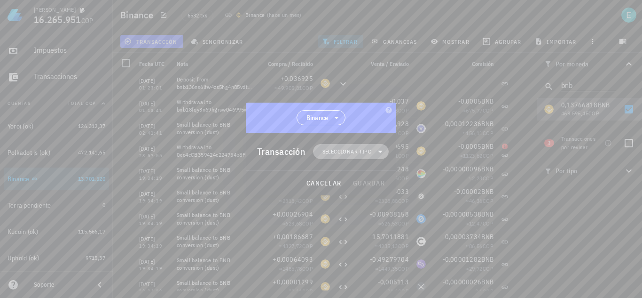
click at [346, 152] on span "Seleccionar tipo" at bounding box center [347, 151] width 49 height 9
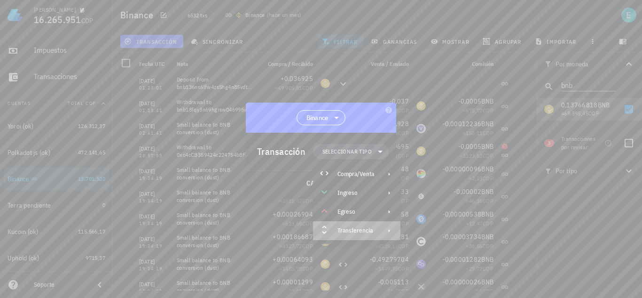
click at [369, 234] on div "Transferencia" at bounding box center [356, 231] width 37 height 8
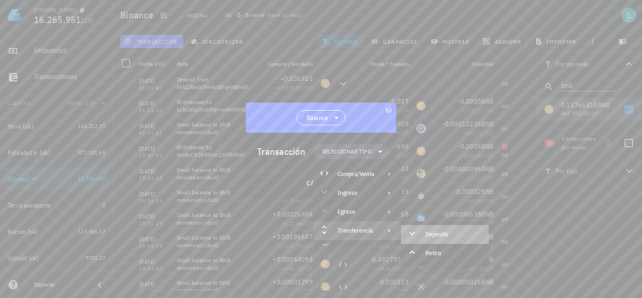
click at [446, 238] on div "Depósito" at bounding box center [454, 234] width 56 height 8
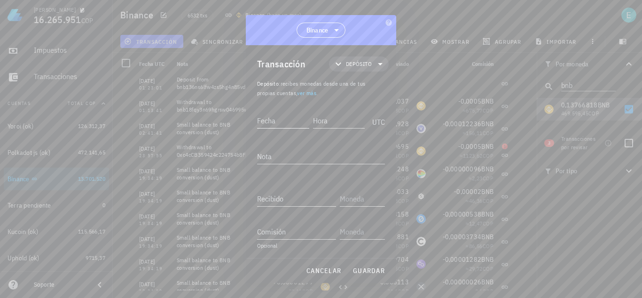
click at [286, 118] on input "Fecha" at bounding box center [283, 120] width 52 height 15
type input "2021-05-14"
type input "23:57:54"
type textarea "ajuste"
type input "0,05"
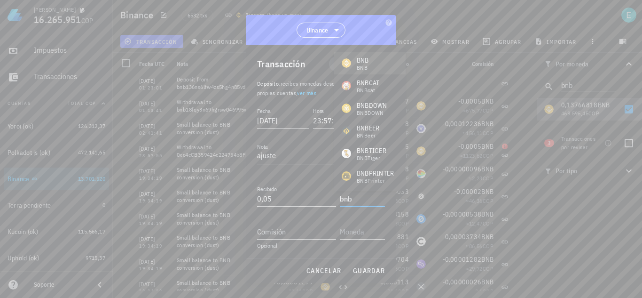
click at [372, 59] on div "BNB BNB" at bounding box center [369, 63] width 71 height 23
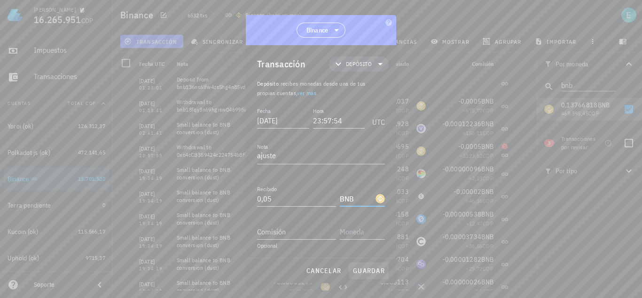
type input "BNB"
click at [373, 272] on span "guardar" at bounding box center [369, 270] width 32 height 8
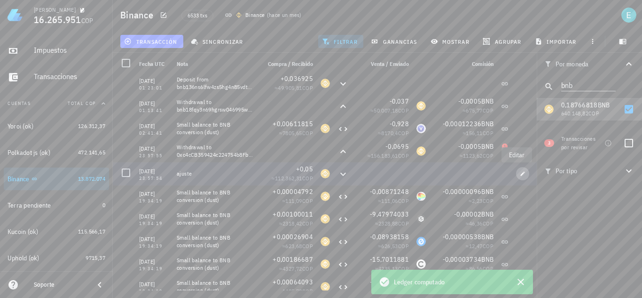
click at [521, 174] on span "button" at bounding box center [522, 174] width 13 height 6
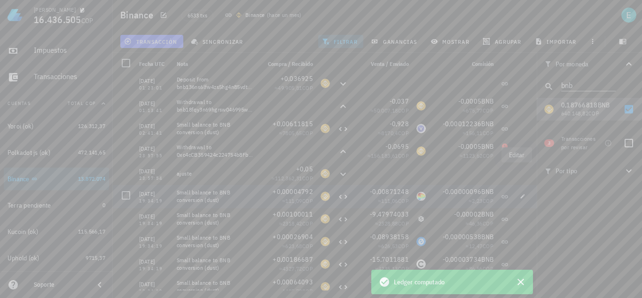
type input "2021-05-14"
type input "23:57:54"
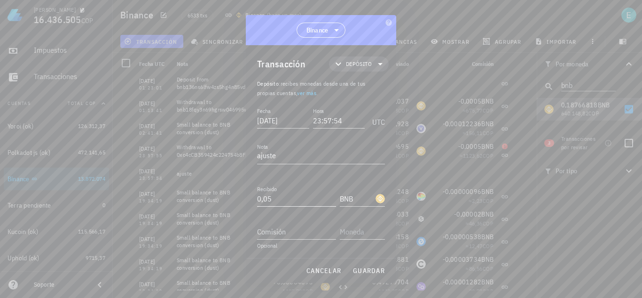
click at [285, 201] on input "0,05" at bounding box center [296, 198] width 79 height 15
click at [363, 269] on span "guardar" at bounding box center [369, 270] width 32 height 8
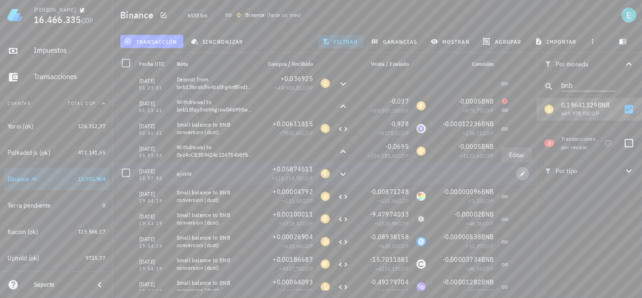
click at [517, 177] on button "button" at bounding box center [522, 173] width 13 height 13
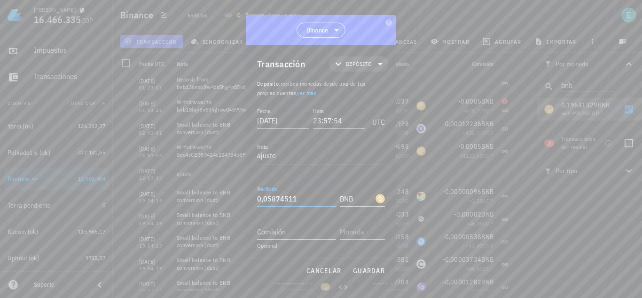
drag, startPoint x: 267, startPoint y: 199, endPoint x: 311, endPoint y: 196, distance: 43.9
click at [311, 196] on input "0,05874511" at bounding box center [296, 198] width 79 height 15
click at [378, 268] on span "guardar" at bounding box center [369, 270] width 32 height 8
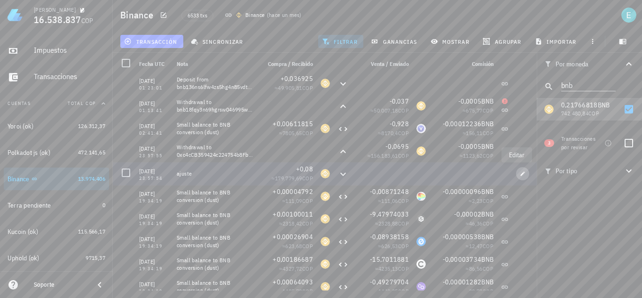
click at [520, 172] on icon "button" at bounding box center [523, 174] width 6 height 6
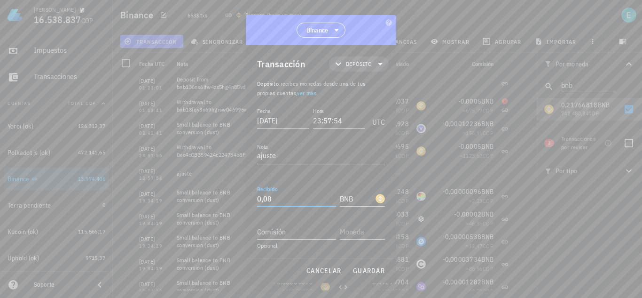
drag, startPoint x: 267, startPoint y: 195, endPoint x: 276, endPoint y: 197, distance: 8.6
click at [276, 197] on input "0,08" at bounding box center [296, 198] width 79 height 15
click at [373, 267] on span "guardar" at bounding box center [369, 270] width 32 height 8
type input "0,08"
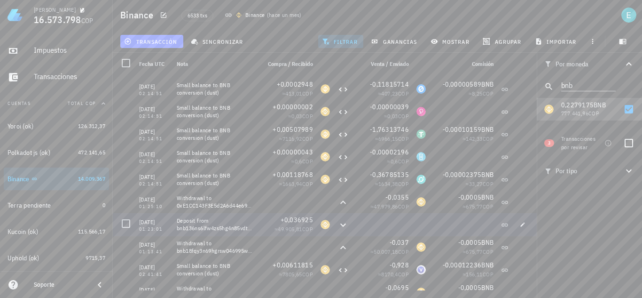
scroll to position [1444, 0]
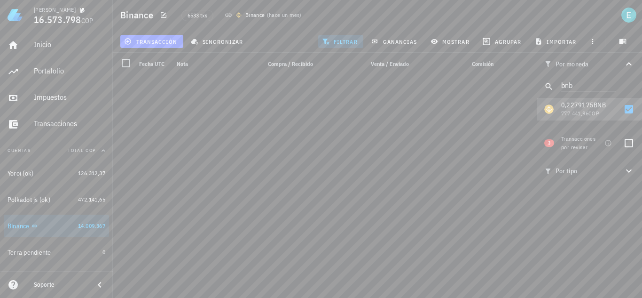
scroll to position [1444, 0]
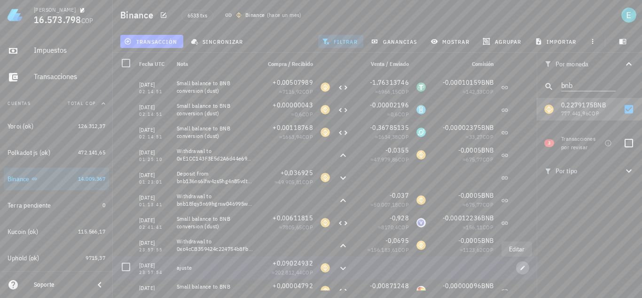
click at [520, 268] on icon "button" at bounding box center [523, 268] width 6 height 6
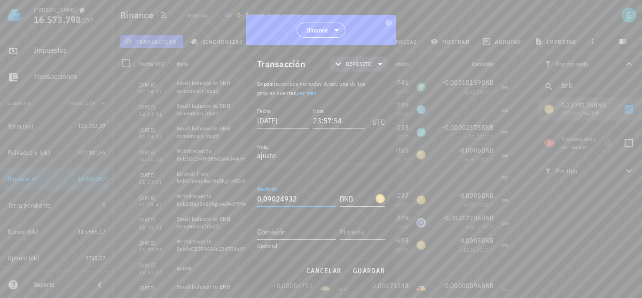
drag, startPoint x: 264, startPoint y: 197, endPoint x: 300, endPoint y: 201, distance: 36.1
click at [300, 201] on input "0,09024932" at bounding box center [296, 198] width 79 height 15
click at [365, 268] on span "guardar" at bounding box center [369, 270] width 32 height 8
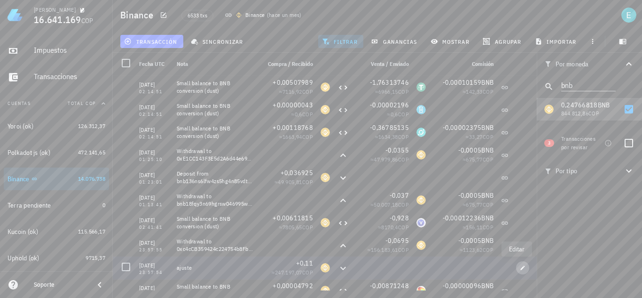
click at [520, 266] on icon "button" at bounding box center [523, 268] width 6 height 6
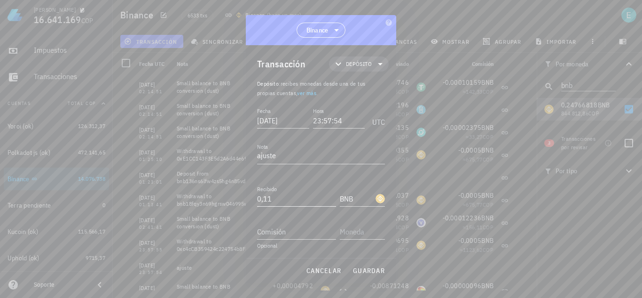
click at [281, 194] on input "0,11" at bounding box center [296, 198] width 79 height 15
click at [360, 268] on span "guardar" at bounding box center [369, 270] width 32 height 8
type input "0,11"
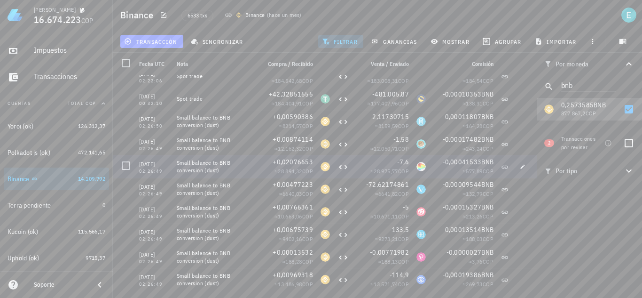
scroll to position [0, 0]
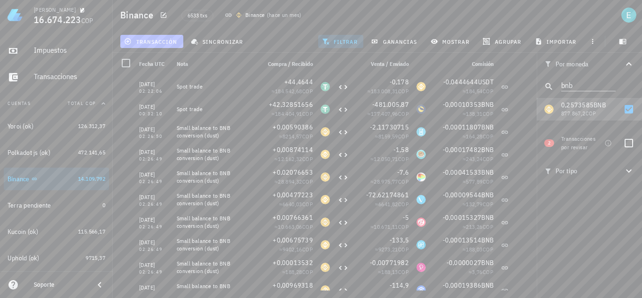
click at [165, 37] on button "transacción" at bounding box center [151, 41] width 63 height 13
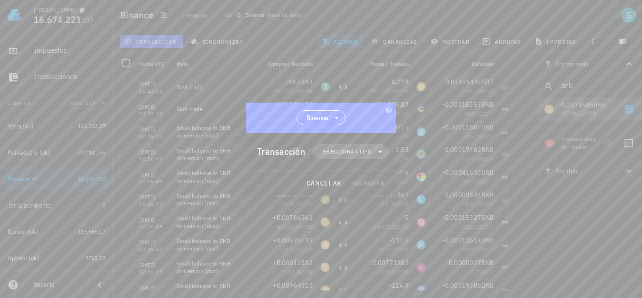
click at [349, 149] on span "Seleccionar tipo" at bounding box center [347, 151] width 49 height 9
click at [376, 232] on div "Transferencia" at bounding box center [356, 230] width 87 height 19
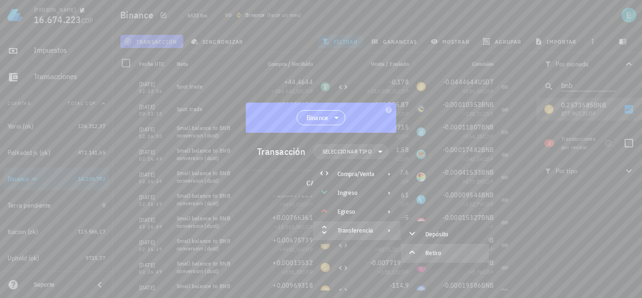
click at [439, 252] on div "Retiro" at bounding box center [454, 253] width 56 height 8
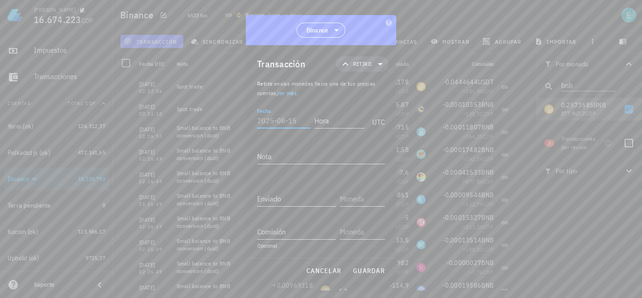
click at [277, 122] on input "Fecha" at bounding box center [284, 120] width 54 height 15
type input "[DATE]"
type input "02:22:07"
type textarea "ajuste"
type input "0,2573585"
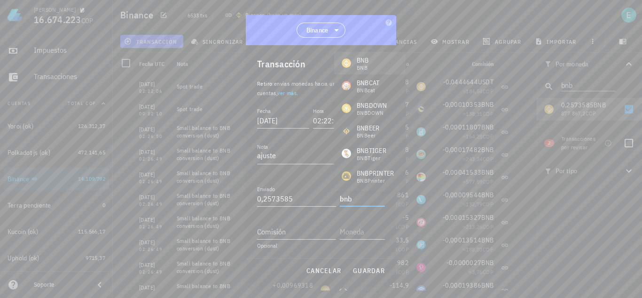
click at [376, 63] on div "BNB BNB" at bounding box center [369, 63] width 71 height 23
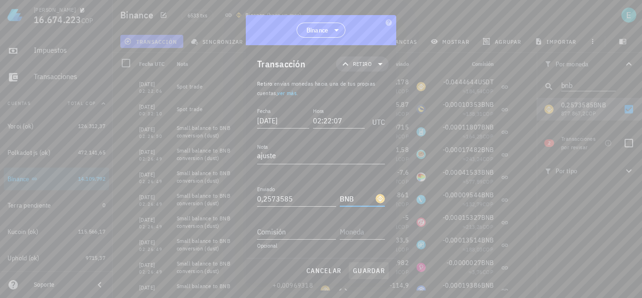
type input "BNB"
click at [359, 267] on span "guardar" at bounding box center [369, 270] width 32 height 8
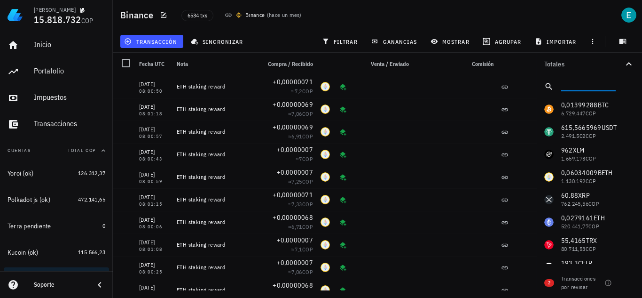
click at [583, 86] on input "text" at bounding box center [588, 85] width 53 height 12
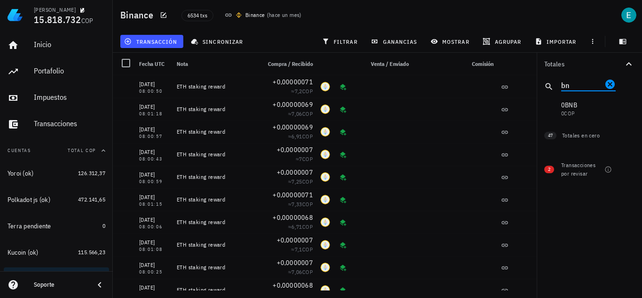
type input "bnb"
drag, startPoint x: 584, startPoint y: 86, endPoint x: 559, endPoint y: 87, distance: 24.9
click at [559, 87] on div "bnb" at bounding box center [589, 86] width 105 height 23
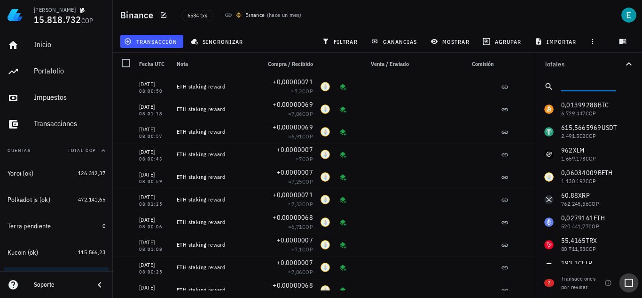
click at [627, 281] on div at bounding box center [629, 283] width 16 height 16
checkbox input "true"
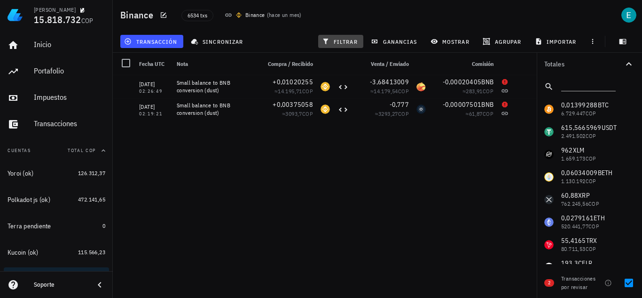
click at [333, 39] on span "filtrar" at bounding box center [341, 42] width 34 height 8
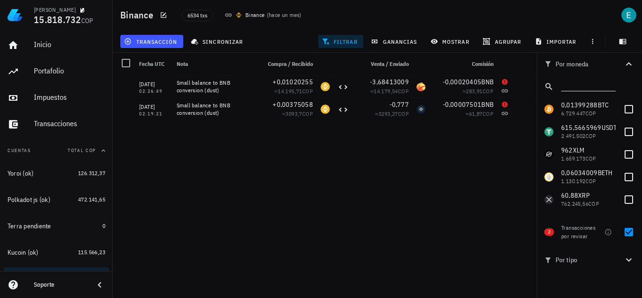
click at [582, 85] on input "text" at bounding box center [588, 85] width 53 height 12
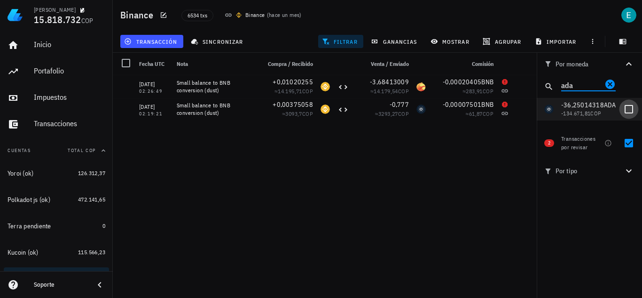
type input "ada"
click at [631, 111] on div at bounding box center [629, 109] width 16 height 16
checkbox input "true"
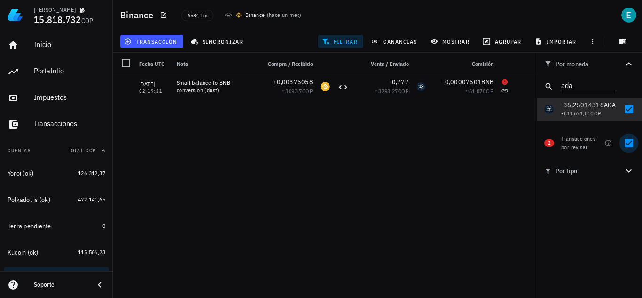
click at [630, 142] on div at bounding box center [629, 143] width 16 height 16
checkbox input "false"
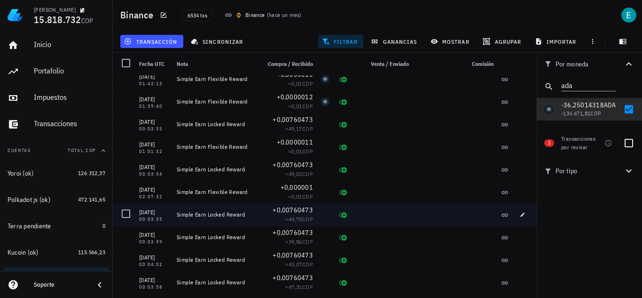
scroll to position [17590, 0]
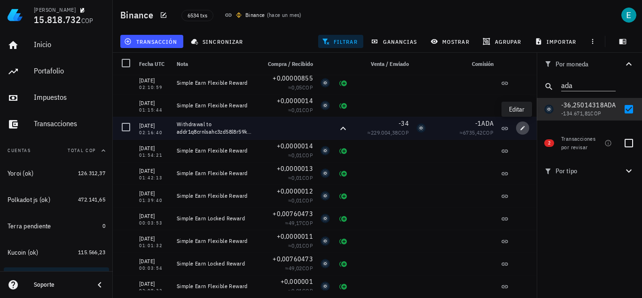
click at [516, 131] on button "button" at bounding box center [522, 127] width 13 height 13
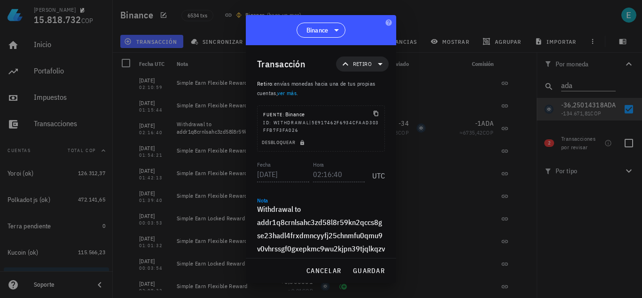
click at [301, 206] on textarea "Withdrawal to addr1q8crnlsahc3zd58l8r59kn2qccs8gse23hadl4frxdmncyyfj25chnmfu0qm…" at bounding box center [321, 235] width 128 height 66
click at [365, 276] on button "guardar" at bounding box center [369, 270] width 40 height 17
type textarea "Withdrawal to addr1q8crnlsahc3zd58l8r59kn2qccs8gse23hadl4frxdmncyyfj25chnmfu0qm…"
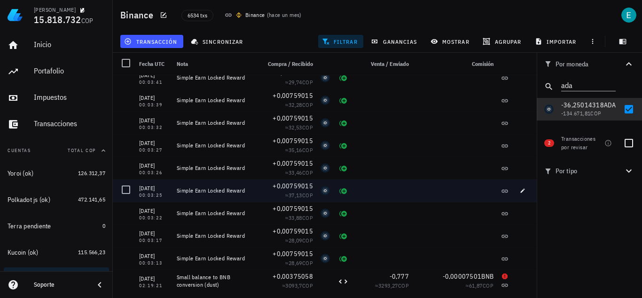
scroll to position [19606, 0]
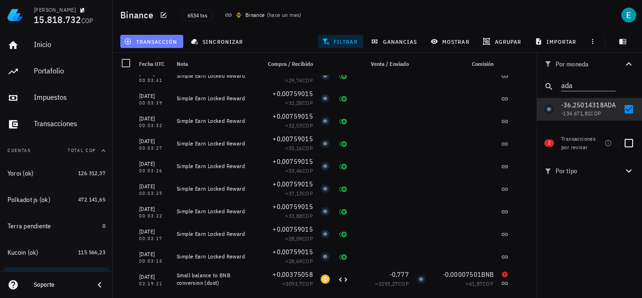
click at [157, 45] on button "transacción" at bounding box center [151, 41] width 63 height 13
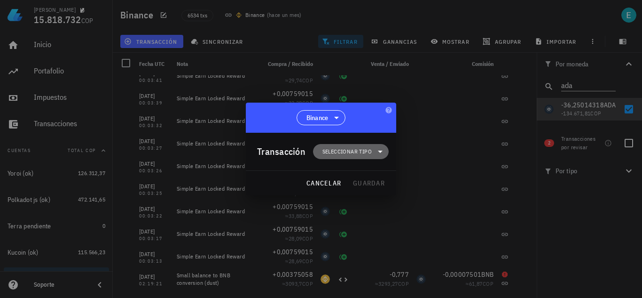
click at [342, 145] on span "Seleccionar tipo" at bounding box center [351, 151] width 64 height 15
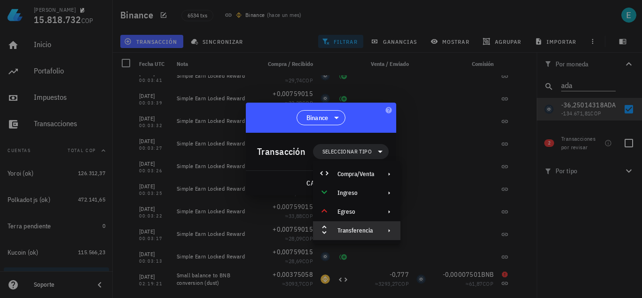
click at [354, 230] on div "Transferencia" at bounding box center [356, 231] width 37 height 8
click at [413, 233] on icon at bounding box center [412, 233] width 11 height 11
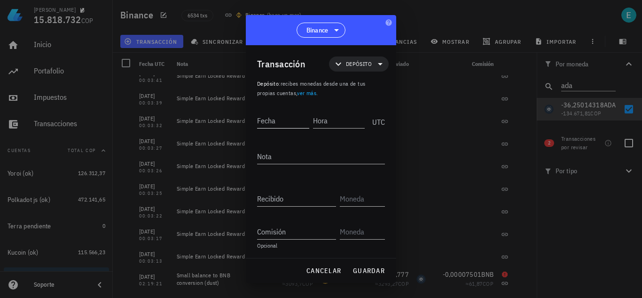
click at [273, 120] on input "Fecha" at bounding box center [283, 120] width 52 height 15
type input "[DATE]"
type input "02:19:21"
type textarea "ajuste"
type input "36,25014318"
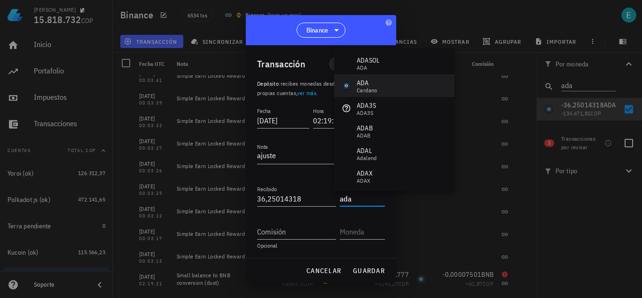
click at [377, 85] on div "ADA" at bounding box center [367, 82] width 21 height 9
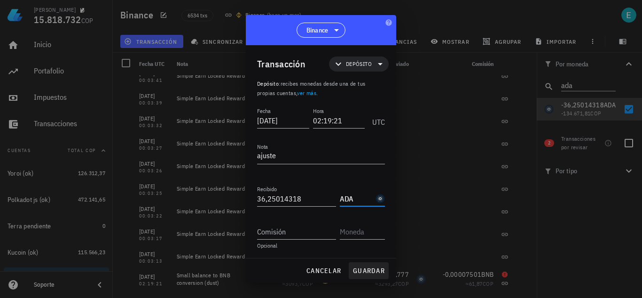
type input "ADA"
click at [370, 271] on span "guardar" at bounding box center [369, 270] width 32 height 8
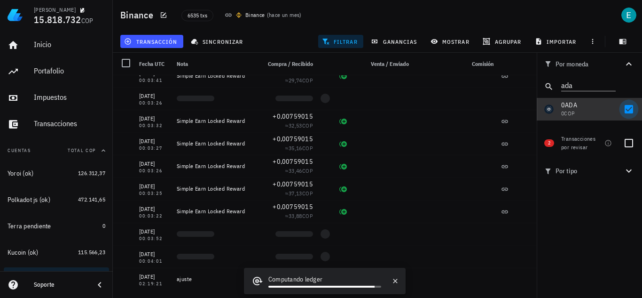
click at [632, 109] on div at bounding box center [629, 109] width 16 height 16
checkbox input "false"
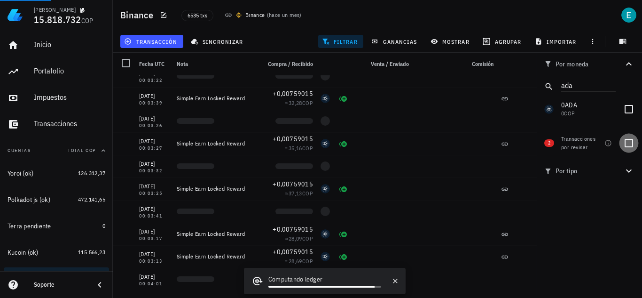
click at [629, 143] on div at bounding box center [629, 143] width 16 height 16
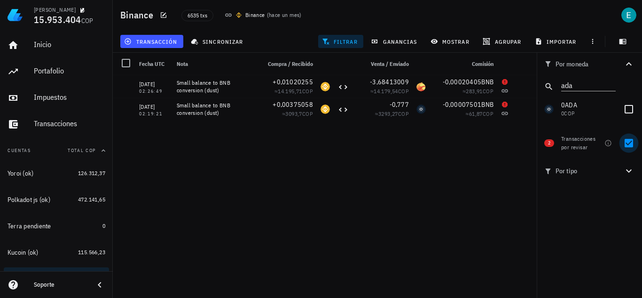
click at [627, 145] on div at bounding box center [629, 143] width 16 height 16
checkbox input "false"
drag, startPoint x: 576, startPoint y: 86, endPoint x: 546, endPoint y: 84, distance: 30.2
click at [546, 84] on div "ada" at bounding box center [589, 86] width 105 height 23
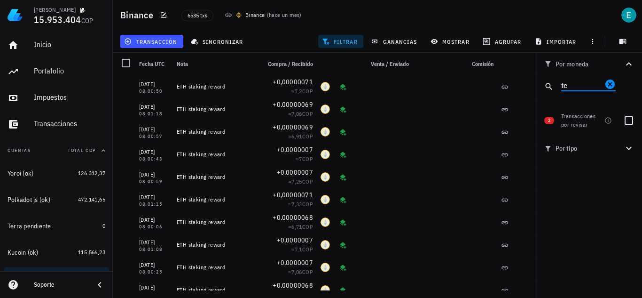
type input "t"
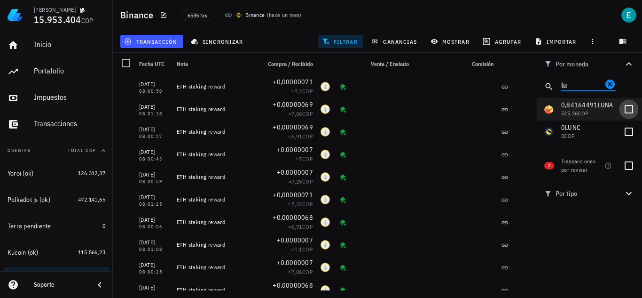
type input "lu"
click at [628, 107] on div at bounding box center [629, 109] width 16 height 16
checkbox input "true"
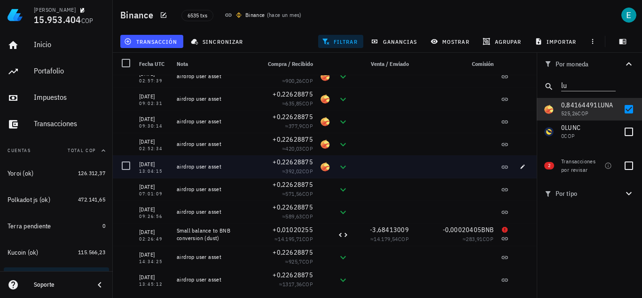
scroll to position [259, 0]
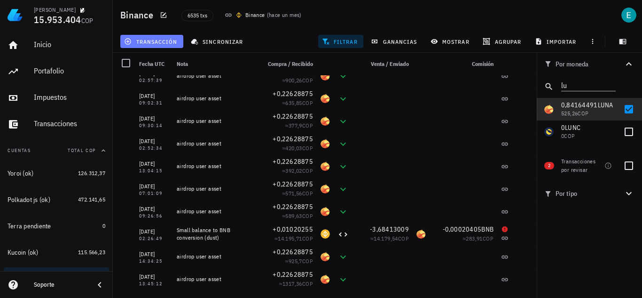
click at [140, 43] on span "transacción" at bounding box center [151, 42] width 51 height 8
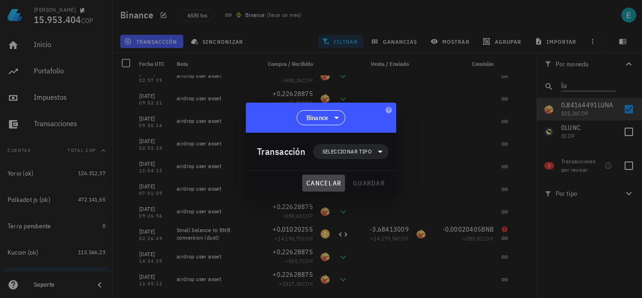
click at [324, 182] on span "cancelar" at bounding box center [323, 183] width 35 height 8
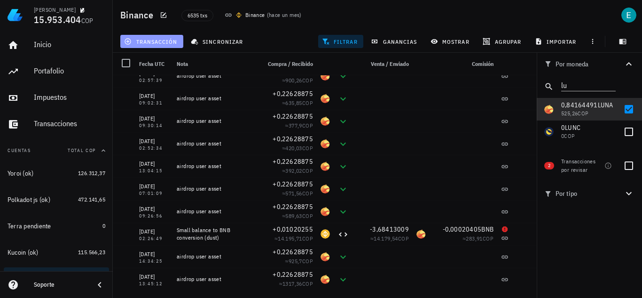
click at [143, 41] on span "transacción" at bounding box center [151, 42] width 51 height 8
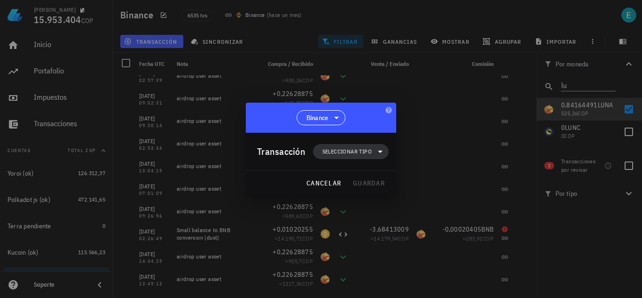
click at [366, 149] on span "Seleccionar tipo" at bounding box center [347, 151] width 49 height 9
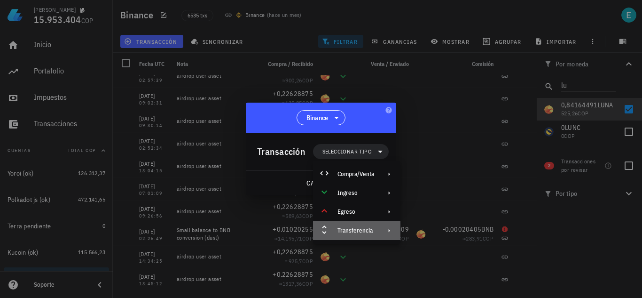
click at [377, 233] on div "Transferencia" at bounding box center [356, 230] width 87 height 19
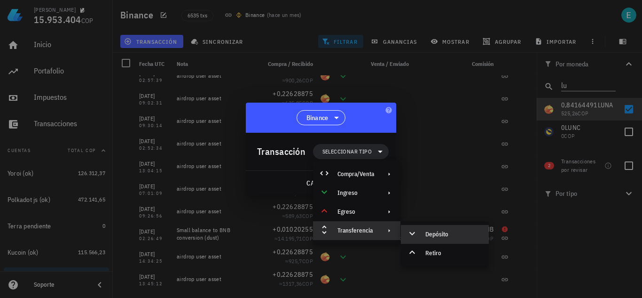
click at [435, 229] on div "Depósito" at bounding box center [445, 234] width 88 height 19
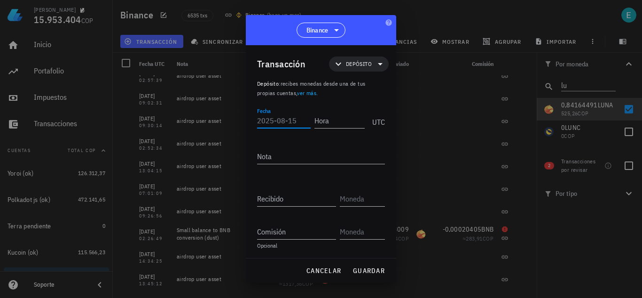
click at [280, 121] on input "Fecha" at bounding box center [284, 120] width 54 height 15
type input "[DATE]"
type input "13:45:11"
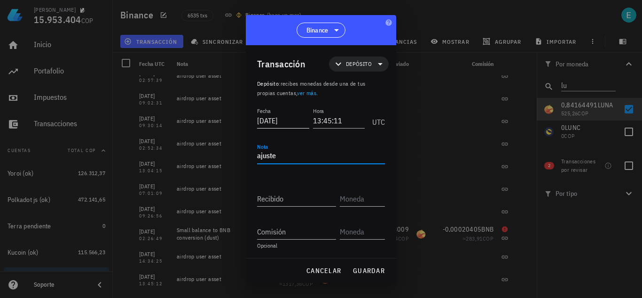
type textarea "ajuste"
type input "3,25"
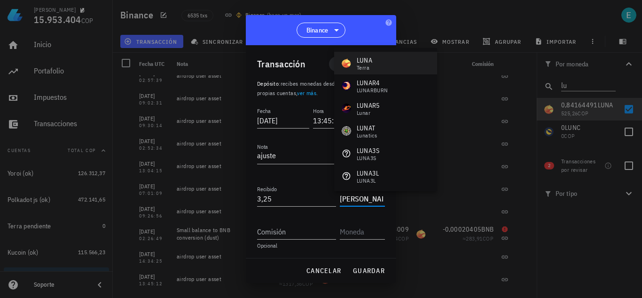
click at [372, 72] on div "[PERSON_NAME]" at bounding box center [385, 63] width 103 height 23
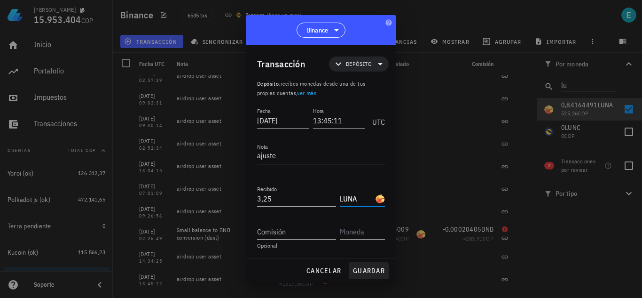
type input "LUNA"
click at [383, 262] on button "guardar" at bounding box center [369, 270] width 40 height 17
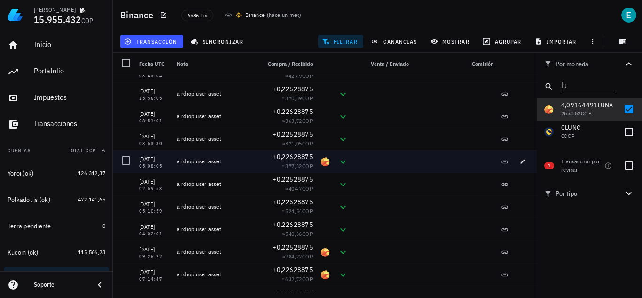
scroll to position [0, 0]
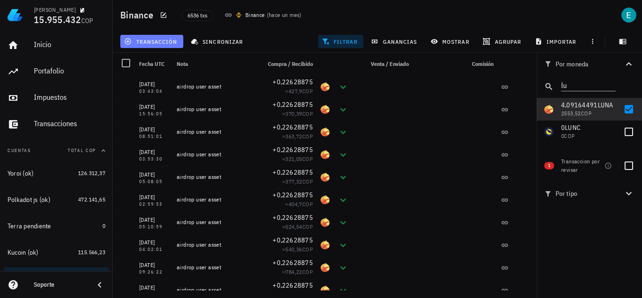
click at [153, 35] on button "transacción" at bounding box center [151, 41] width 63 height 13
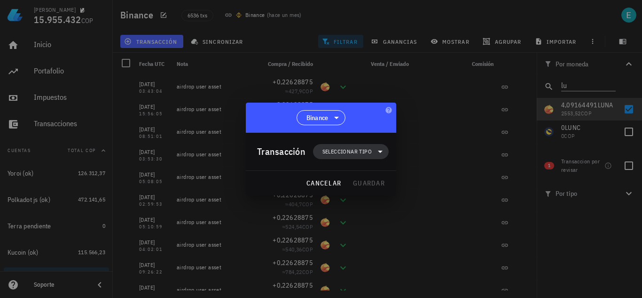
click at [363, 150] on span "Seleccionar tipo" at bounding box center [347, 151] width 49 height 9
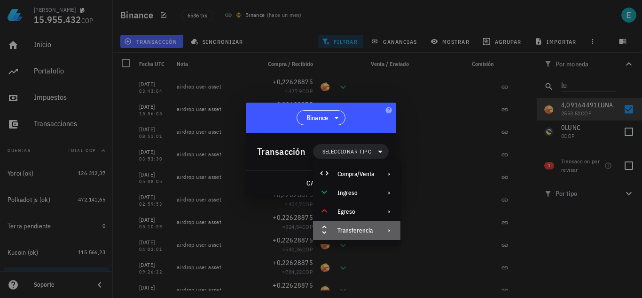
click at [371, 223] on div "Transferencia" at bounding box center [356, 230] width 87 height 19
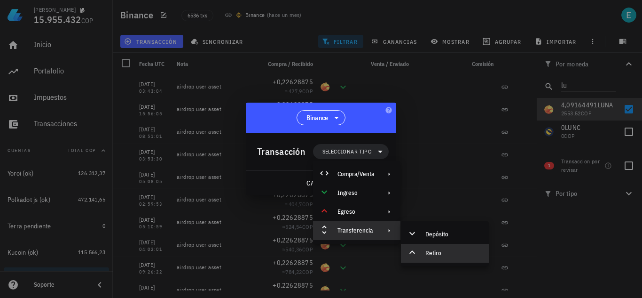
click at [431, 252] on div "Retiro" at bounding box center [454, 253] width 56 height 8
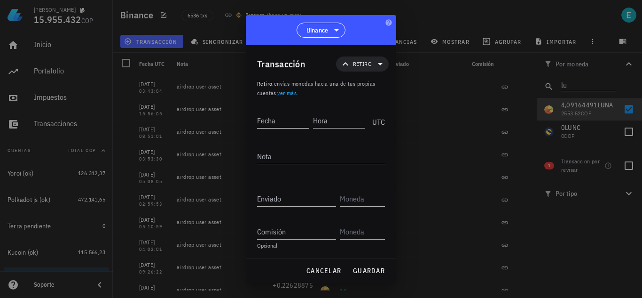
click at [275, 117] on input "Fecha" at bounding box center [283, 120] width 52 height 15
type input "[DATE]"
type input "03:43:05"
type textarea "ajuste"
type input "4,09164491"
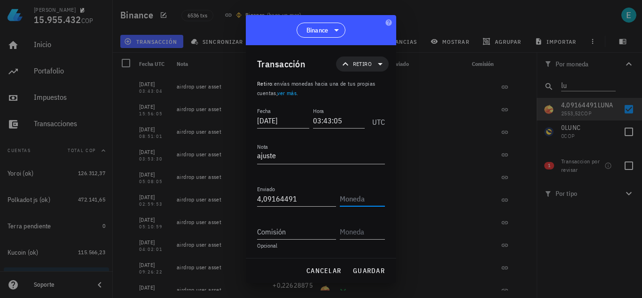
type input "a"
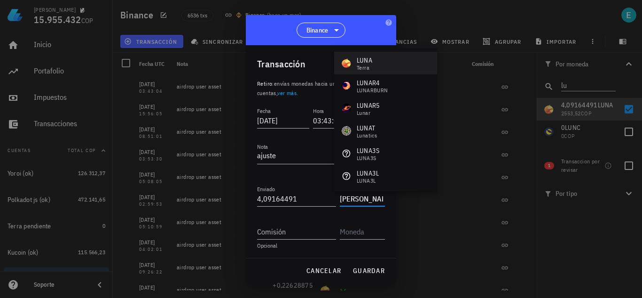
click at [368, 65] on div "Terra" at bounding box center [365, 68] width 16 height 6
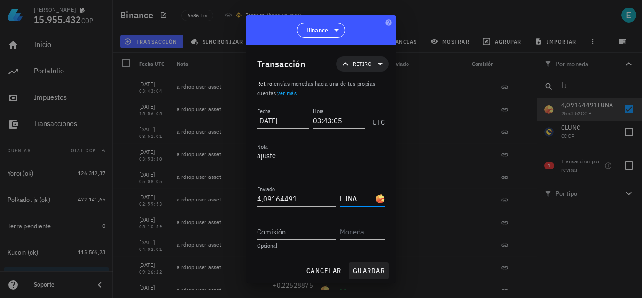
type input "LUNA"
click at [365, 272] on span "guardar" at bounding box center [369, 270] width 32 height 8
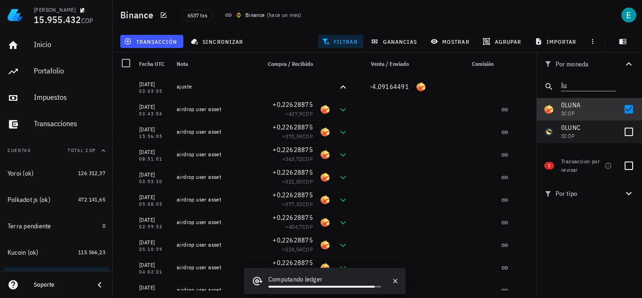
click at [628, 109] on div at bounding box center [629, 109] width 16 height 16
checkbox input "false"
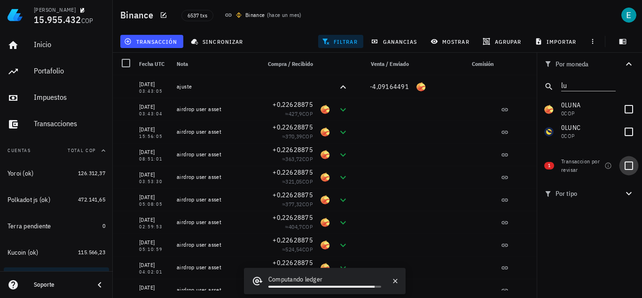
click at [631, 166] on div at bounding box center [629, 166] width 16 height 16
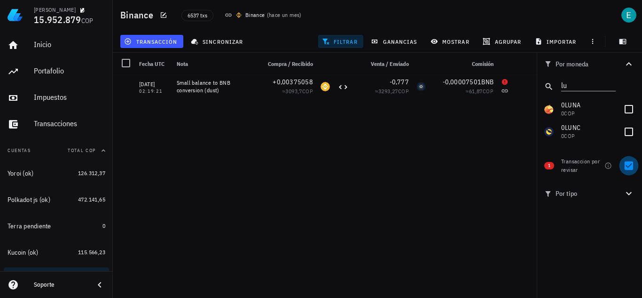
click at [629, 166] on div at bounding box center [629, 166] width 16 height 16
checkbox input "false"
drag, startPoint x: 561, startPoint y: 85, endPoint x: 549, endPoint y: 85, distance: 11.3
click at [549, 85] on div "lu" at bounding box center [589, 86] width 105 height 23
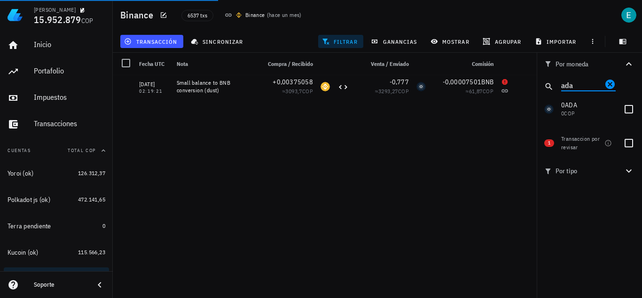
type input "ada"
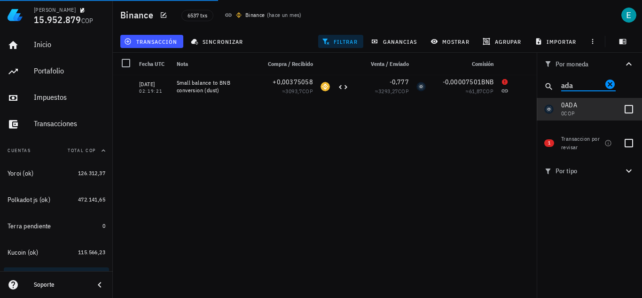
click at [631, 110] on div at bounding box center [629, 109] width 16 height 16
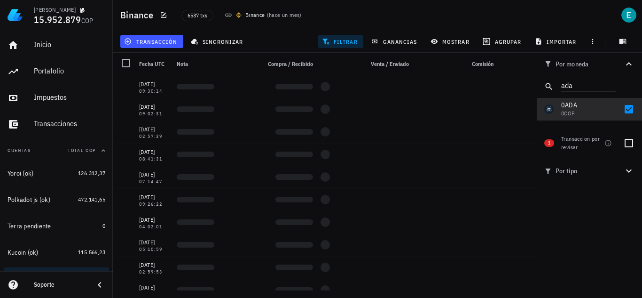
checkbox input "true"
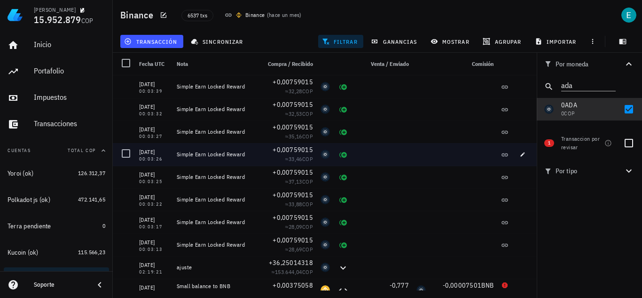
scroll to position [19629, 0]
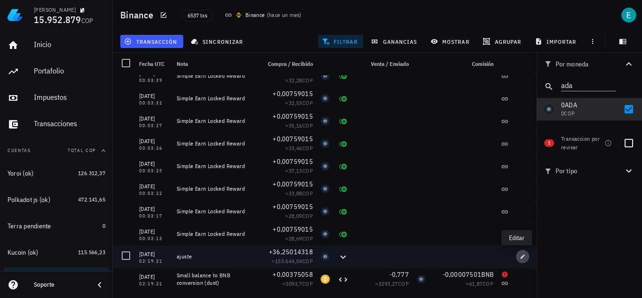
click at [521, 258] on icon "button" at bounding box center [523, 256] width 4 height 4
type input "[DATE]"
type input "02:19:21"
type textarea "ajuste"
type input "36,25014318"
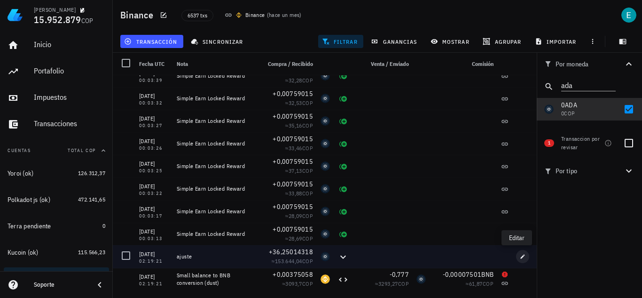
type input "ADA"
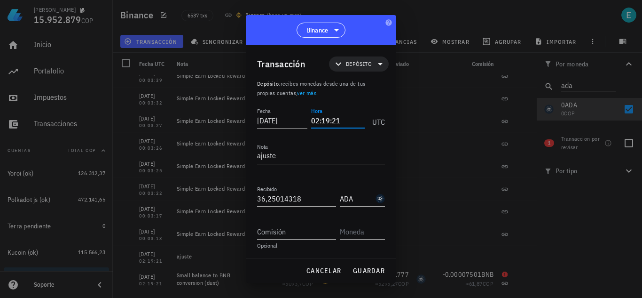
click at [346, 117] on input "02:19:21" at bounding box center [338, 120] width 54 height 15
click at [367, 275] on button "guardar" at bounding box center [369, 270] width 40 height 17
type input "02:19:21"
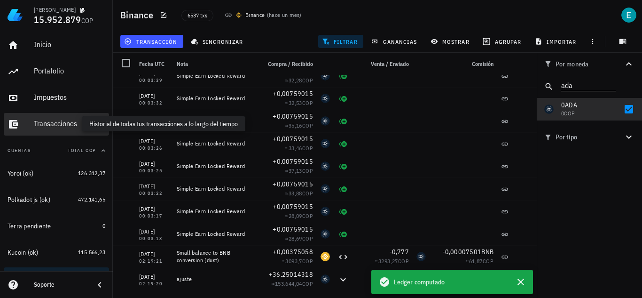
click at [79, 127] on div "Transacciones" at bounding box center [69, 123] width 71 height 9
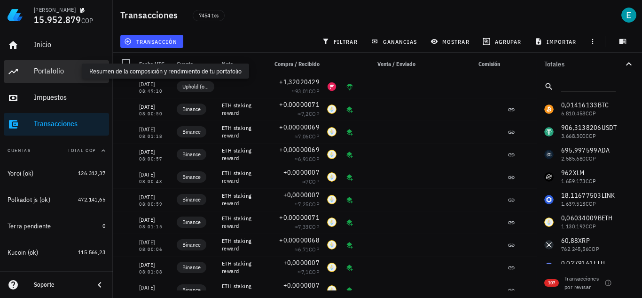
click at [72, 67] on div "Portafolio" at bounding box center [69, 70] width 71 height 9
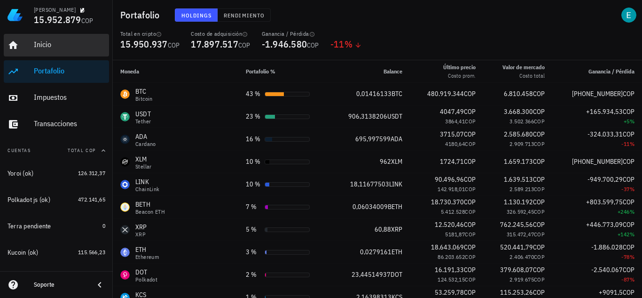
click at [29, 41] on link "Inicio" at bounding box center [56, 45] width 105 height 23
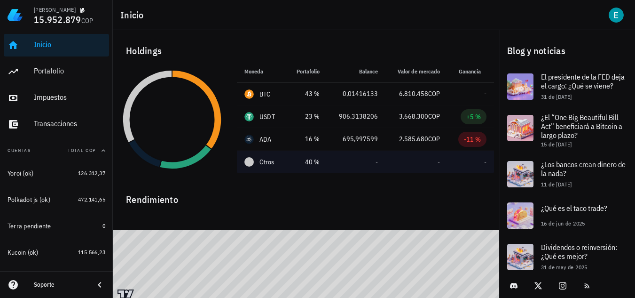
scroll to position [18, 0]
